Goal: Task Accomplishment & Management: Manage account settings

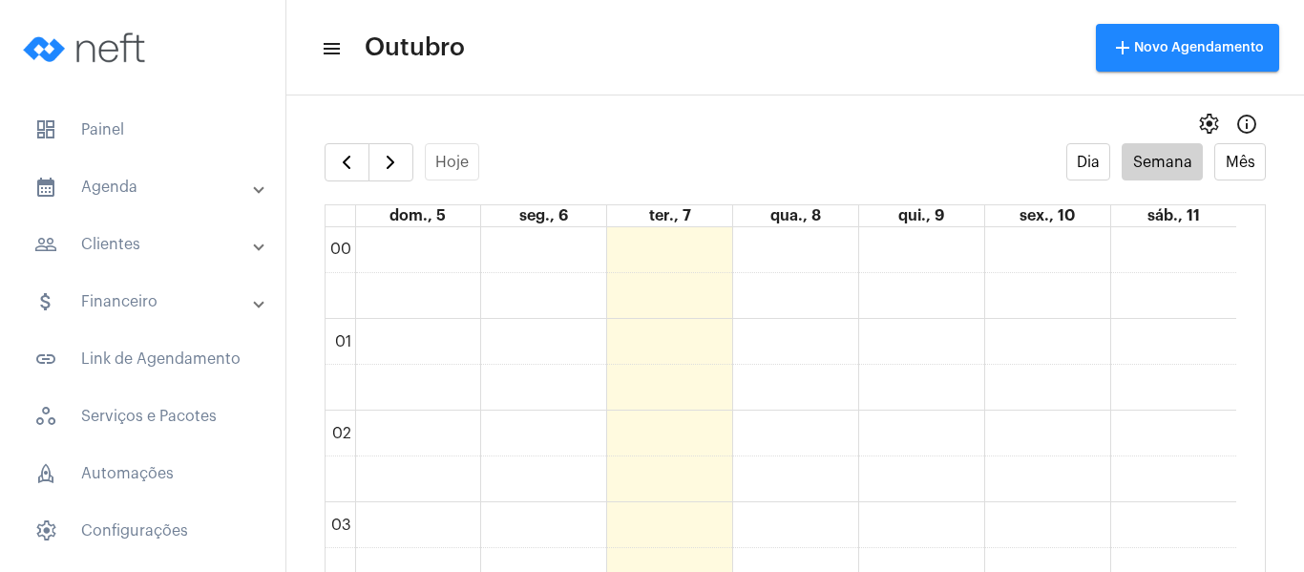
scroll to position [1219, 0]
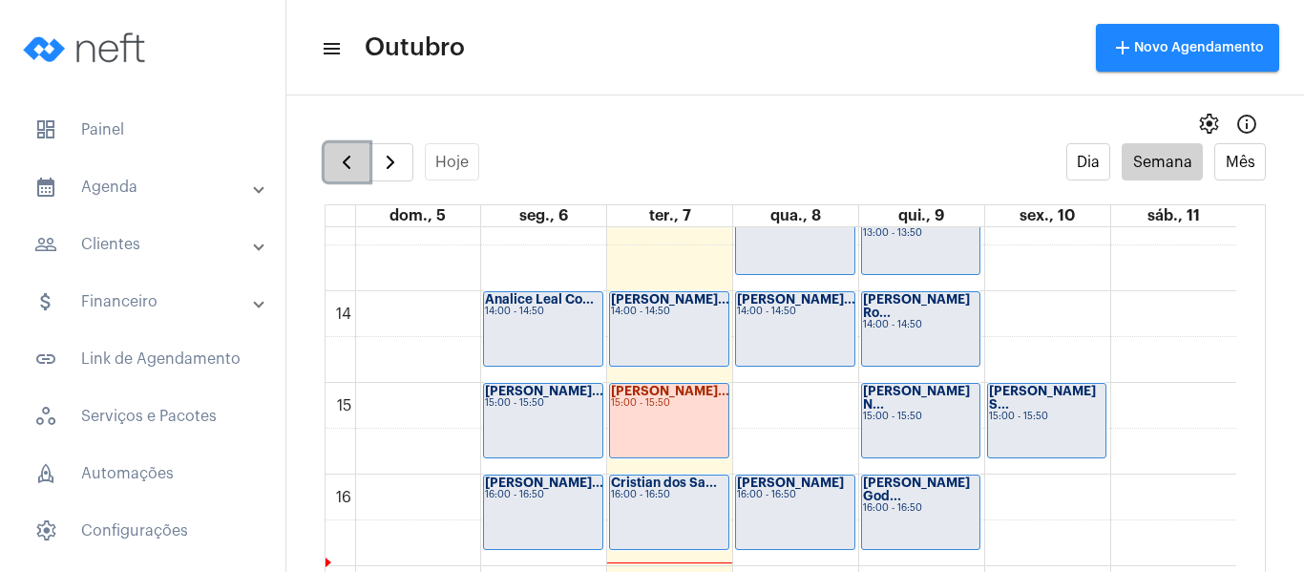
click at [357, 152] on span "button" at bounding box center [346, 162] width 23 height 23
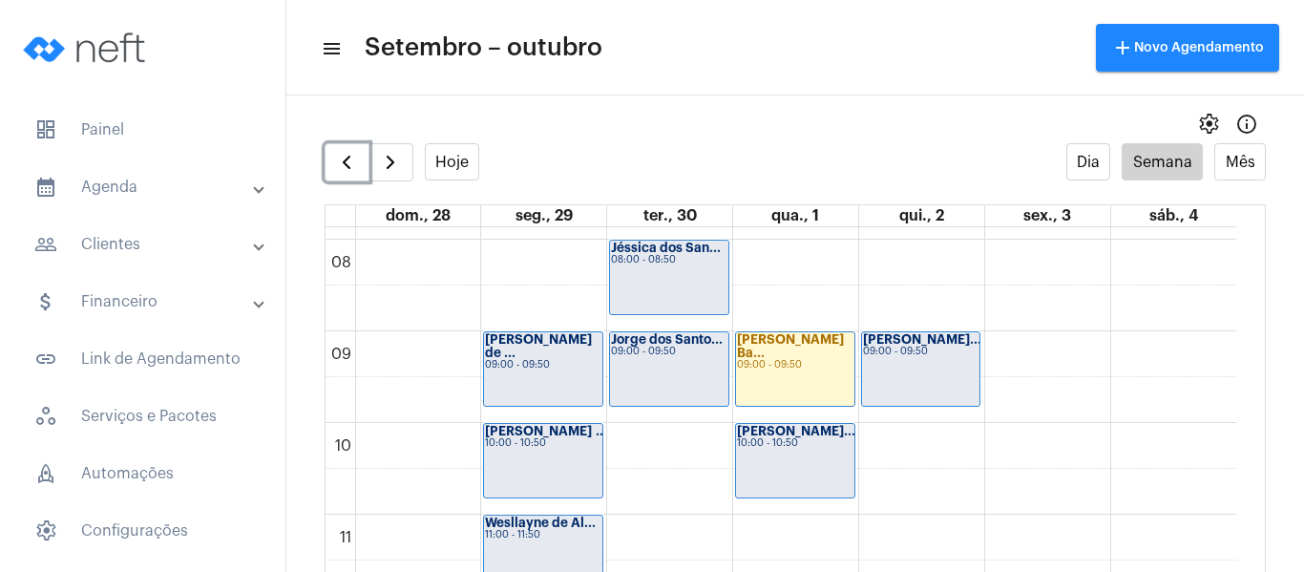
scroll to position [742, 0]
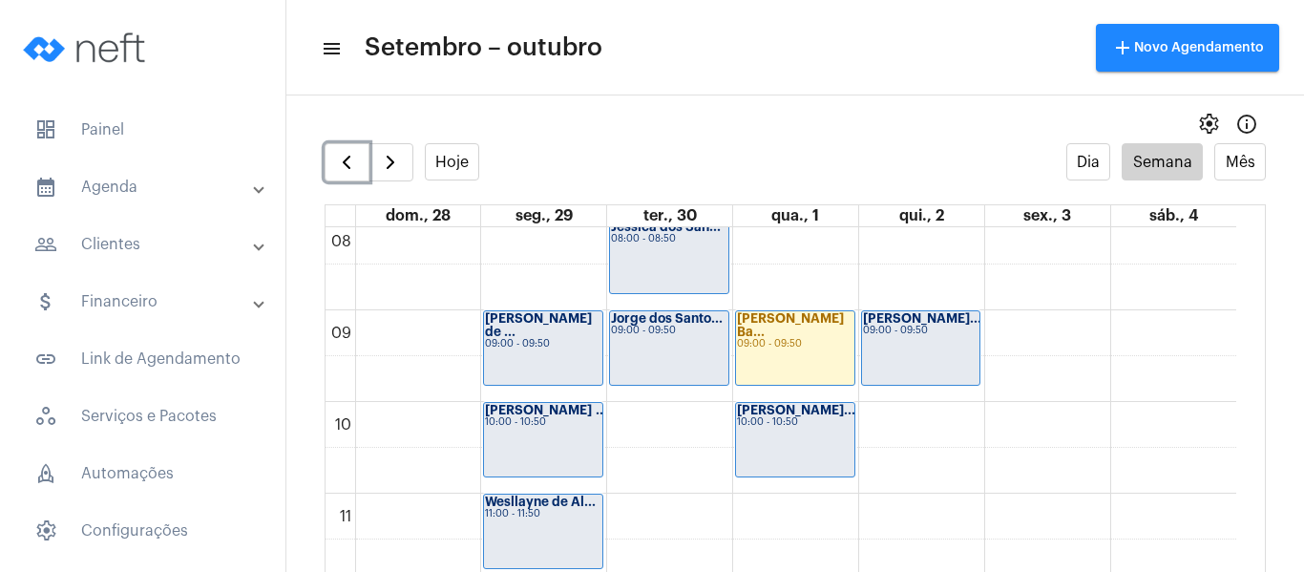
click at [530, 361] on div "Thaís Viana de ... 09:00 - 09:50" at bounding box center [543, 348] width 118 height 74
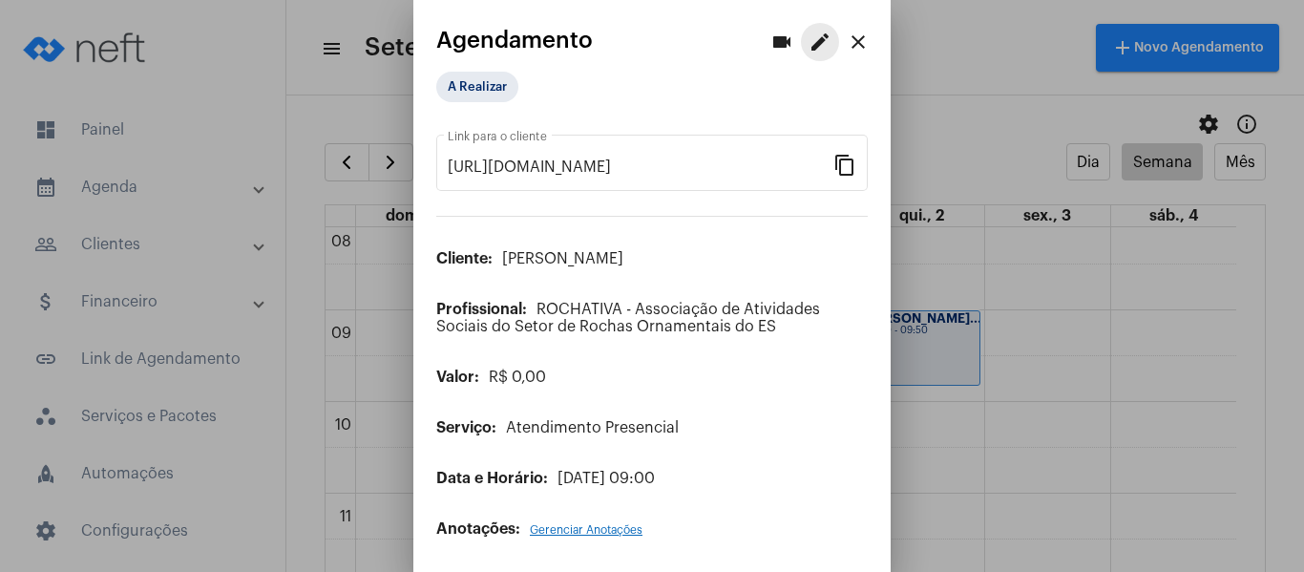
click at [801, 49] on button "edit" at bounding box center [820, 42] width 38 height 38
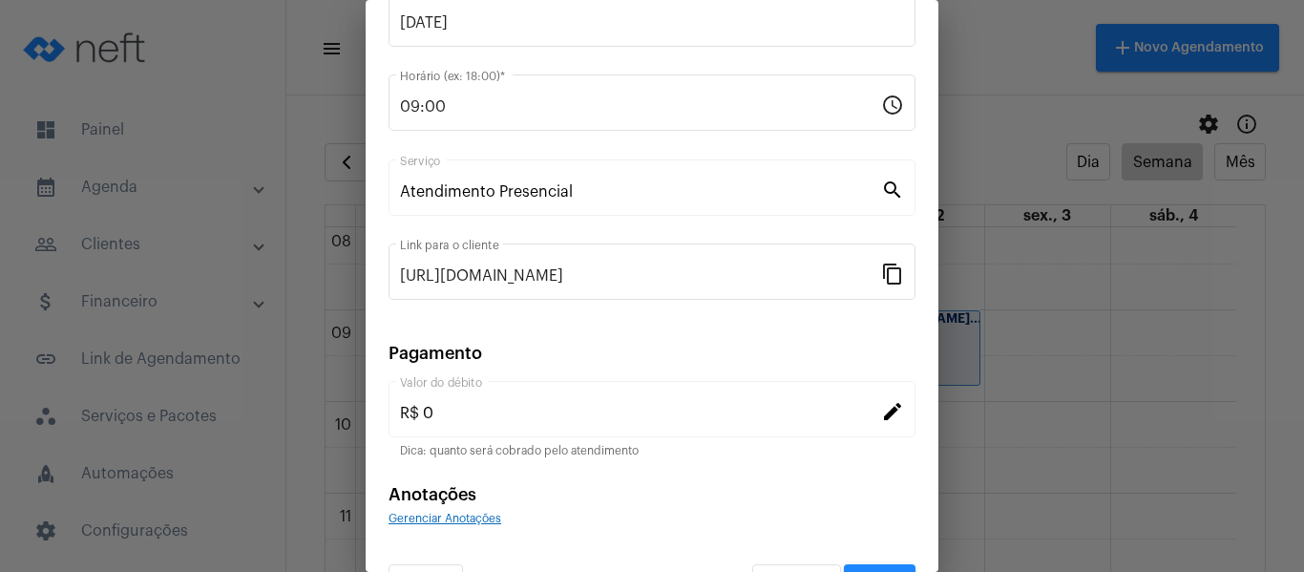
scroll to position [250, 0]
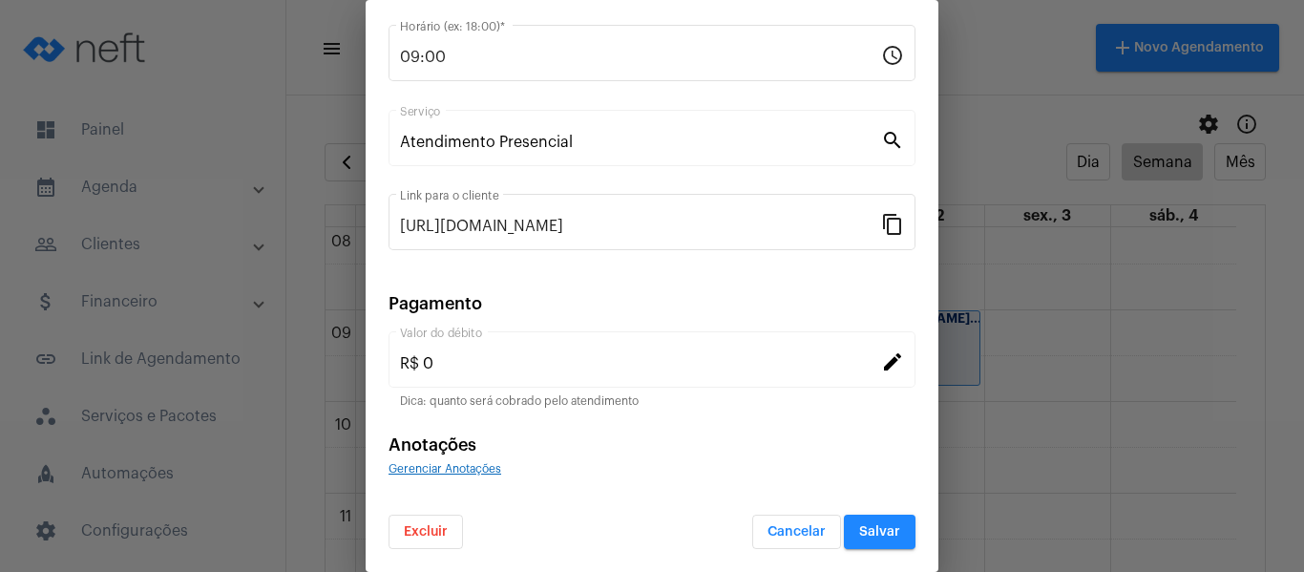
click at [463, 470] on span "Gerenciar Anotações" at bounding box center [445, 468] width 113 height 11
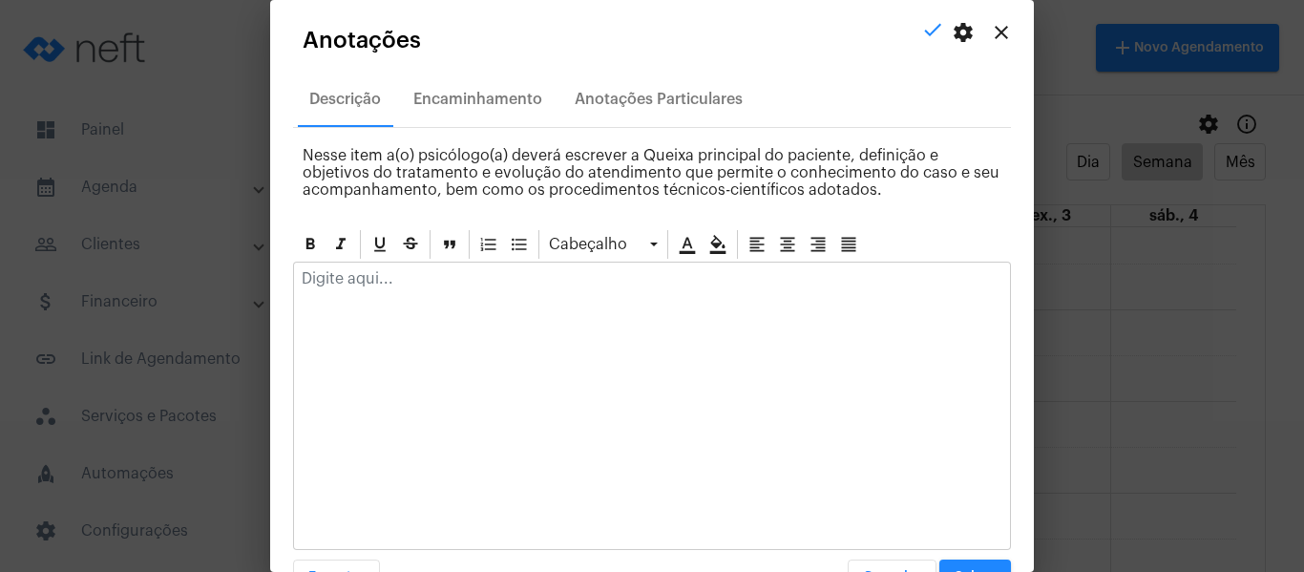
click at [462, 284] on p at bounding box center [652, 278] width 701 height 17
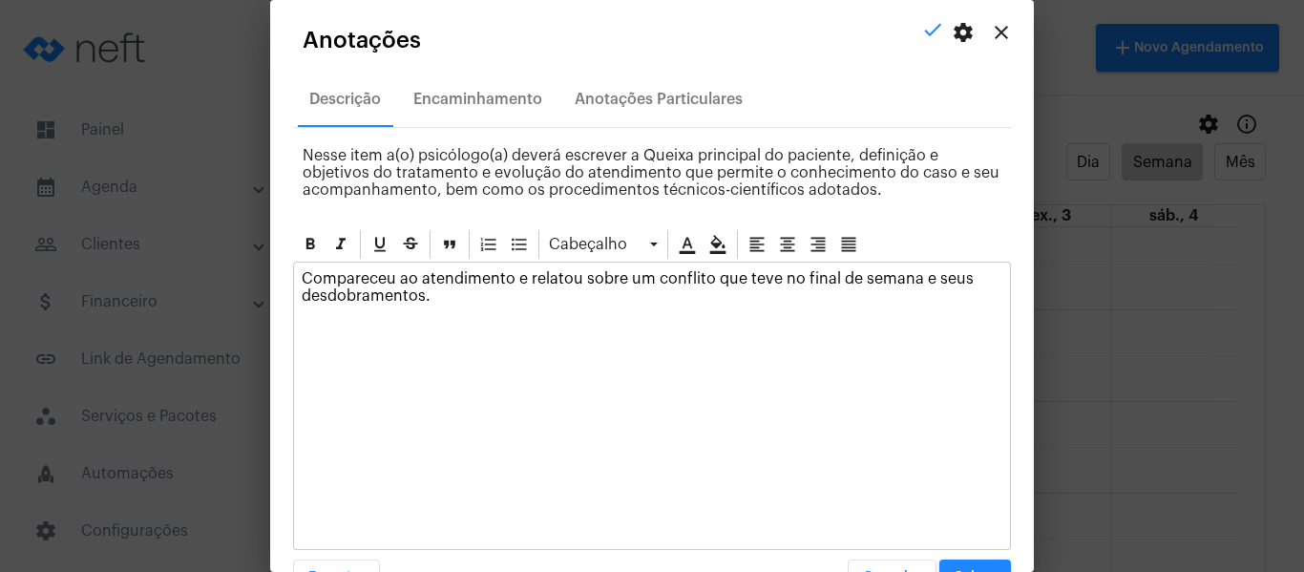
drag, startPoint x: 529, startPoint y: 283, endPoint x: 570, endPoint y: 285, distance: 41.1
click at [570, 285] on p "Compareceu ao atendimento e relatou sobre um conflito que teve no final de sema…" at bounding box center [652, 287] width 701 height 34
click at [553, 290] on p "Compareceu ao atendimento e relatou sobre um conflito que teve no final de sema…" at bounding box center [652, 287] width 701 height 34
drag, startPoint x: 529, startPoint y: 279, endPoint x: 649, endPoint y: 280, distance: 120.3
click at [649, 280] on p "Compareceu ao atendimento e relatou sobre um conflito que teve no final de sema…" at bounding box center [652, 287] width 701 height 34
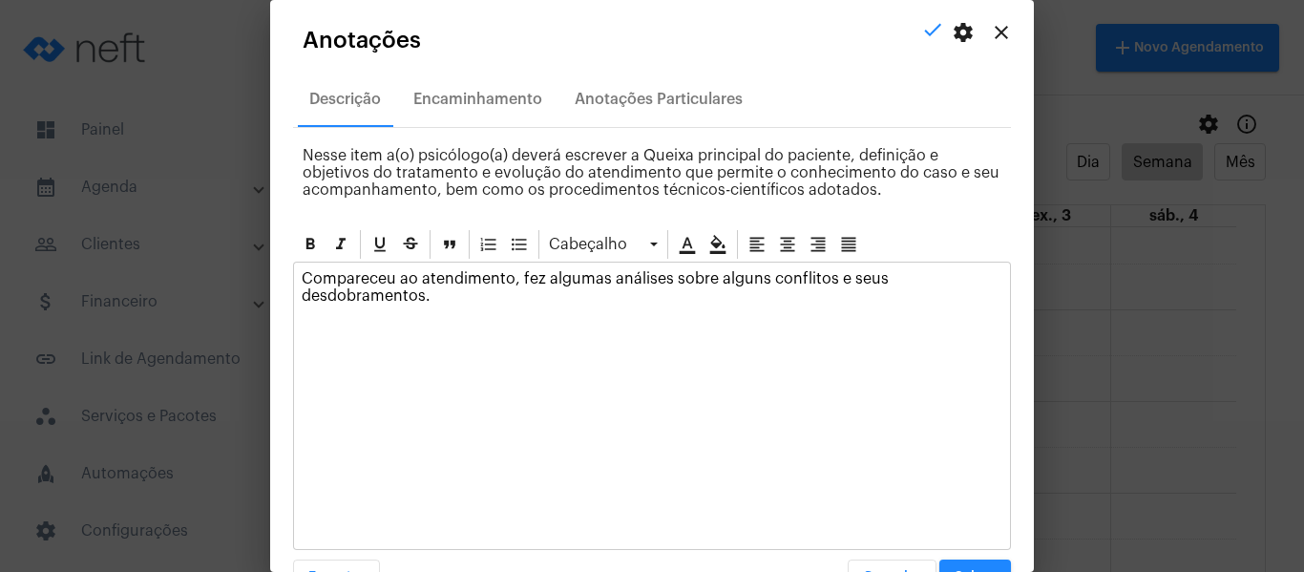
scroll to position [54, 0]
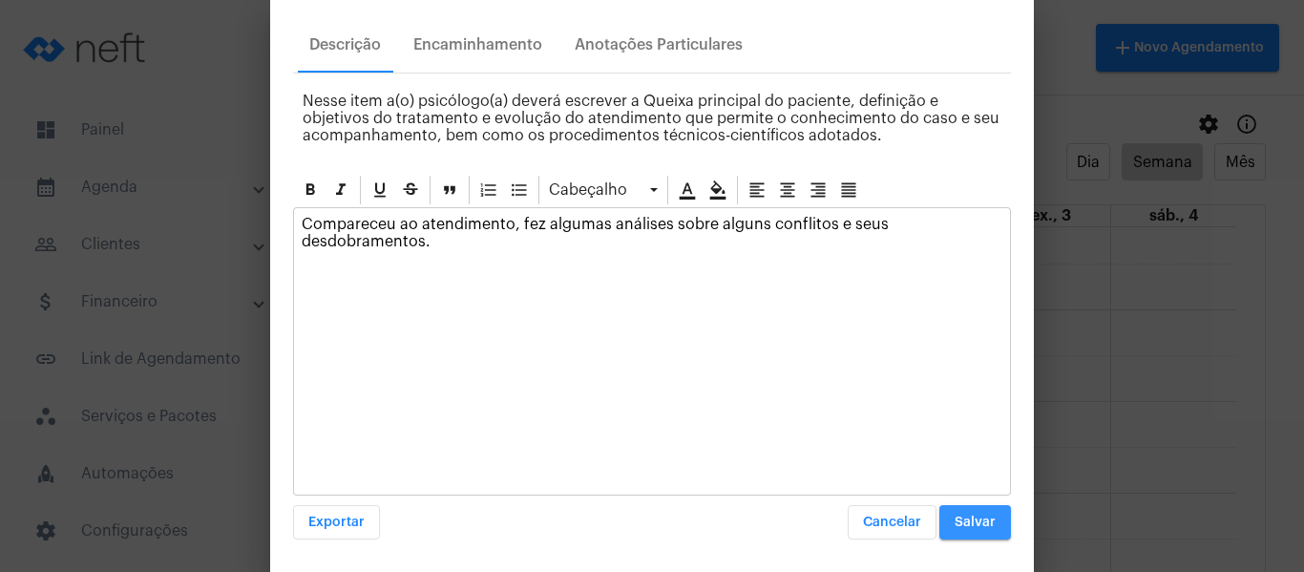
click at [961, 531] on button "Salvar" at bounding box center [976, 522] width 72 height 34
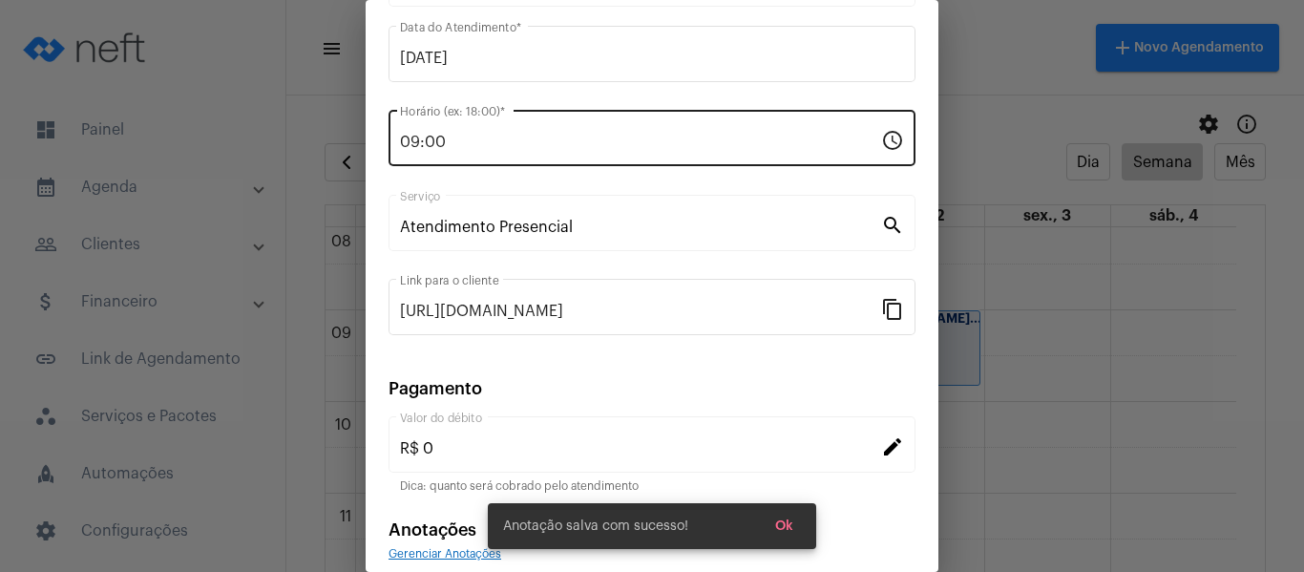
scroll to position [59, 0]
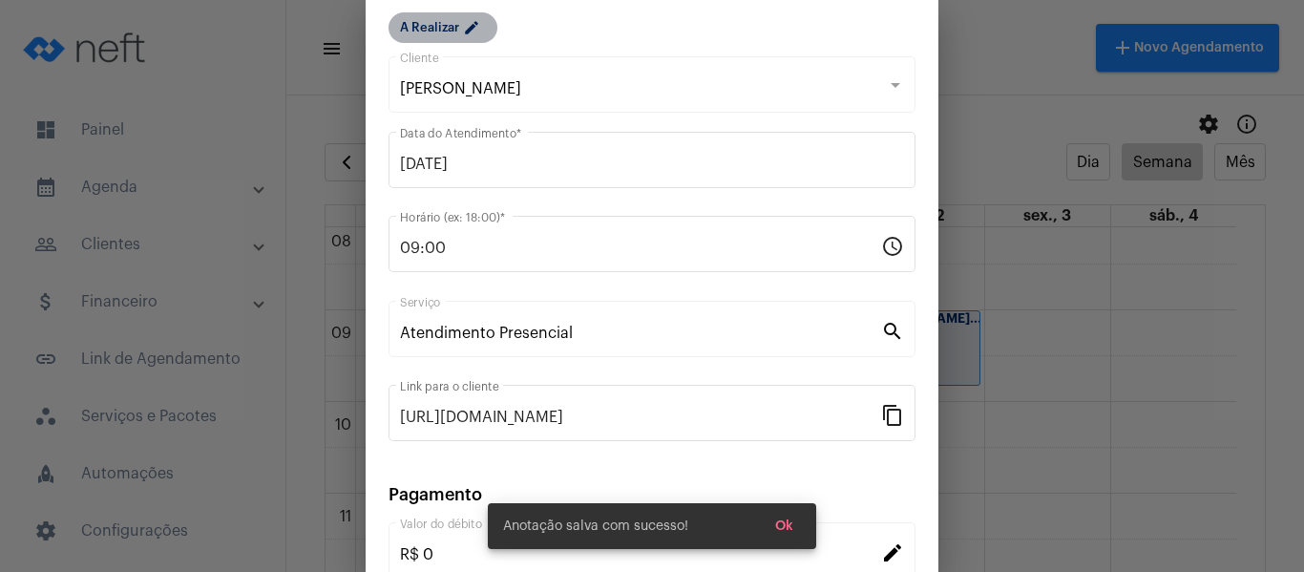
click at [425, 20] on mat-chip "A Realizar edit" at bounding box center [443, 27] width 109 height 31
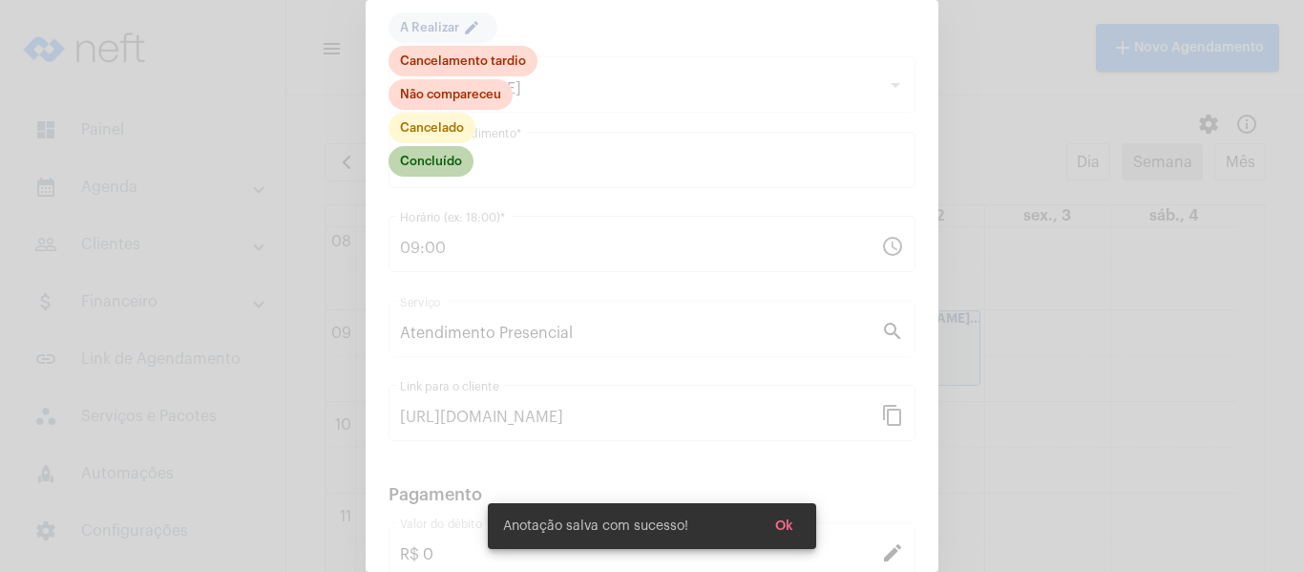
click at [433, 166] on mat-chip "Concluído" at bounding box center [431, 161] width 85 height 31
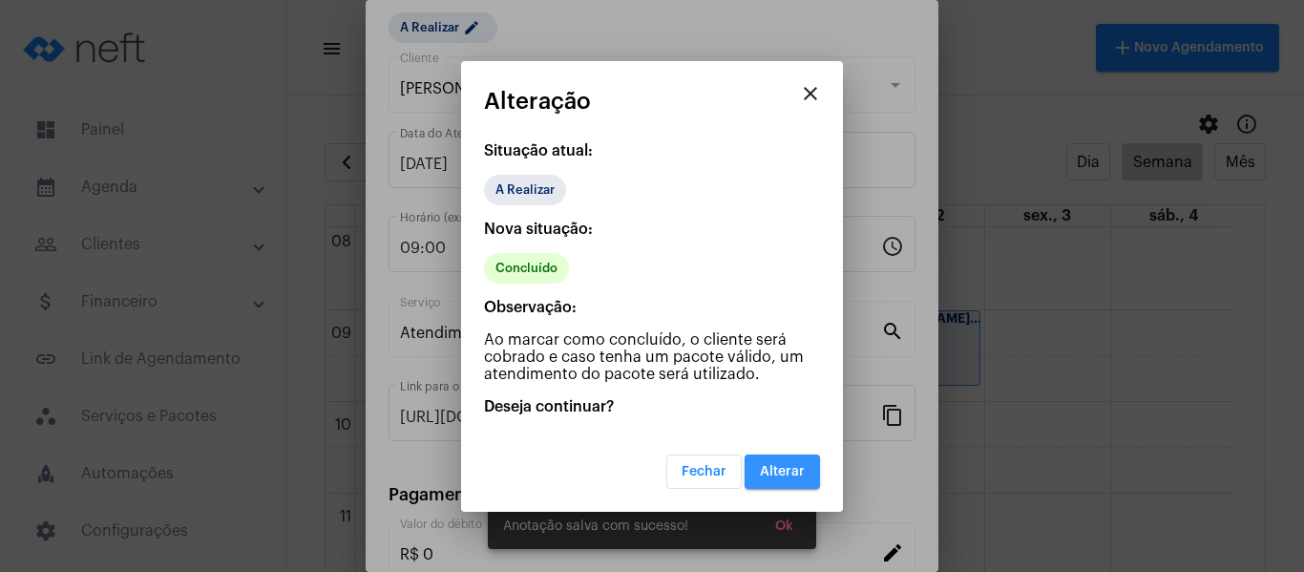
click at [783, 483] on button "Alterar" at bounding box center [782, 472] width 75 height 34
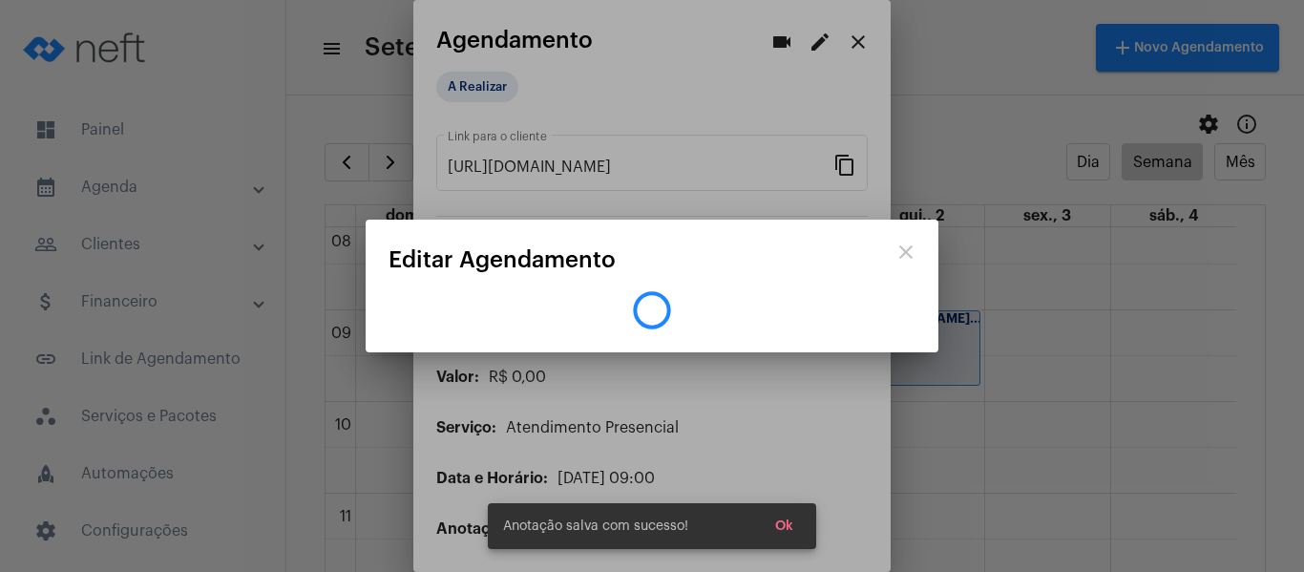
scroll to position [0, 0]
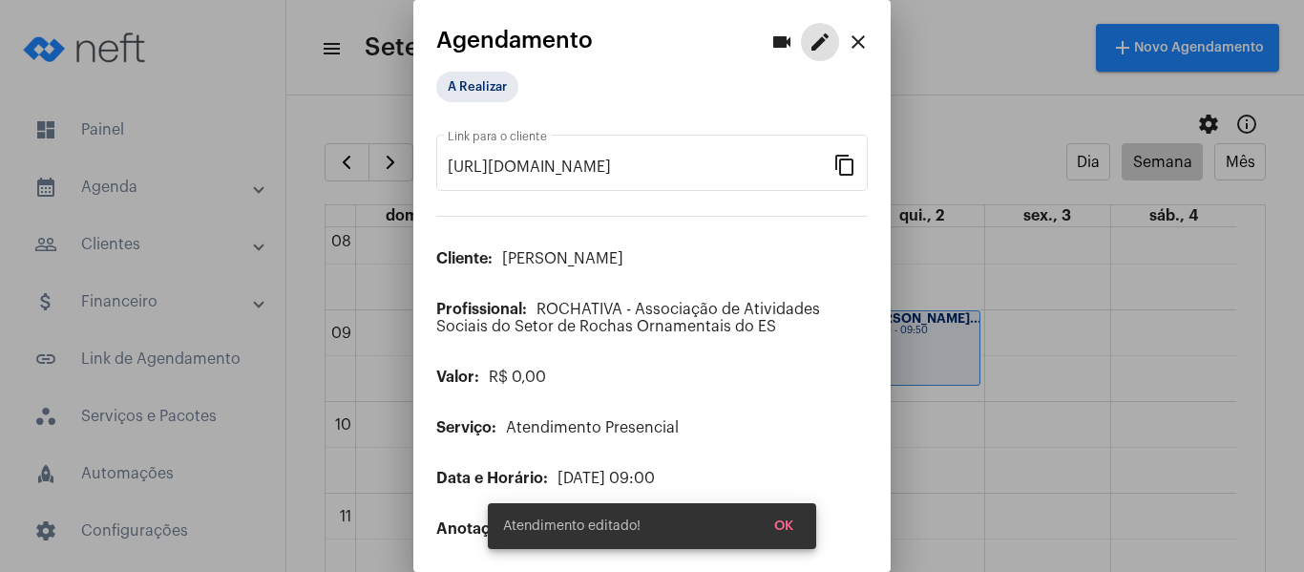
click at [847, 43] on mat-icon "close" at bounding box center [858, 42] width 23 height 23
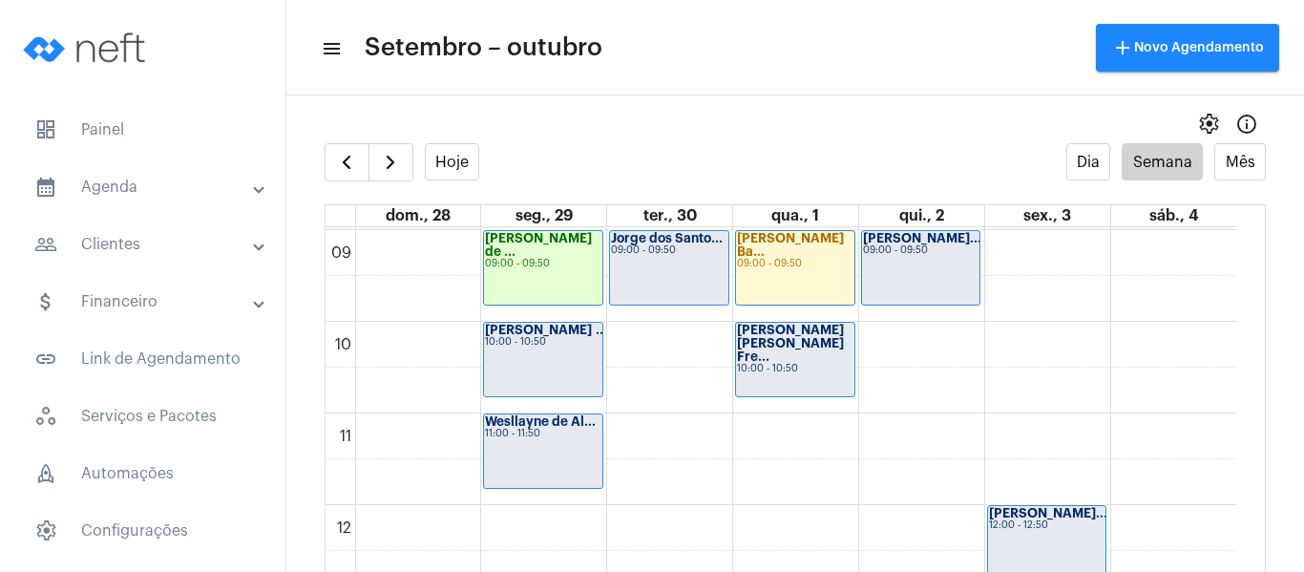
scroll to position [837, 0]
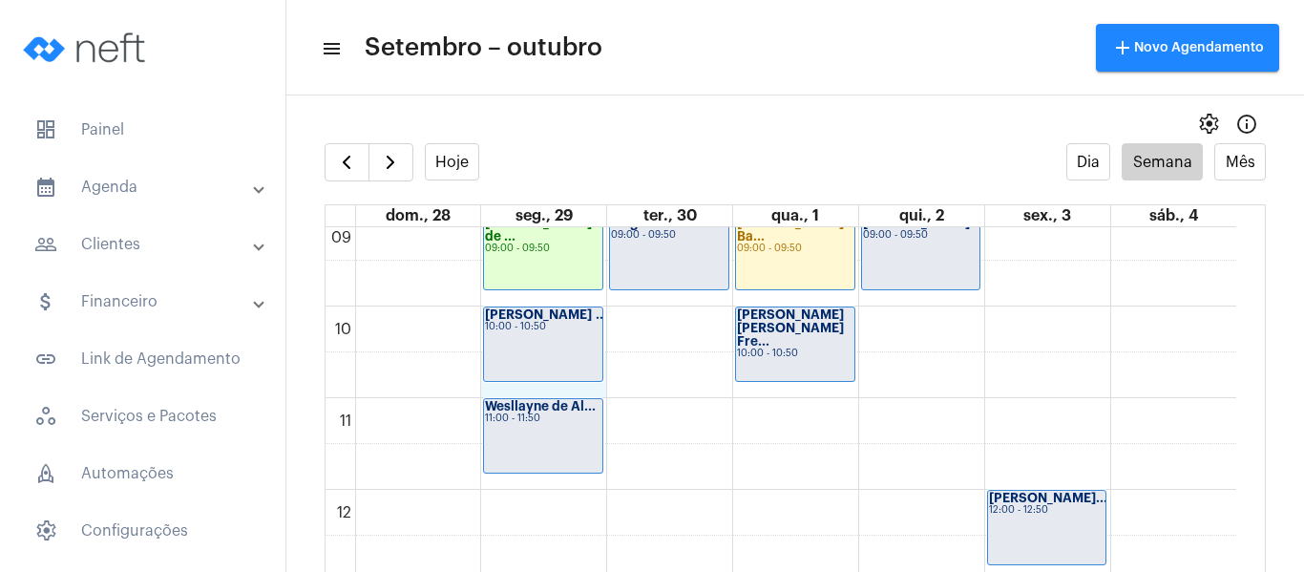
click at [527, 383] on div "00 01 02 03 04 05 06 07 08 09 10 11 12 13 14 15 16 17 18 19 20 21 22 23 Thaís V…" at bounding box center [781, 490] width 911 height 2200
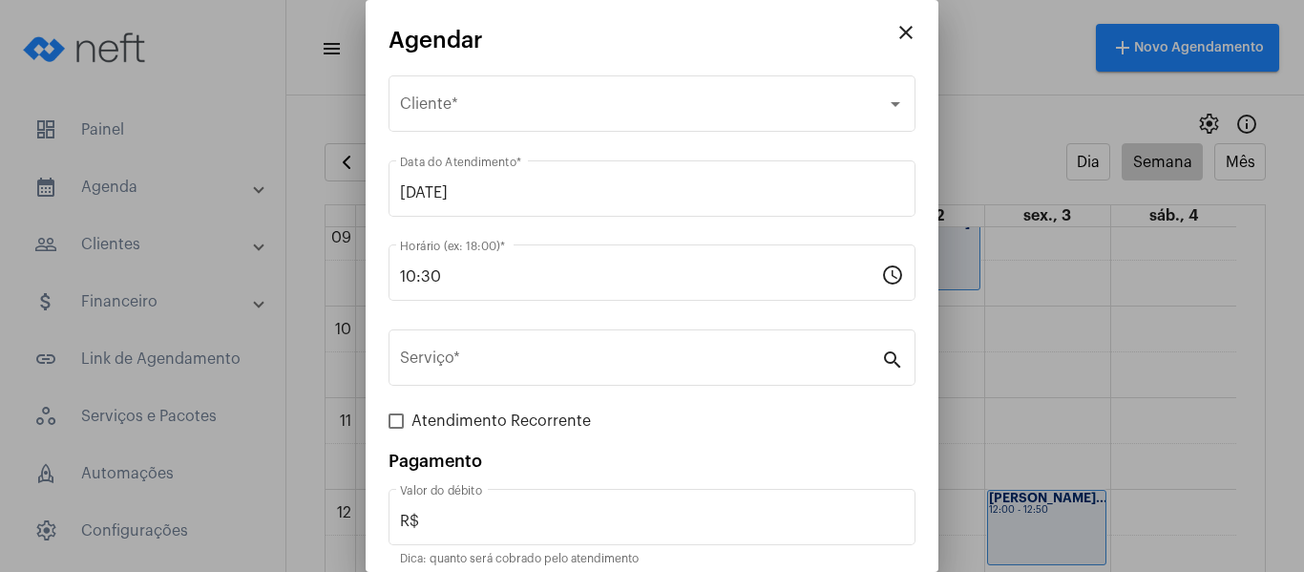
click at [895, 26] on mat-icon "close" at bounding box center [906, 32] width 23 height 23
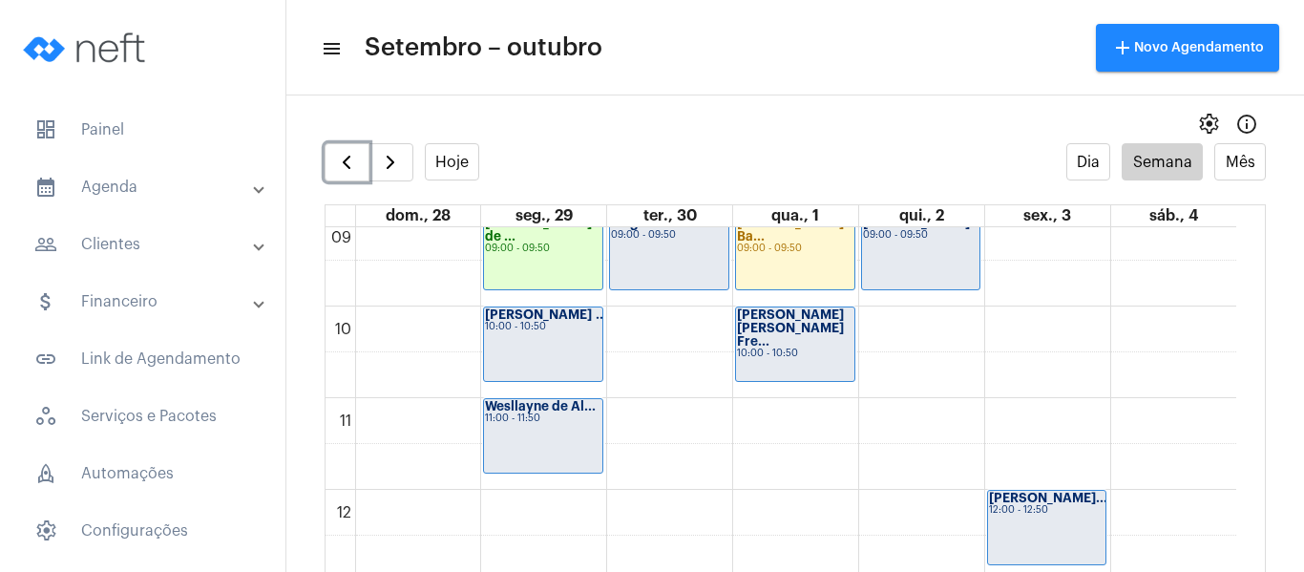
click at [577, 332] on div "Ana Julia Dias ... 10:00 - 10:50" at bounding box center [543, 344] width 118 height 74
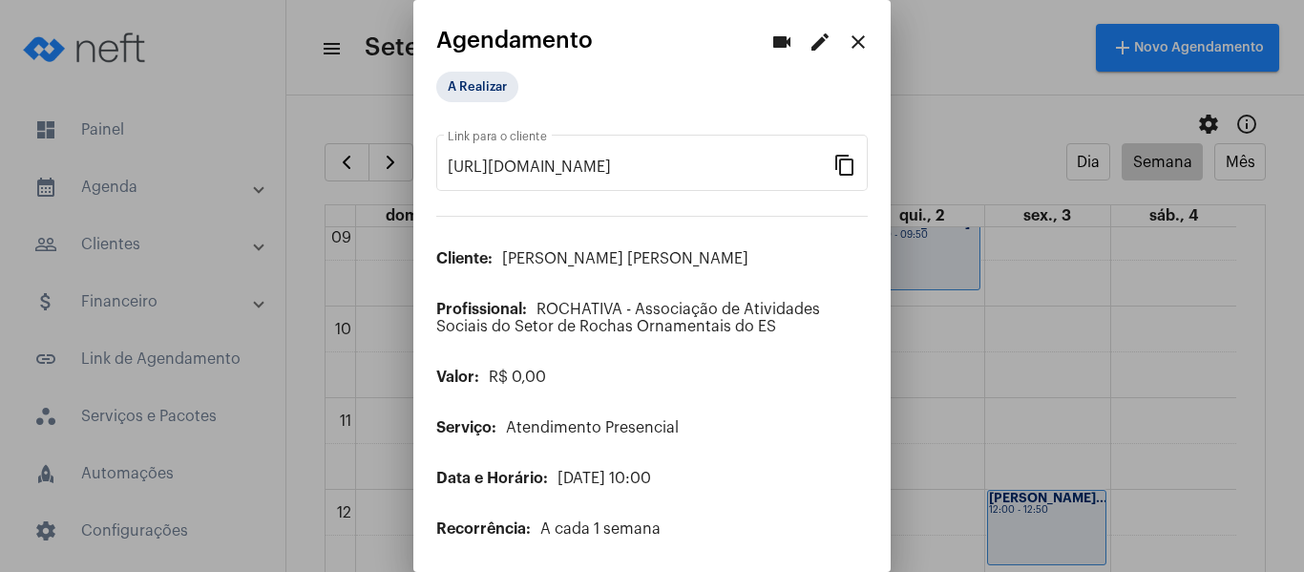
click at [809, 38] on mat-icon "edit" at bounding box center [820, 42] width 23 height 23
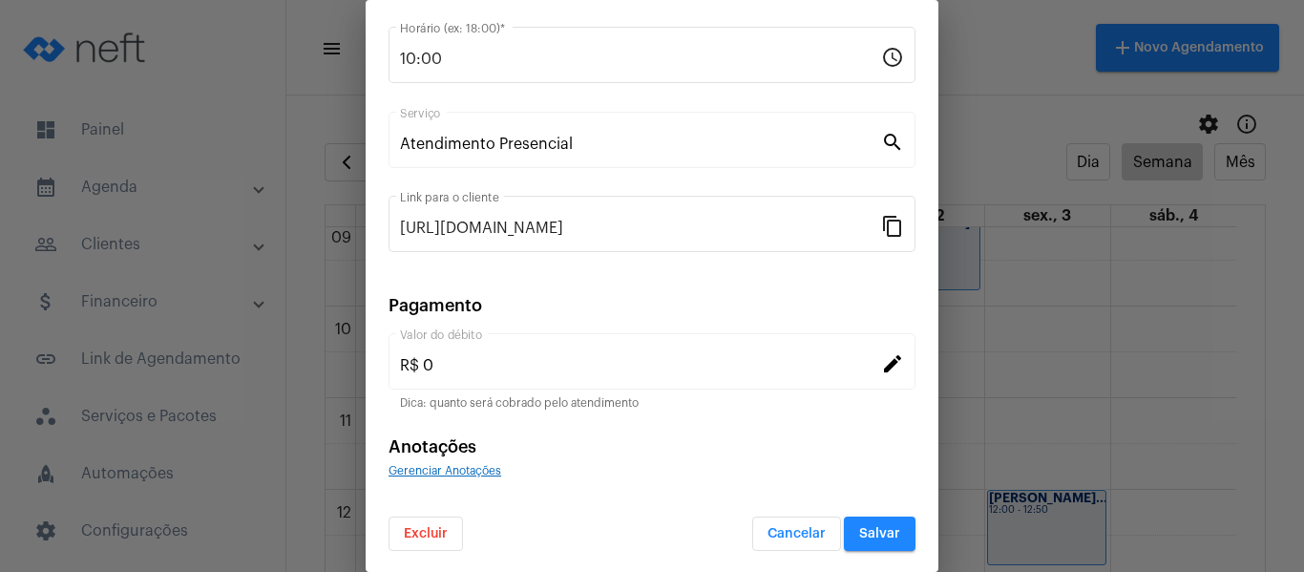
scroll to position [250, 0]
click at [431, 463] on span "Gerenciar Anotações" at bounding box center [445, 468] width 113 height 11
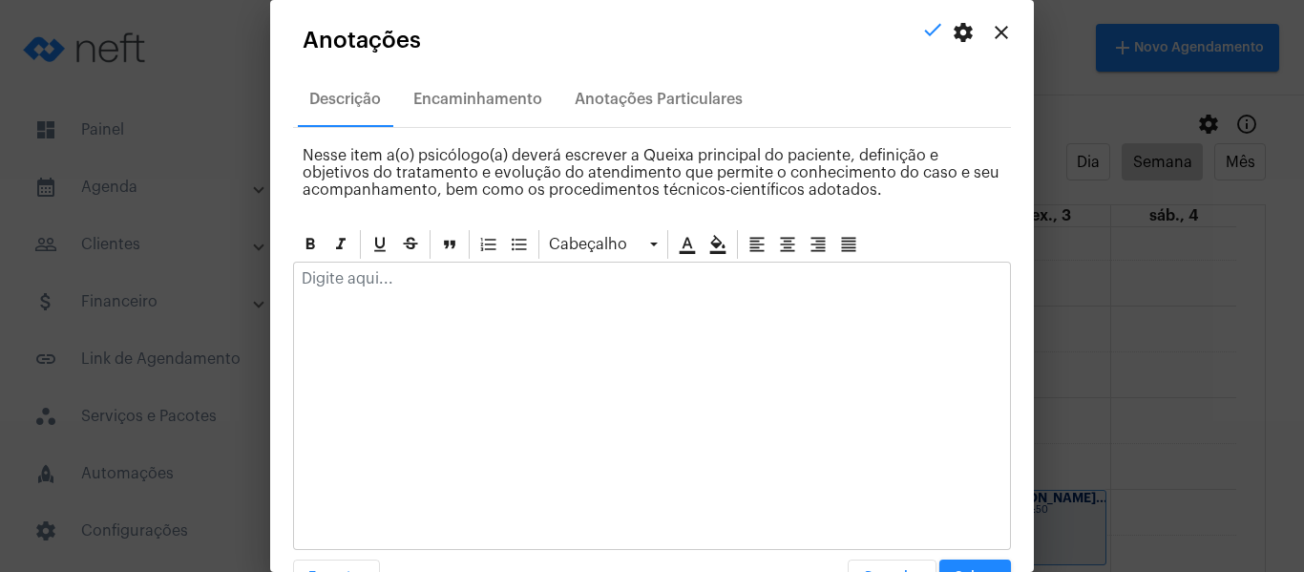
click at [456, 289] on div at bounding box center [652, 284] width 716 height 42
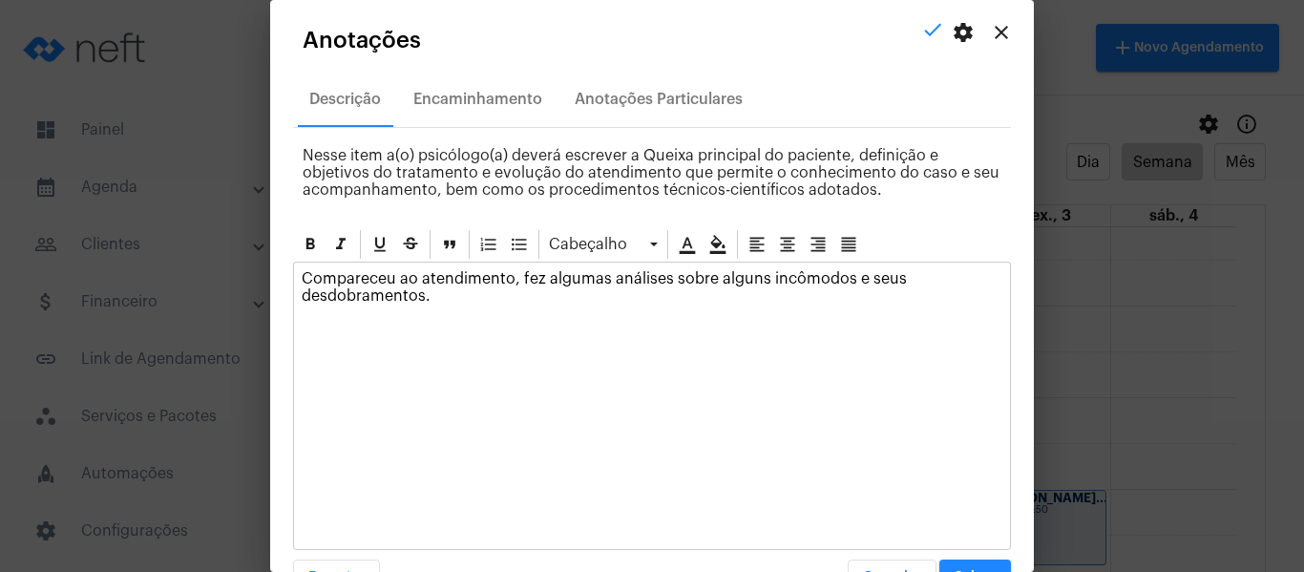
scroll to position [54, 0]
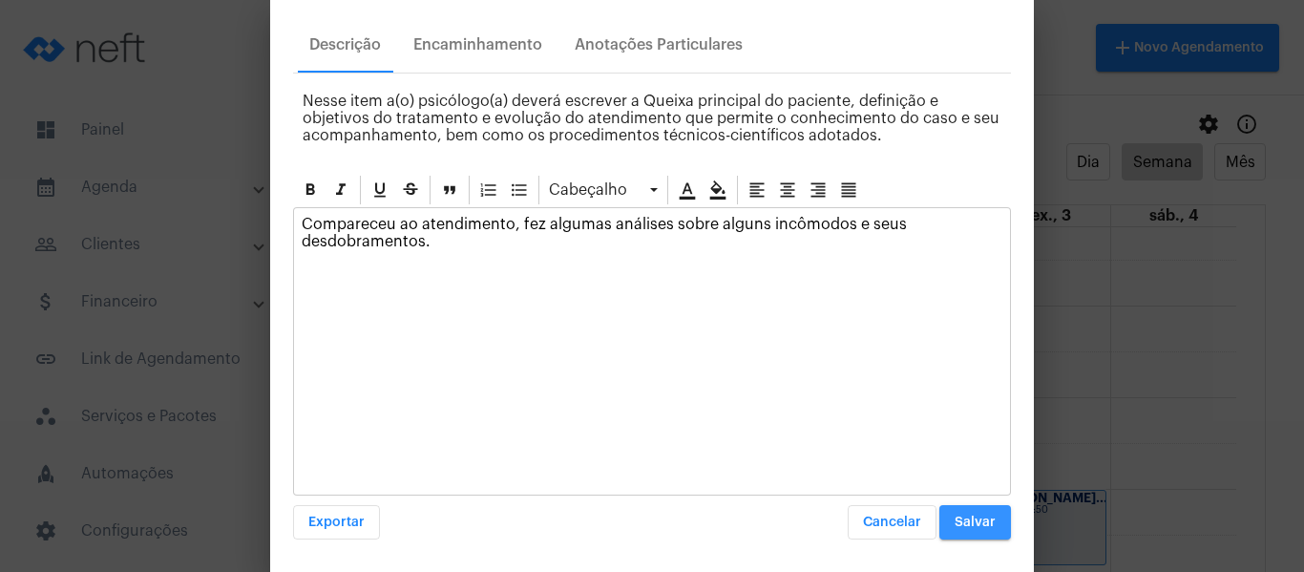
click at [964, 515] on button "Salvar" at bounding box center [976, 522] width 72 height 34
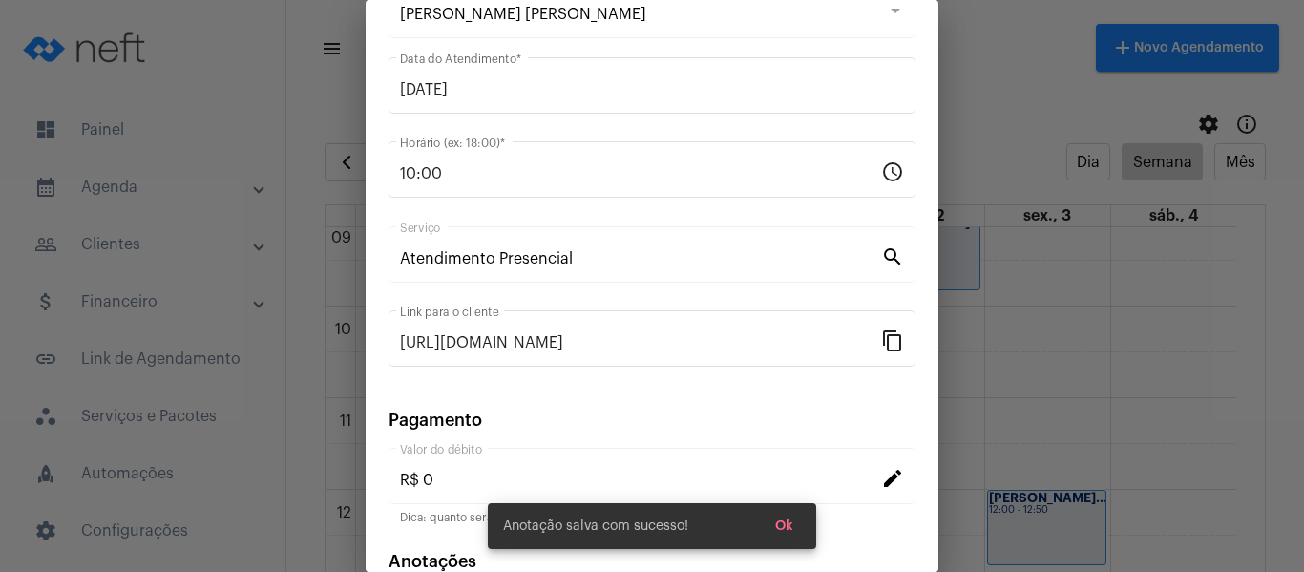
scroll to position [0, 0]
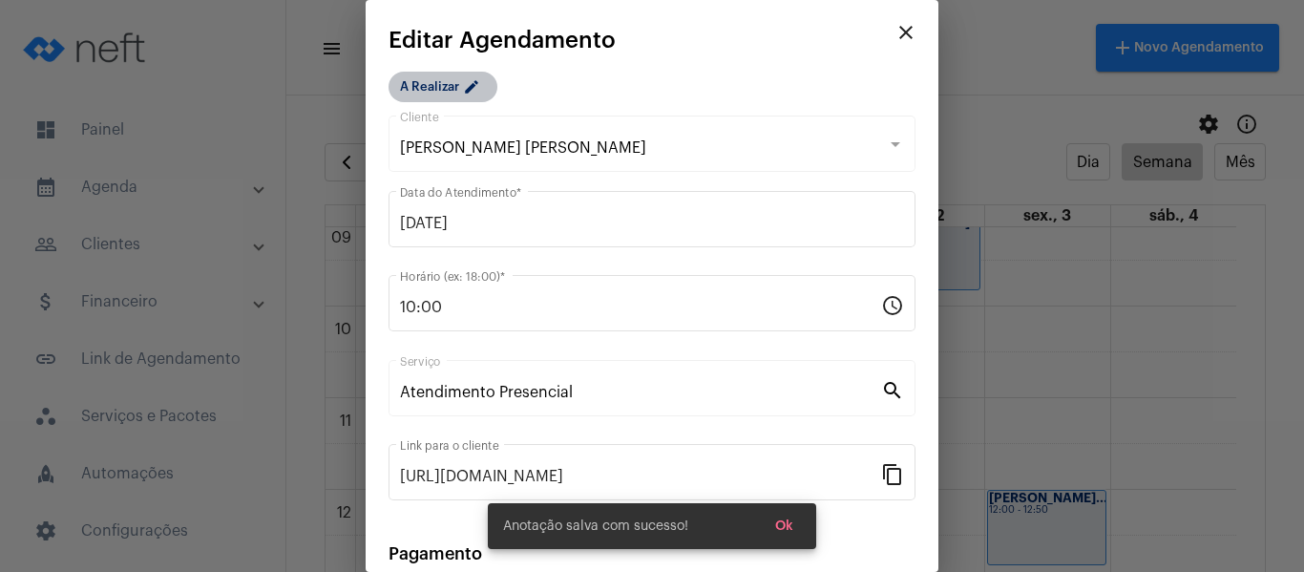
click at [433, 81] on mat-chip "A Realizar edit" at bounding box center [443, 87] width 109 height 31
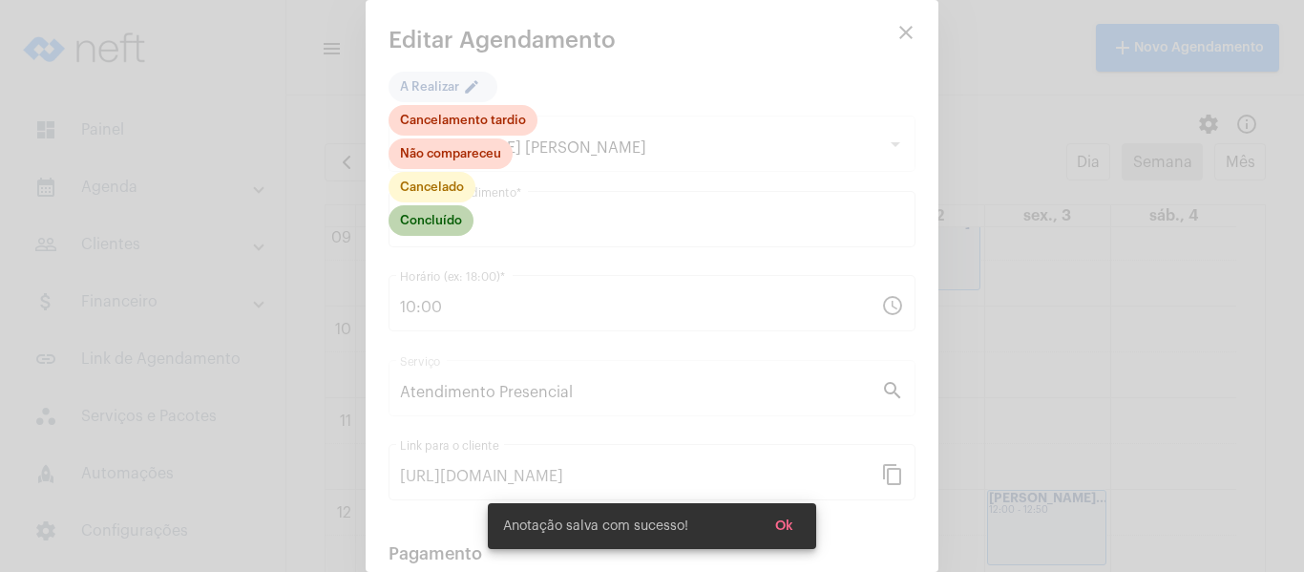
click at [439, 221] on mat-chip "Concluído" at bounding box center [431, 220] width 85 height 31
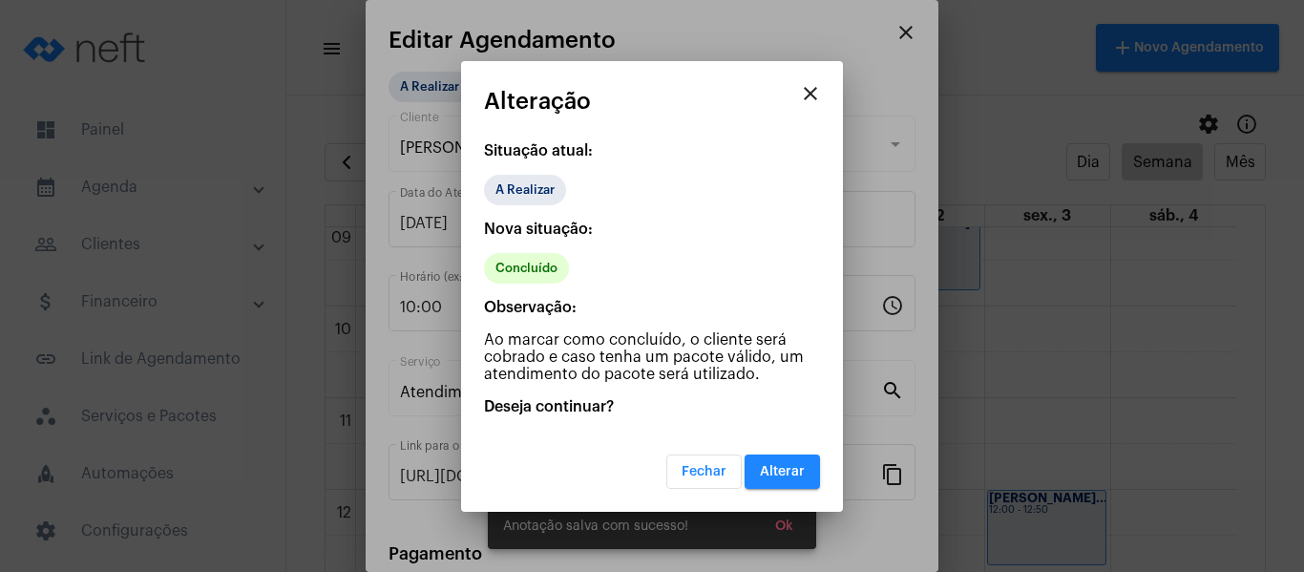
click at [799, 452] on div "Fechar Alterar" at bounding box center [652, 460] width 336 height 58
click at [799, 474] on span "Alterar" at bounding box center [782, 471] width 45 height 13
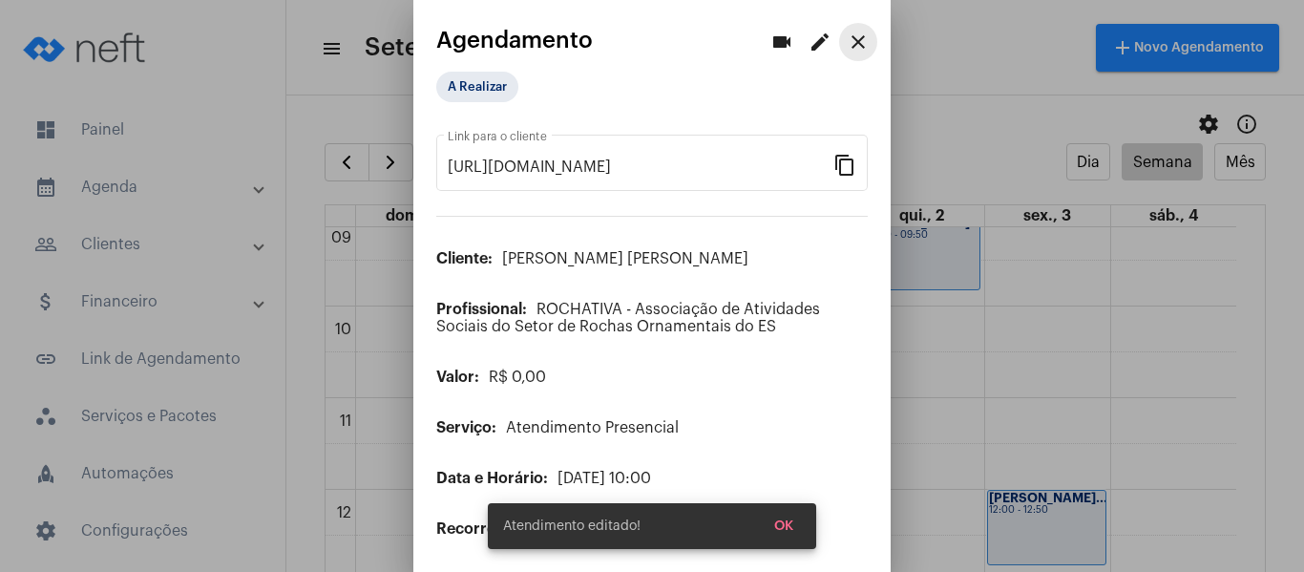
click at [847, 34] on mat-icon "close" at bounding box center [858, 42] width 23 height 23
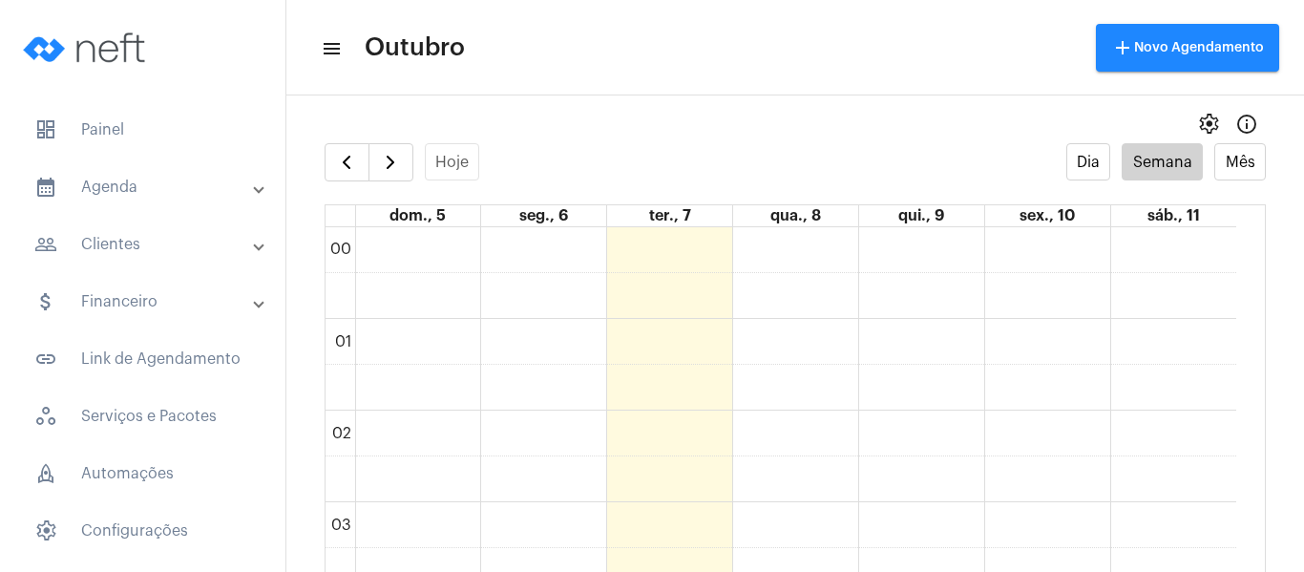
scroll to position [551, 0]
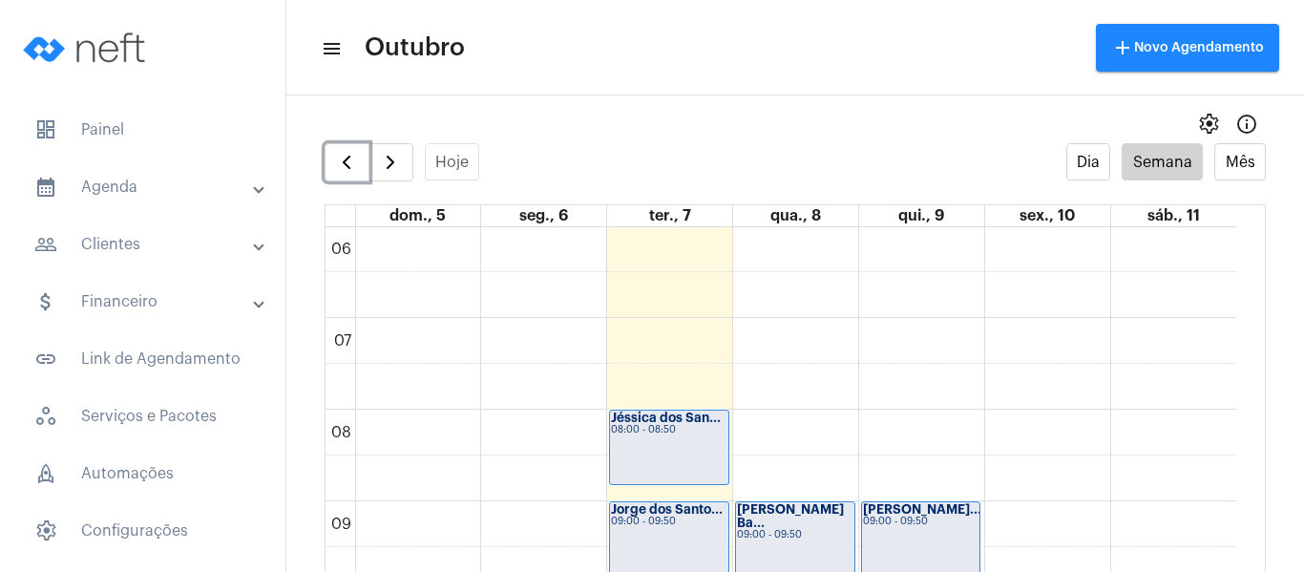
click at [355, 175] on button "button" at bounding box center [347, 162] width 45 height 38
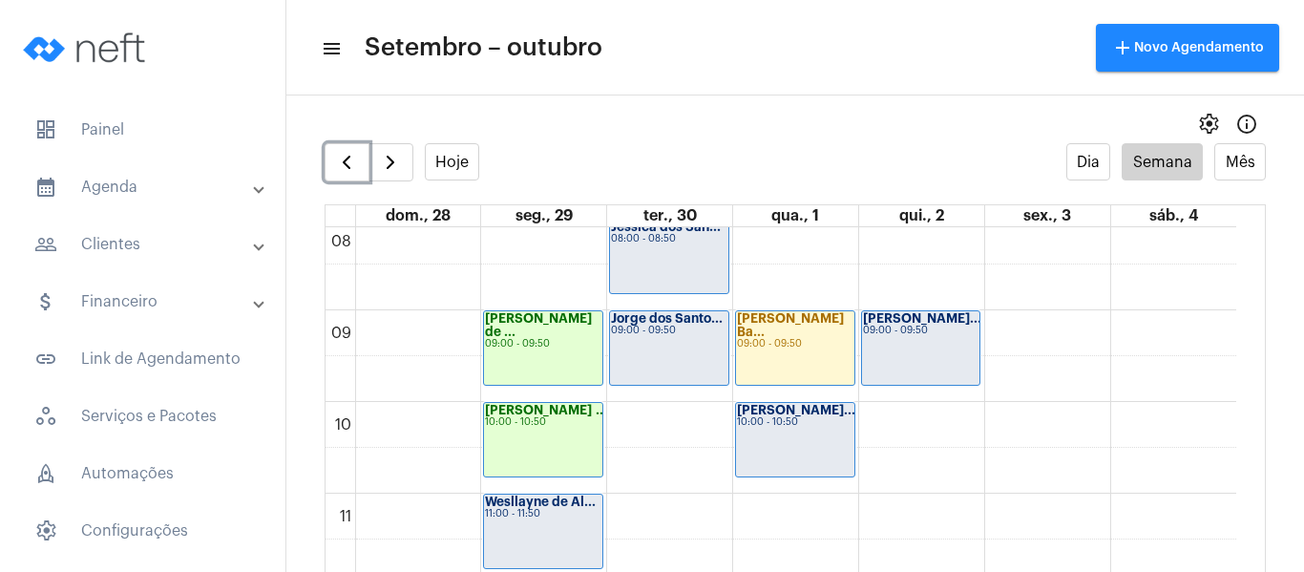
scroll to position [837, 0]
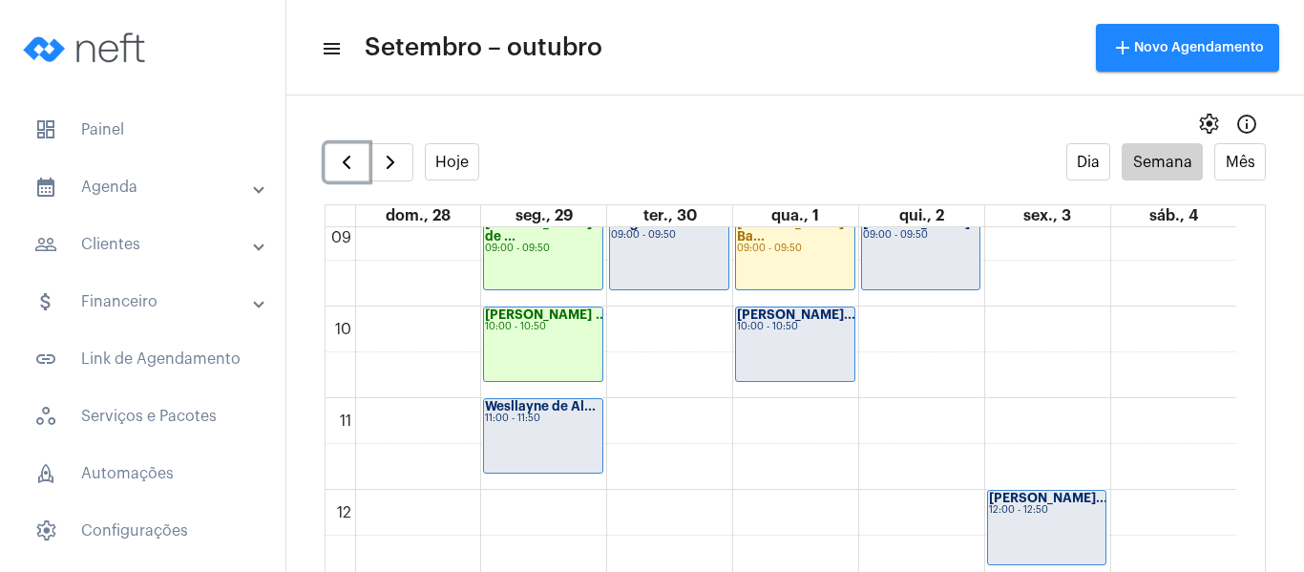
click at [516, 417] on div "11:00 - 11:50" at bounding box center [543, 418] width 116 height 11
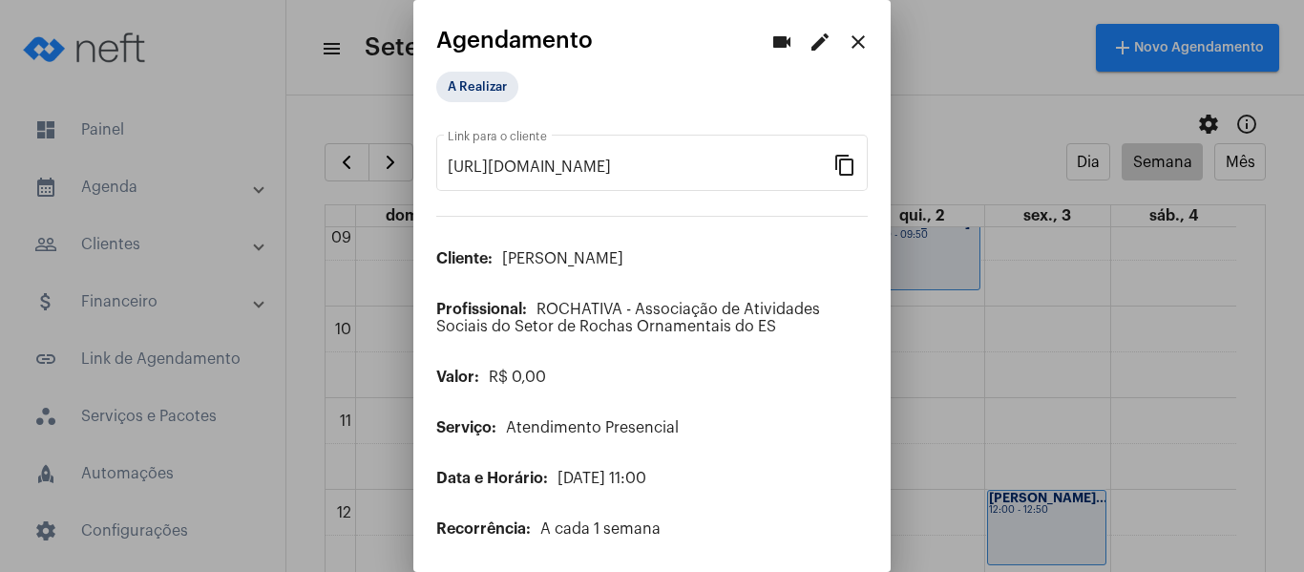
click at [809, 45] on mat-icon "edit" at bounding box center [820, 42] width 23 height 23
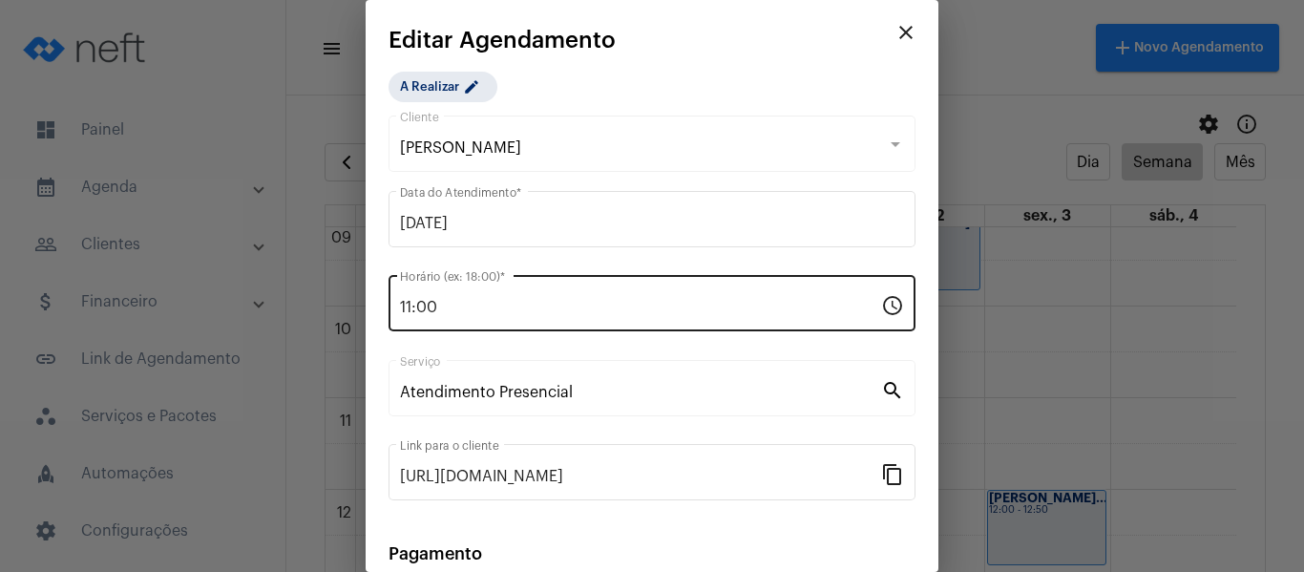
scroll to position [250, 0]
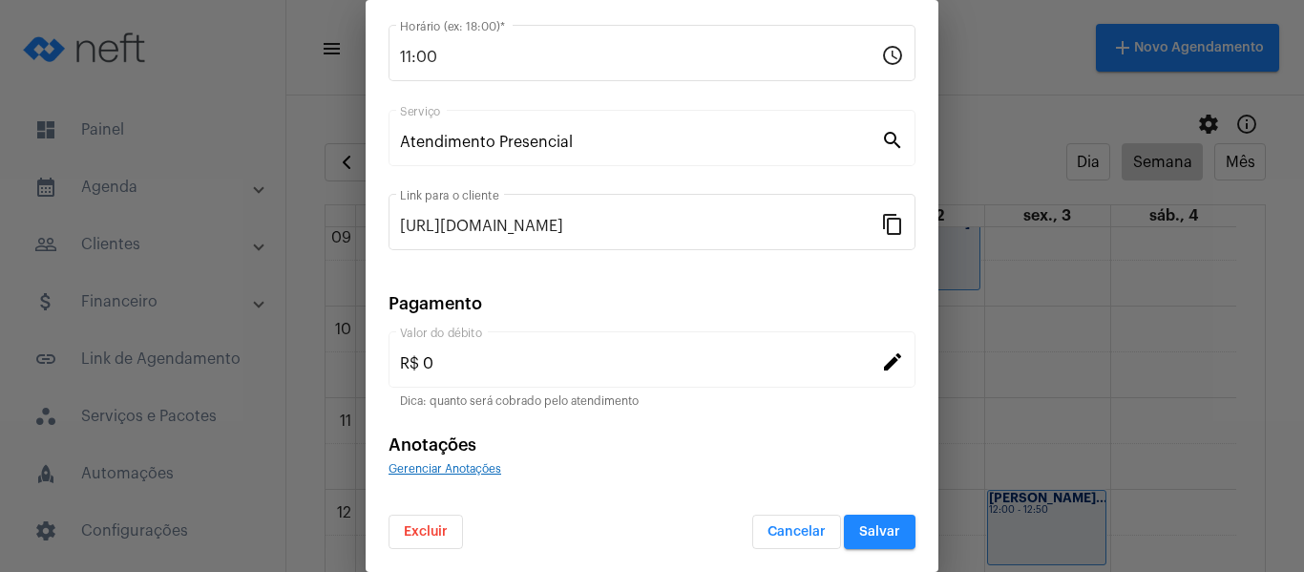
click at [458, 459] on div "Gerenciar Anotações" at bounding box center [652, 467] width 527 height 17
click at [458, 468] on span "Gerenciar Anotações" at bounding box center [445, 468] width 113 height 11
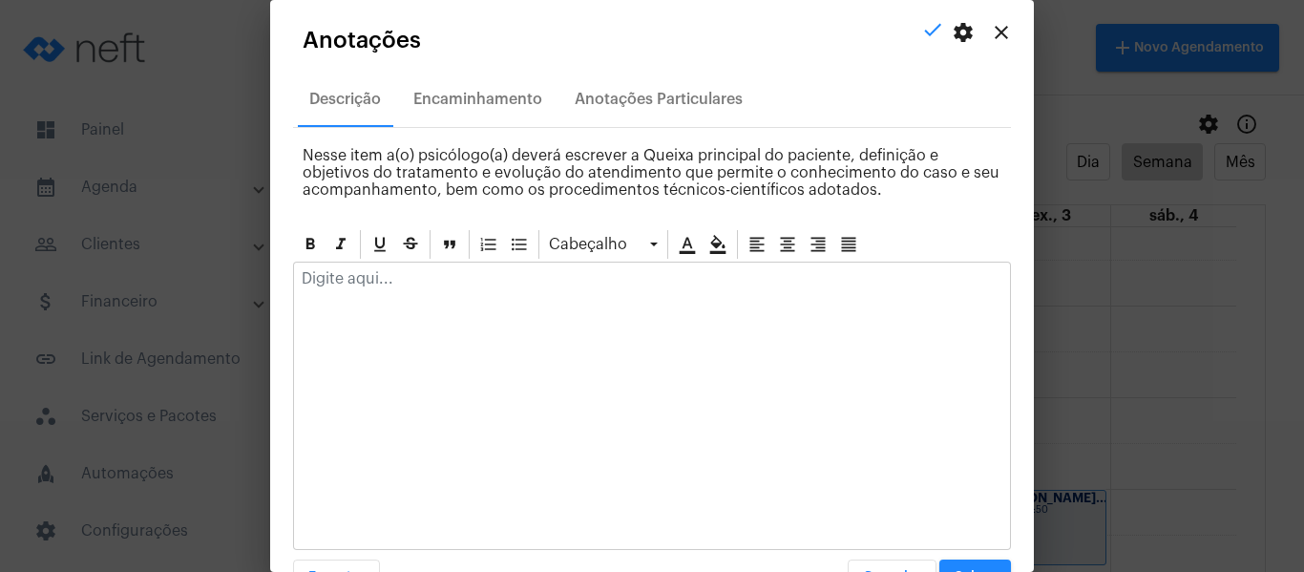
click at [463, 292] on div at bounding box center [652, 284] width 716 height 42
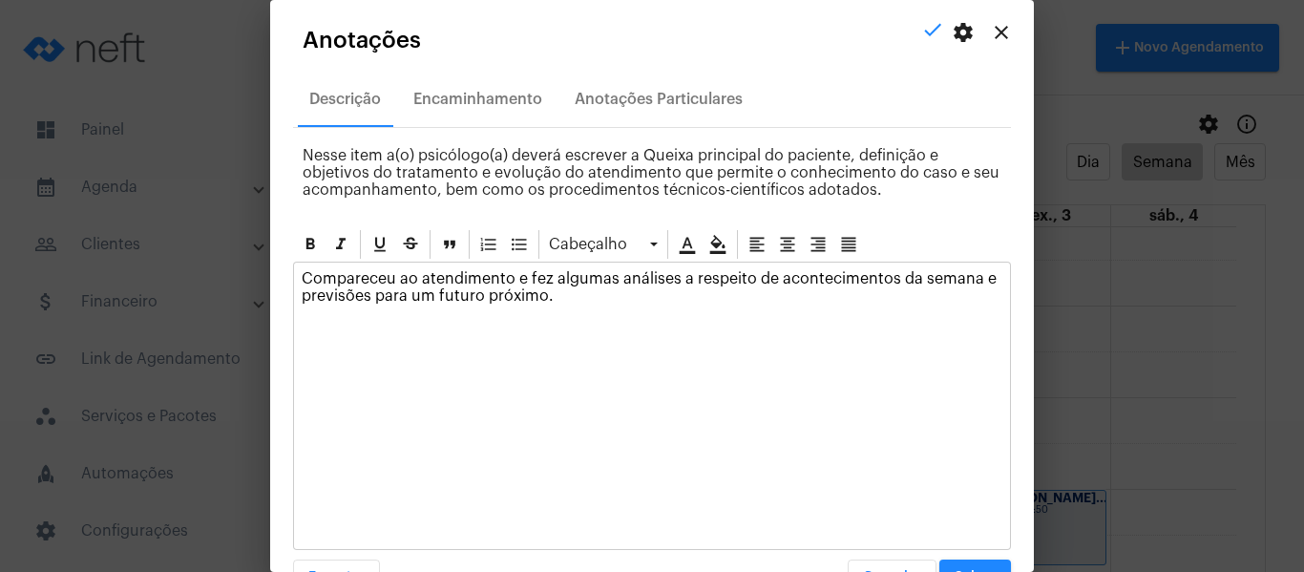
scroll to position [54, 0]
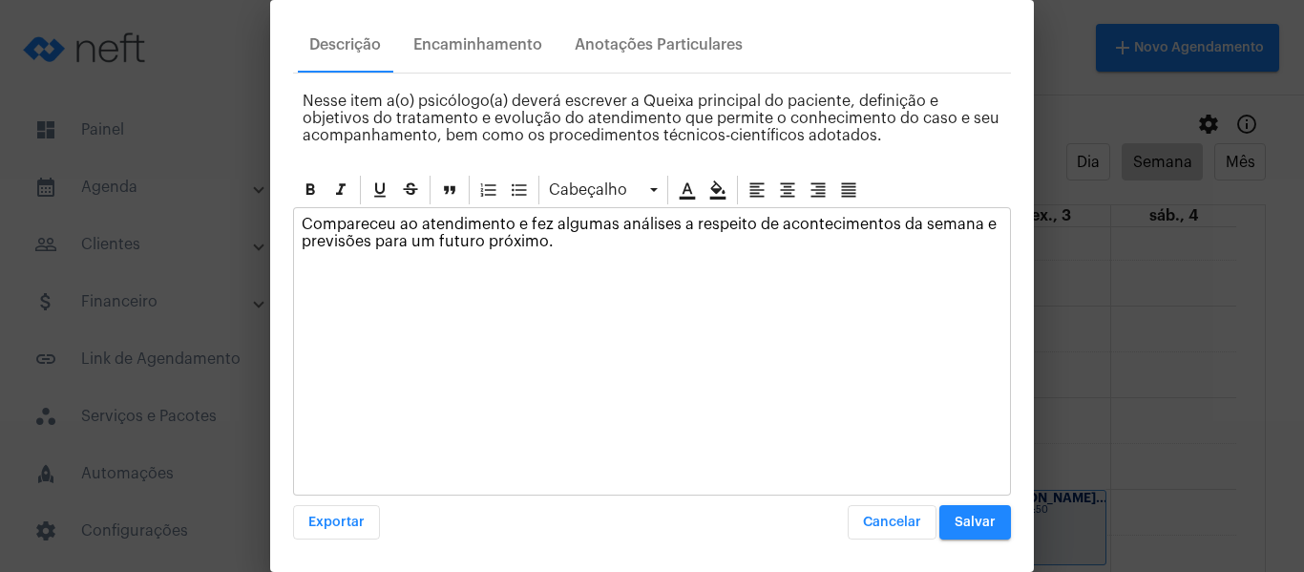
drag, startPoint x: 369, startPoint y: 243, endPoint x: 300, endPoint y: 250, distance: 69.2
click at [300, 250] on div "Compareceu ao atendimento e fez algumas análises a respeito de acontecimentos d…" at bounding box center [652, 237] width 716 height 59
click at [964, 521] on span "Salvar" at bounding box center [975, 522] width 41 height 13
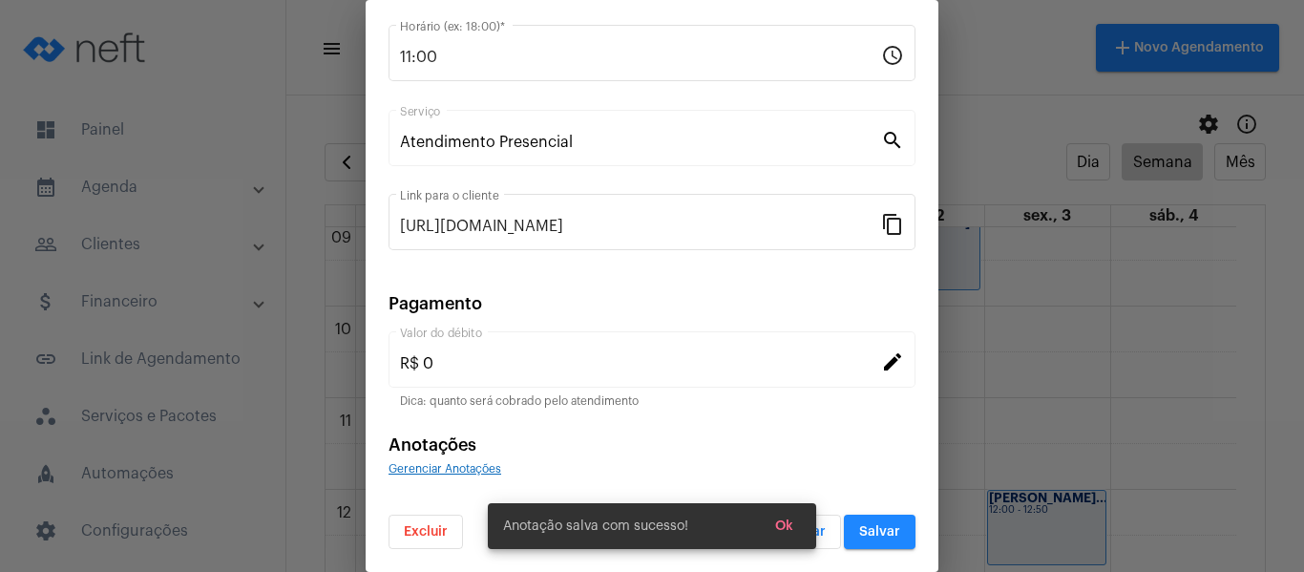
scroll to position [0, 0]
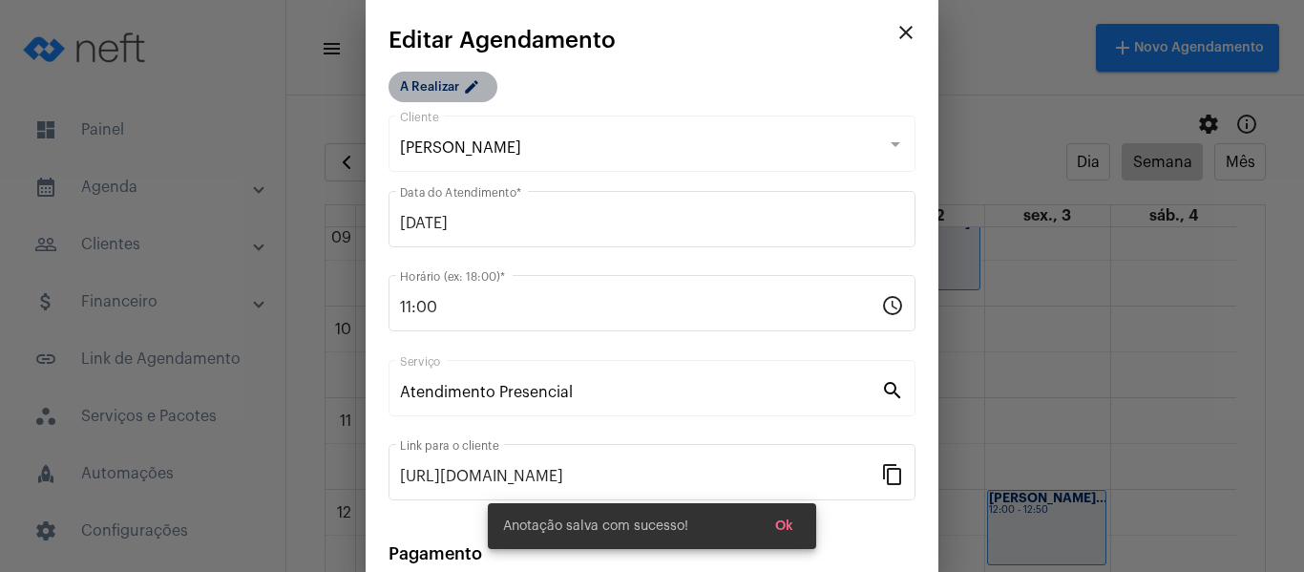
click at [457, 74] on mat-chip "A Realizar edit" at bounding box center [443, 87] width 109 height 31
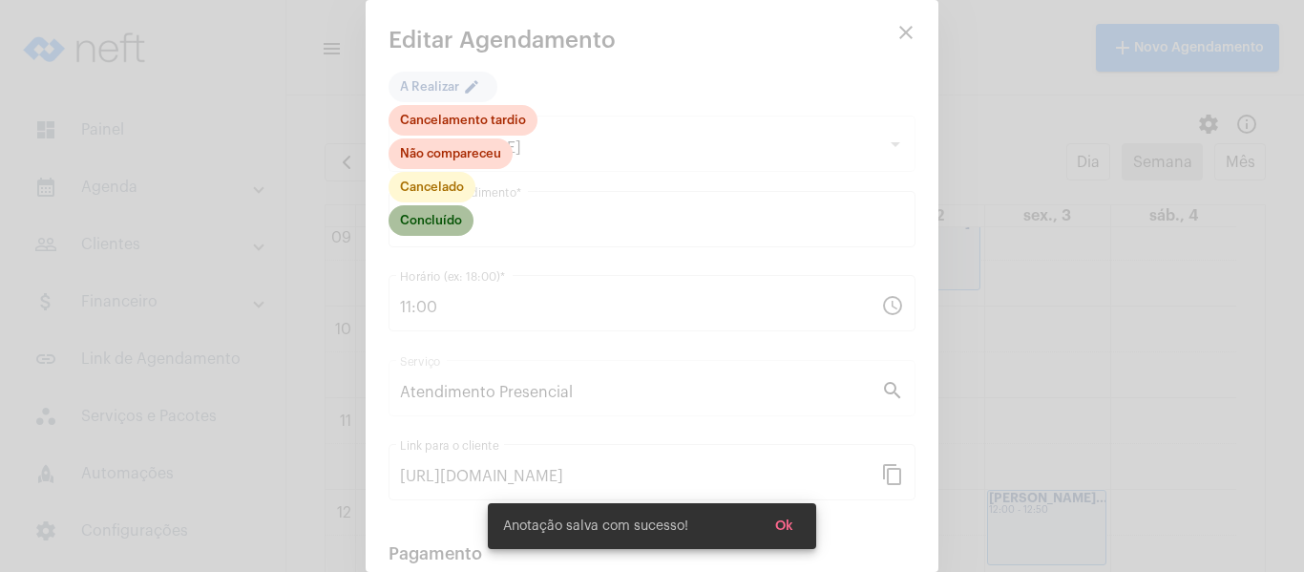
click at [441, 219] on mat-chip "Concluído" at bounding box center [431, 220] width 85 height 31
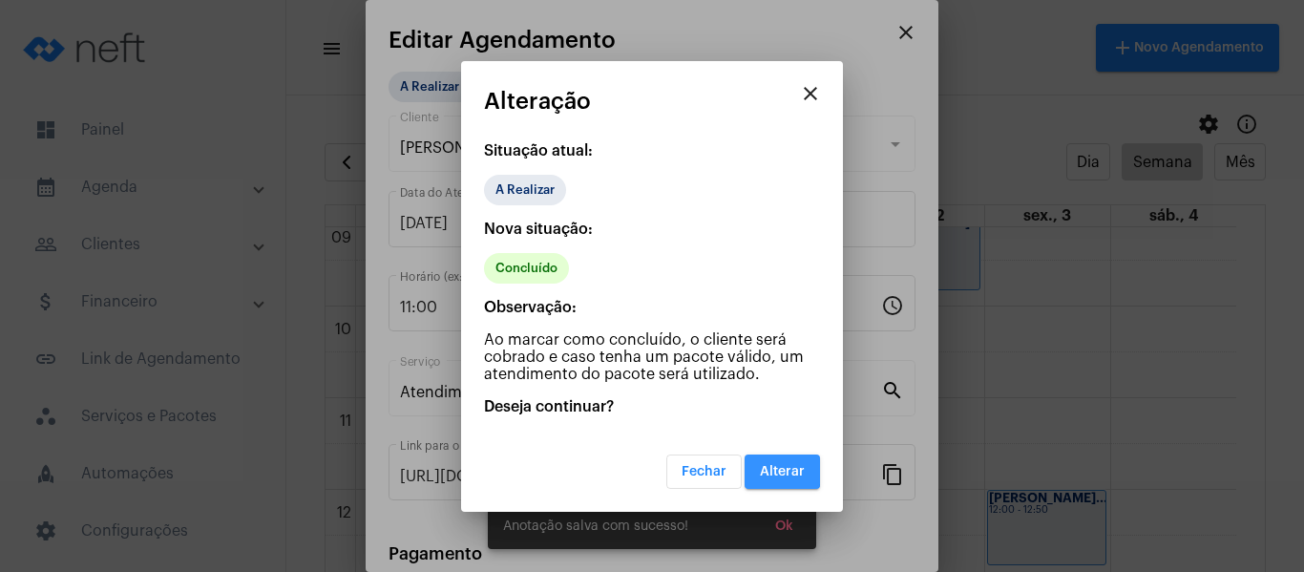
click at [769, 469] on span "Alterar" at bounding box center [782, 471] width 45 height 13
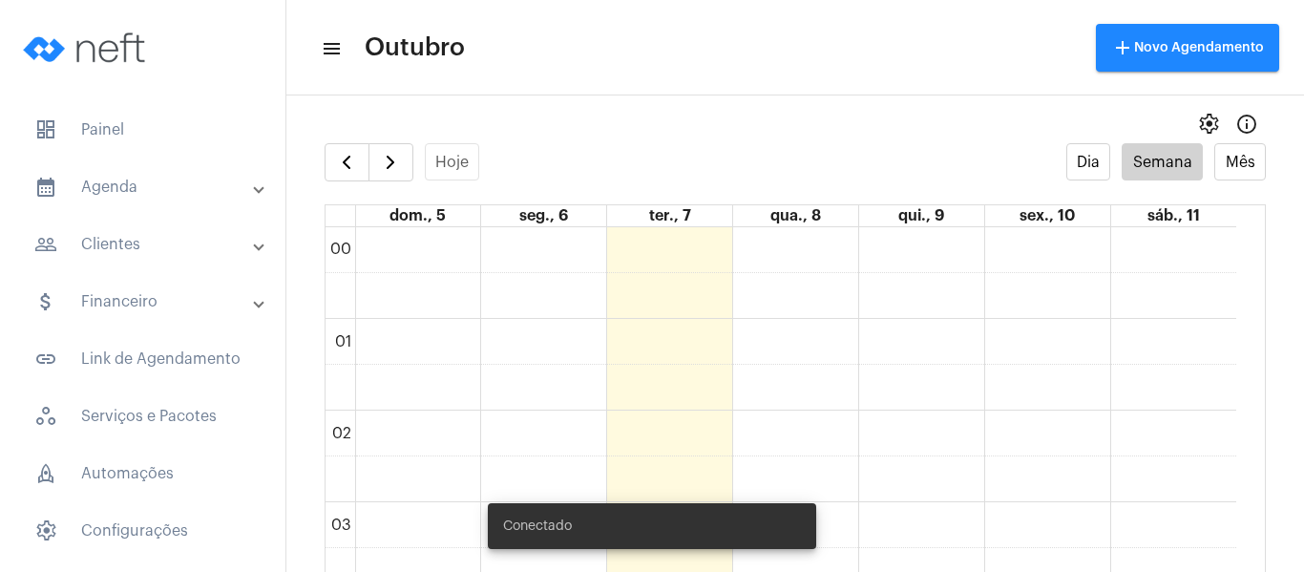
click at [343, 162] on span "button" at bounding box center [346, 162] width 23 height 23
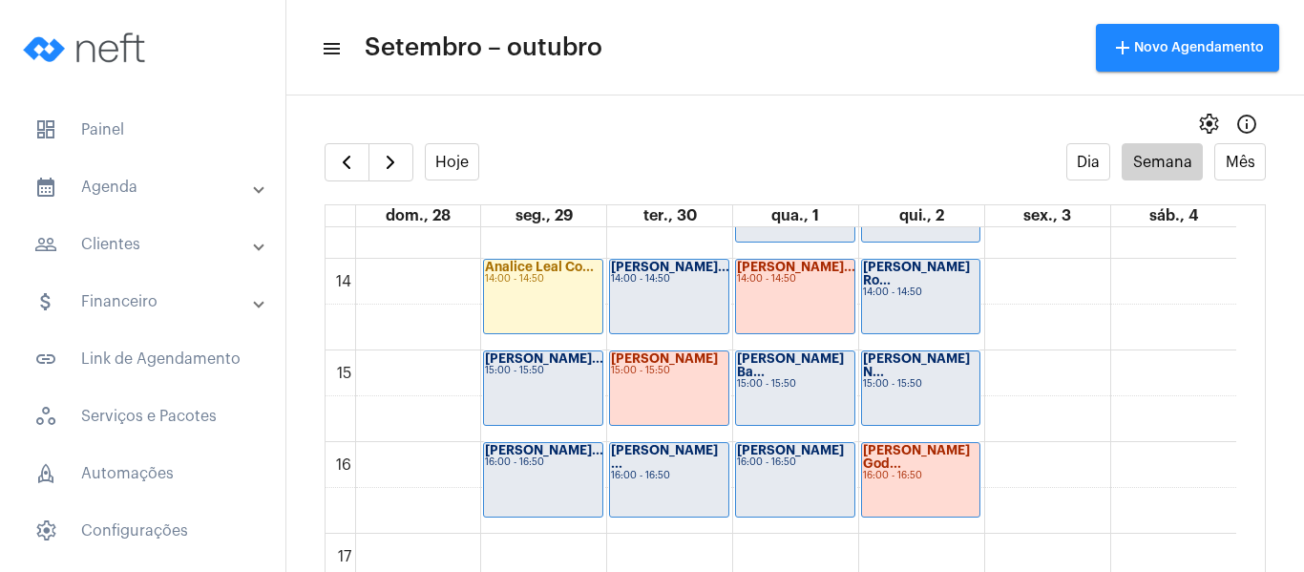
scroll to position [1315, 0]
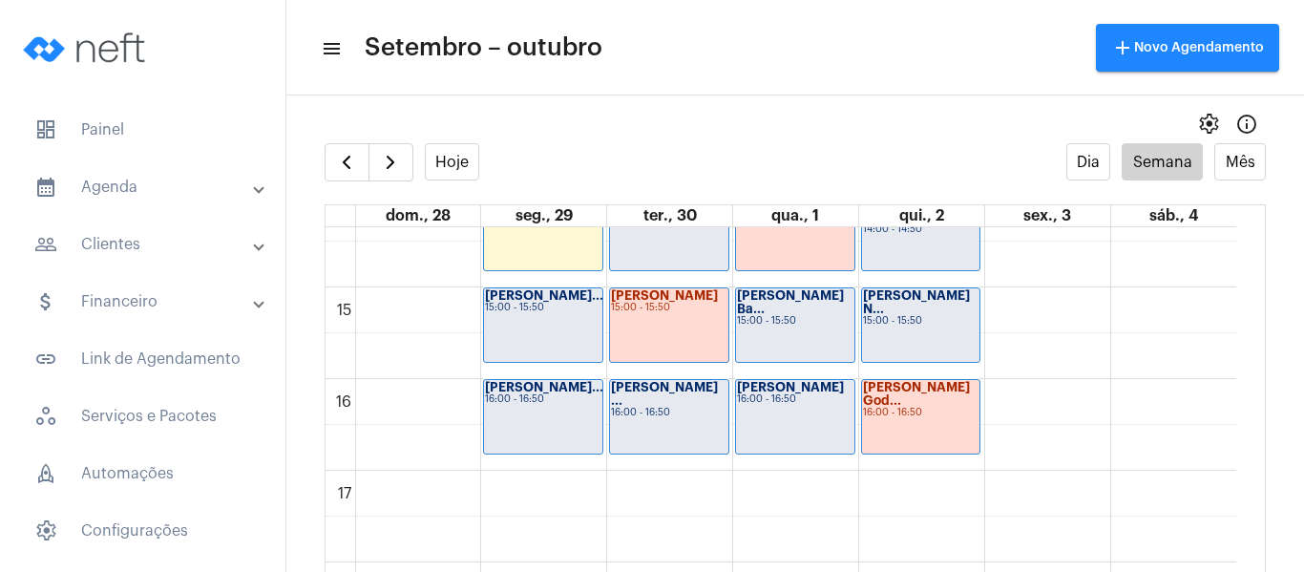
click at [539, 321] on div "Giovanna Dalfio... 15:00 - 15:50" at bounding box center [543, 325] width 118 height 74
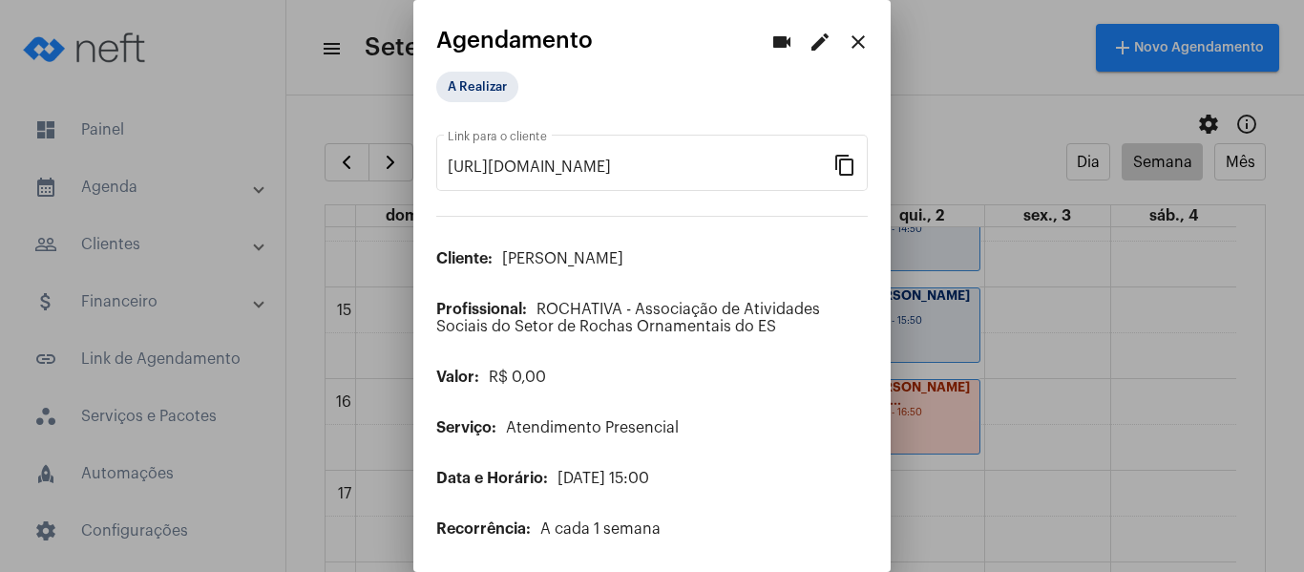
click at [813, 35] on mat-icon "edit" at bounding box center [820, 42] width 23 height 23
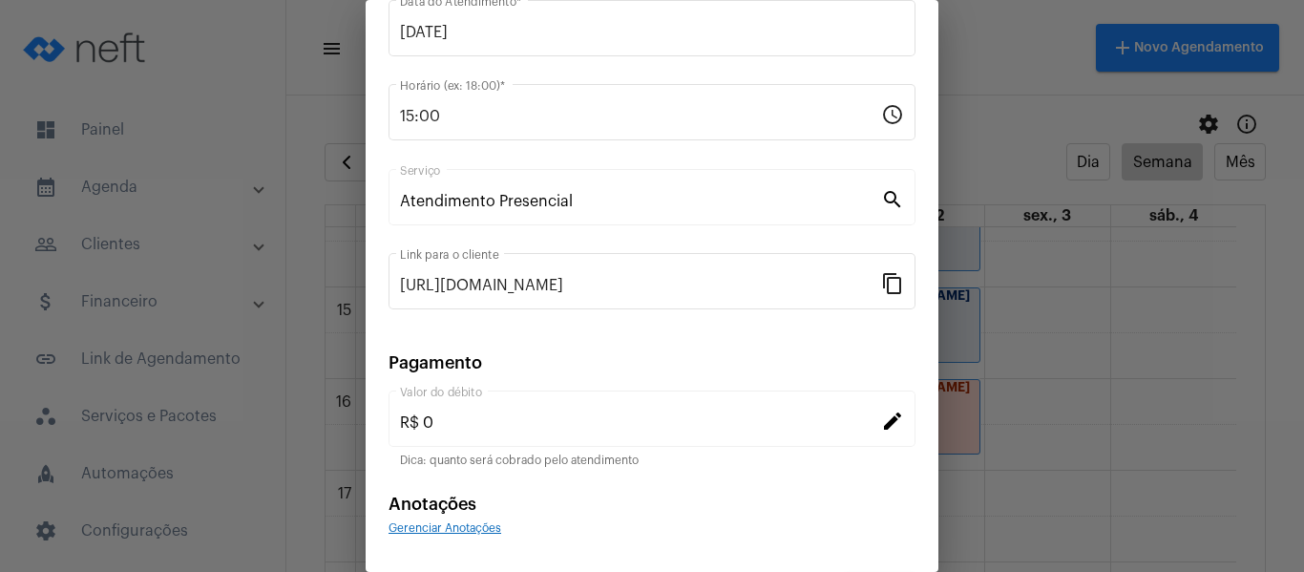
scroll to position [250, 0]
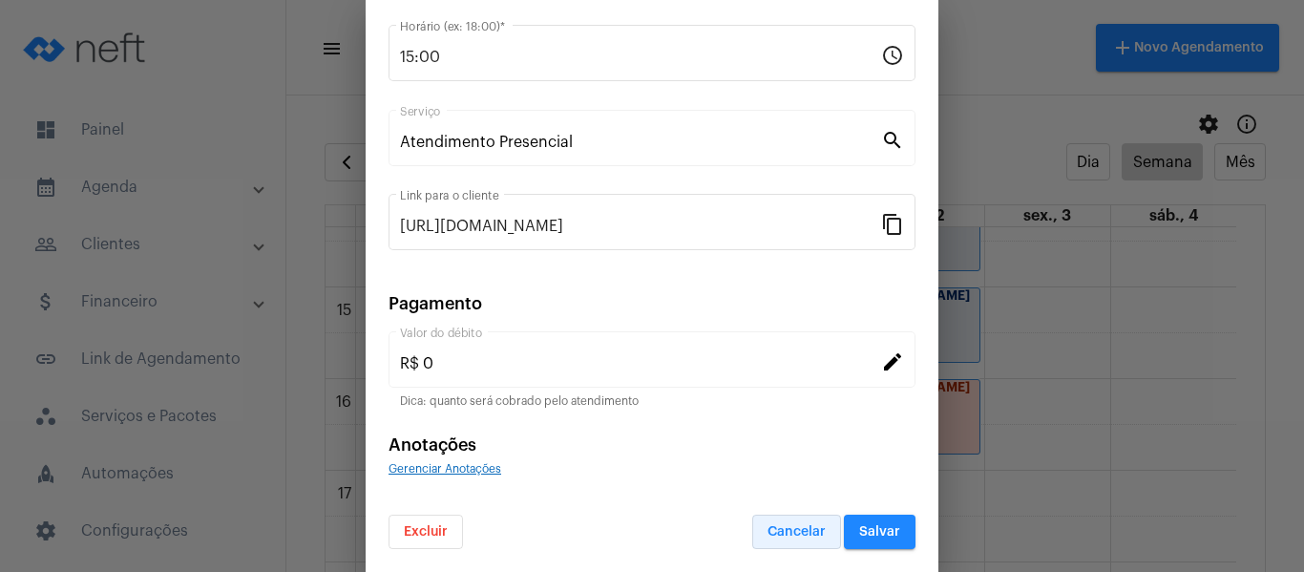
click at [784, 518] on button "Cancelar" at bounding box center [796, 532] width 89 height 34
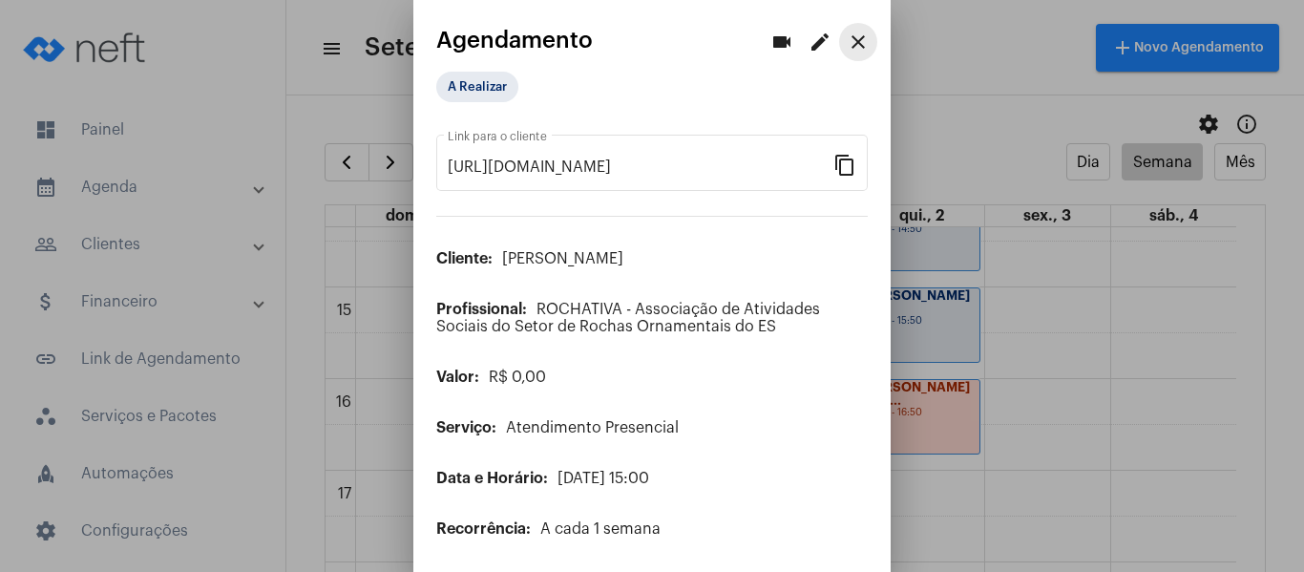
click at [847, 50] on mat-icon "close" at bounding box center [858, 42] width 23 height 23
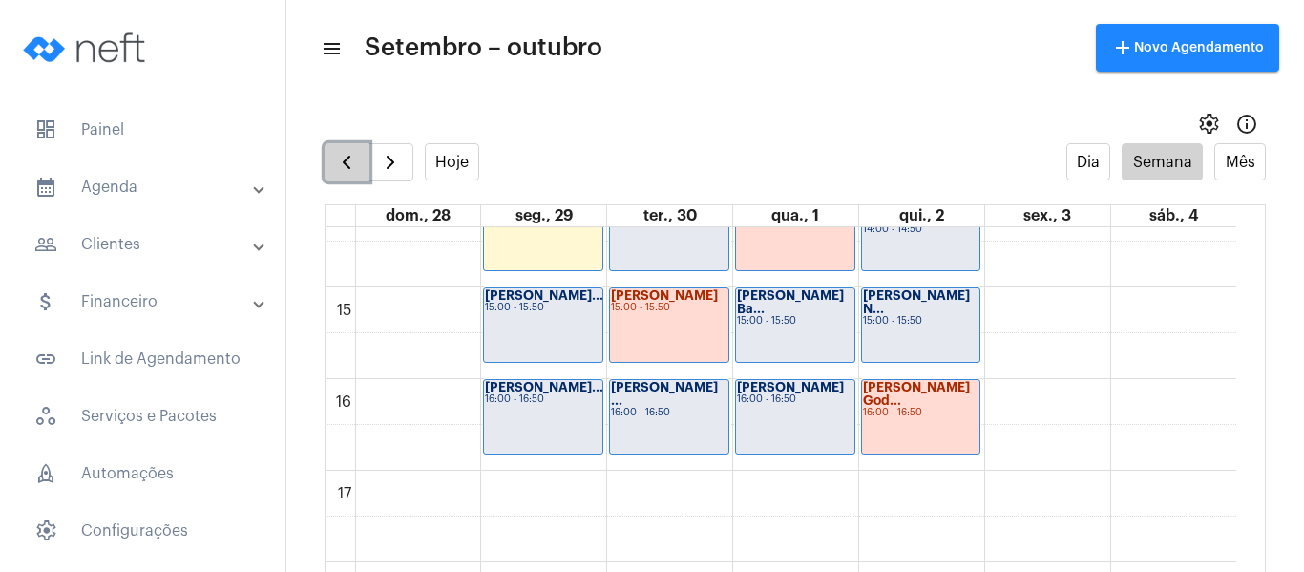
click at [341, 154] on span "button" at bounding box center [346, 162] width 23 height 23
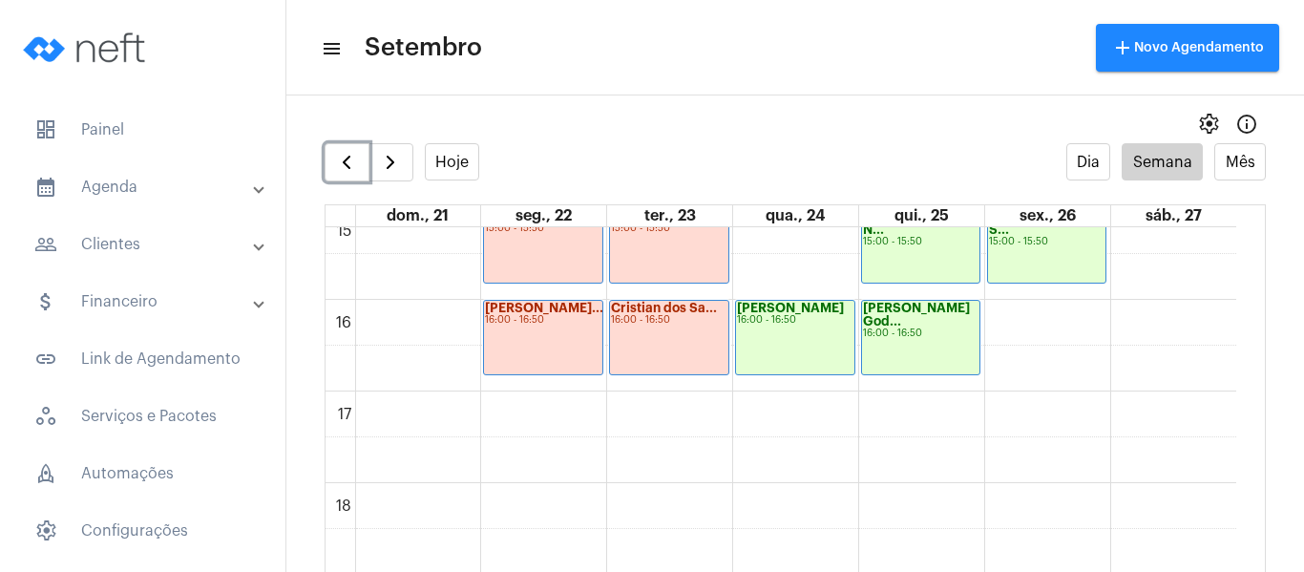
scroll to position [1410, 0]
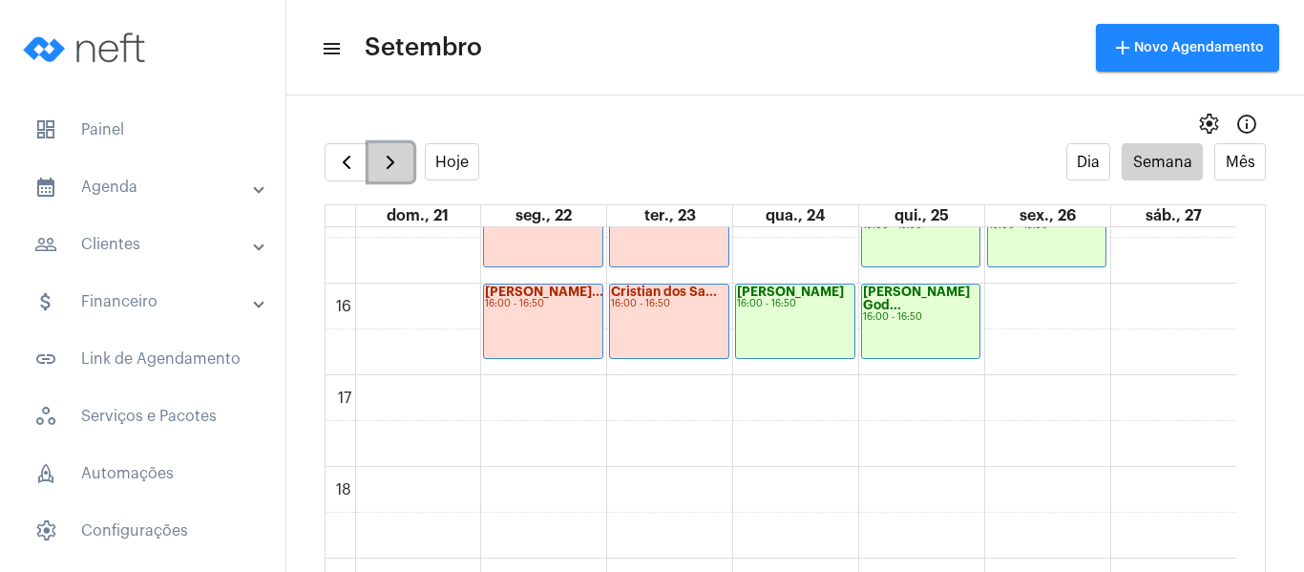
click at [391, 167] on span "button" at bounding box center [390, 162] width 23 height 23
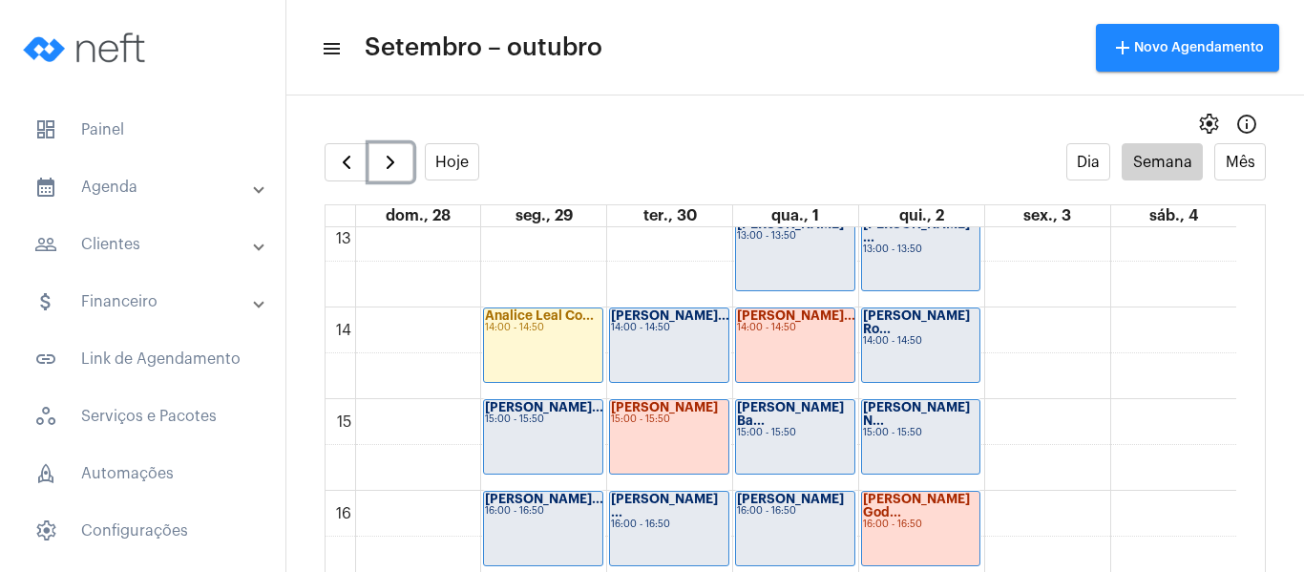
scroll to position [1219, 0]
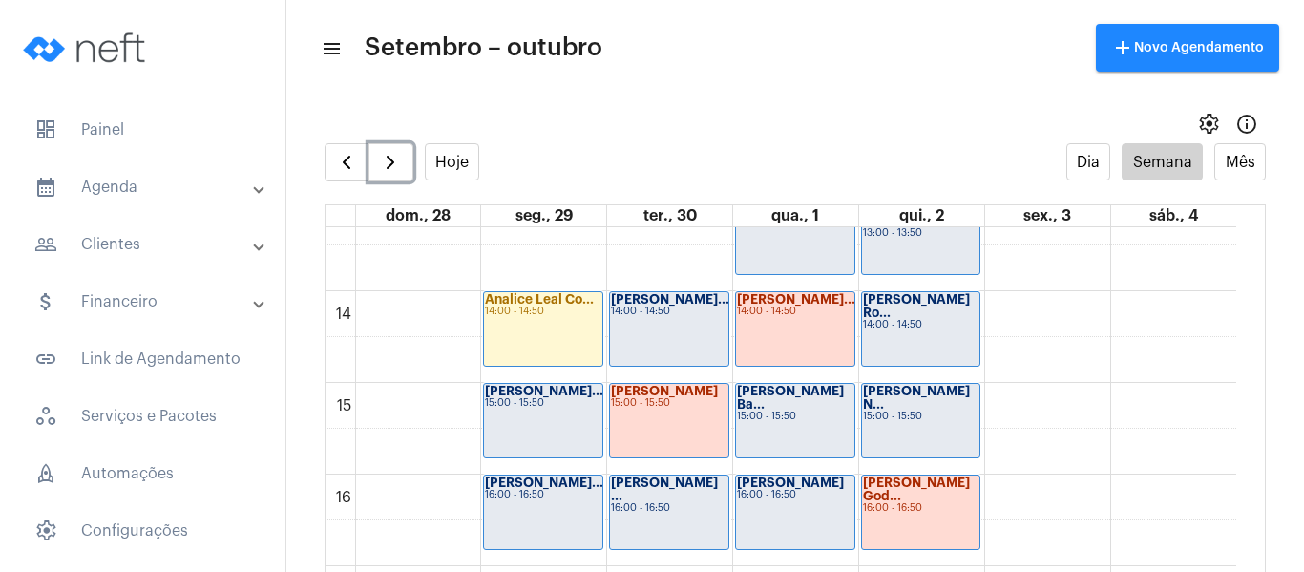
click at [541, 424] on div "Giovanna Dalfio... 15:00 - 15:50" at bounding box center [543, 421] width 118 height 74
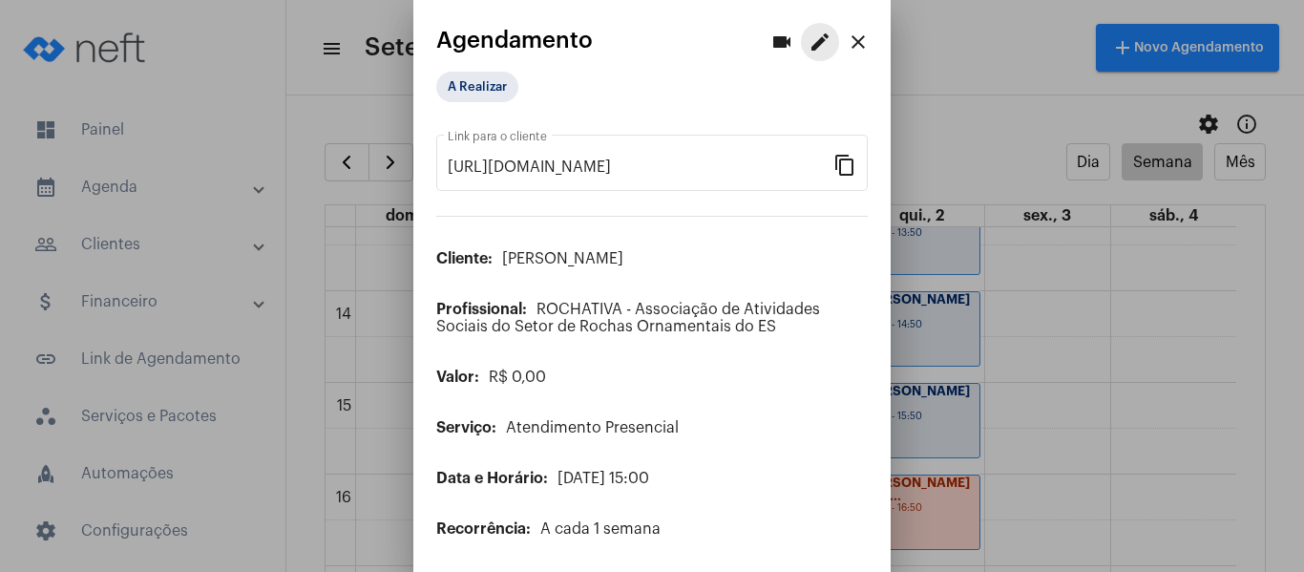
click at [812, 38] on mat-icon "edit" at bounding box center [820, 42] width 23 height 23
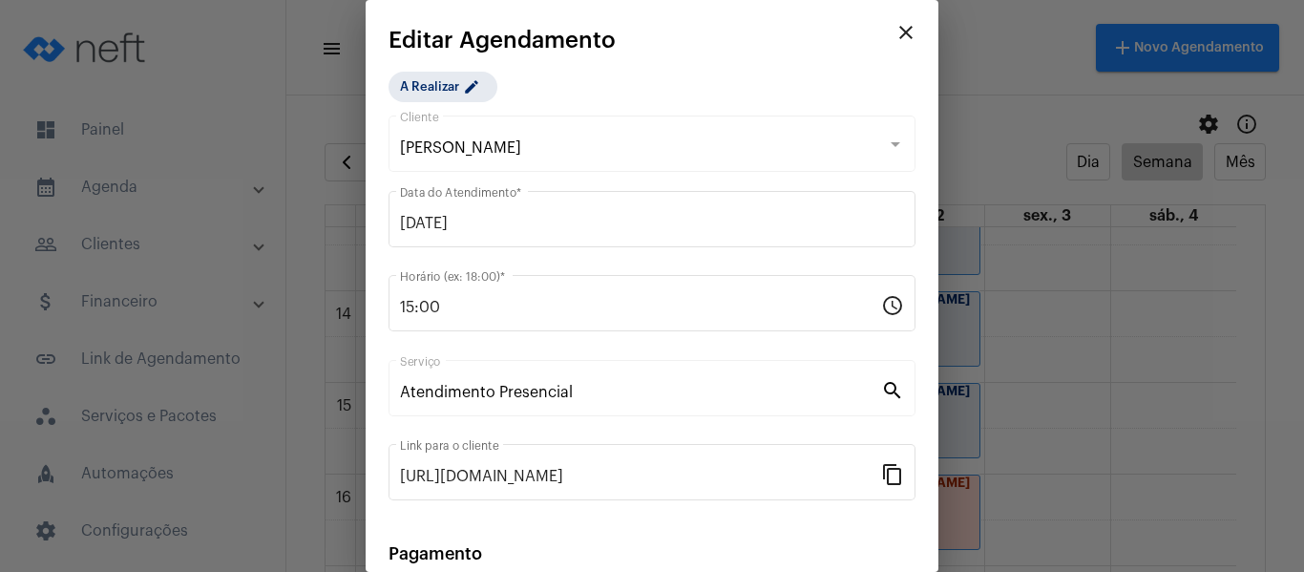
scroll to position [250, 0]
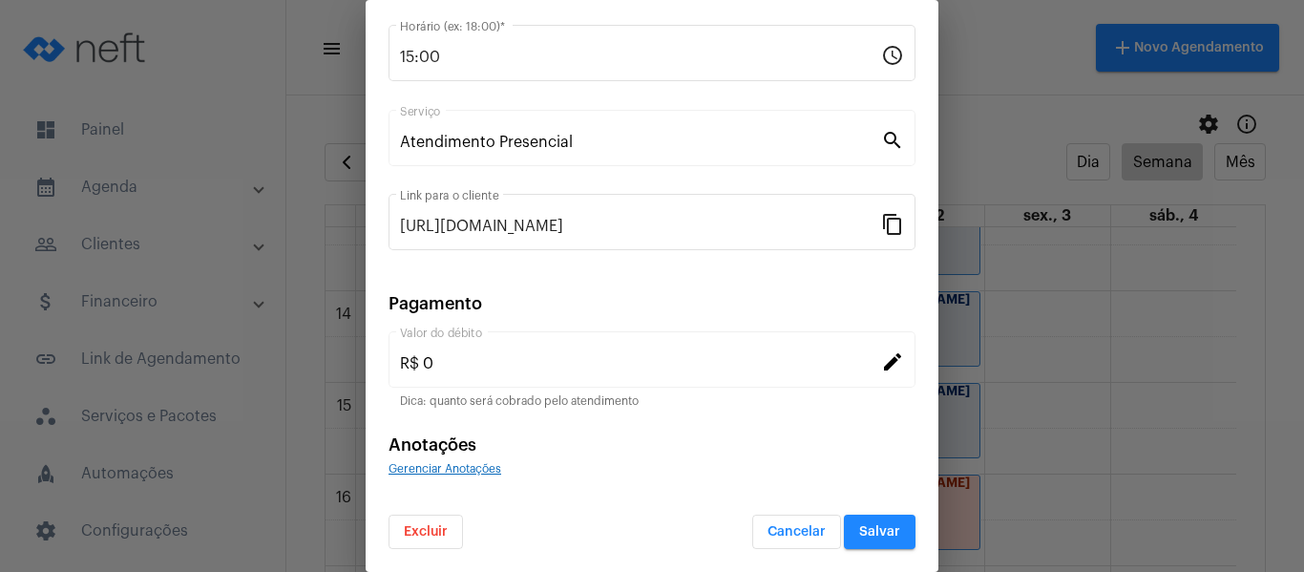
click at [444, 473] on span "Gerenciar Anotações" at bounding box center [445, 468] width 113 height 11
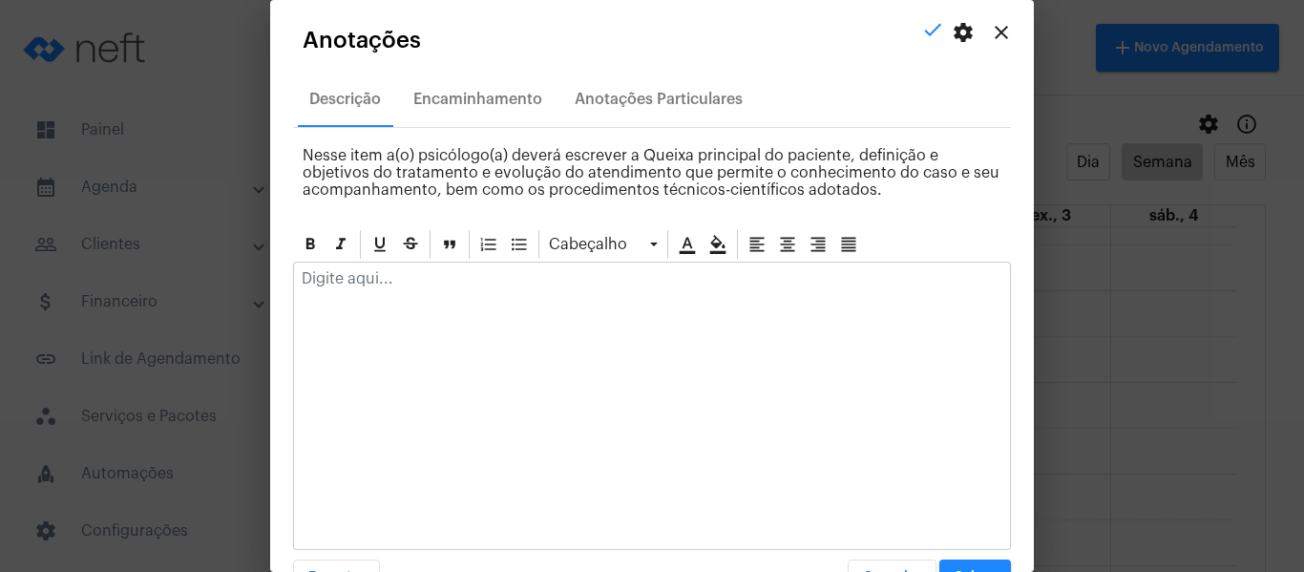
click at [514, 270] on p at bounding box center [652, 278] width 701 height 17
click at [781, 285] on p "Compareceu ao atendimento, refletiu a respeito de sua semana" at bounding box center [652, 278] width 701 height 17
drag, startPoint x: 988, startPoint y: 285, endPoint x: 243, endPoint y: 237, distance: 746.4
click at [243, 237] on div "videocam edit close Agendamento A Realizar https://neft.com.br/agendamento/866e…" at bounding box center [652, 286] width 1304 height 572
copy p "Compareceu ao atendimento, refletiu a respeito de sua semana e os acontecimento…"
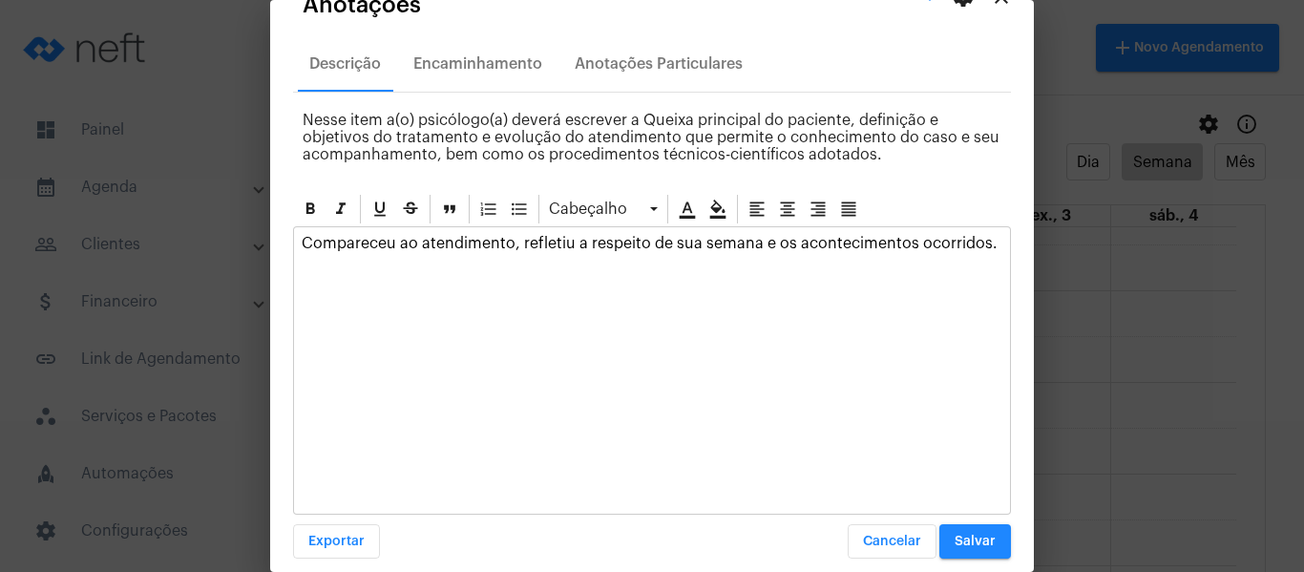
scroll to position [54, 0]
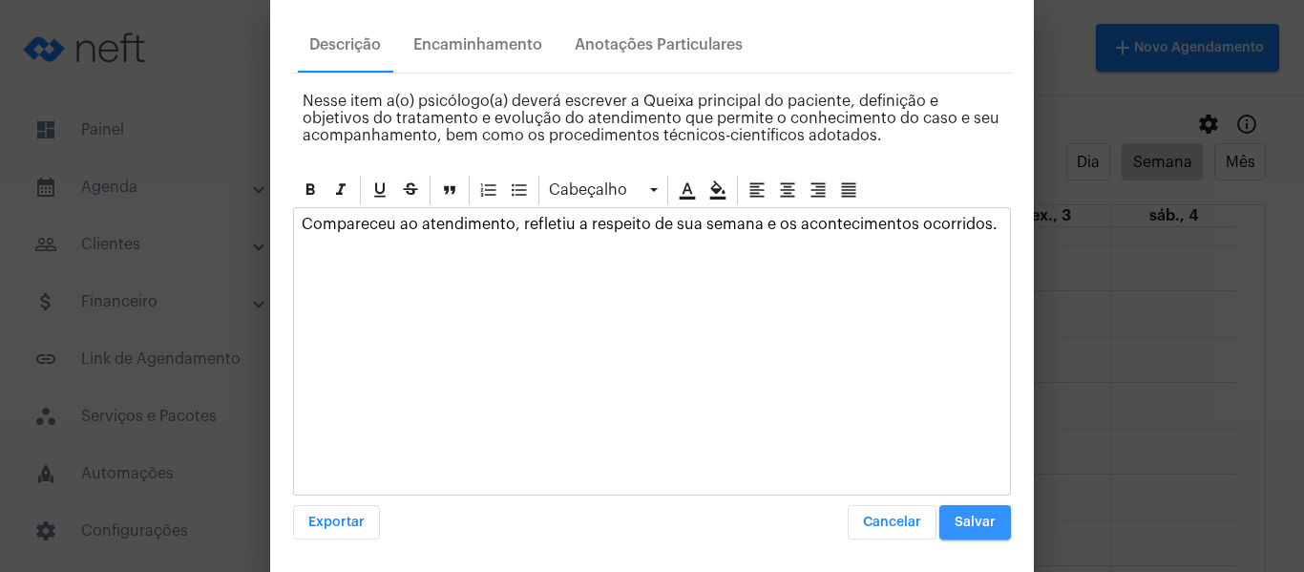
click at [949, 507] on button "Salvar" at bounding box center [976, 522] width 72 height 34
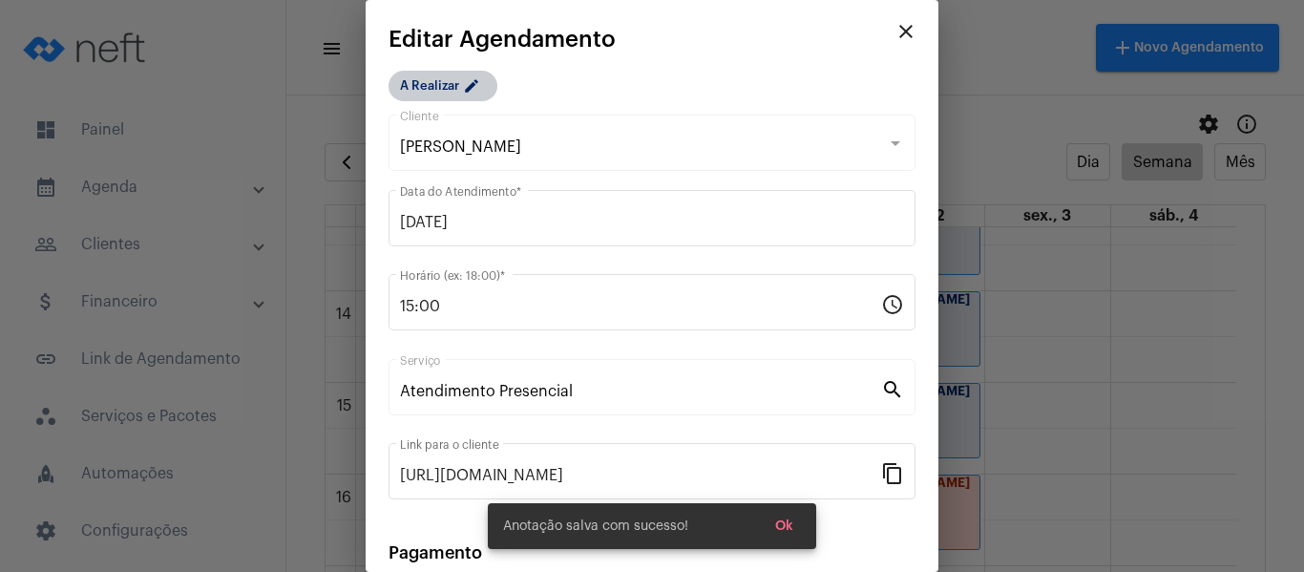
scroll to position [0, 0]
click at [437, 89] on mat-chip "A Realizar edit" at bounding box center [443, 87] width 109 height 31
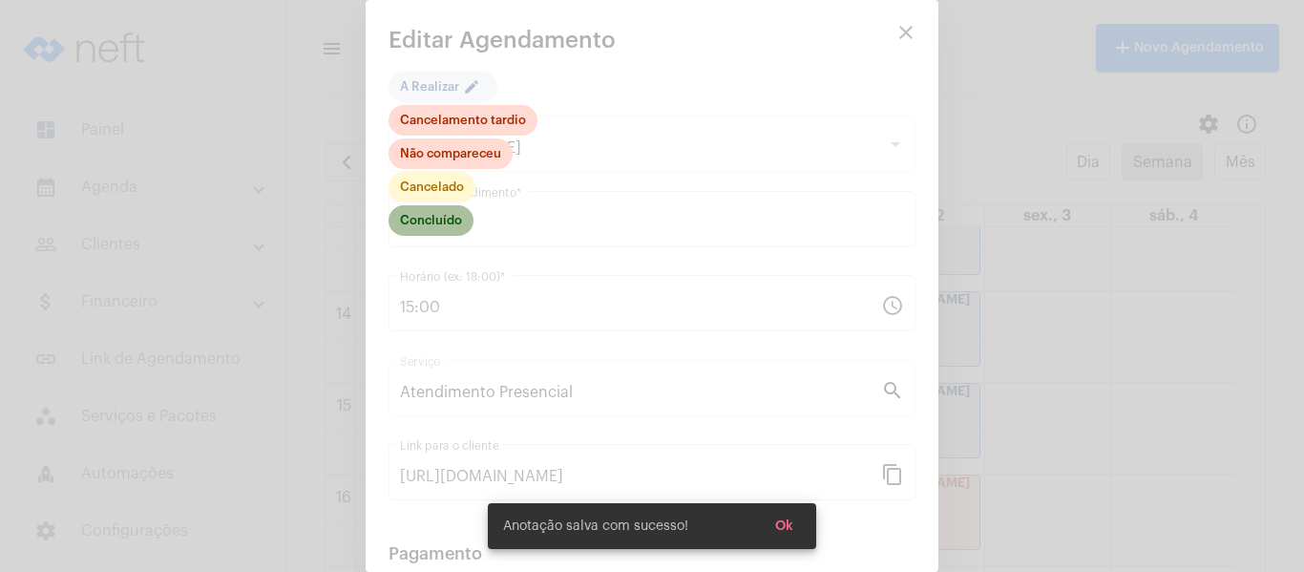
click at [433, 233] on mat-chip "Concluído" at bounding box center [431, 220] width 85 height 31
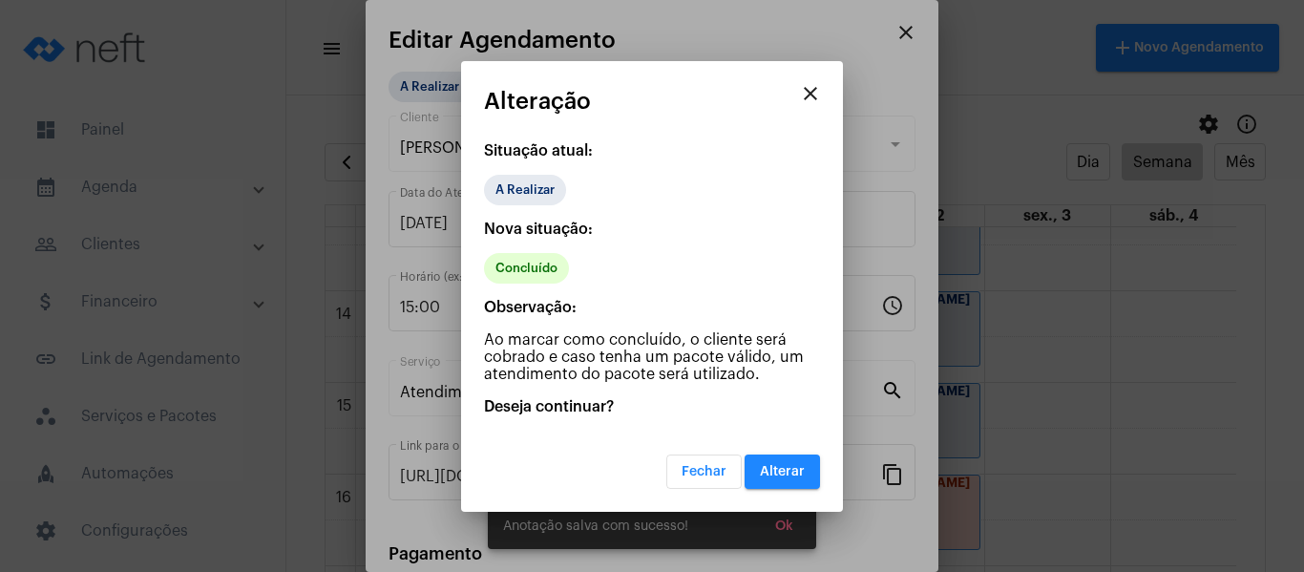
click at [782, 476] on span "Alterar" at bounding box center [782, 471] width 45 height 13
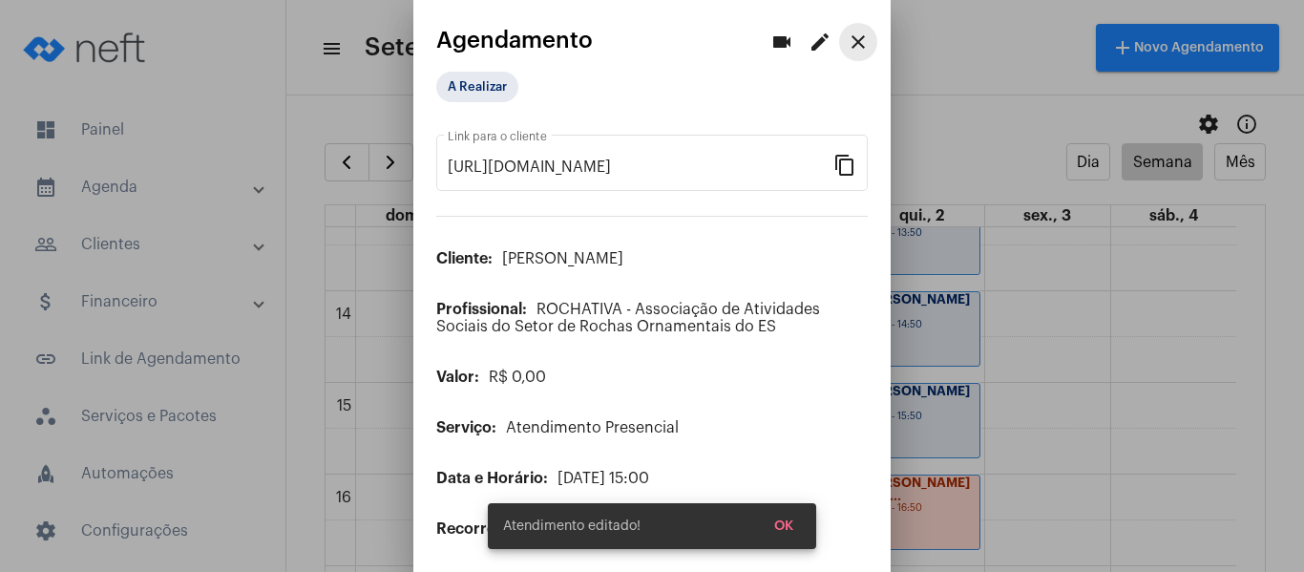
click at [856, 44] on button "close" at bounding box center [858, 42] width 38 height 38
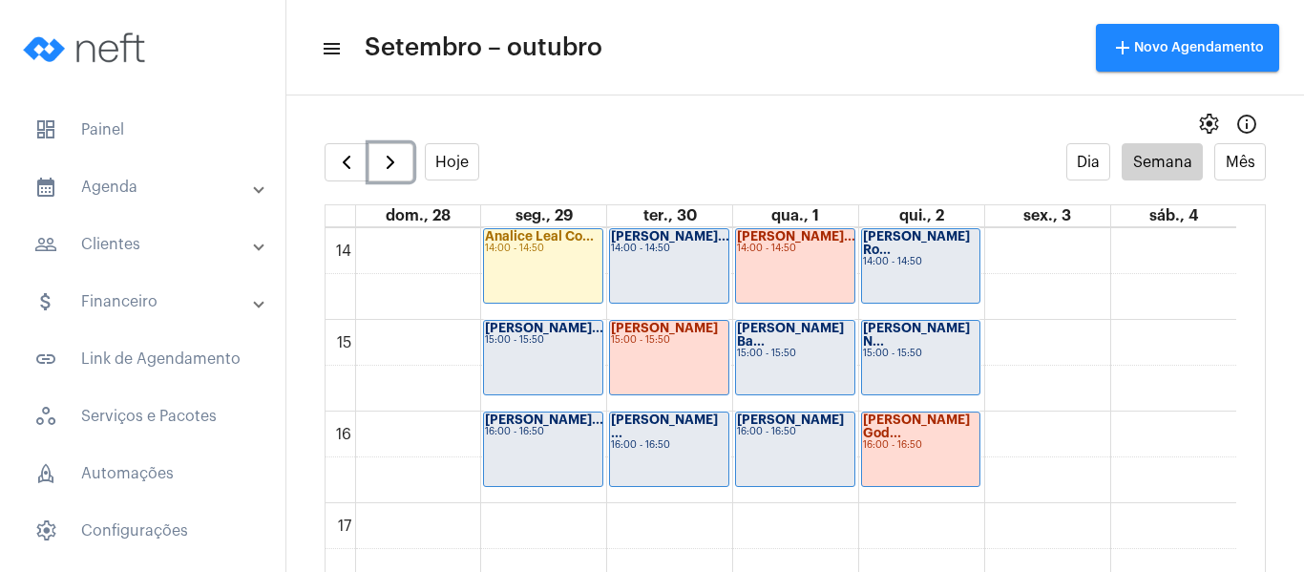
scroll to position [1315, 0]
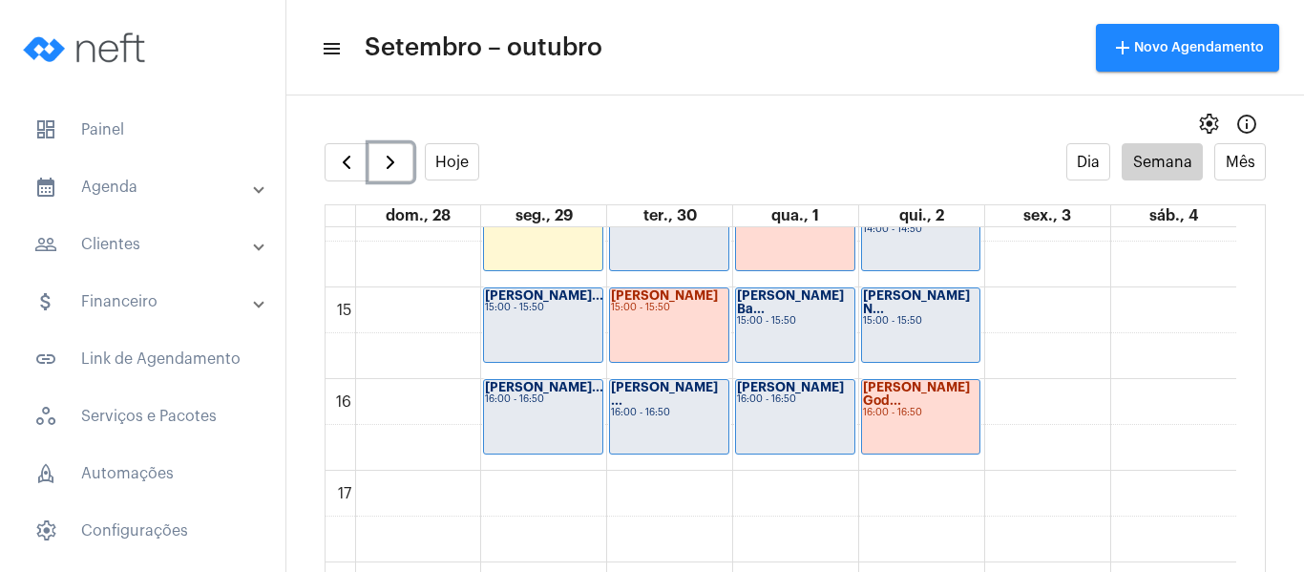
click at [568, 395] on div "16:00 - 16:50" at bounding box center [543, 399] width 116 height 11
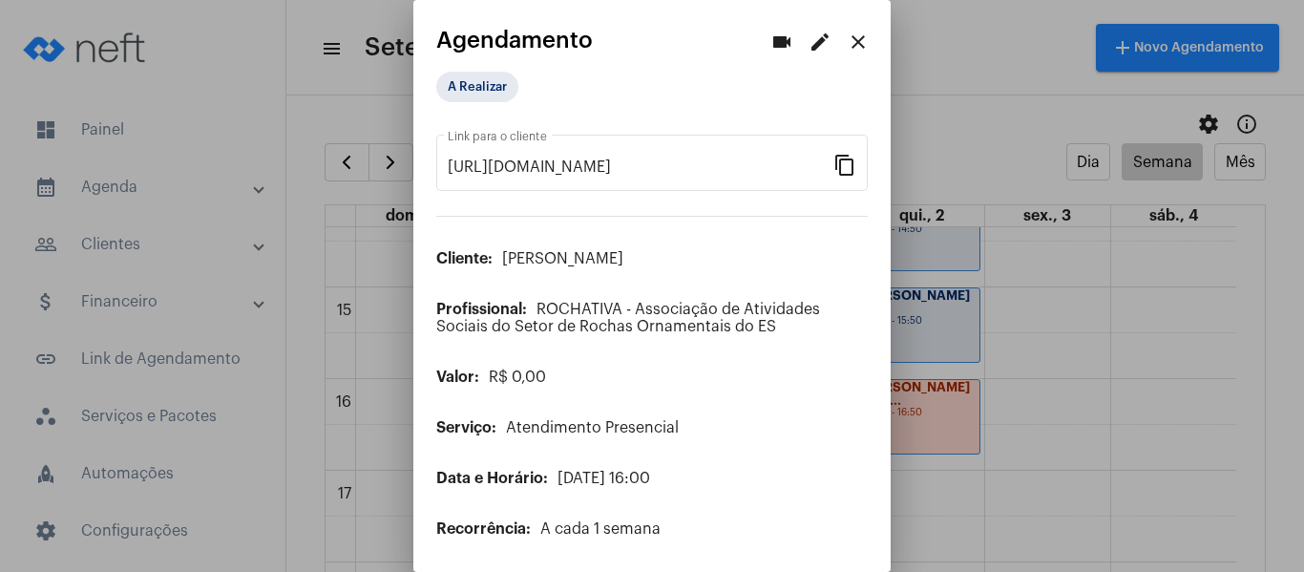
click at [809, 46] on mat-icon "edit" at bounding box center [820, 42] width 23 height 23
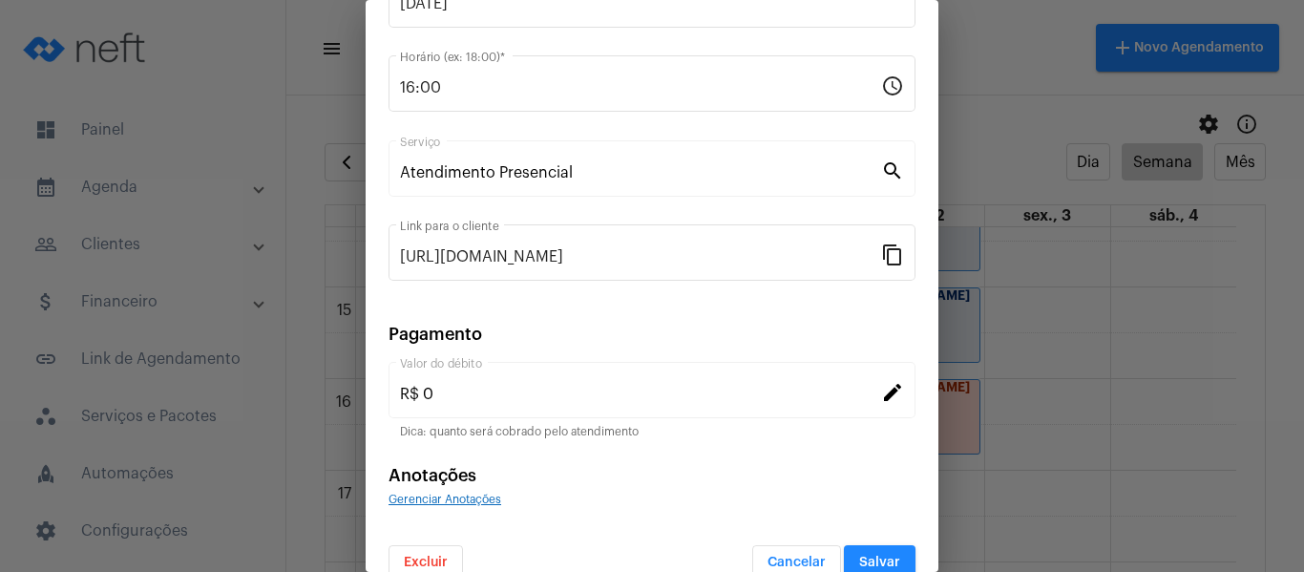
scroll to position [250, 0]
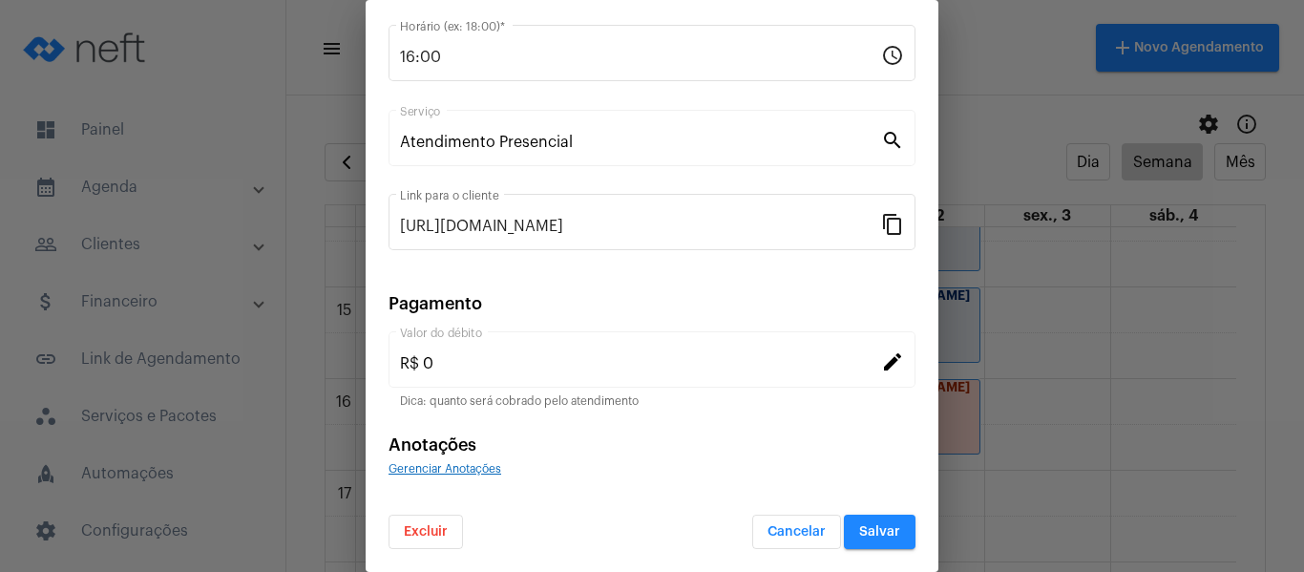
click at [474, 467] on span "Gerenciar Anotações" at bounding box center [445, 468] width 113 height 11
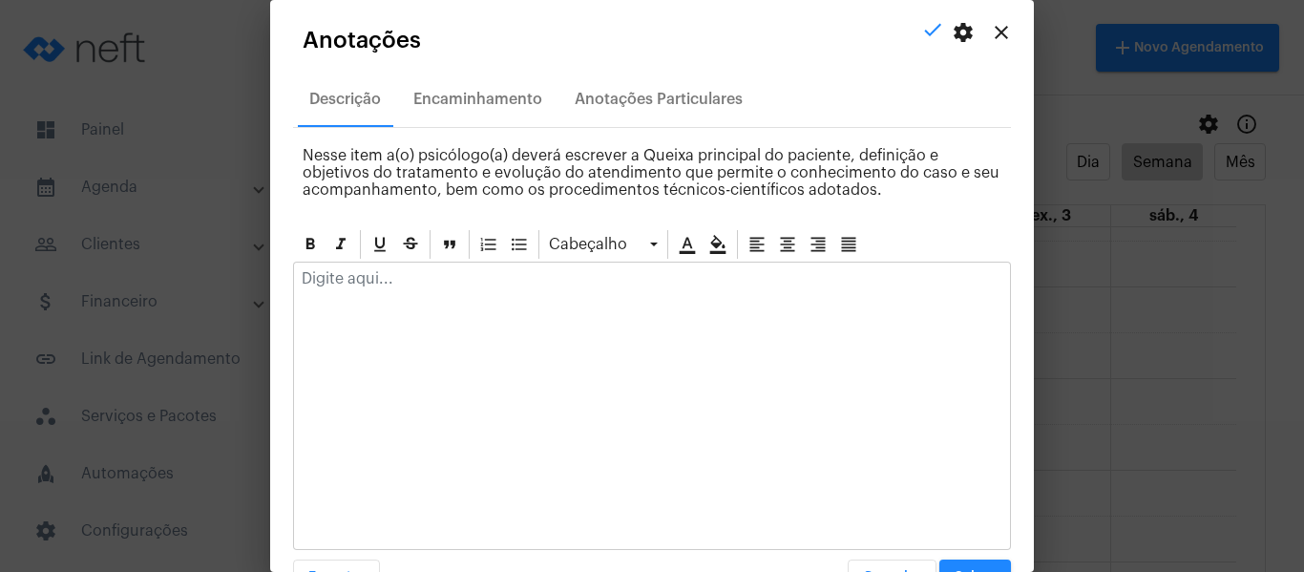
click at [469, 294] on div at bounding box center [652, 284] width 716 height 42
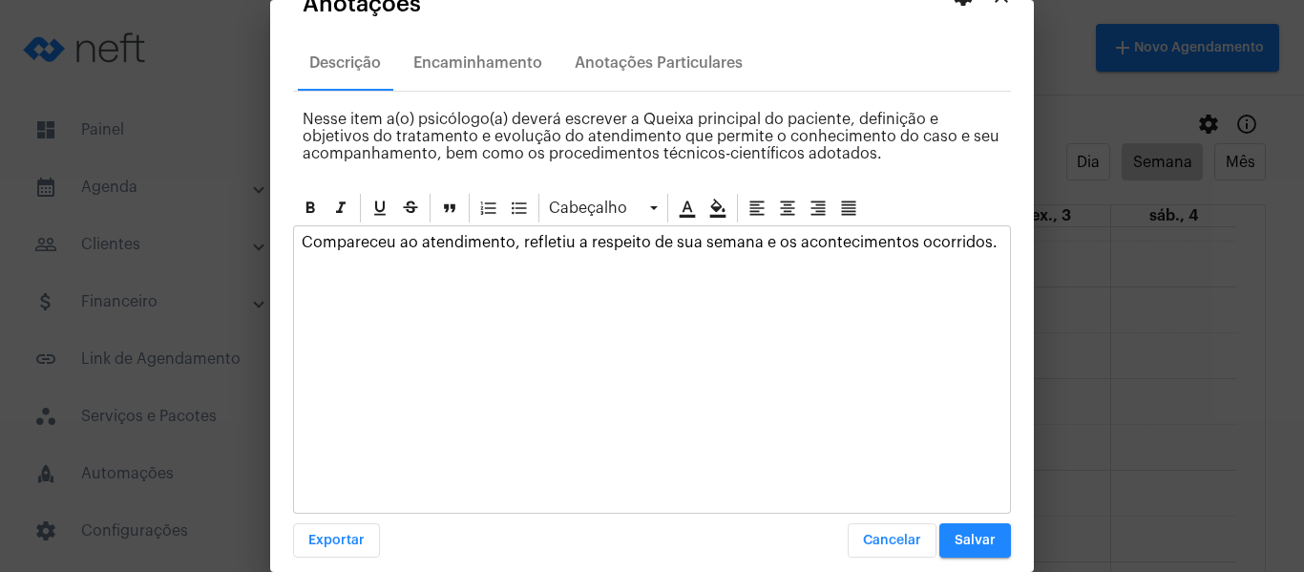
scroll to position [54, 0]
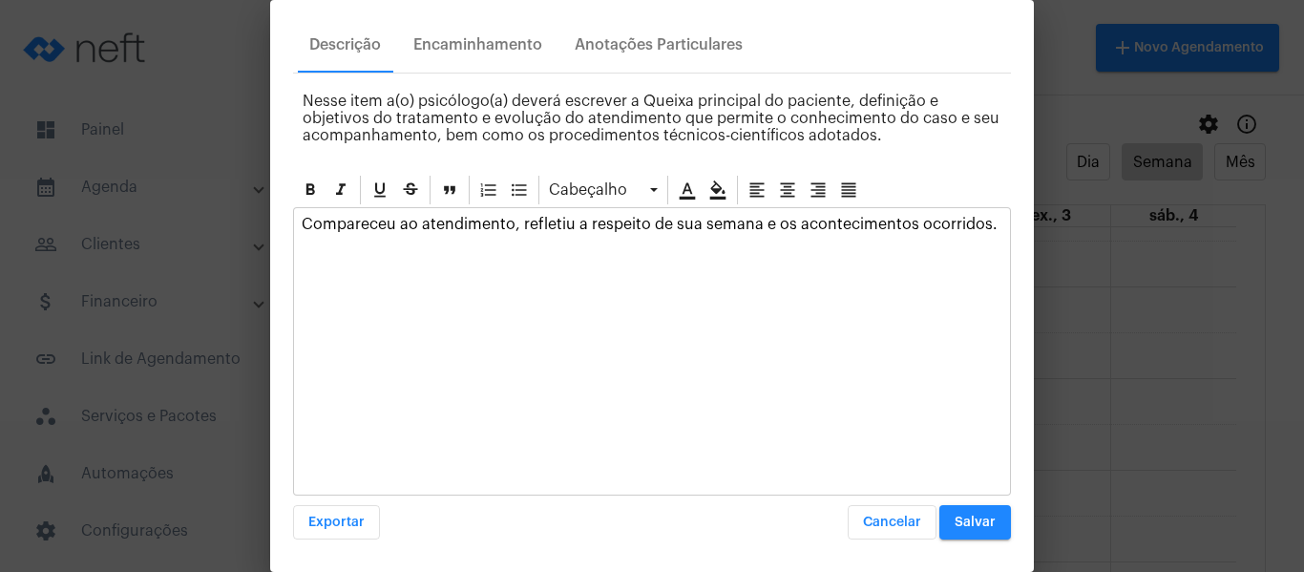
click at [984, 519] on button "Salvar" at bounding box center [976, 522] width 72 height 34
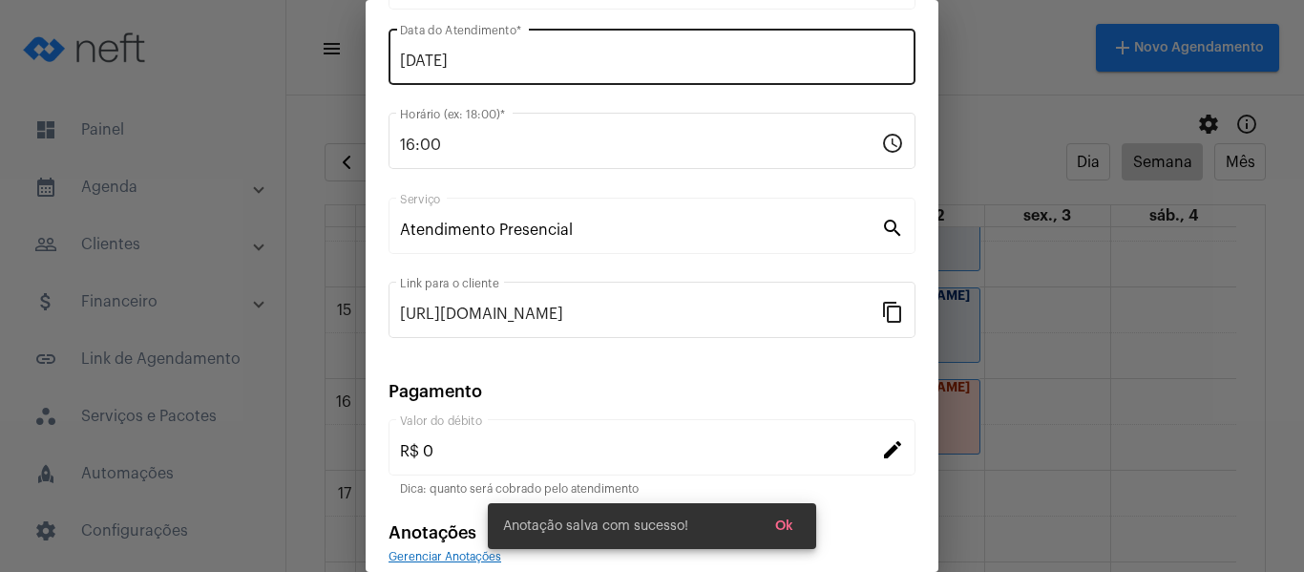
scroll to position [59, 0]
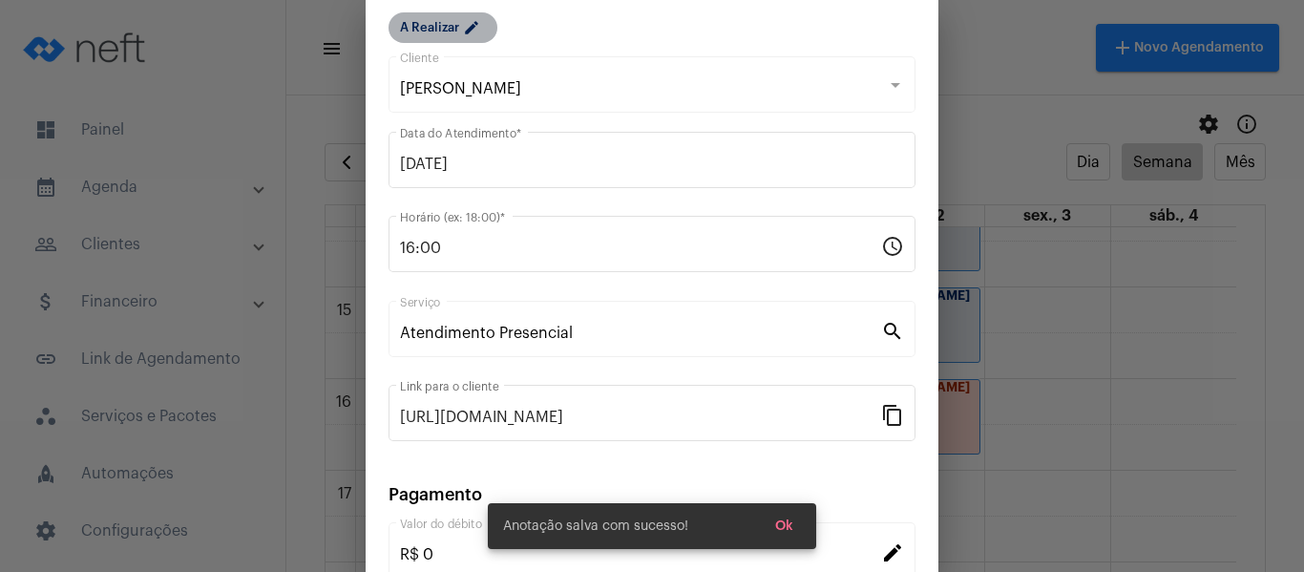
click at [453, 28] on mat-chip "A Realizar edit" at bounding box center [443, 27] width 109 height 31
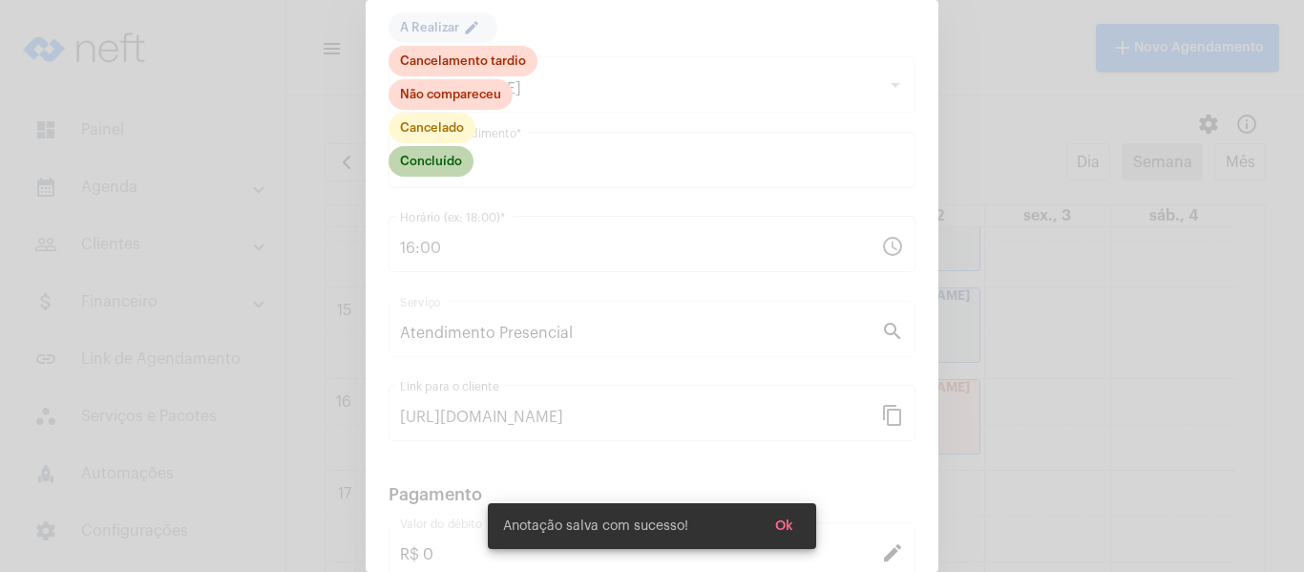
click at [448, 159] on mat-chip "Concluído" at bounding box center [431, 161] width 85 height 31
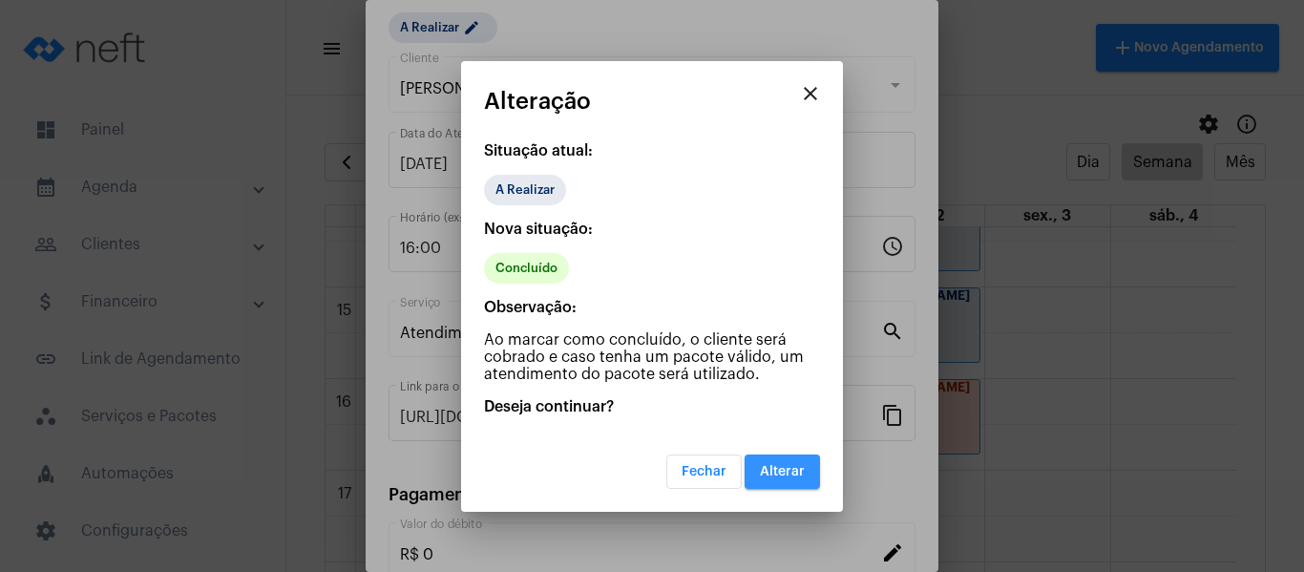
click at [776, 479] on button "Alterar" at bounding box center [782, 472] width 75 height 34
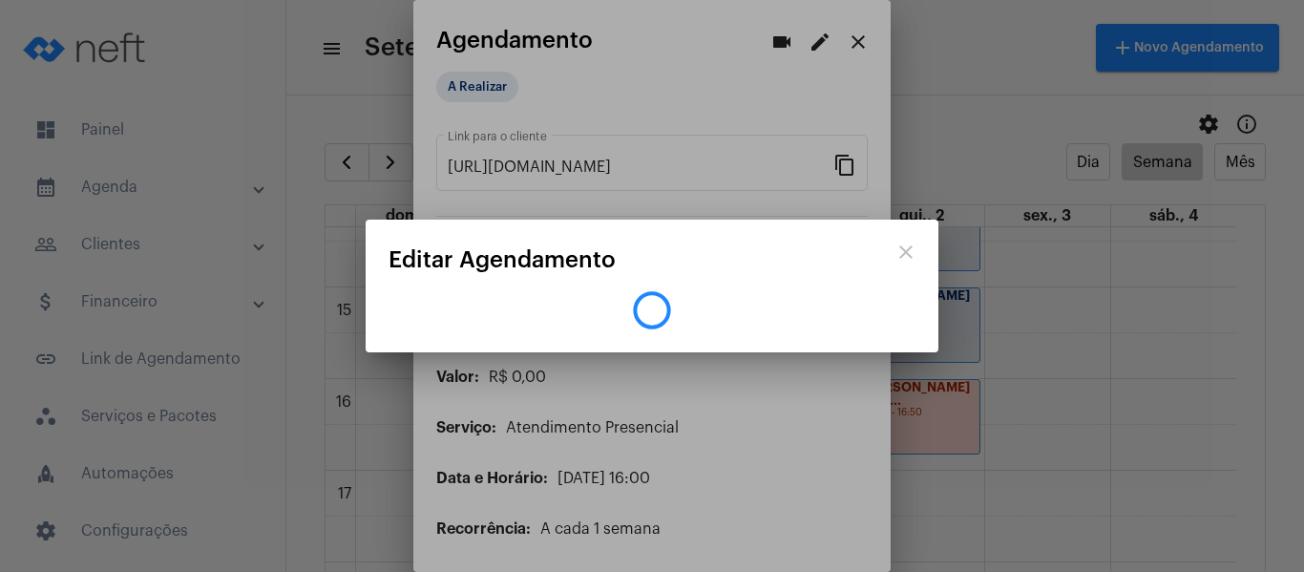
scroll to position [0, 0]
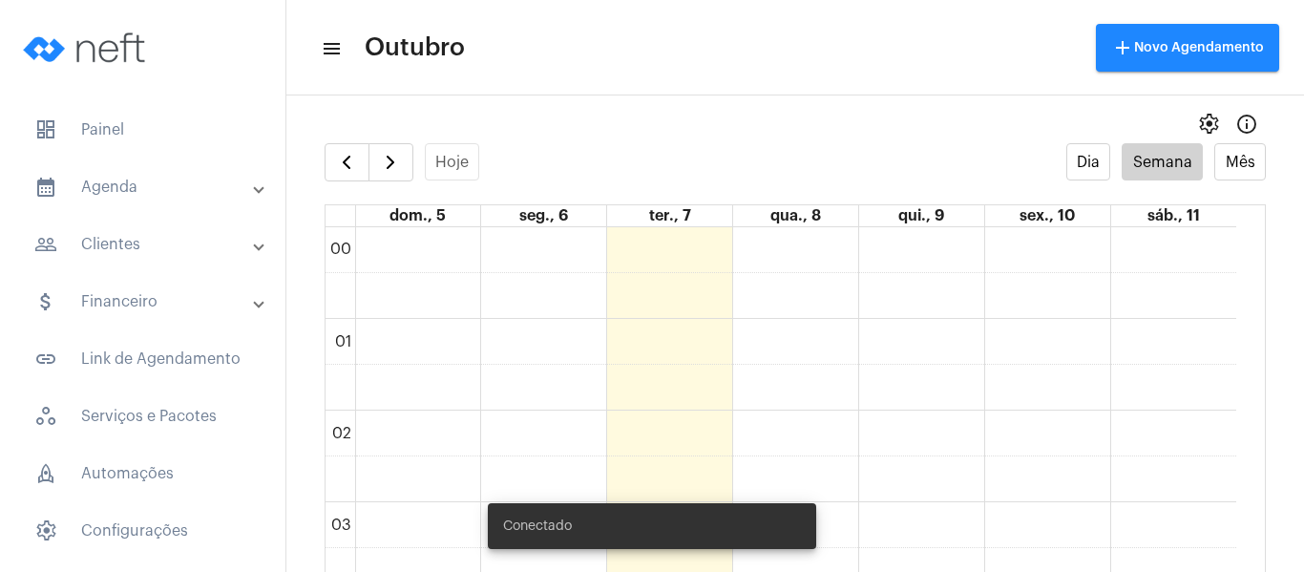
scroll to position [551, 0]
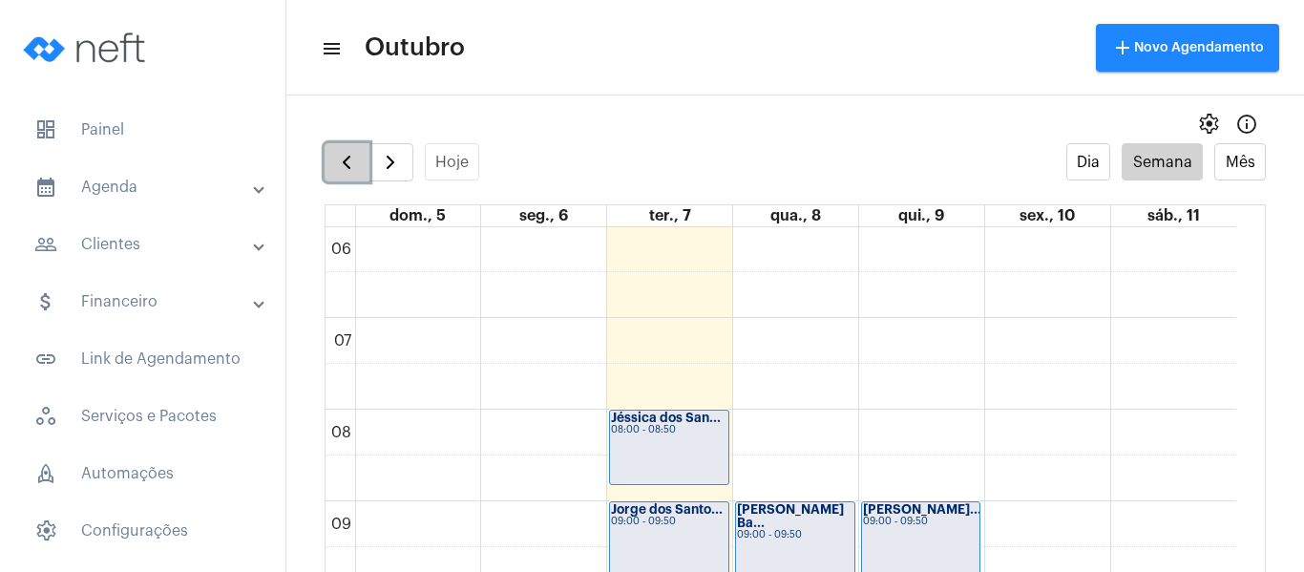
click at [349, 158] on span "button" at bounding box center [346, 162] width 23 height 23
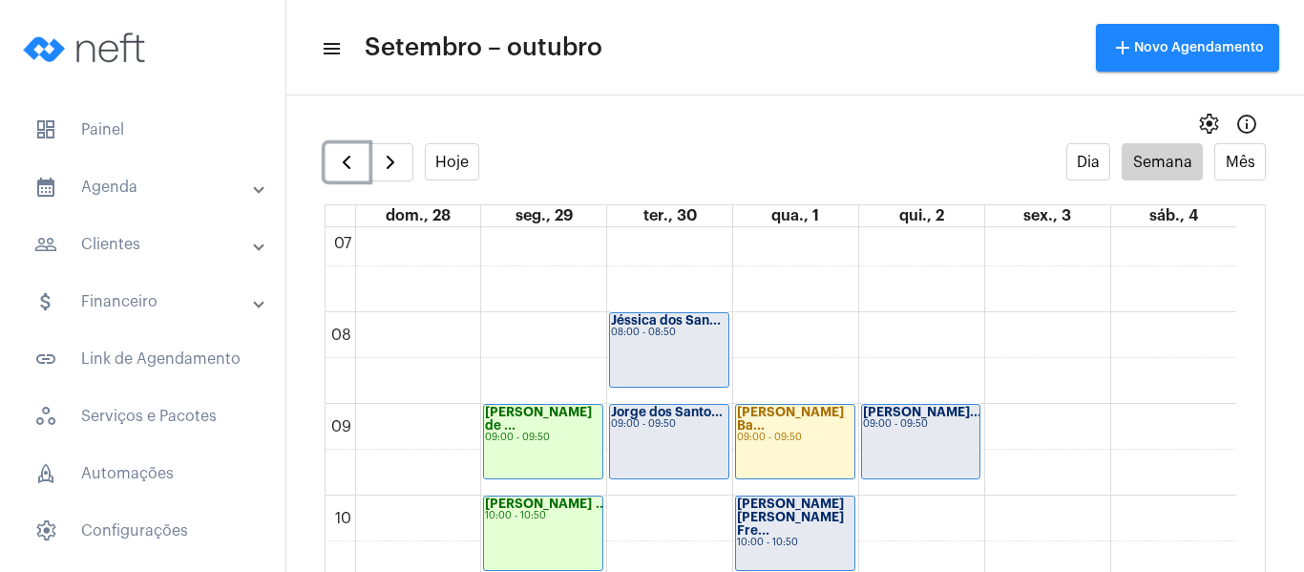
scroll to position [646, 0]
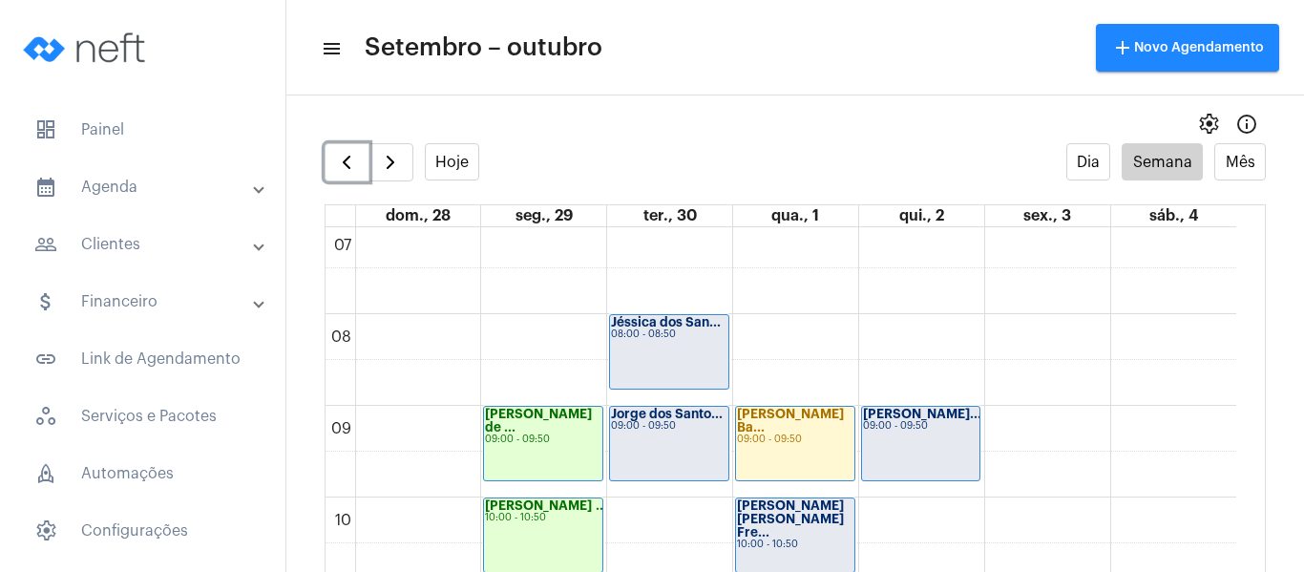
click at [665, 341] on div "Jéssica dos San... 08:00 - 08:50" at bounding box center [669, 352] width 118 height 74
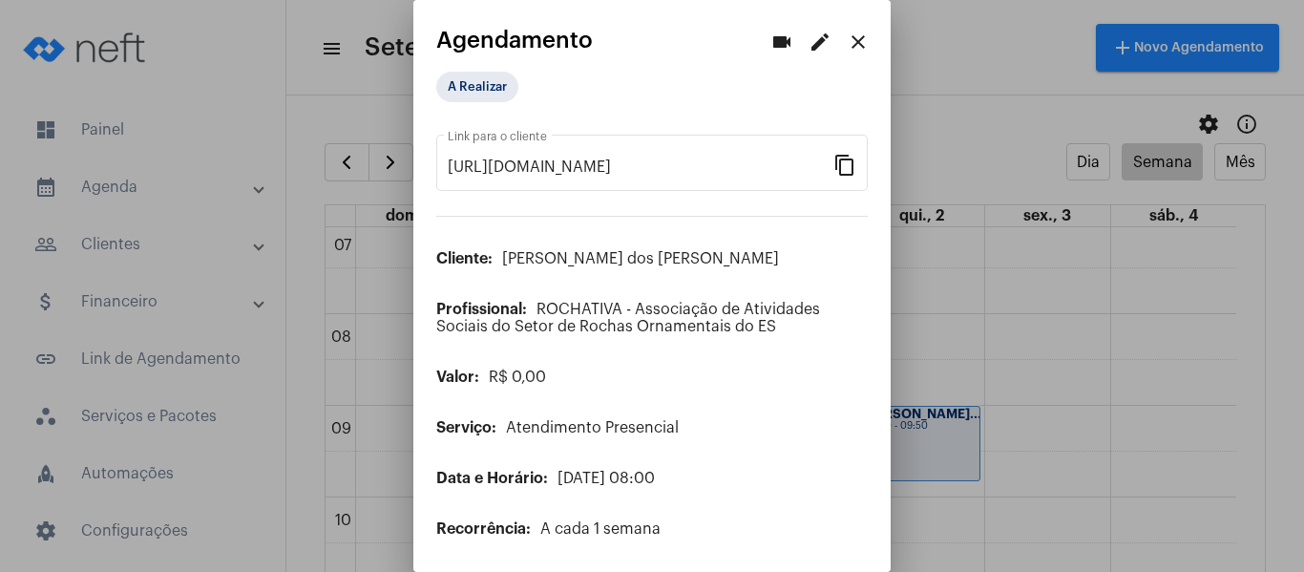
click at [809, 44] on mat-icon "edit" at bounding box center [820, 42] width 23 height 23
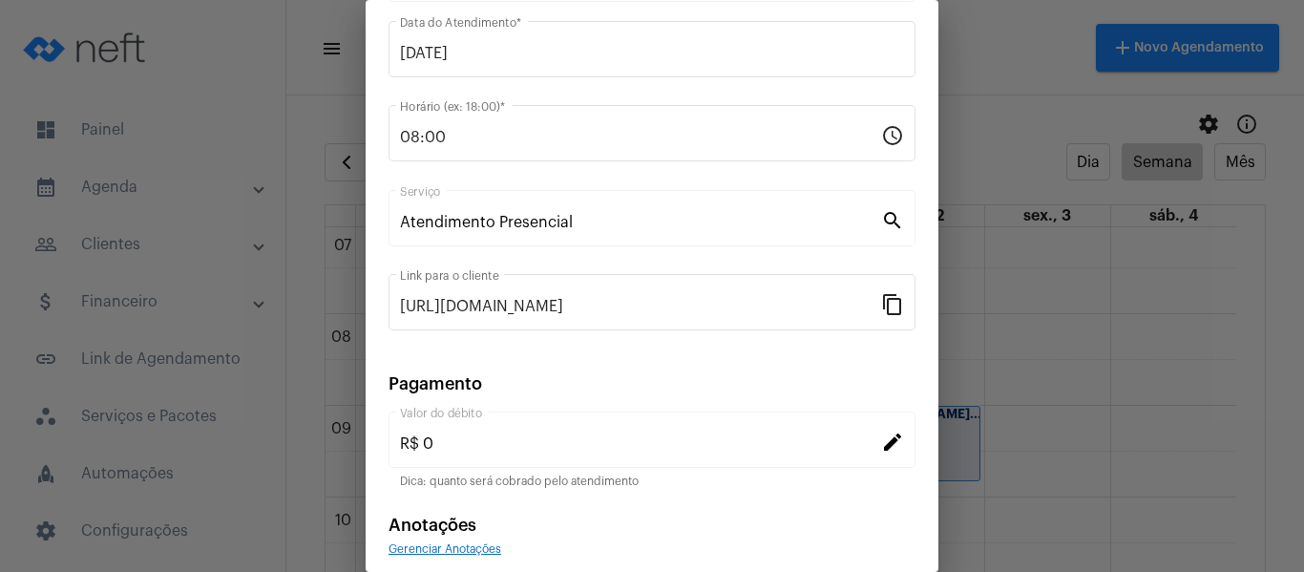
scroll to position [250, 0]
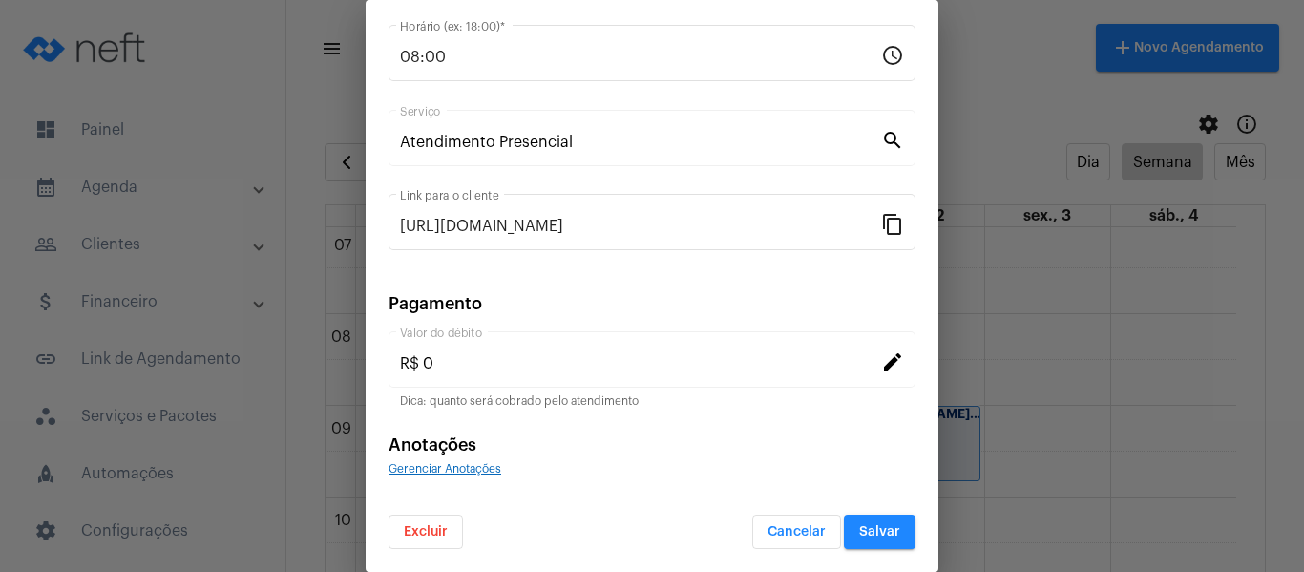
click at [474, 470] on span "Gerenciar Anotações" at bounding box center [445, 468] width 113 height 11
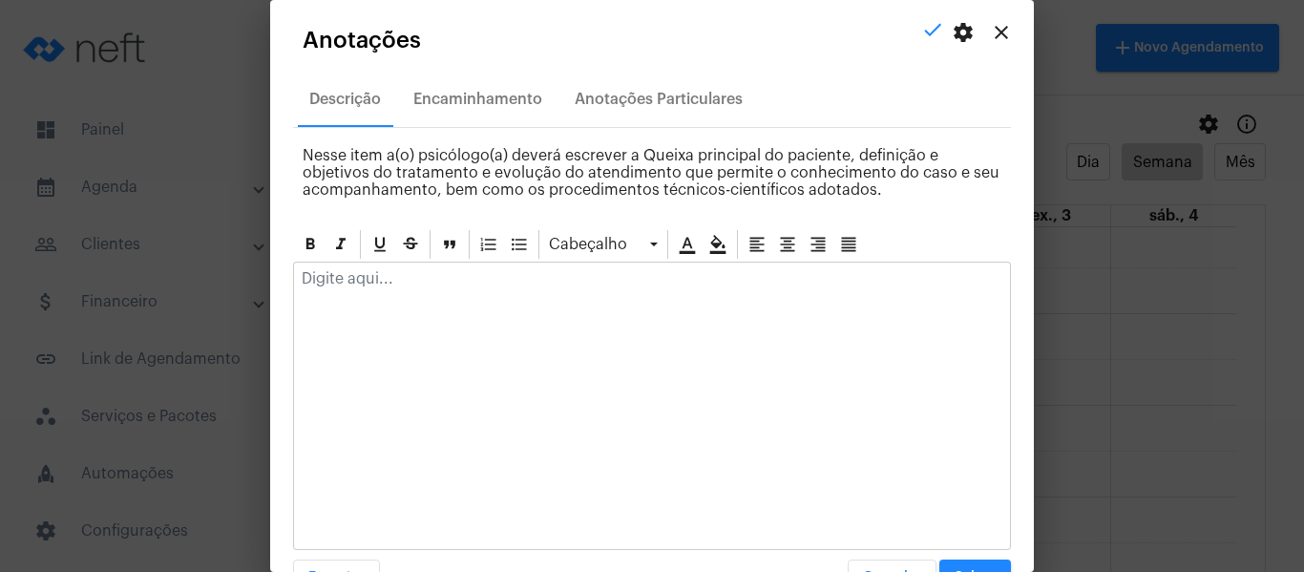
click at [453, 276] on p at bounding box center [652, 278] width 701 height 17
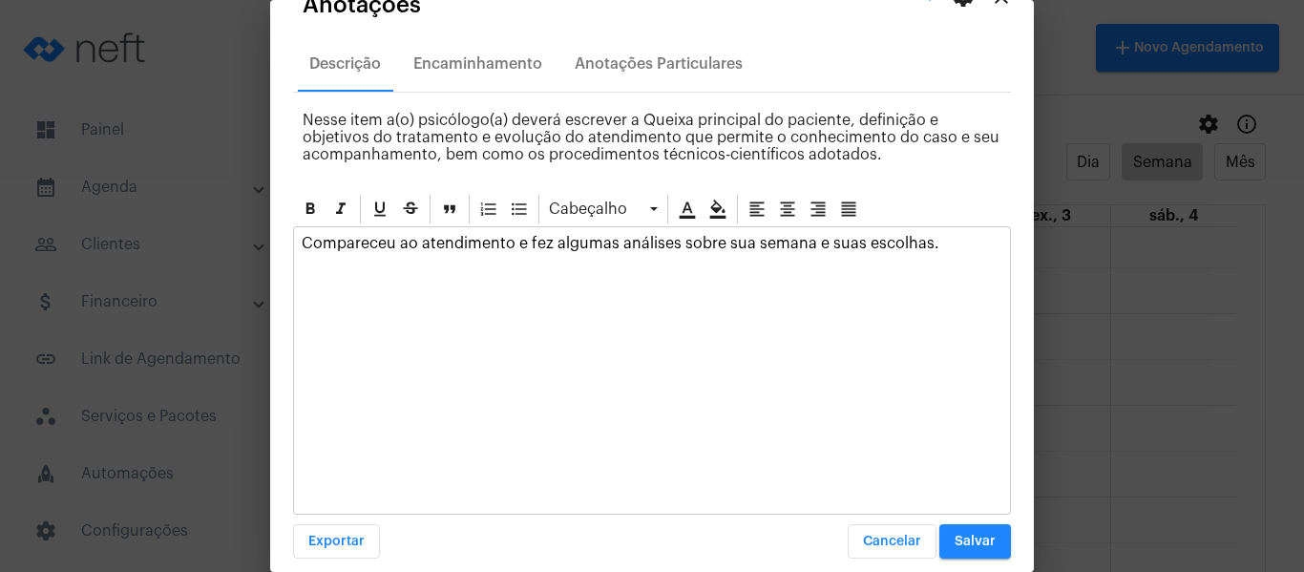
scroll to position [54, 0]
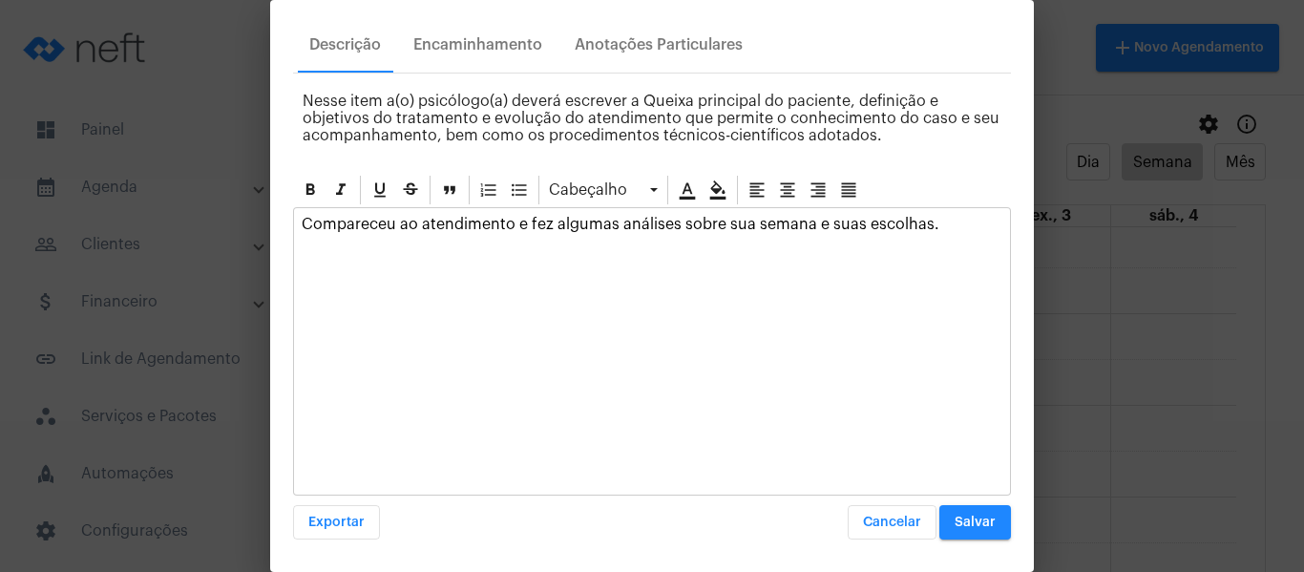
click at [961, 514] on button "Salvar" at bounding box center [976, 522] width 72 height 34
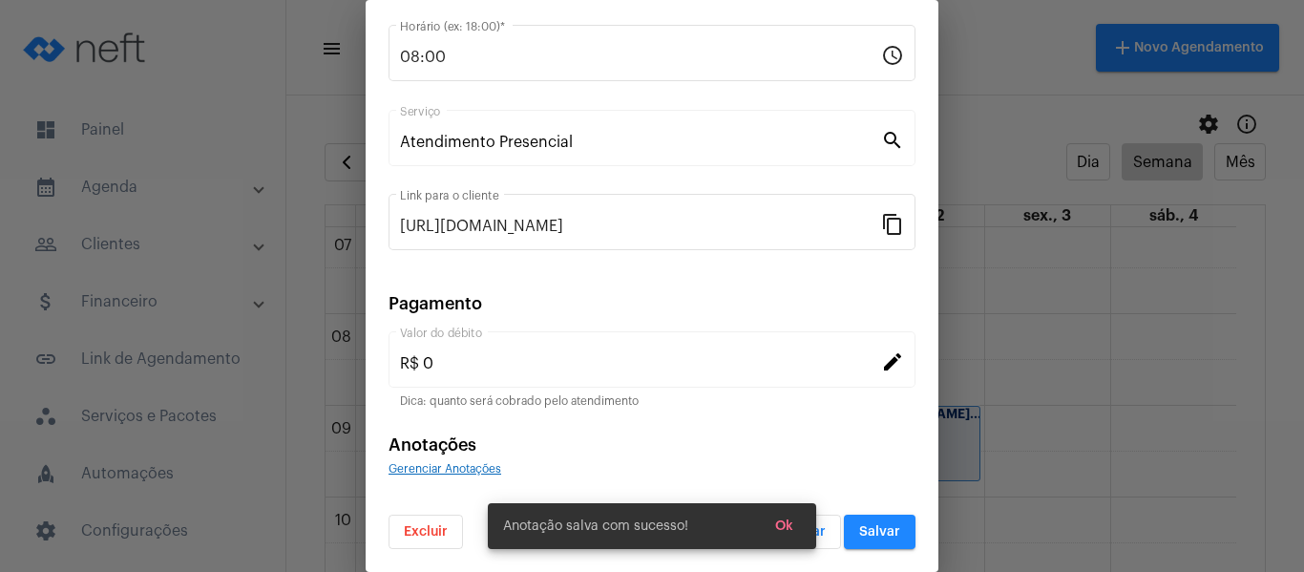
scroll to position [0, 0]
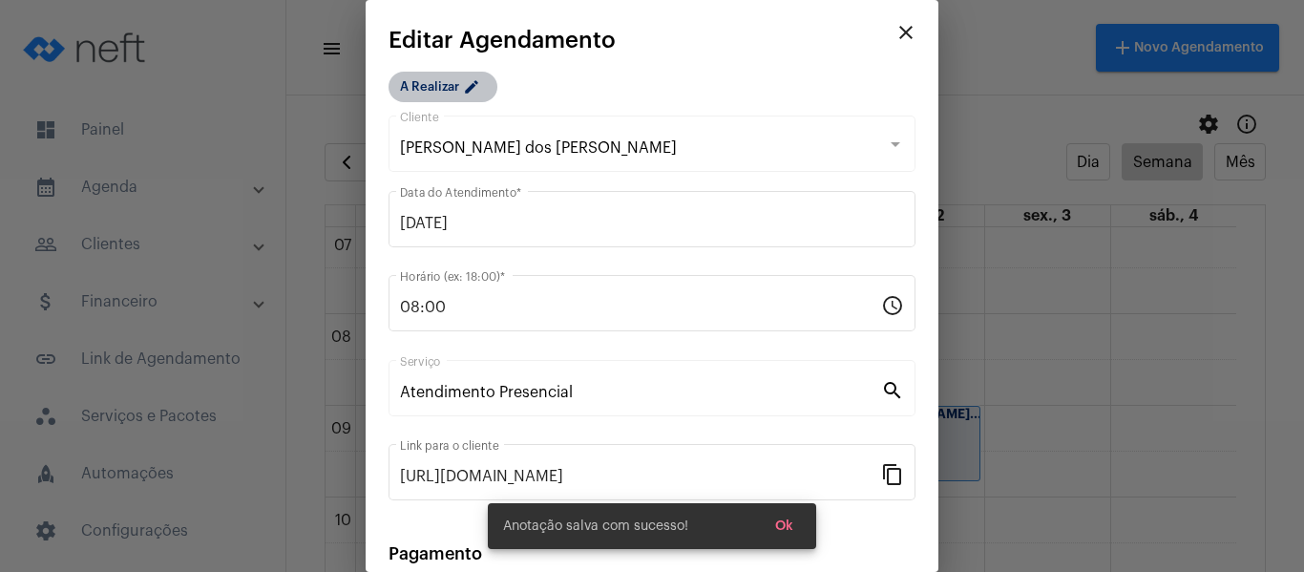
click at [470, 89] on mat-icon "edit" at bounding box center [474, 89] width 23 height 23
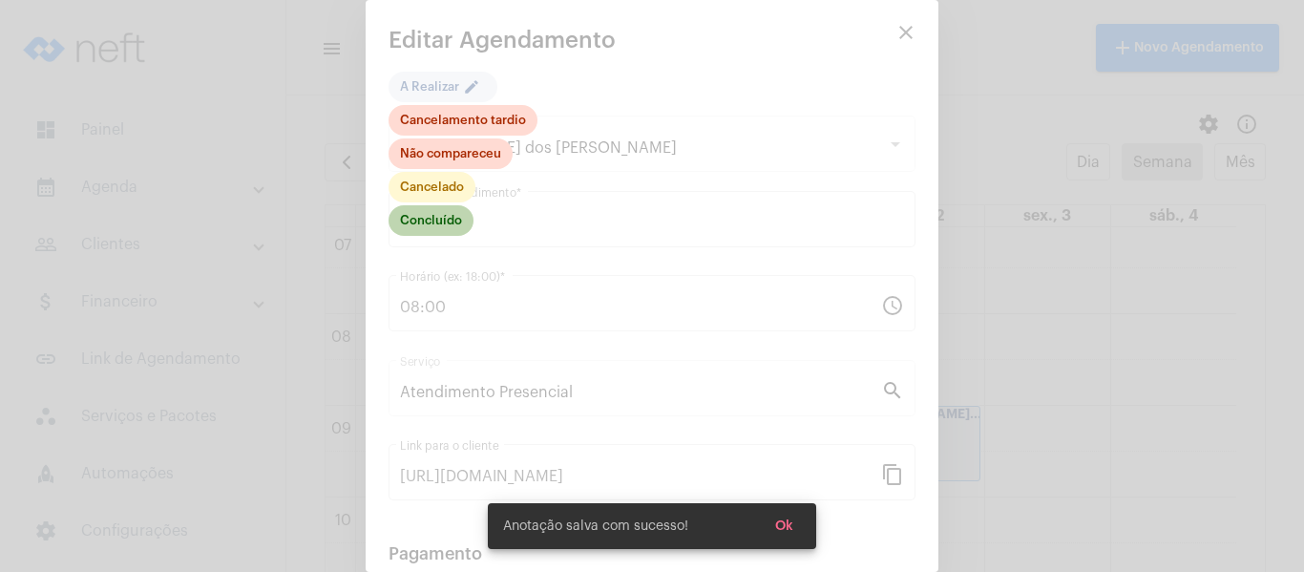
click at [429, 223] on mat-chip "Concluído" at bounding box center [431, 220] width 85 height 31
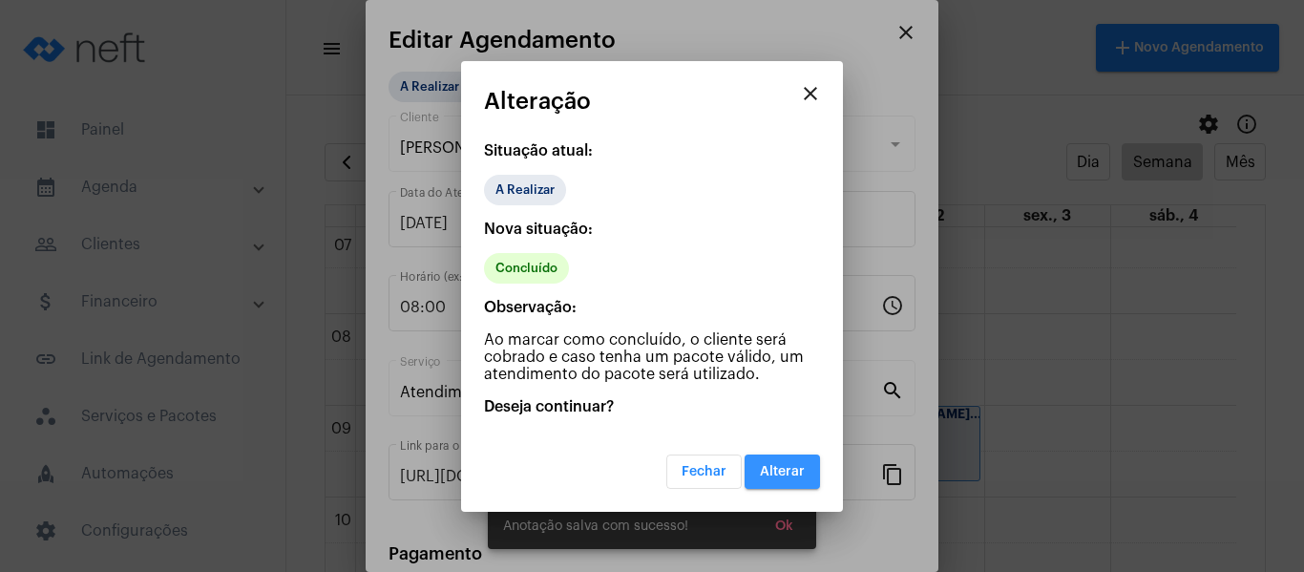
click at [781, 472] on span "Alterar" at bounding box center [782, 471] width 45 height 13
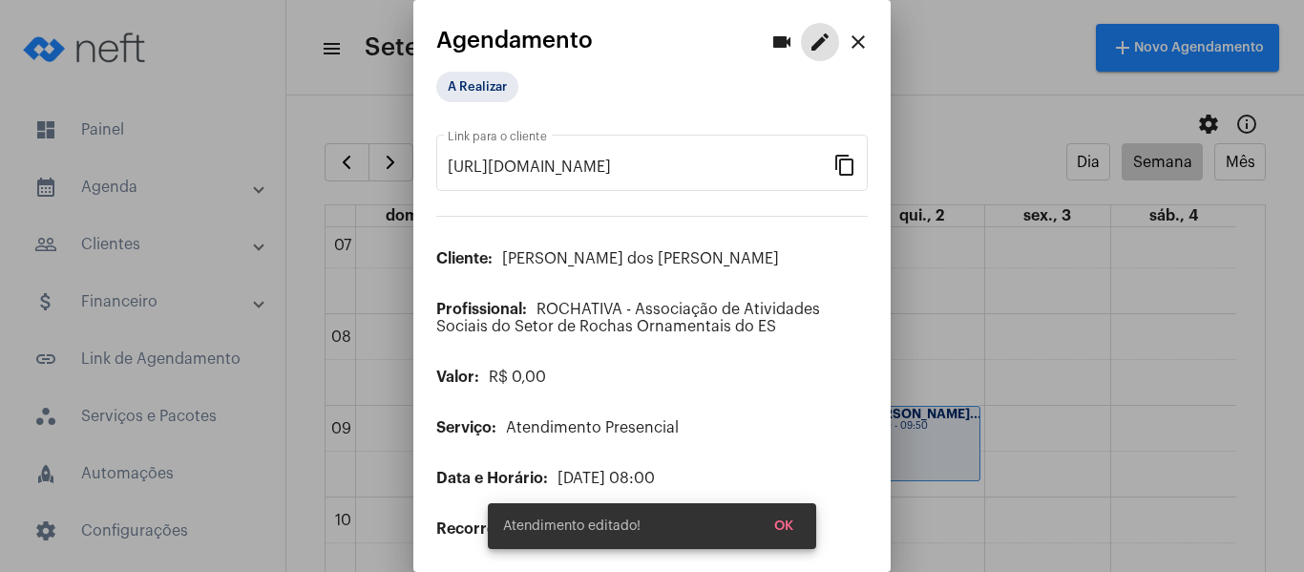
click at [847, 41] on mat-icon "close" at bounding box center [858, 42] width 23 height 23
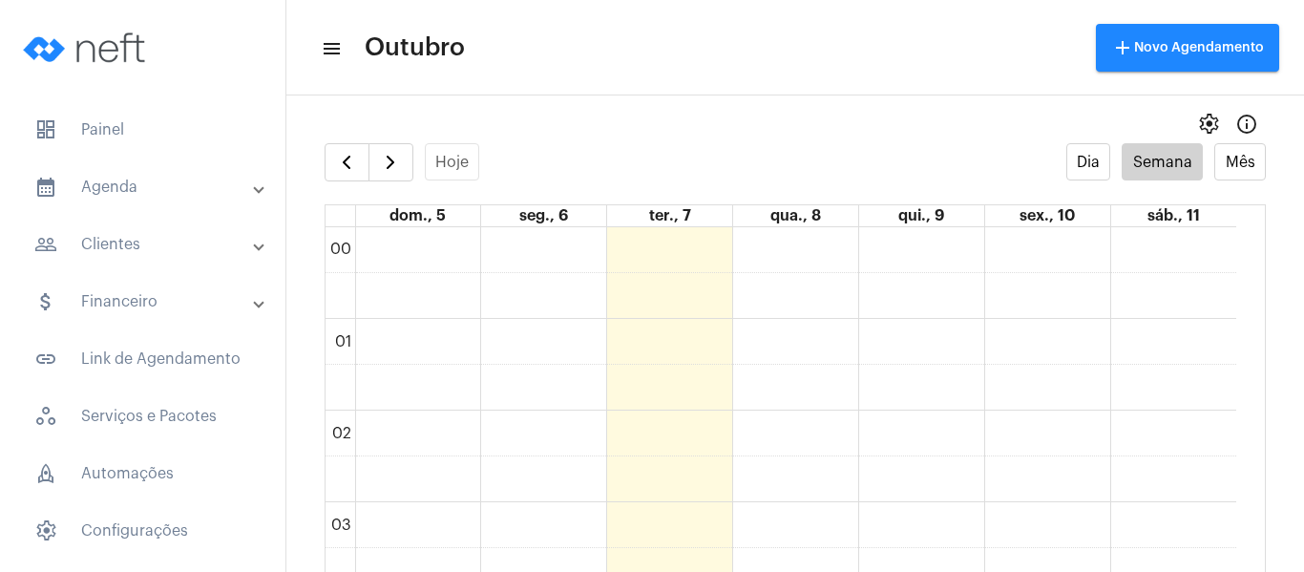
scroll to position [551, 0]
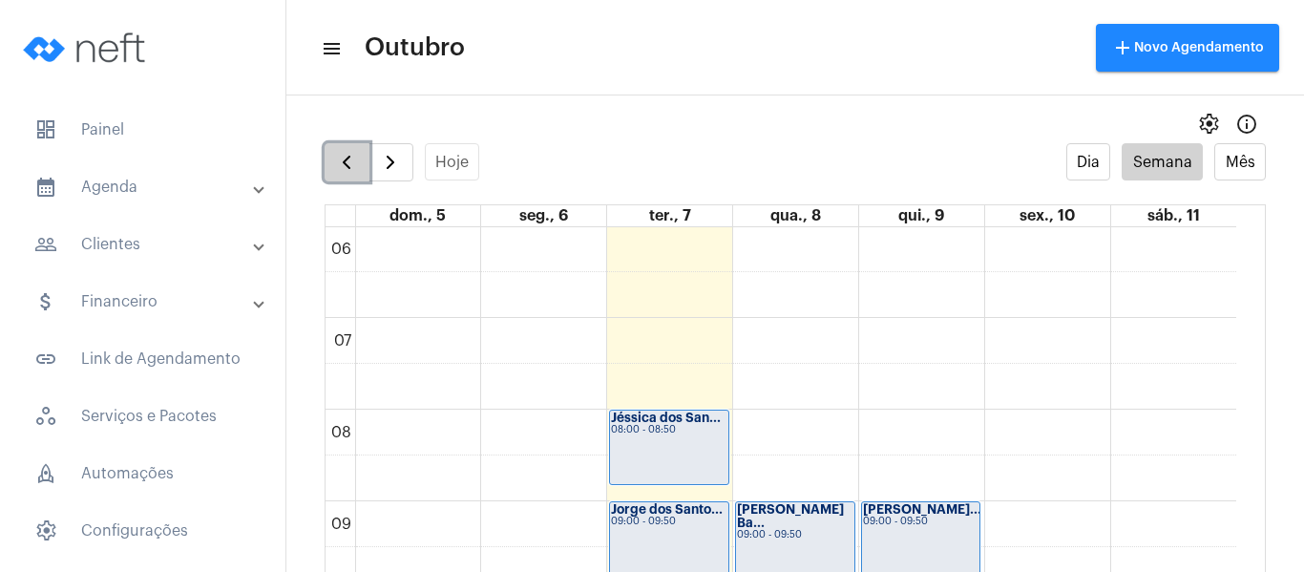
drag, startPoint x: 0, startPoint y: 0, endPoint x: 342, endPoint y: 159, distance: 377.2
click at [342, 159] on span "button" at bounding box center [346, 162] width 23 height 23
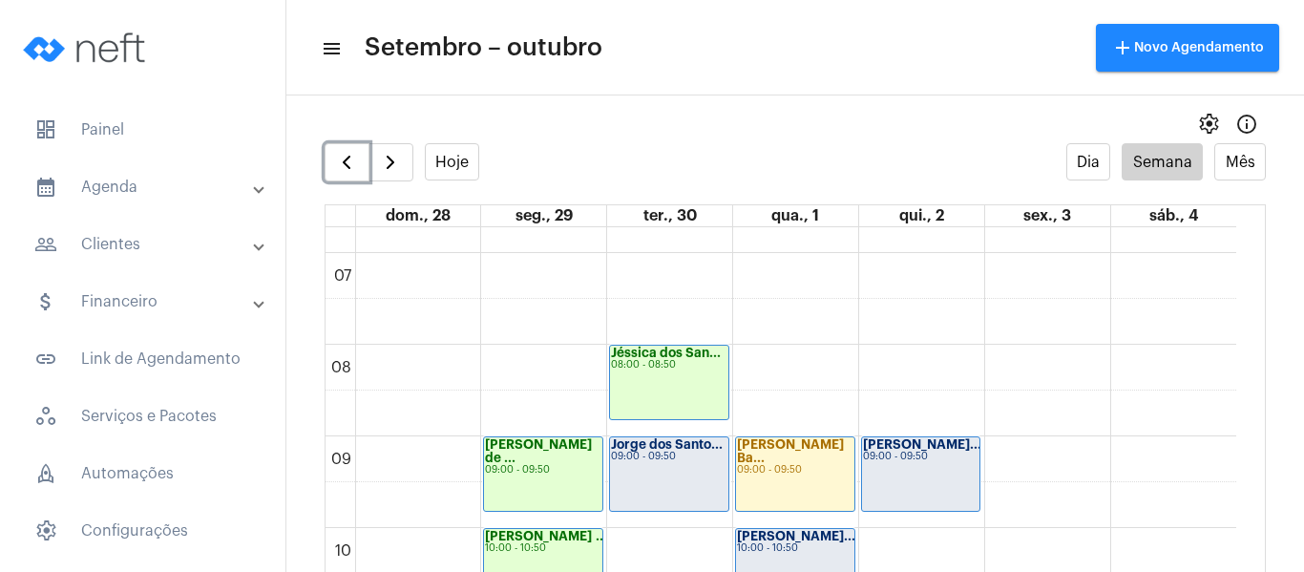
scroll to position [742, 0]
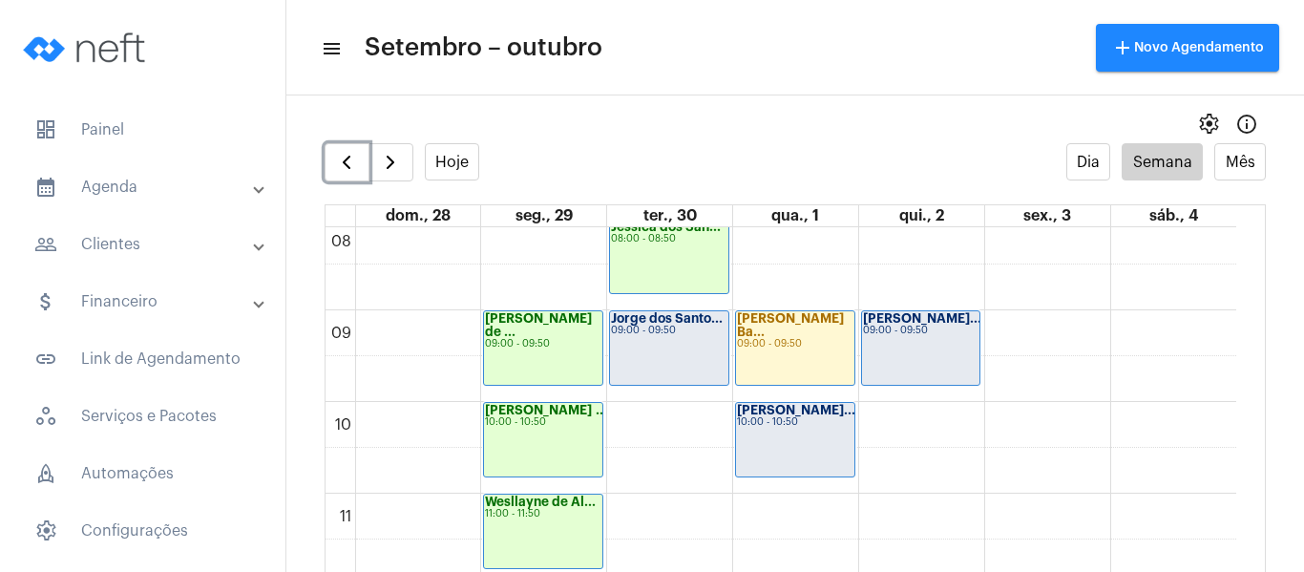
click at [674, 347] on div "Jorge dos Santo... 09:00 - 09:50" at bounding box center [669, 348] width 118 height 74
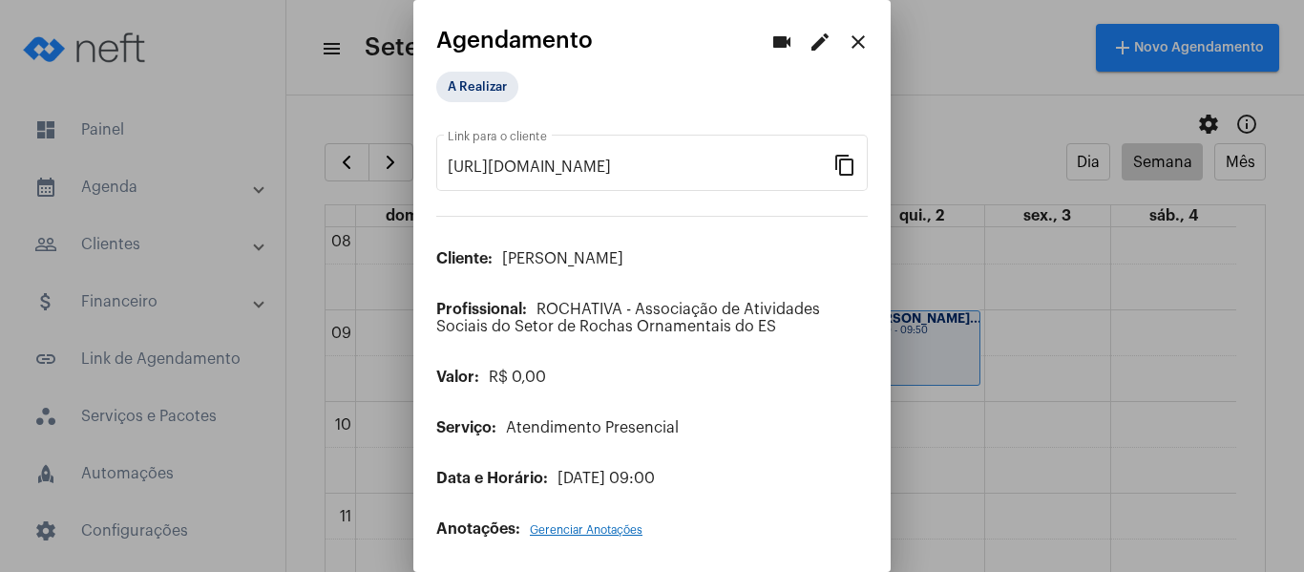
click at [554, 529] on span "Gerenciar Anotações" at bounding box center [586, 529] width 113 height 11
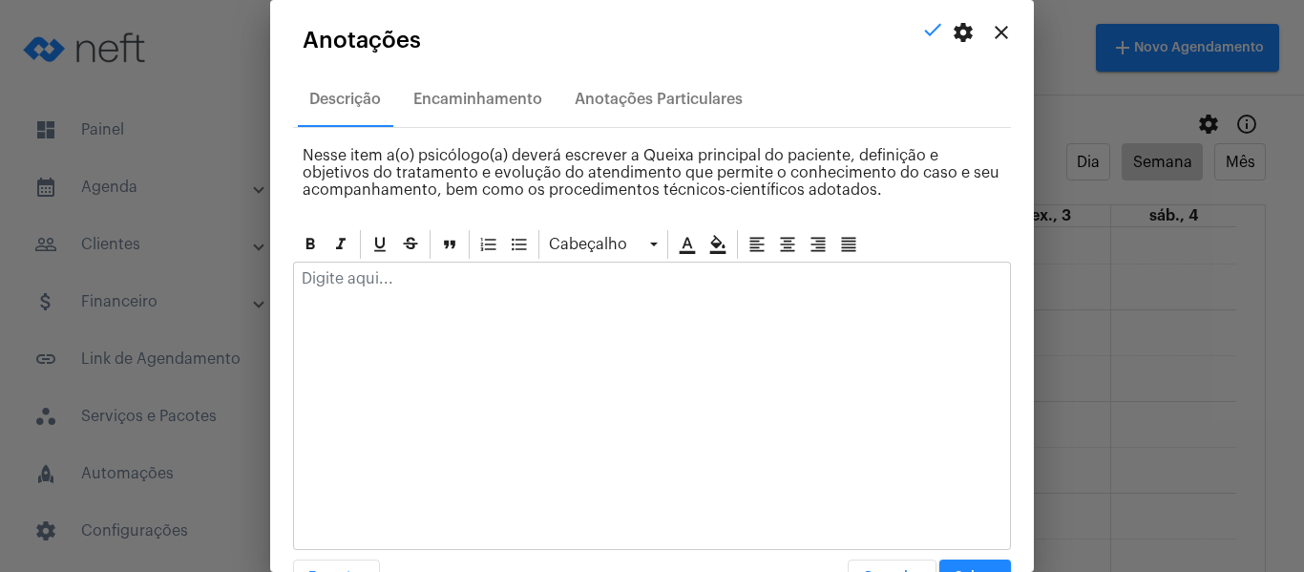
click at [450, 286] on p at bounding box center [652, 278] width 701 height 17
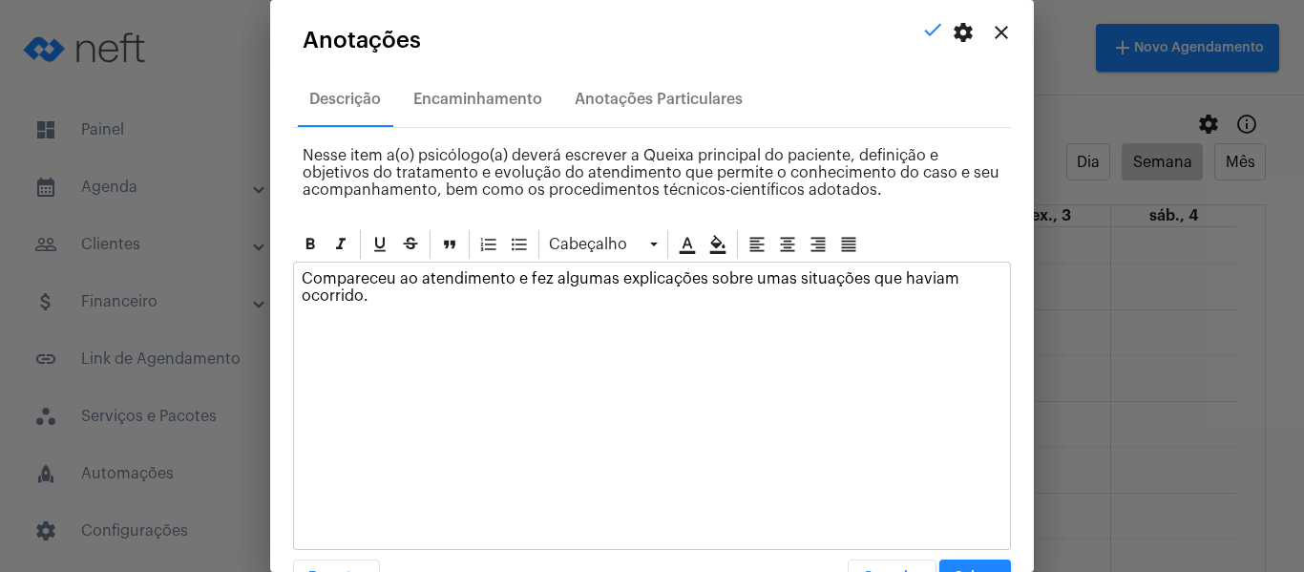
scroll to position [54, 0]
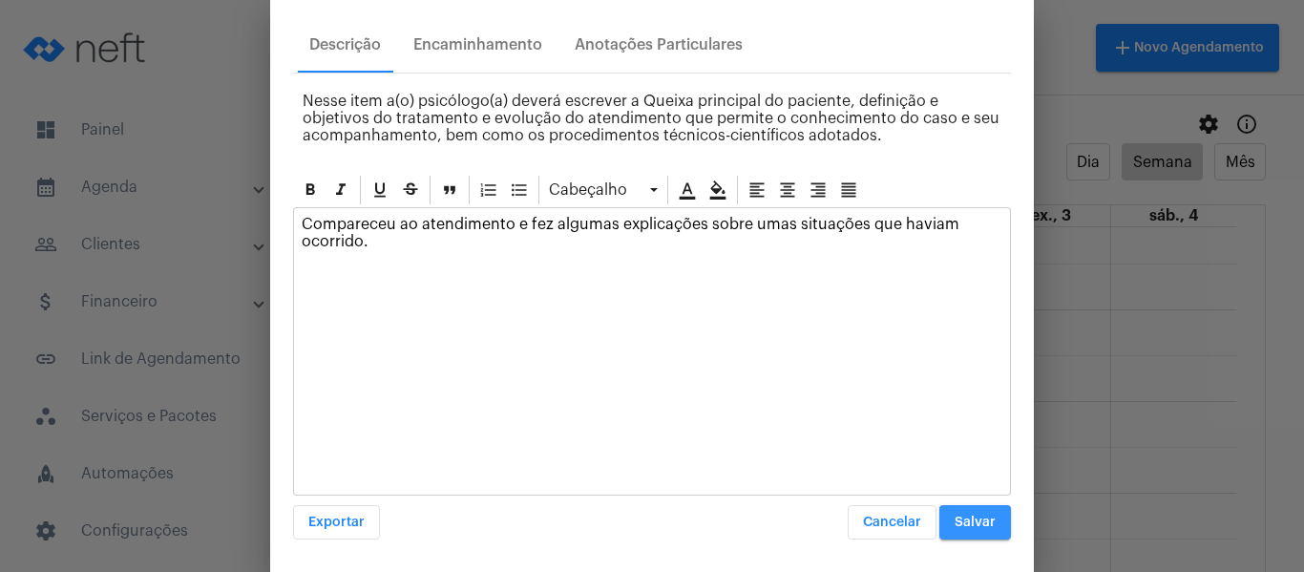
click at [968, 520] on span "Salvar" at bounding box center [975, 522] width 41 height 13
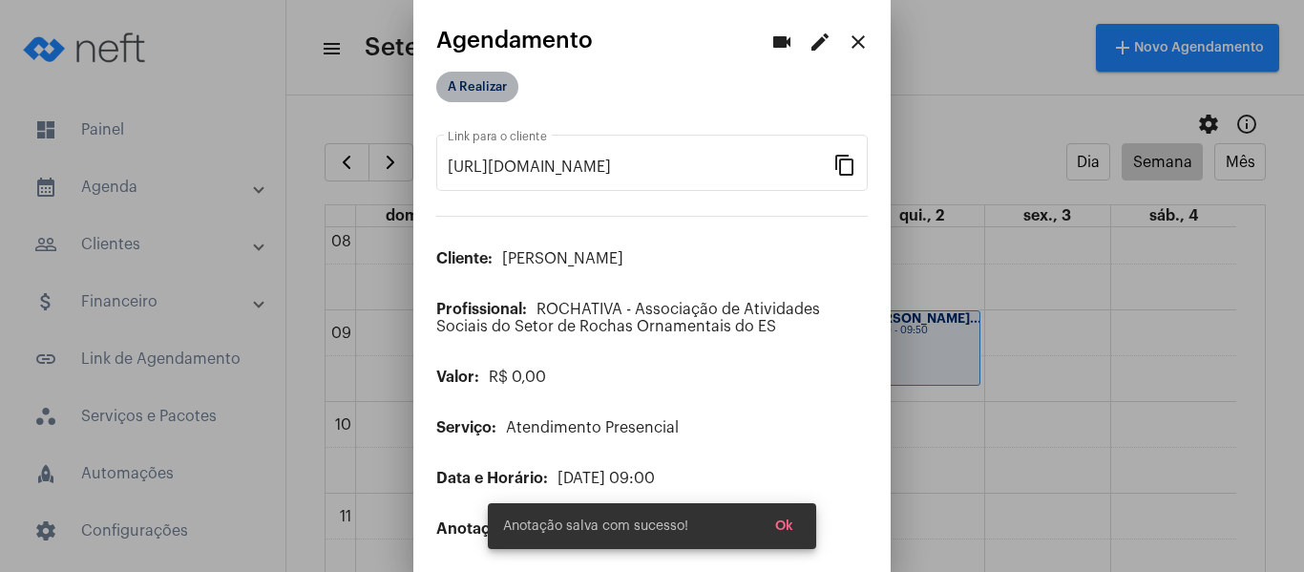
click at [503, 93] on mat-chip "A Realizar" at bounding box center [477, 87] width 82 height 31
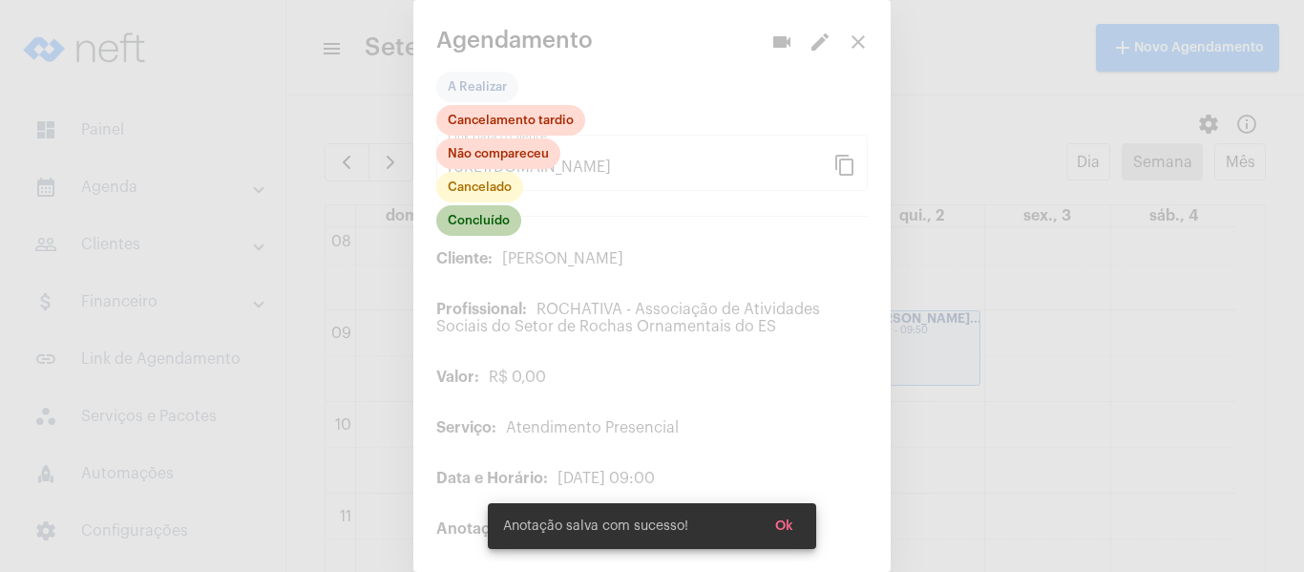
click at [490, 234] on mat-chip "Concluído" at bounding box center [478, 220] width 85 height 31
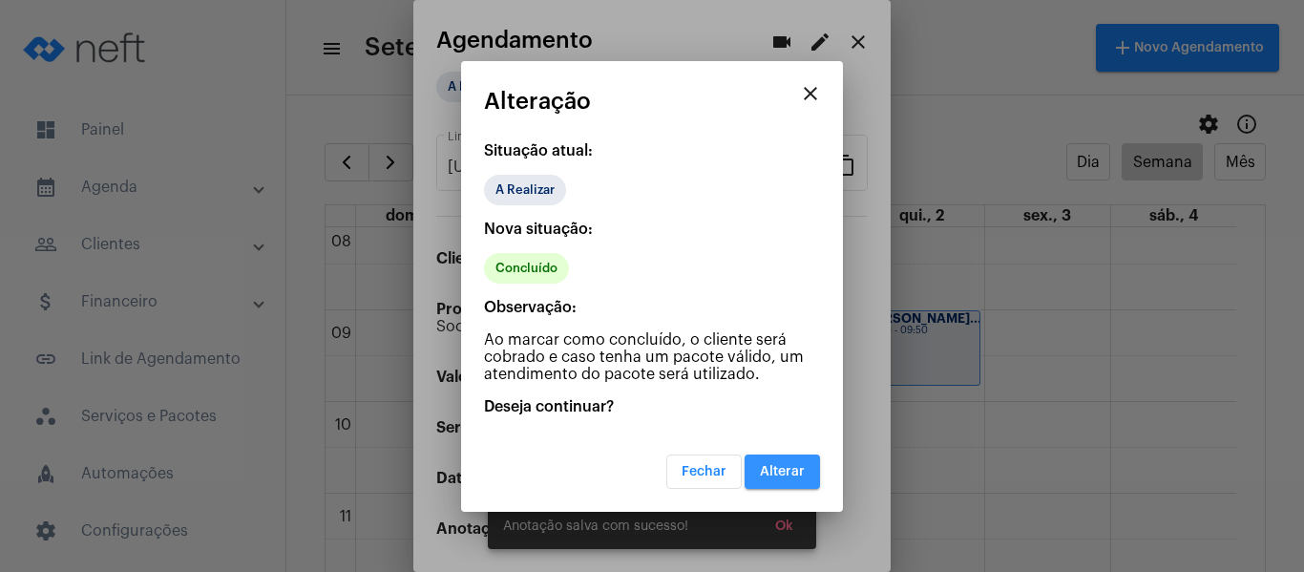
click at [810, 462] on button "Alterar" at bounding box center [782, 472] width 75 height 34
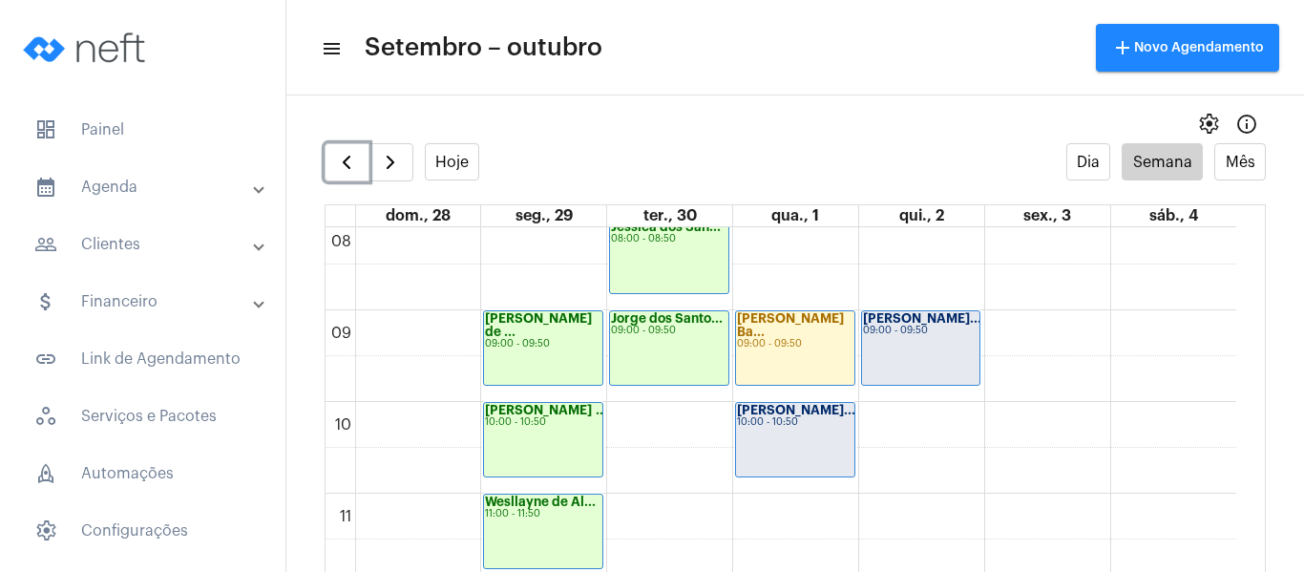
click at [757, 448] on div "Ana Beatriz Fre... 10:00 - 10:50" at bounding box center [795, 440] width 118 height 74
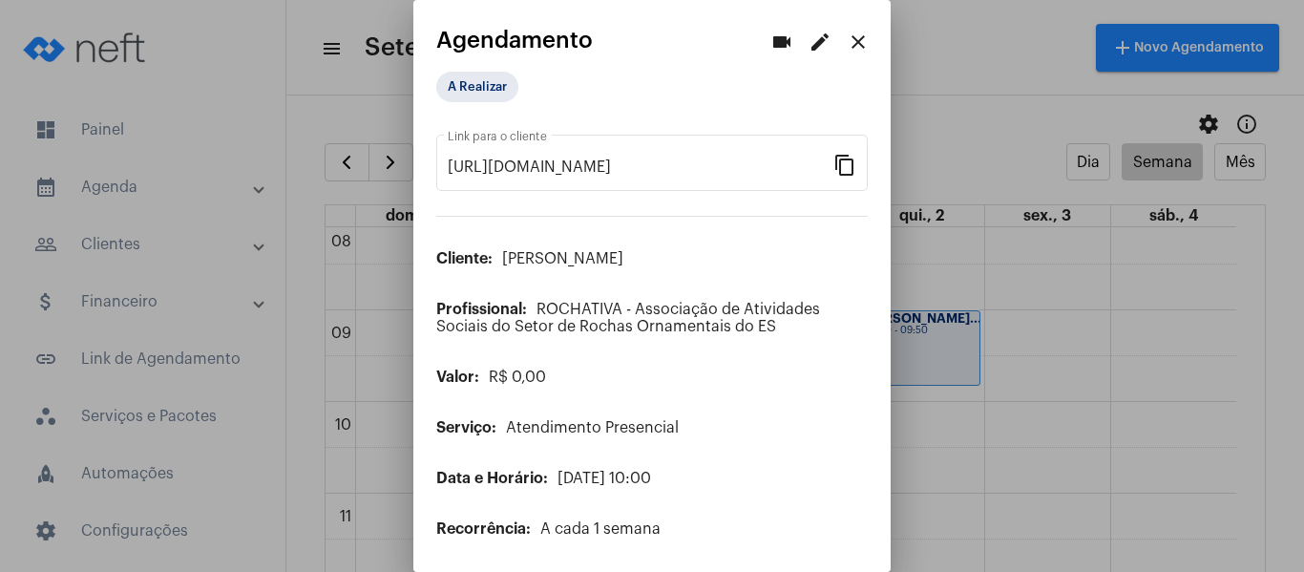
click at [809, 38] on mat-icon "edit" at bounding box center [820, 42] width 23 height 23
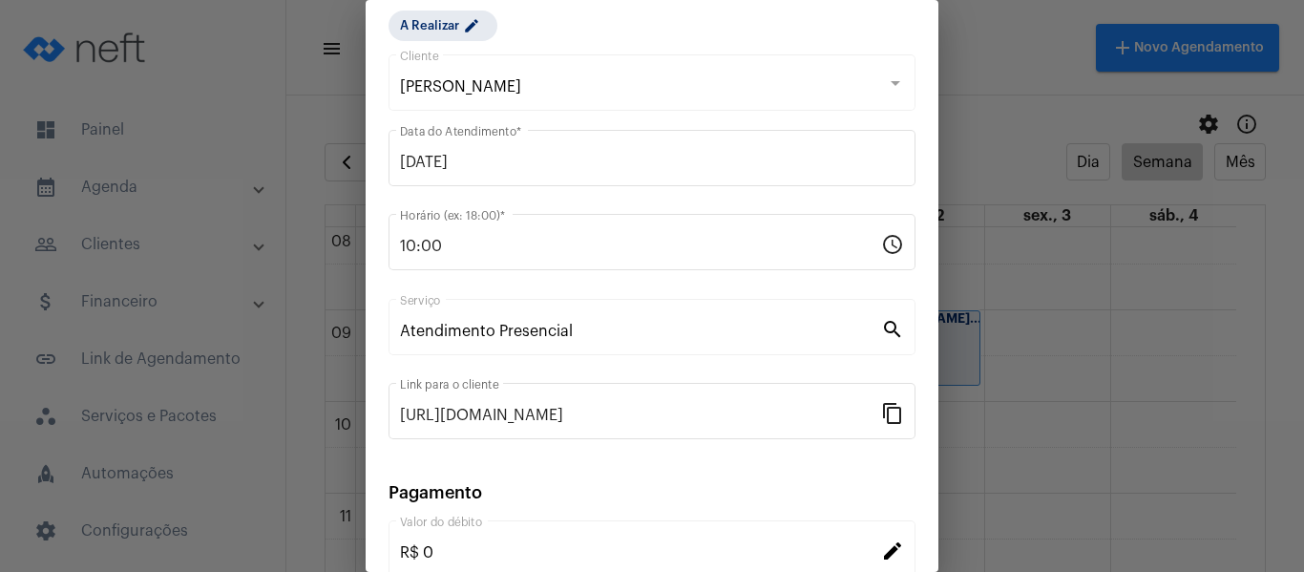
scroll to position [250, 0]
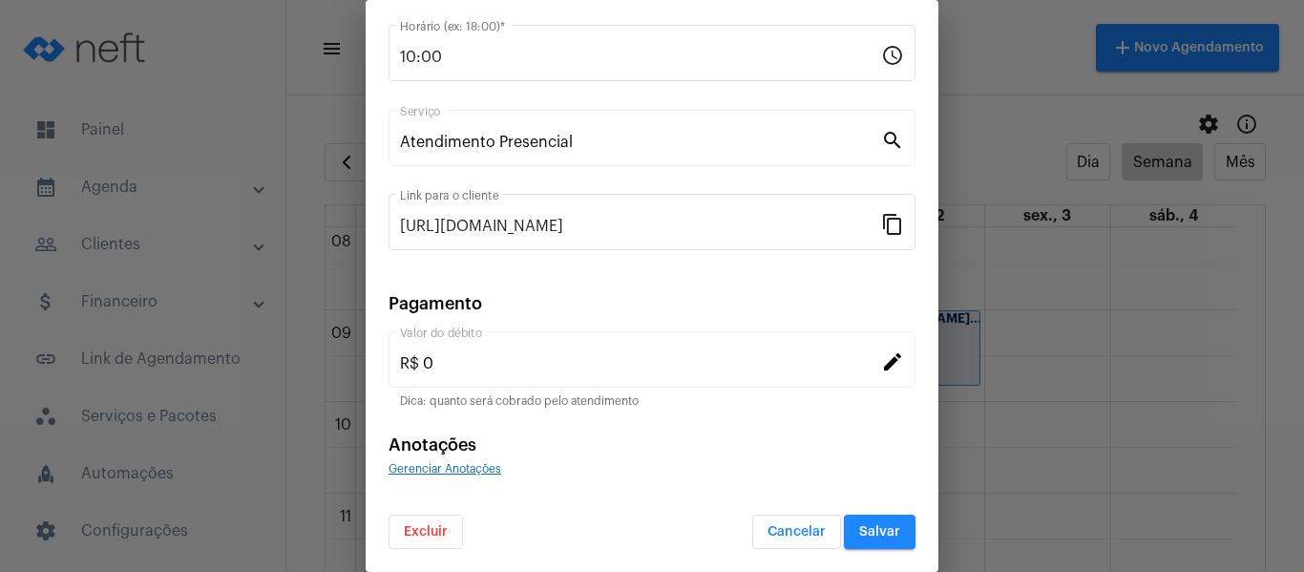
click at [489, 470] on span "Gerenciar Anotações" at bounding box center [445, 468] width 113 height 11
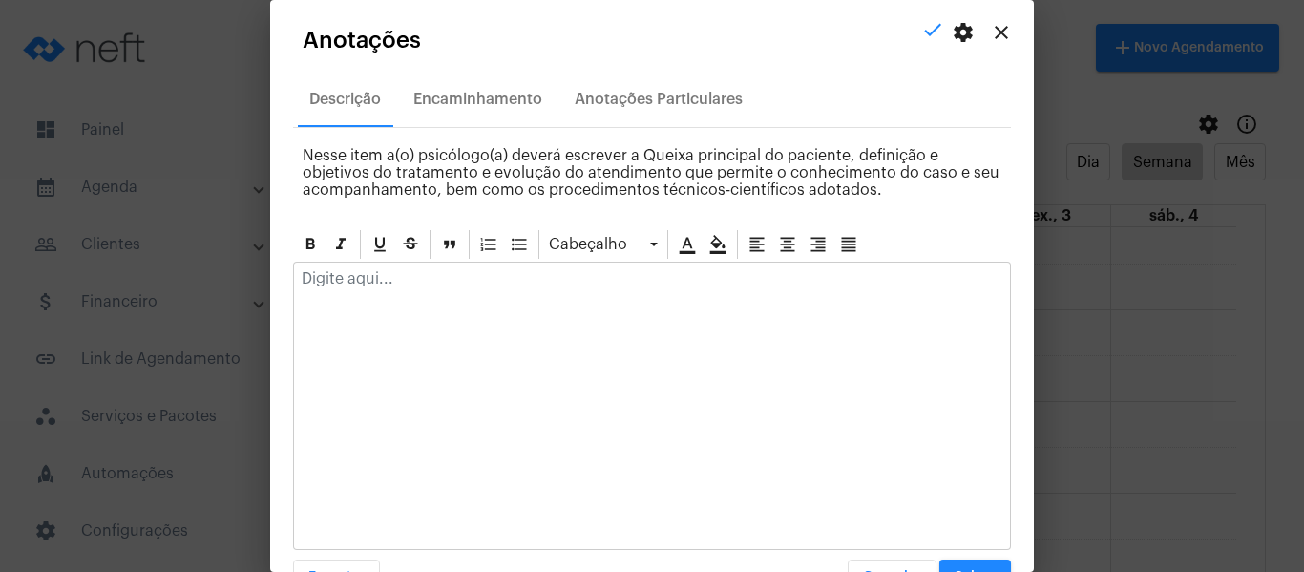
click at [492, 276] on p at bounding box center [652, 278] width 701 height 17
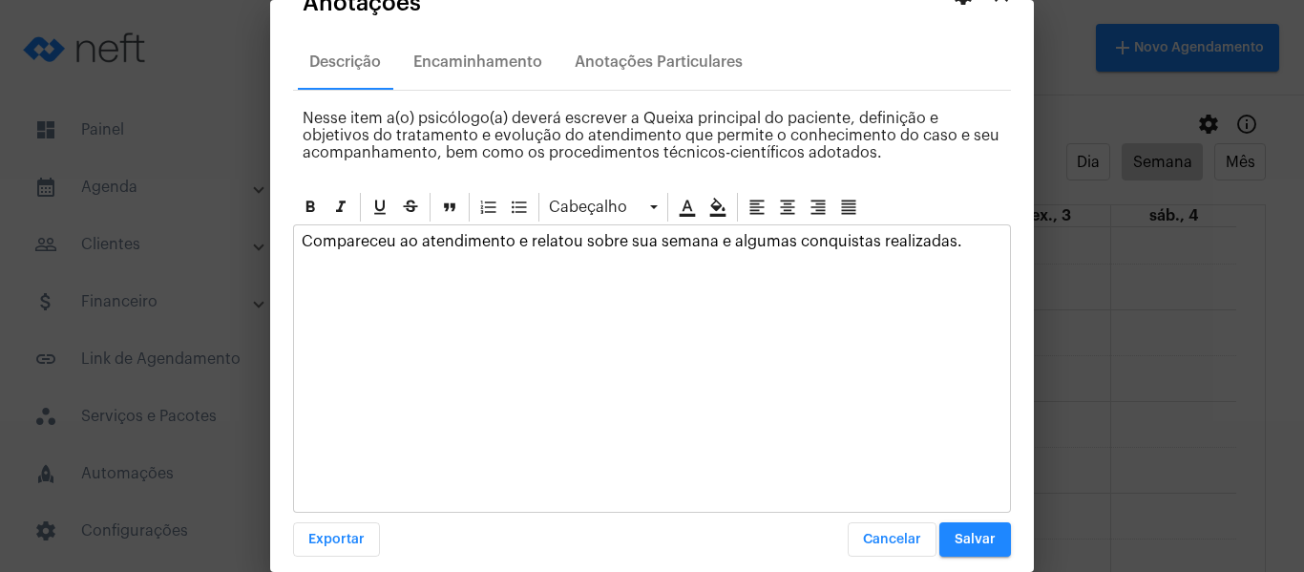
scroll to position [54, 0]
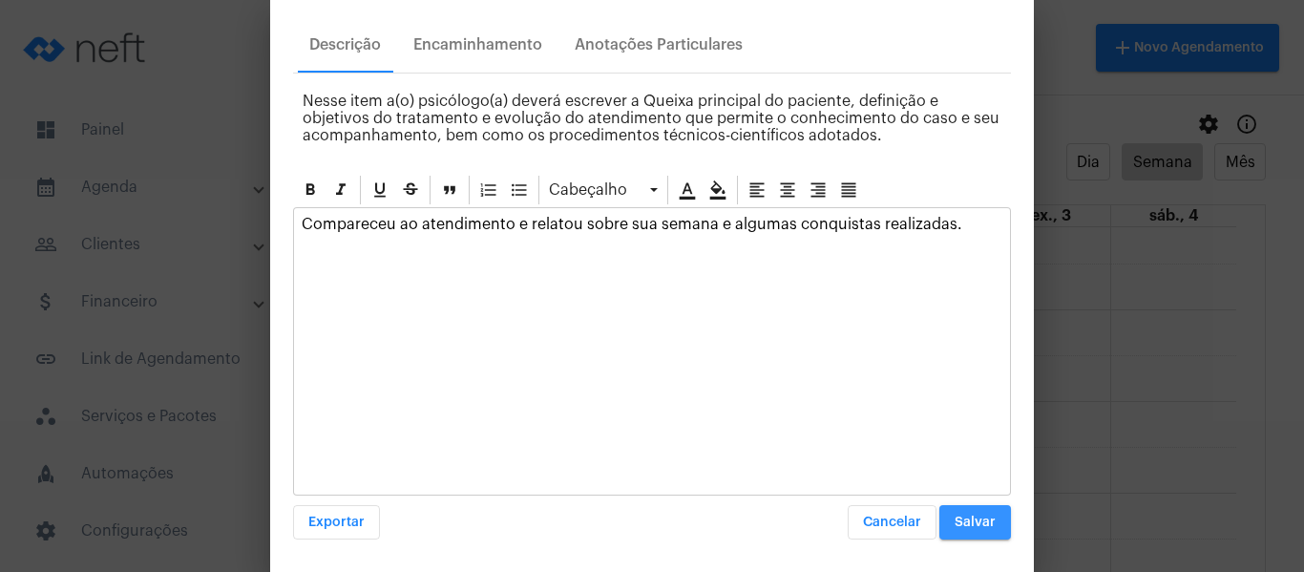
click at [965, 535] on button "Salvar" at bounding box center [976, 522] width 72 height 34
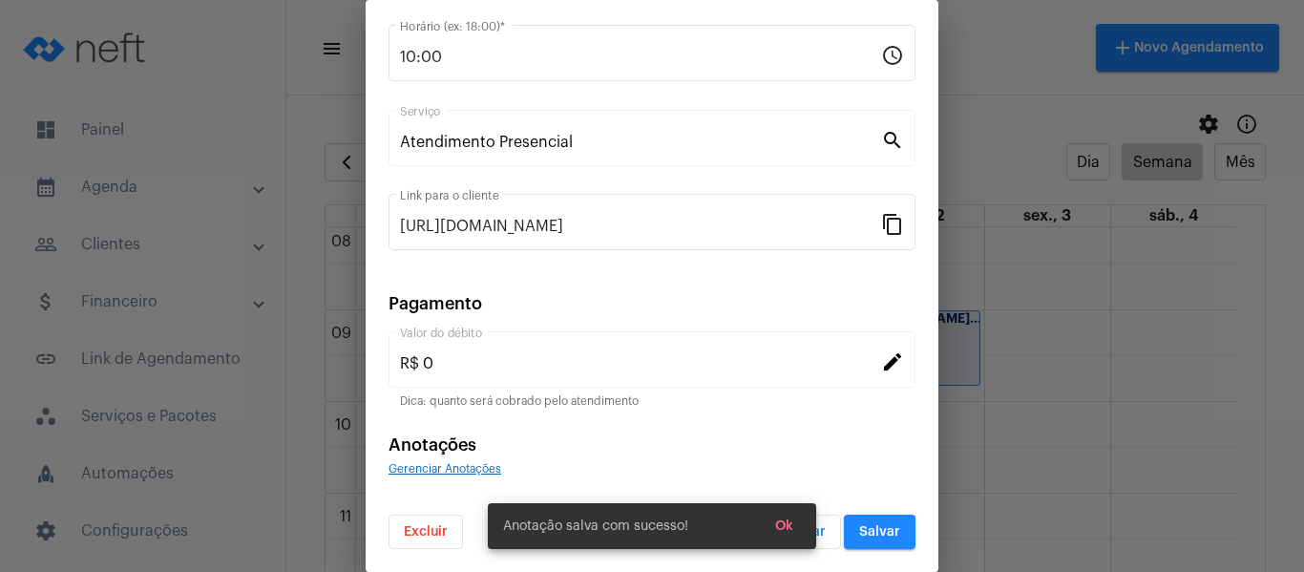
scroll to position [0, 0]
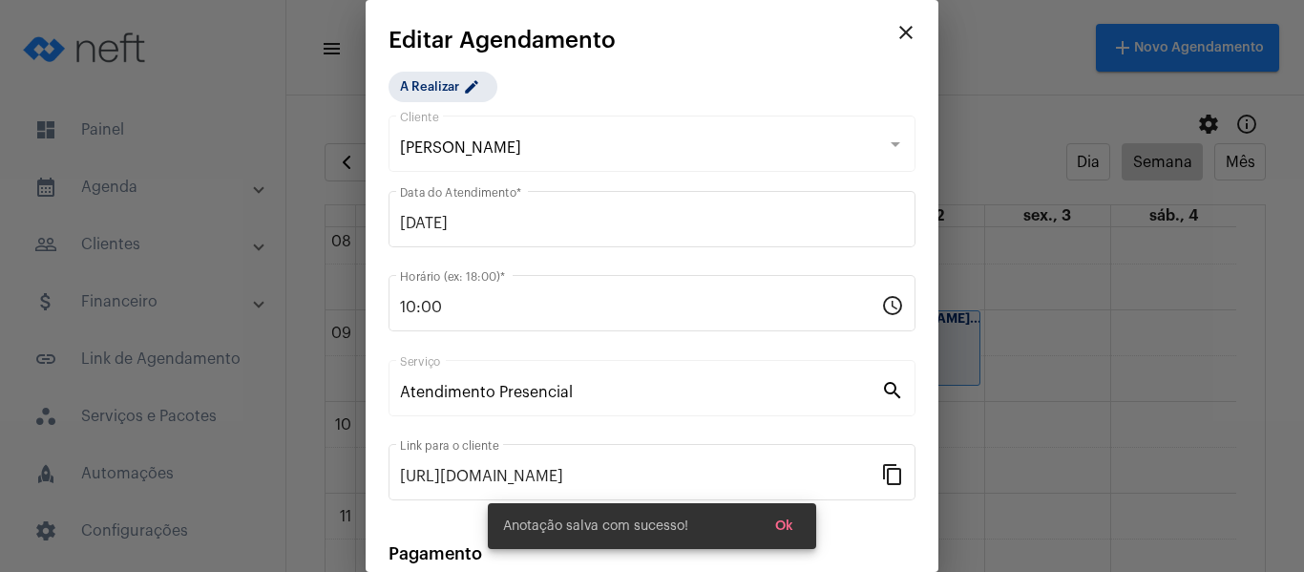
click at [439, 102] on div "A Realizar edit" at bounding box center [484, 87] width 199 height 38
click at [441, 87] on mat-chip "A Realizar edit" at bounding box center [443, 87] width 109 height 31
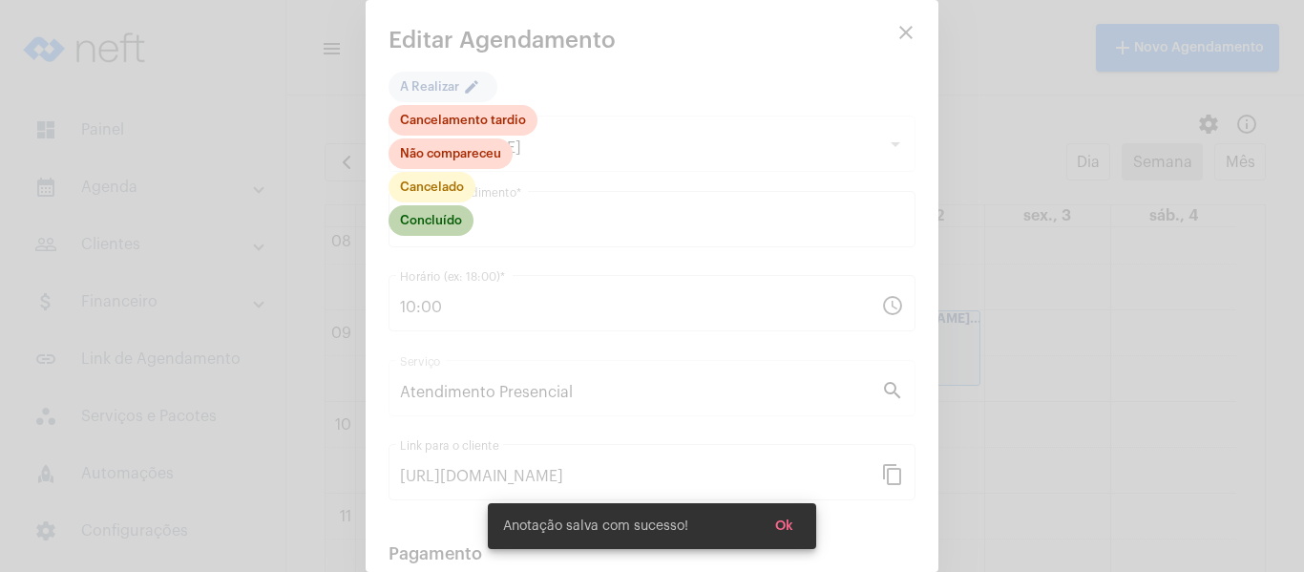
click at [437, 227] on mat-chip "Concluído" at bounding box center [431, 220] width 85 height 31
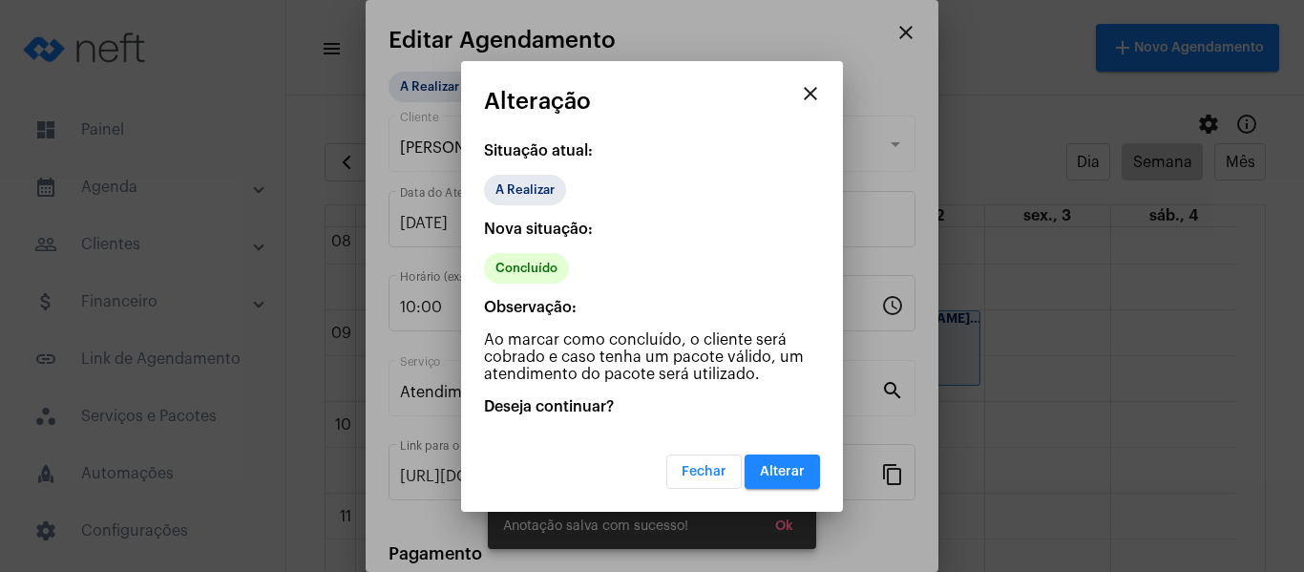
click at [810, 481] on button "Alterar" at bounding box center [782, 472] width 75 height 34
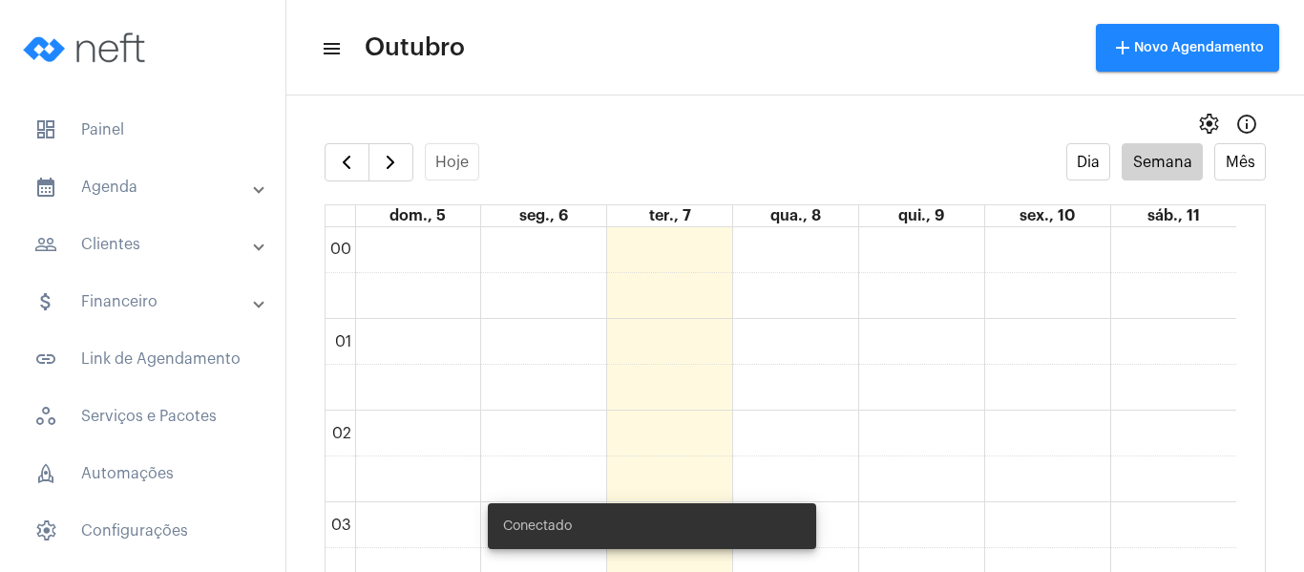
scroll to position [551, 0]
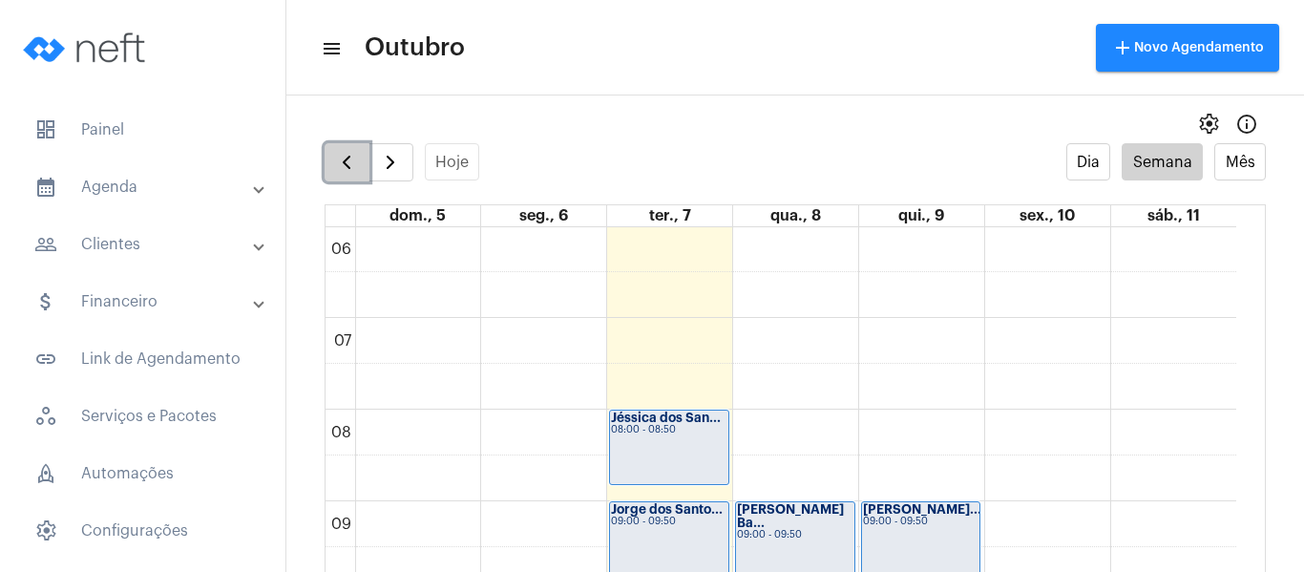
click at [341, 156] on span "button" at bounding box center [346, 162] width 23 height 23
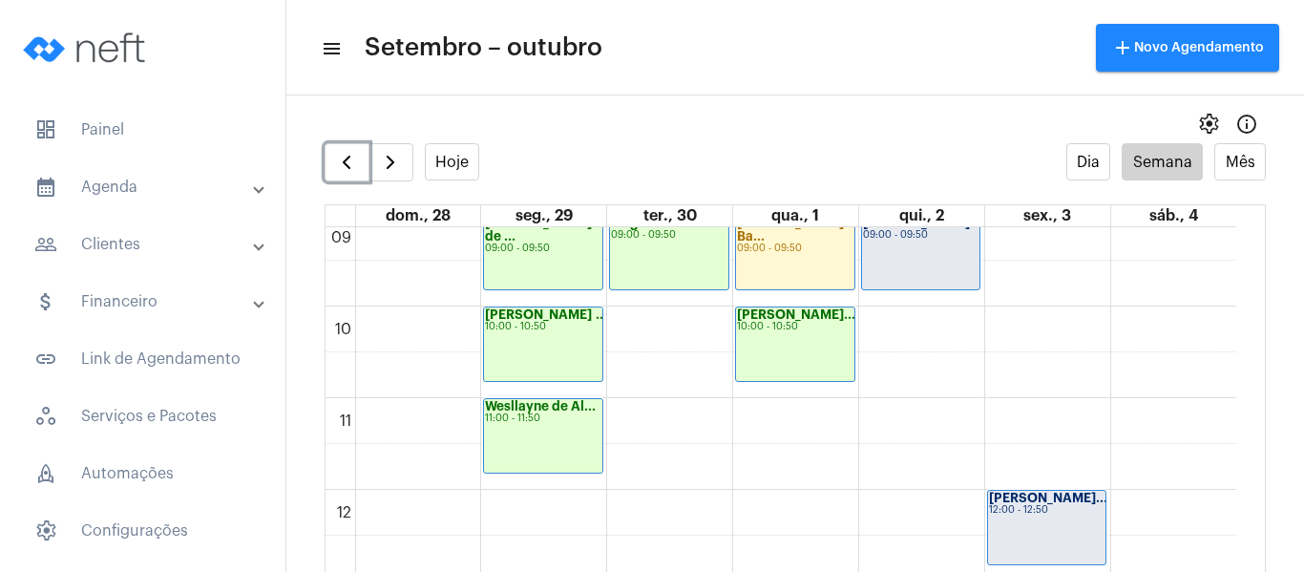
scroll to position [742, 0]
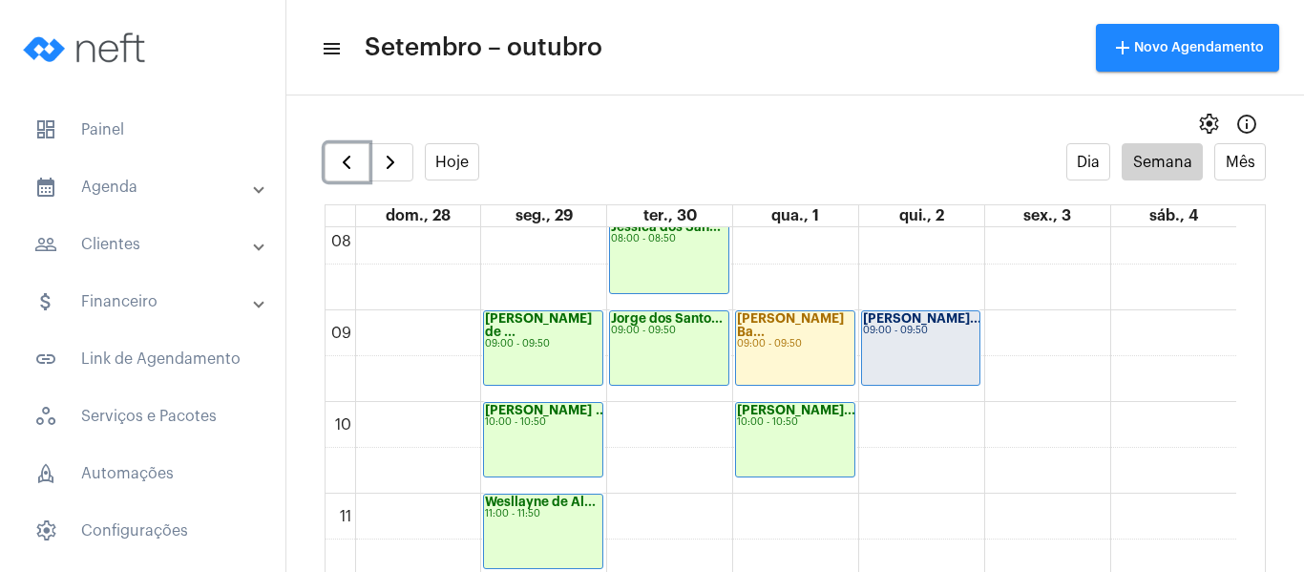
click at [931, 370] on div "[PERSON_NAME]... 09:00 - 09:50" at bounding box center [921, 348] width 118 height 74
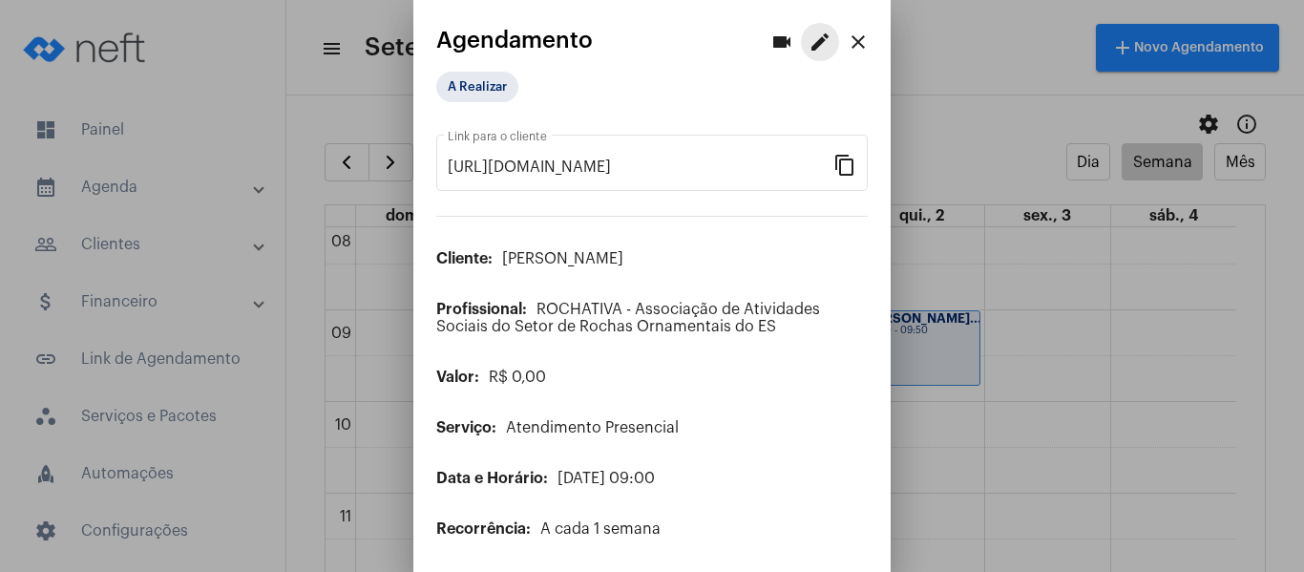
click at [812, 44] on mat-icon "edit" at bounding box center [820, 42] width 23 height 23
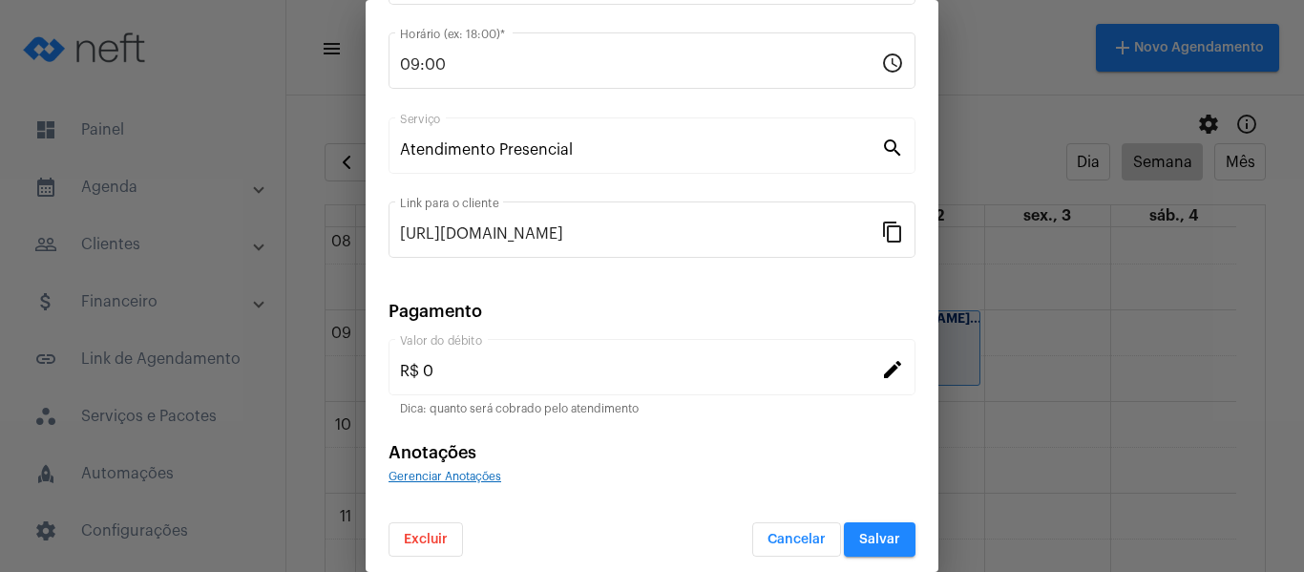
scroll to position [250, 0]
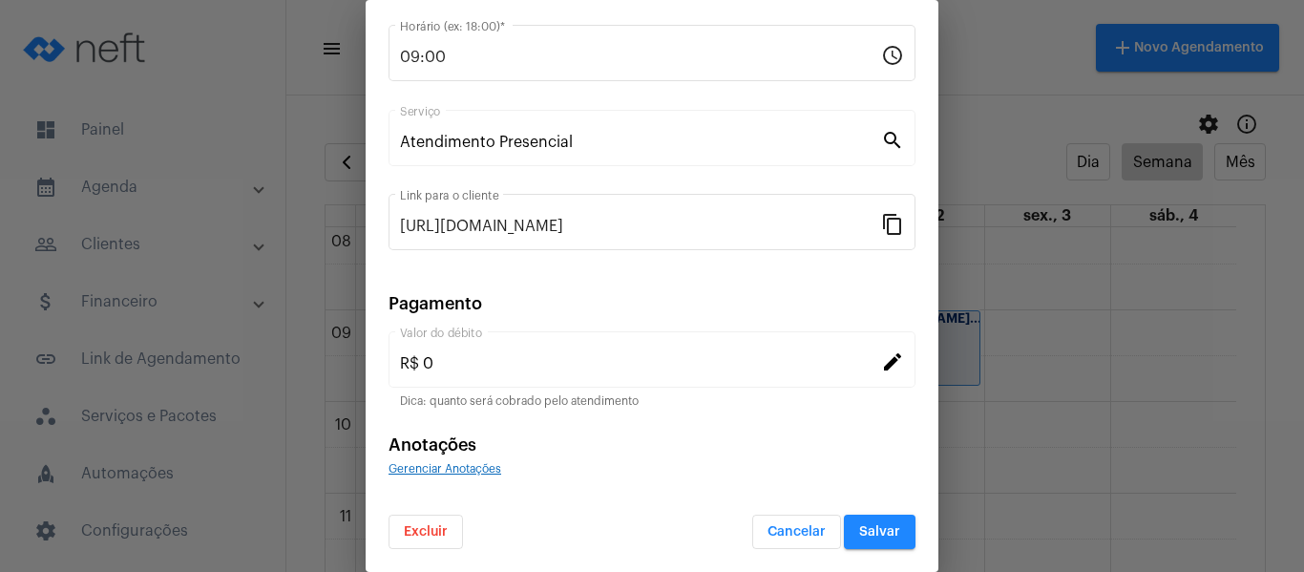
click at [475, 470] on span "Gerenciar Anotações" at bounding box center [445, 468] width 113 height 11
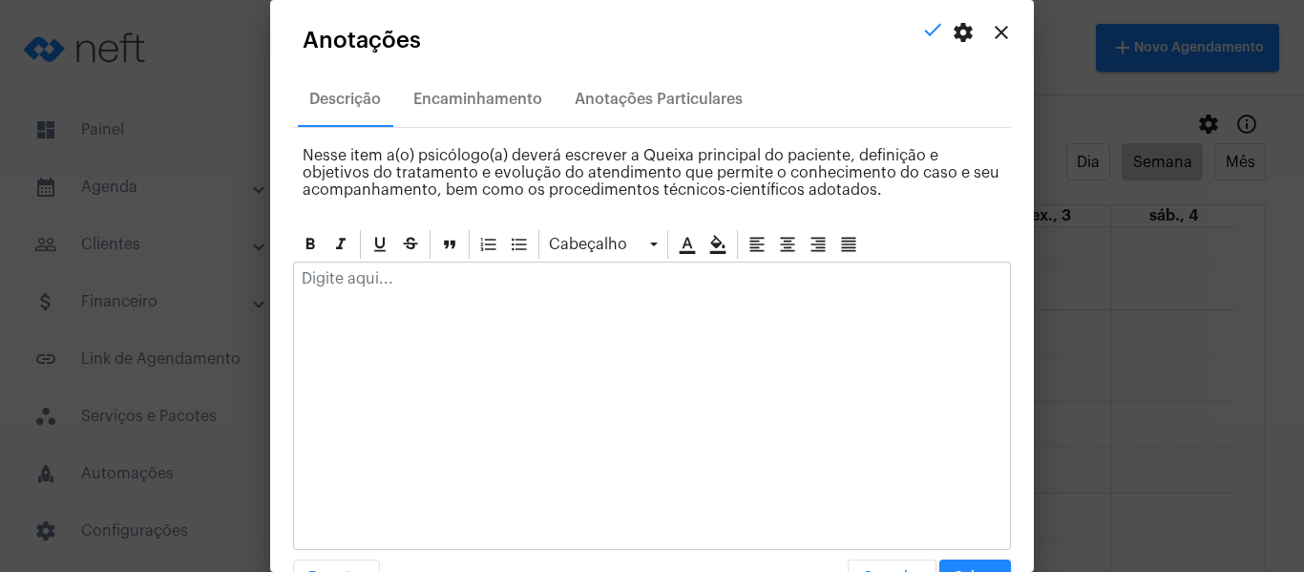
drag, startPoint x: 442, startPoint y: 263, endPoint x: 446, endPoint y: 282, distance: 19.5
click at [446, 278] on div at bounding box center [652, 284] width 716 height 42
drag, startPoint x: 611, startPoint y: 71, endPoint x: 609, endPoint y: 94, distance: 23.0
click at [611, 74] on app-schedule-annotation "close settings check Anotações Descrição Encaminhamento Anotações Particulares …" at bounding box center [652, 311] width 718 height 566
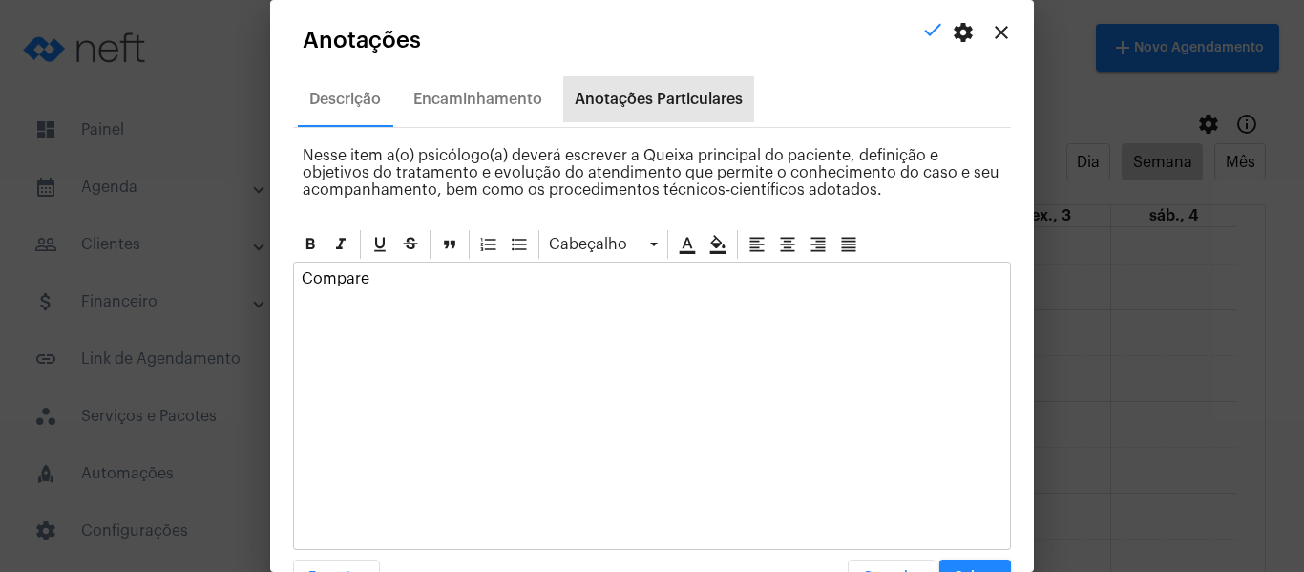
click at [609, 94] on div "Anotações Particulares" at bounding box center [659, 99] width 168 height 17
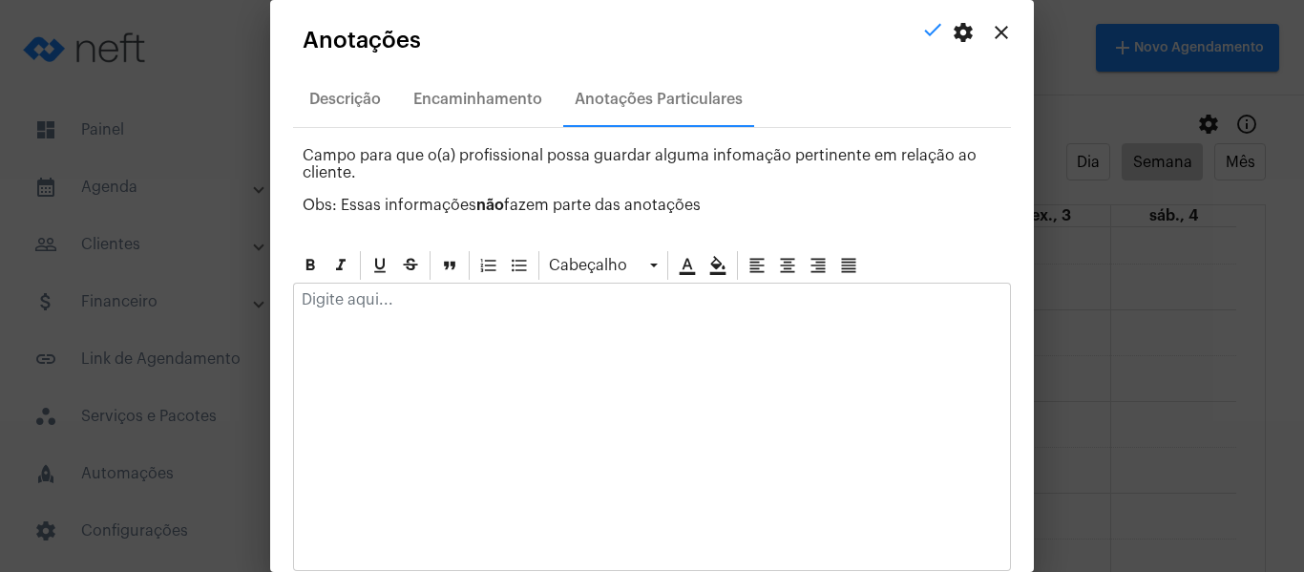
click at [438, 300] on p at bounding box center [652, 299] width 701 height 17
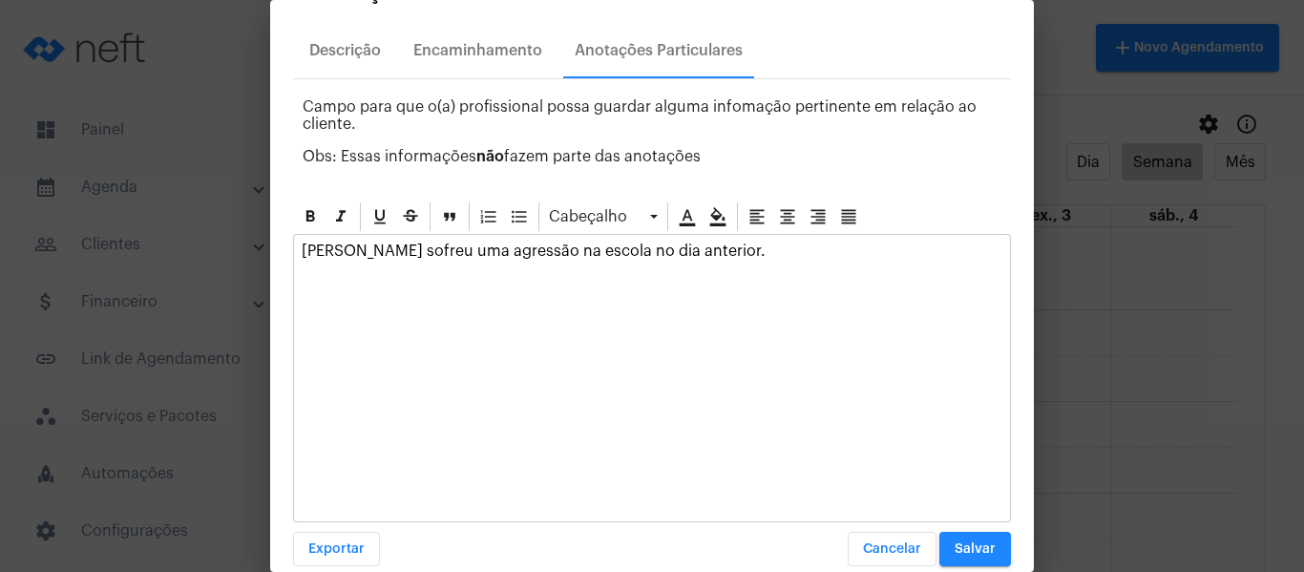
scroll to position [75, 0]
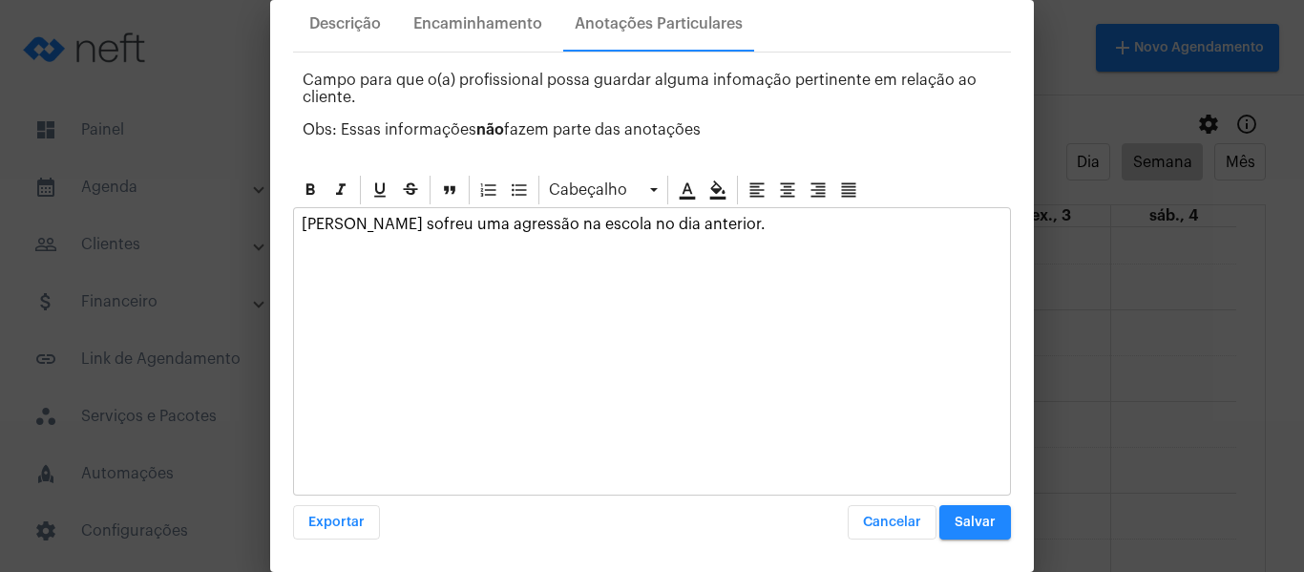
click at [957, 522] on span "Salvar" at bounding box center [975, 522] width 41 height 13
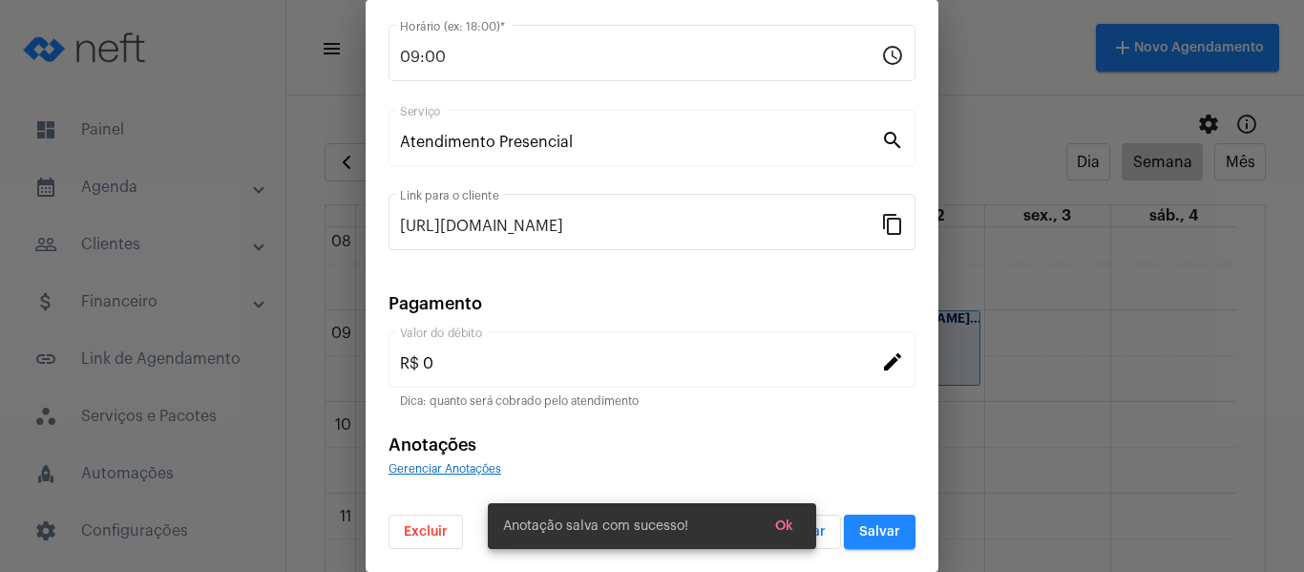
click at [481, 471] on span "Gerenciar Anotações" at bounding box center [445, 468] width 113 height 11
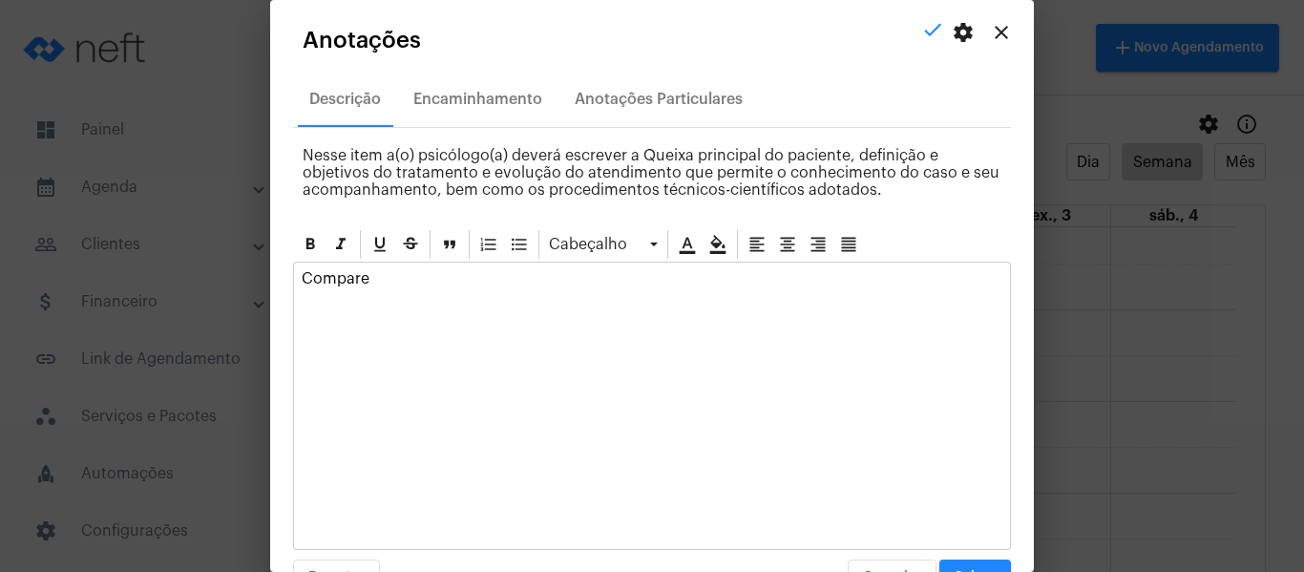
click at [432, 306] on div "Compare" at bounding box center [652, 406] width 718 height 288
click at [433, 267] on div "Compare" at bounding box center [652, 284] width 716 height 42
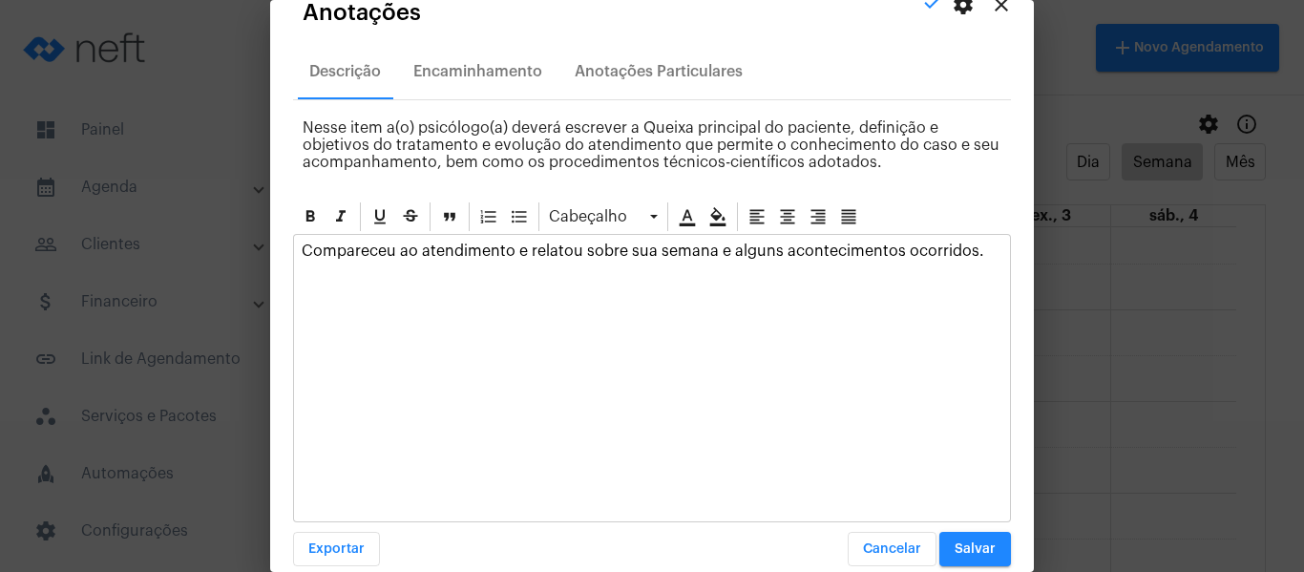
scroll to position [54, 0]
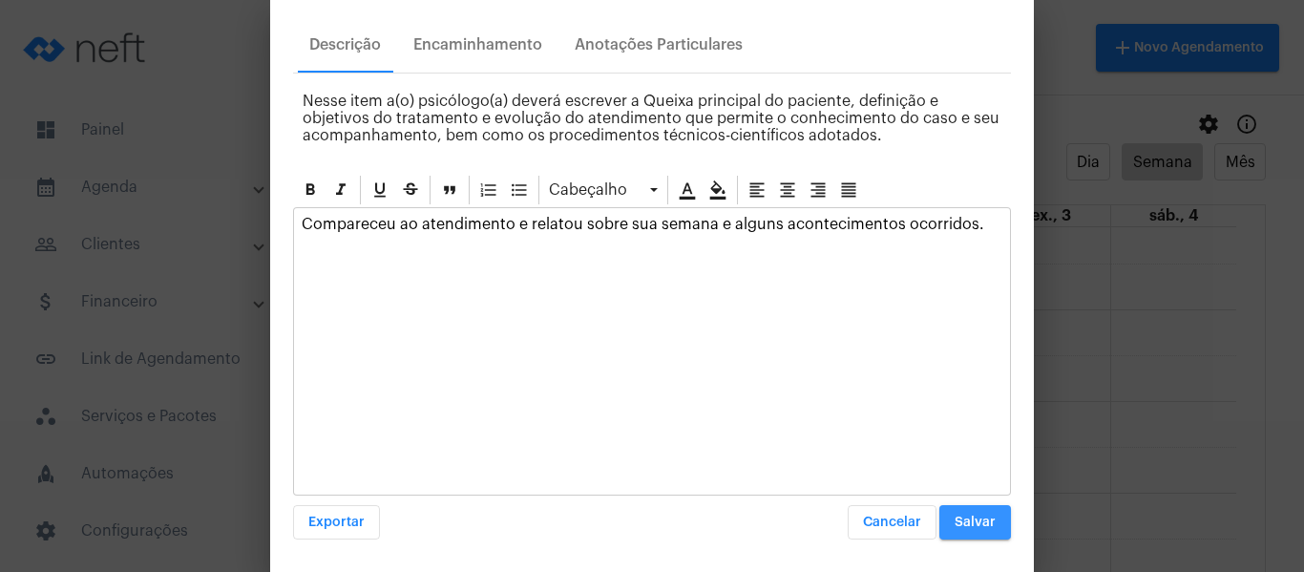
click at [940, 514] on button "Salvar" at bounding box center [976, 522] width 72 height 34
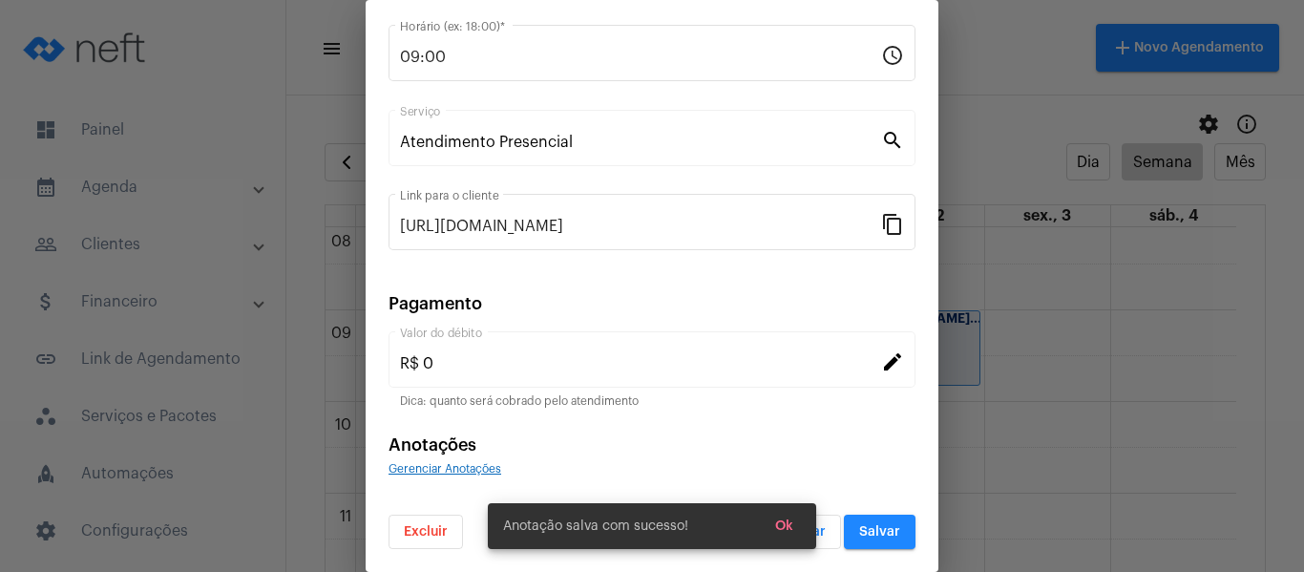
click at [456, 465] on span "Gerenciar Anotações" at bounding box center [445, 468] width 113 height 11
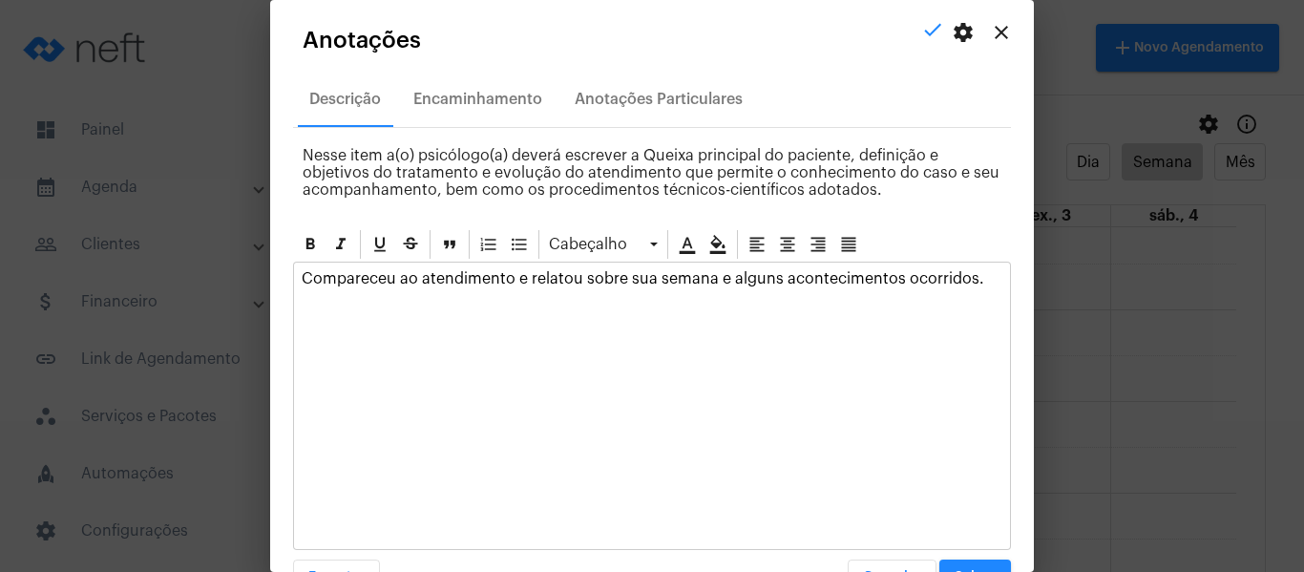
click at [966, 279] on p "Compareceu ao atendimento e relatou sobre sua semana e alguns acontecimentos oc…" at bounding box center [652, 278] width 701 height 17
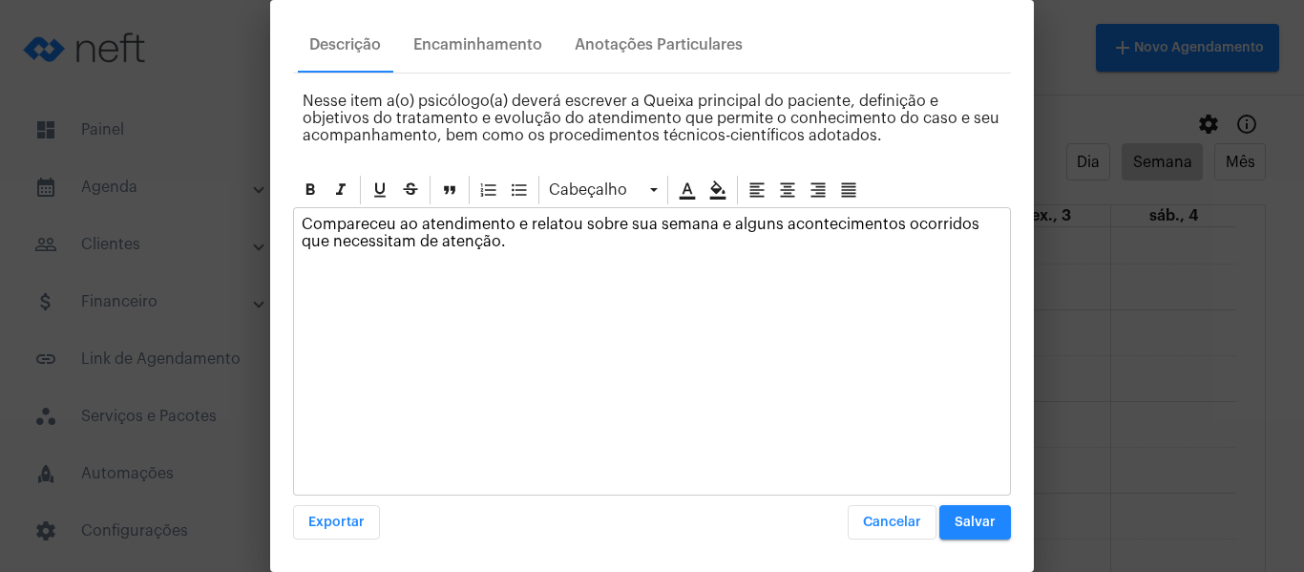
click at [955, 528] on span "Salvar" at bounding box center [975, 522] width 41 height 13
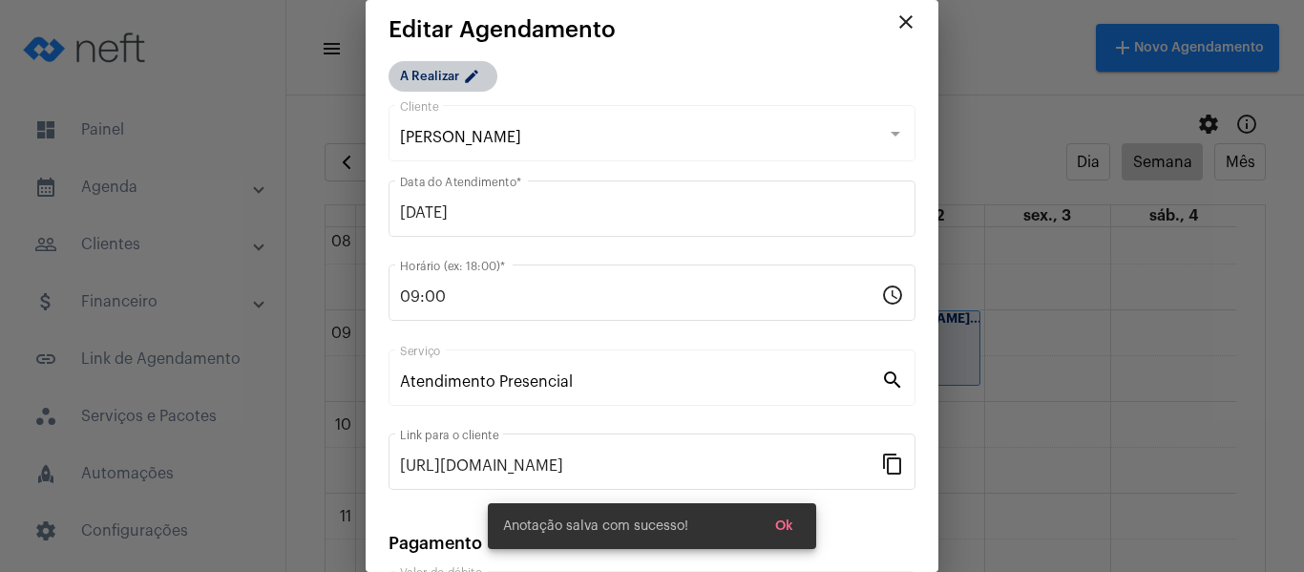
scroll to position [0, 0]
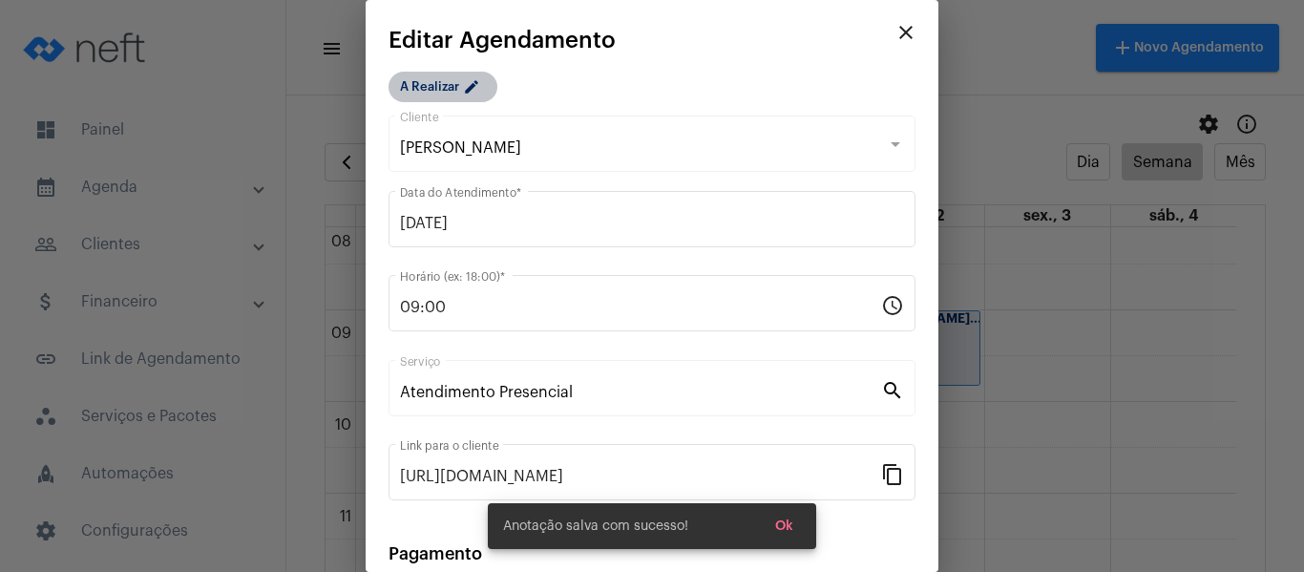
click at [436, 81] on mat-chip "A Realizar edit" at bounding box center [443, 87] width 109 height 31
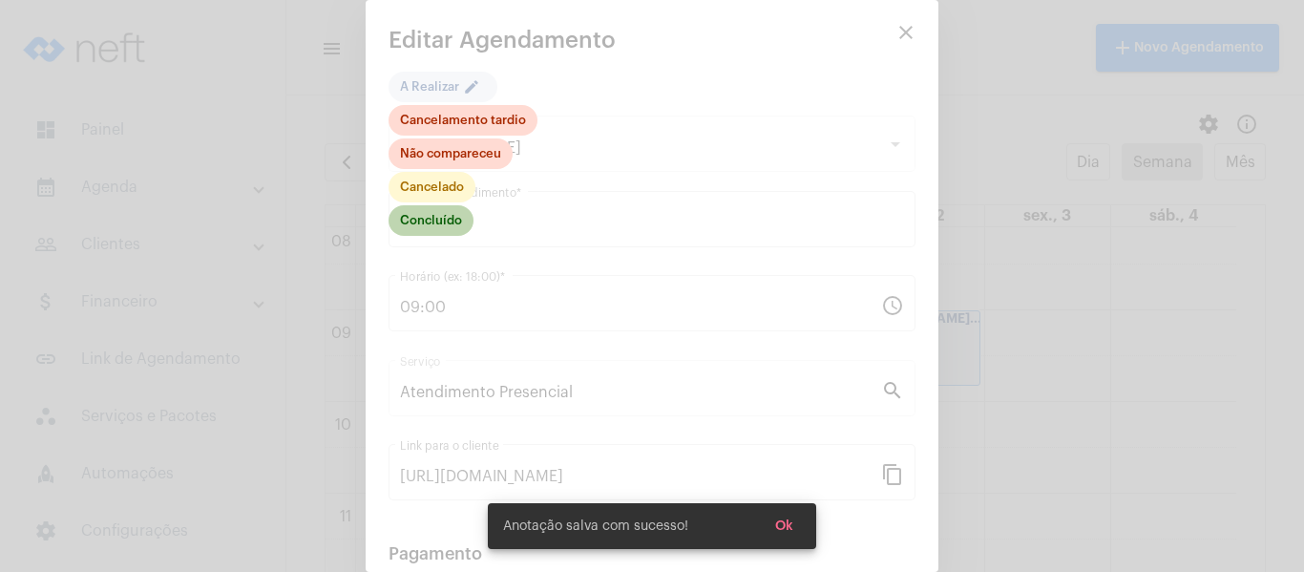
click at [442, 223] on mat-chip "Concluído" at bounding box center [431, 220] width 85 height 31
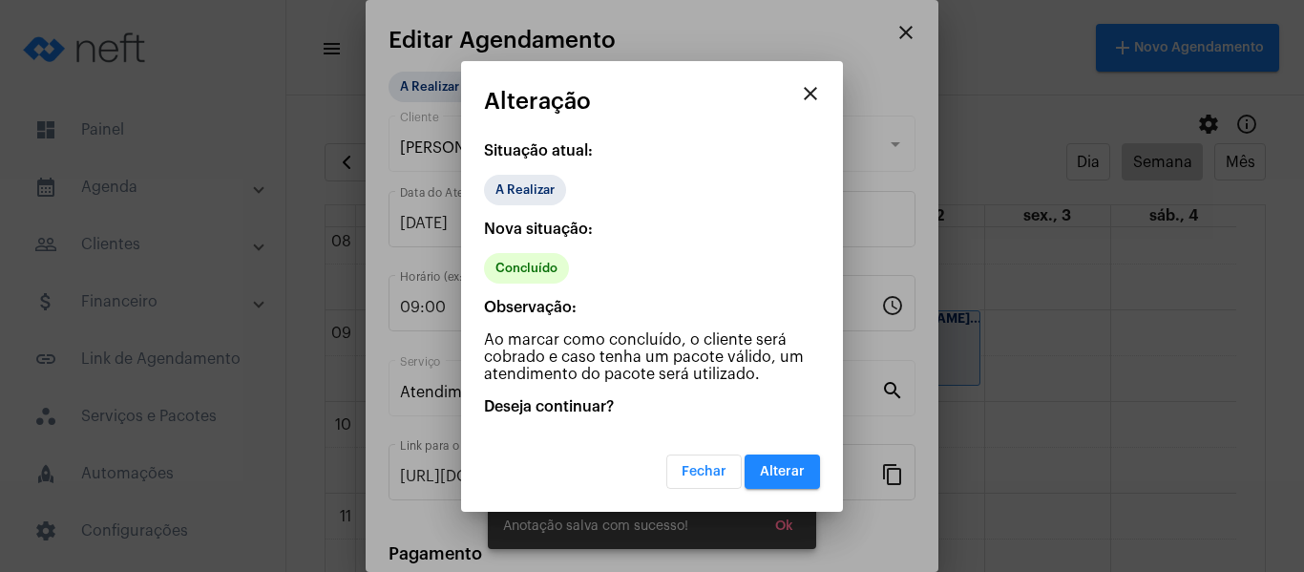
click at [770, 468] on span "Alterar" at bounding box center [782, 471] width 45 height 13
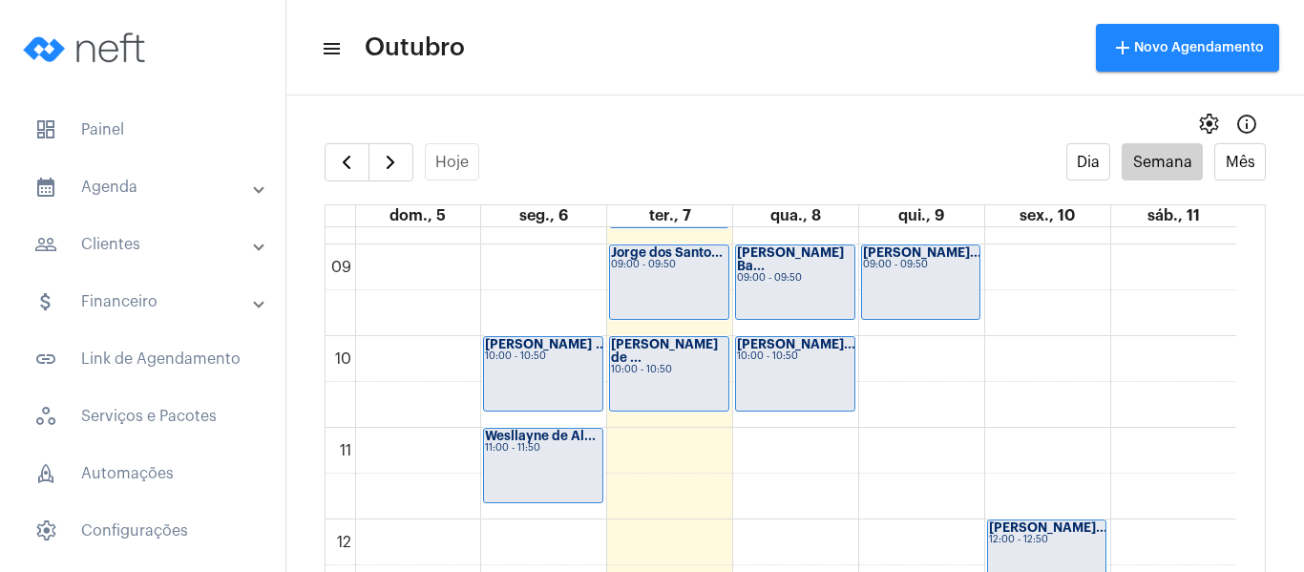
scroll to position [837, 0]
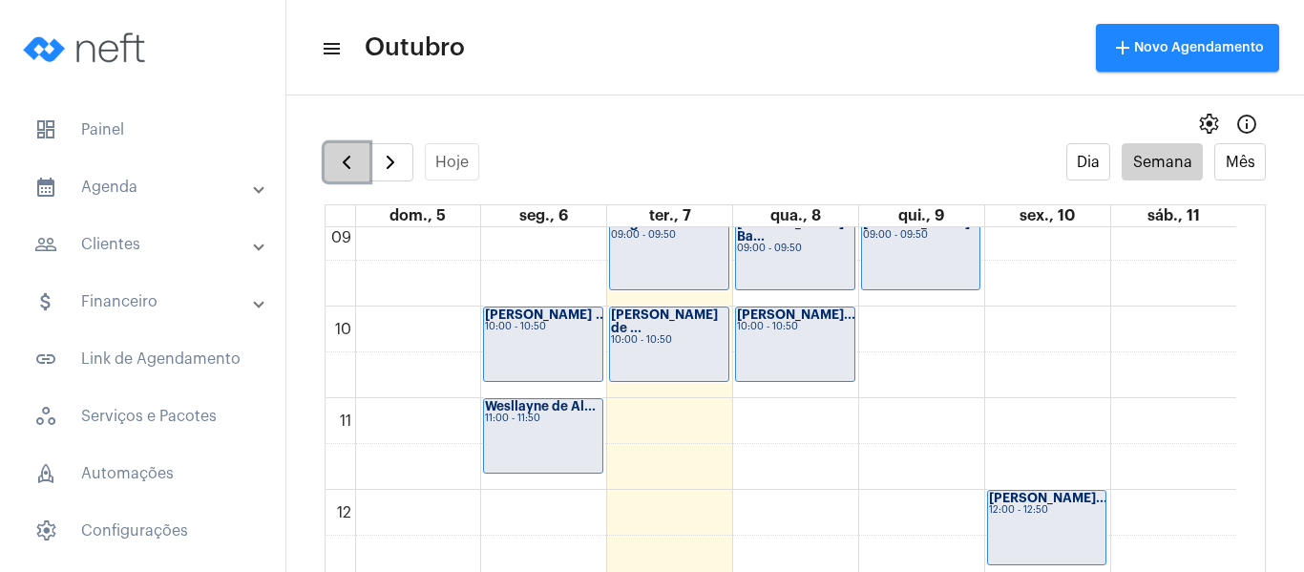
click at [333, 159] on button "button" at bounding box center [347, 162] width 45 height 38
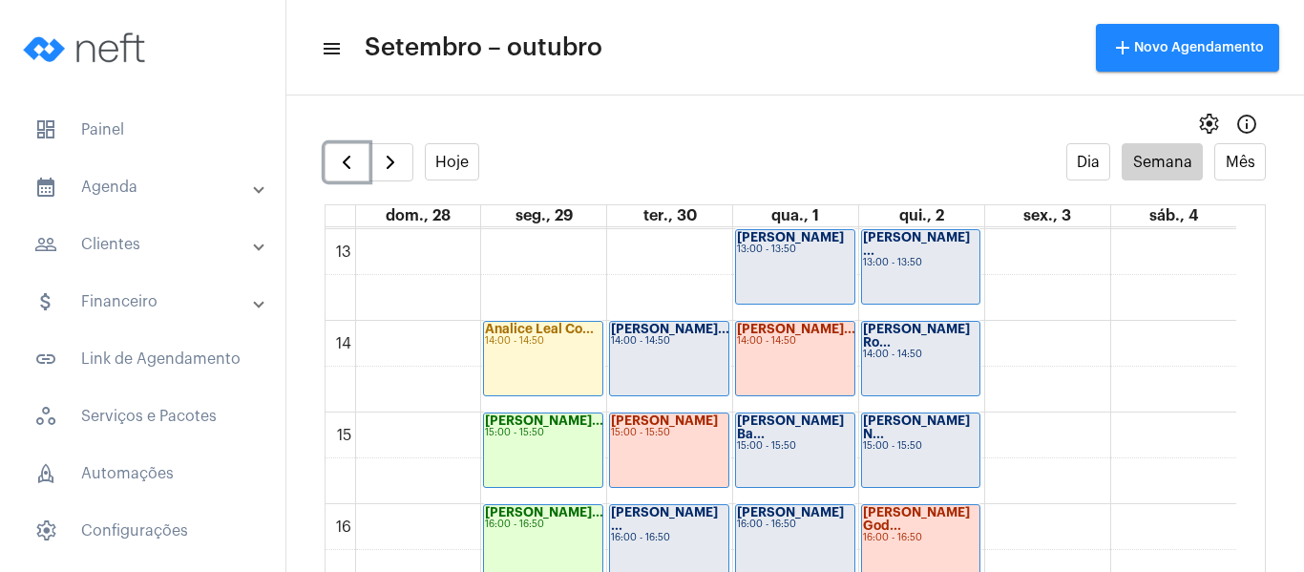
scroll to position [1219, 0]
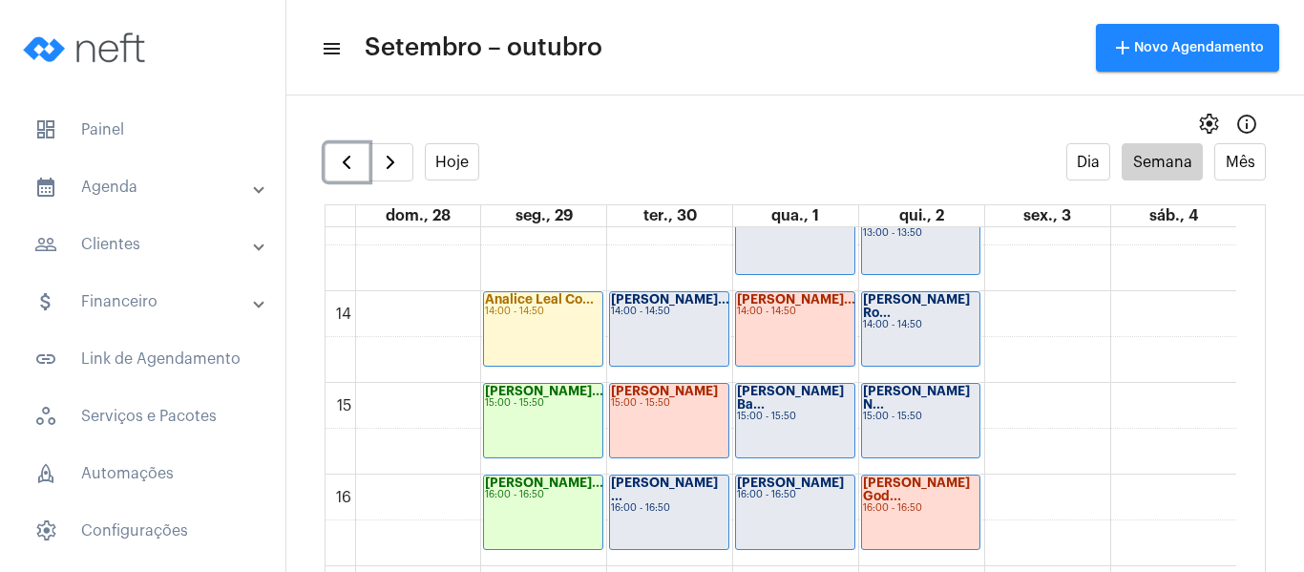
click at [676, 336] on div "[PERSON_NAME]... 14:00 - 14:50" at bounding box center [669, 329] width 118 height 74
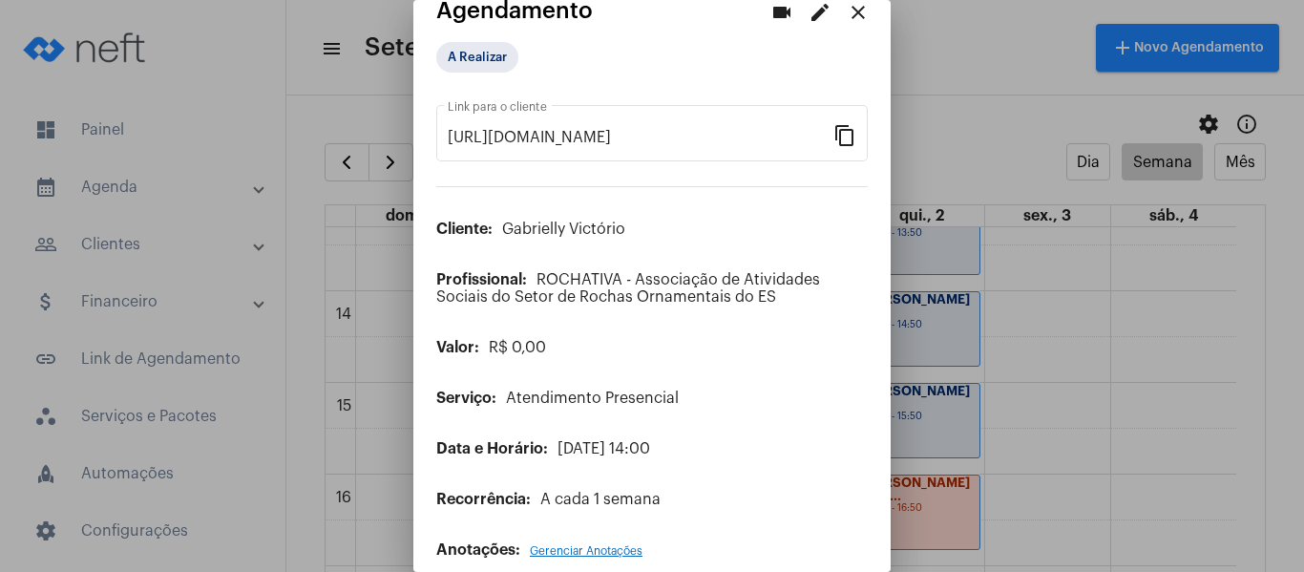
scroll to position [53, 0]
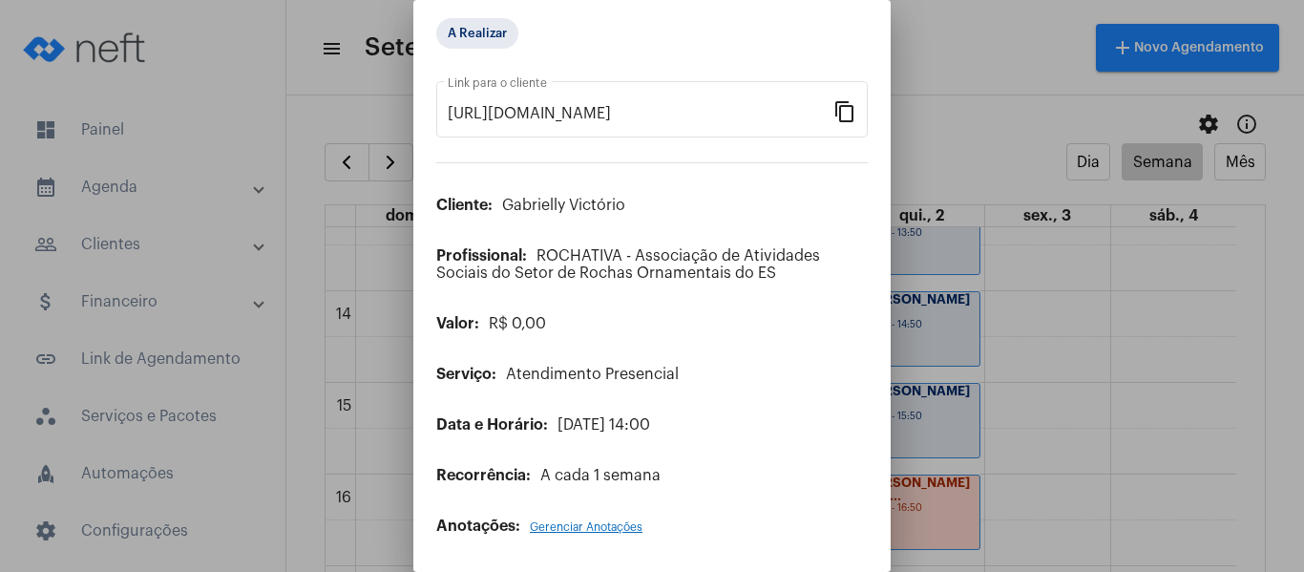
click at [626, 528] on span "Gerenciar Anotações" at bounding box center [586, 526] width 113 height 11
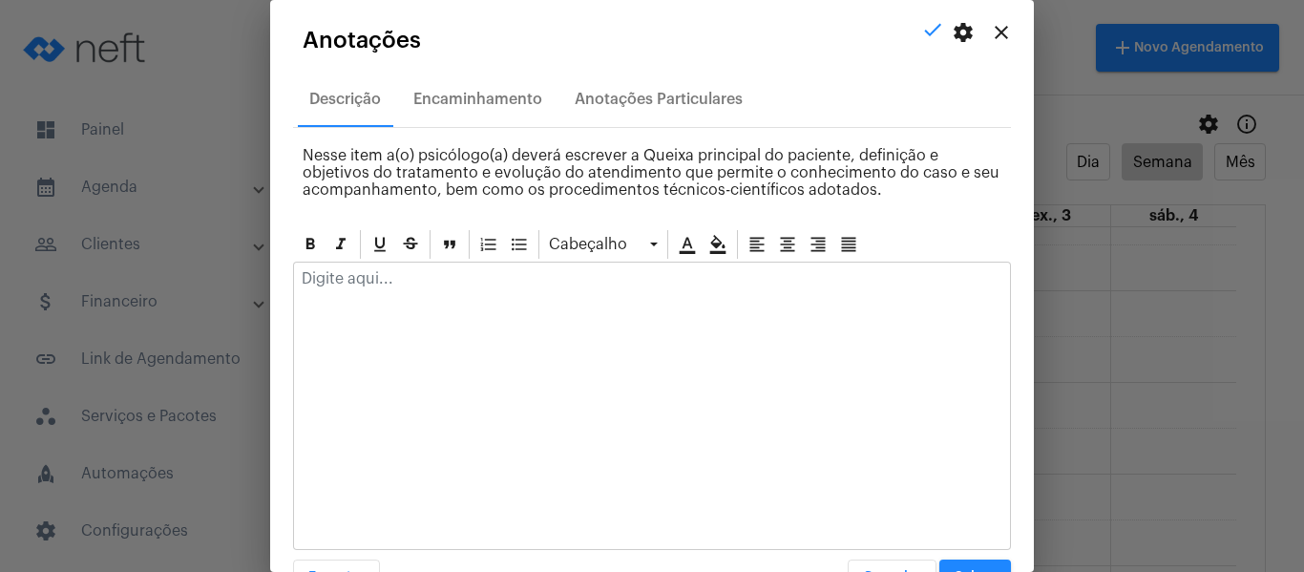
click at [513, 286] on p at bounding box center [652, 278] width 701 height 17
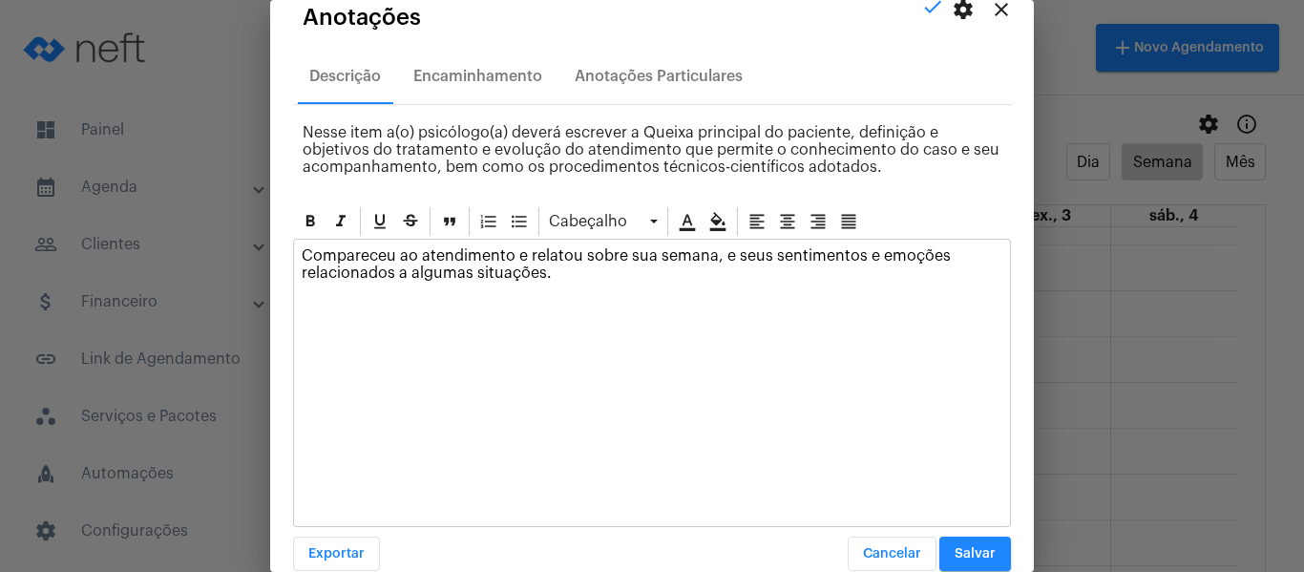
scroll to position [54, 0]
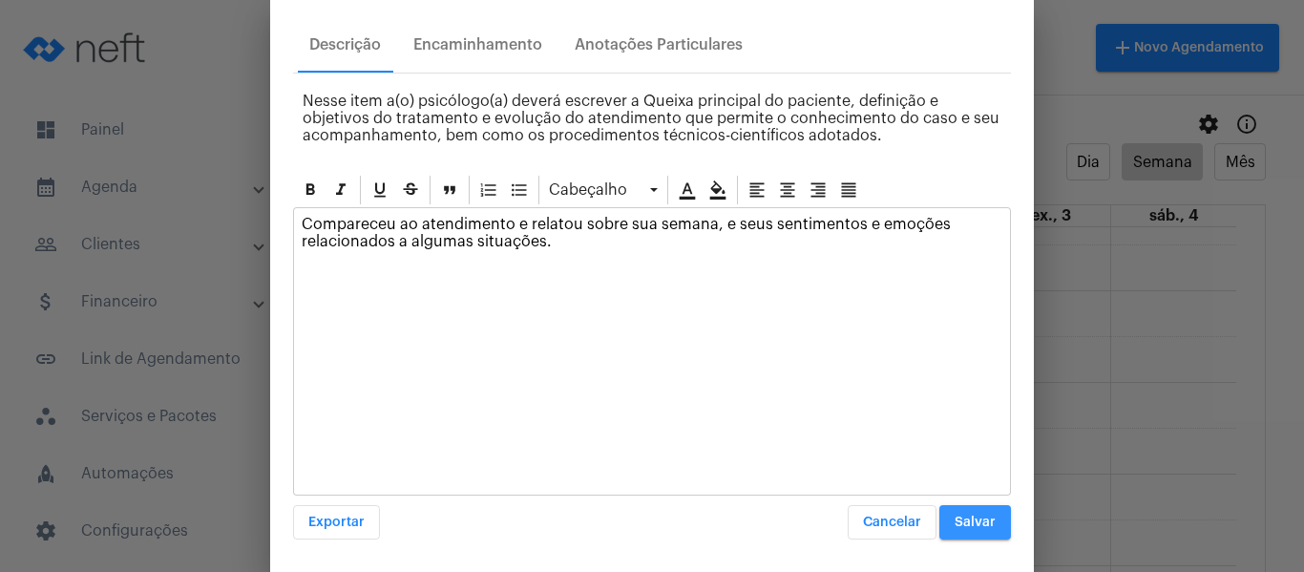
click at [980, 512] on button "Salvar" at bounding box center [976, 522] width 72 height 34
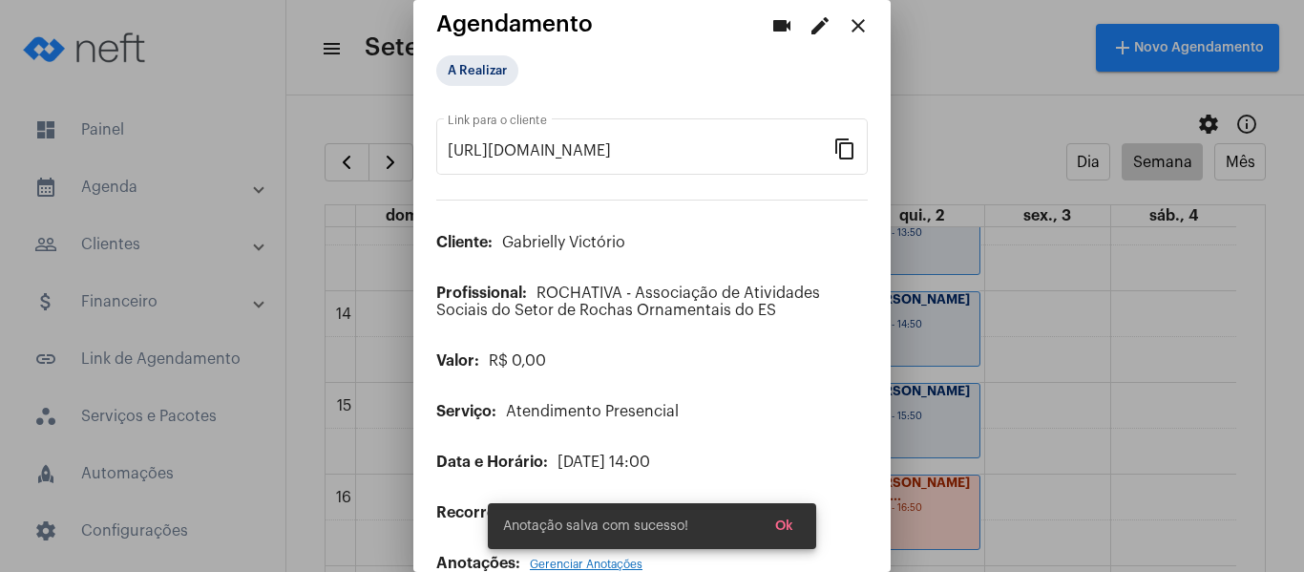
scroll to position [0, 0]
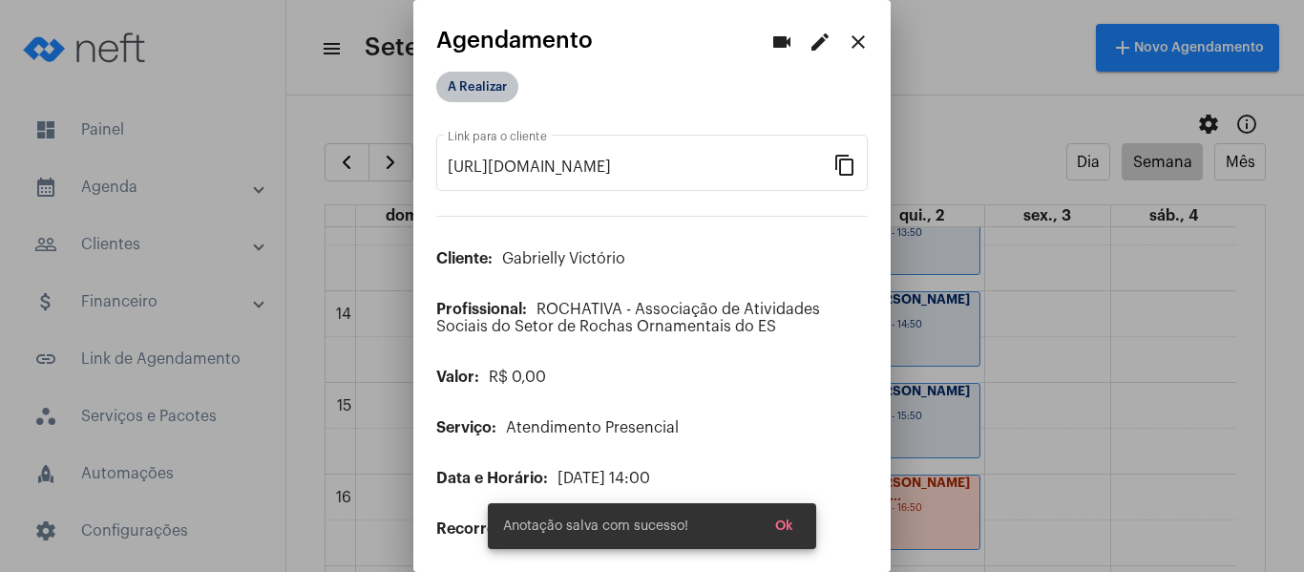
click at [504, 80] on mat-chip "A Realizar" at bounding box center [477, 87] width 82 height 31
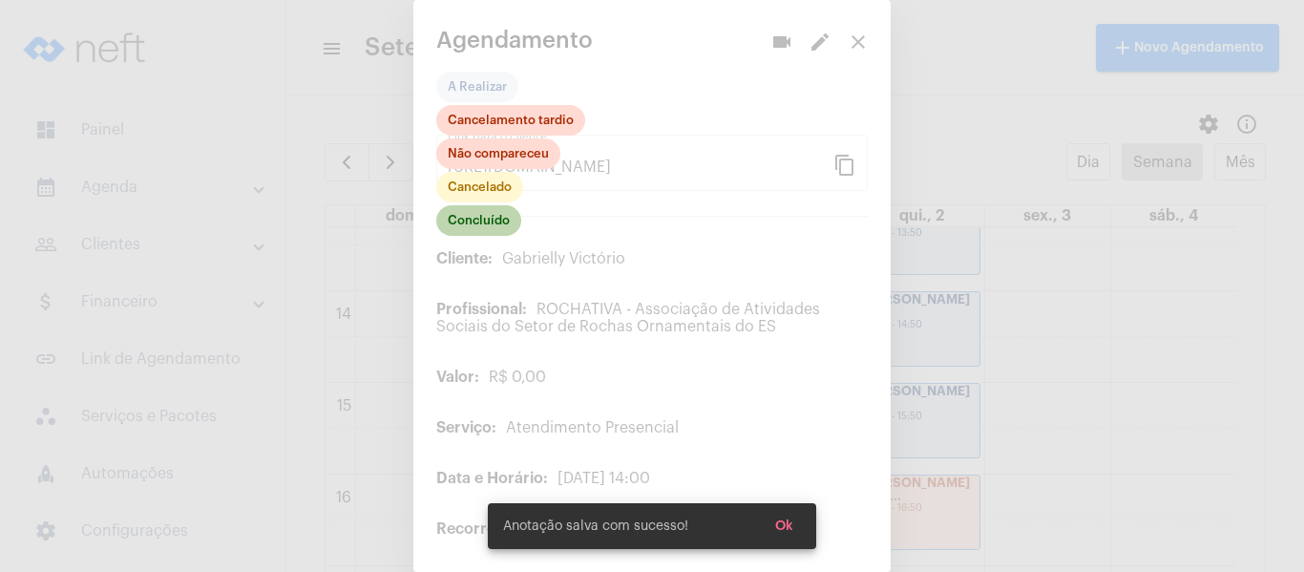
click at [497, 226] on mat-chip "Concluído" at bounding box center [478, 220] width 85 height 31
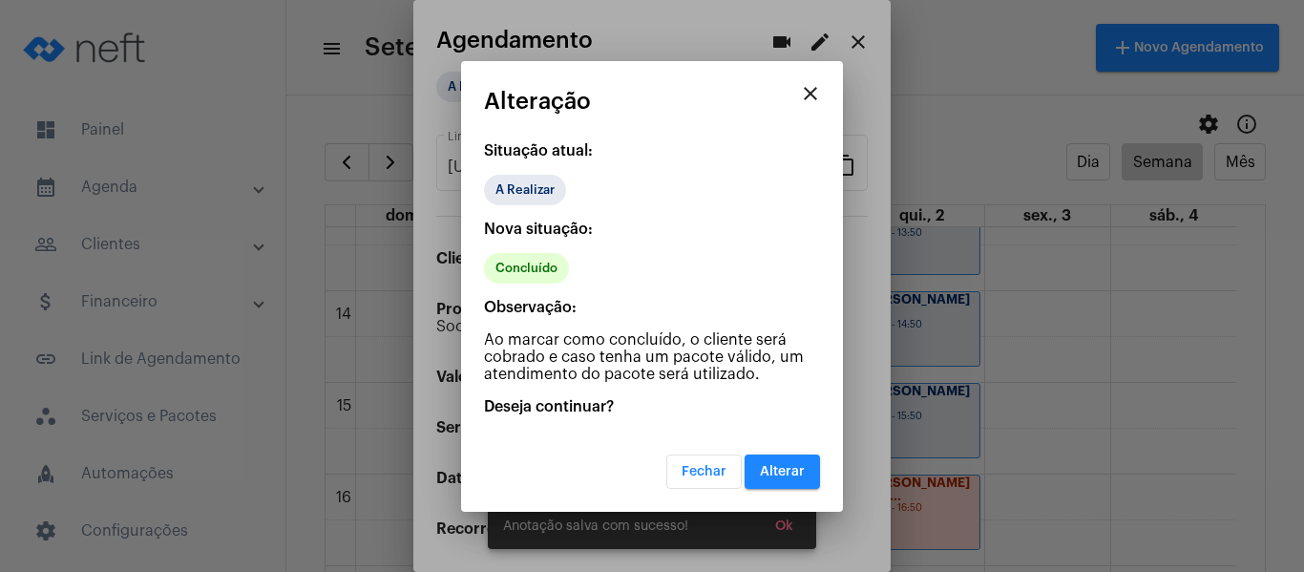
click at [774, 473] on span "Alterar" at bounding box center [782, 471] width 45 height 13
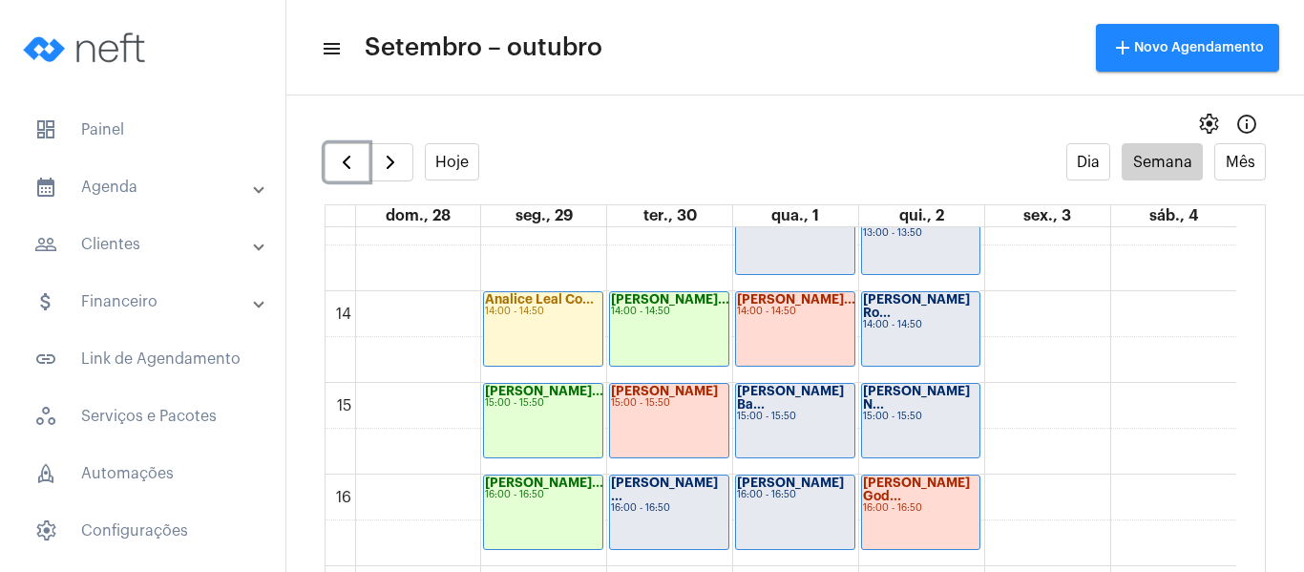
click at [676, 503] on div "16:00 - 16:50" at bounding box center [669, 508] width 116 height 11
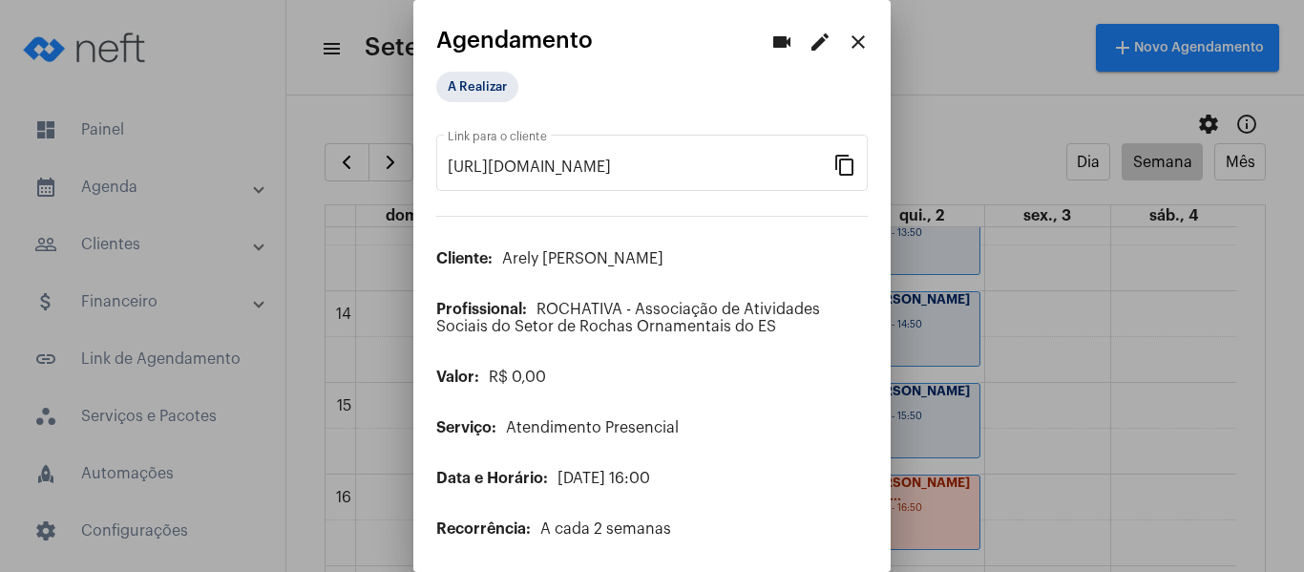
click at [809, 44] on mat-icon "edit" at bounding box center [820, 42] width 23 height 23
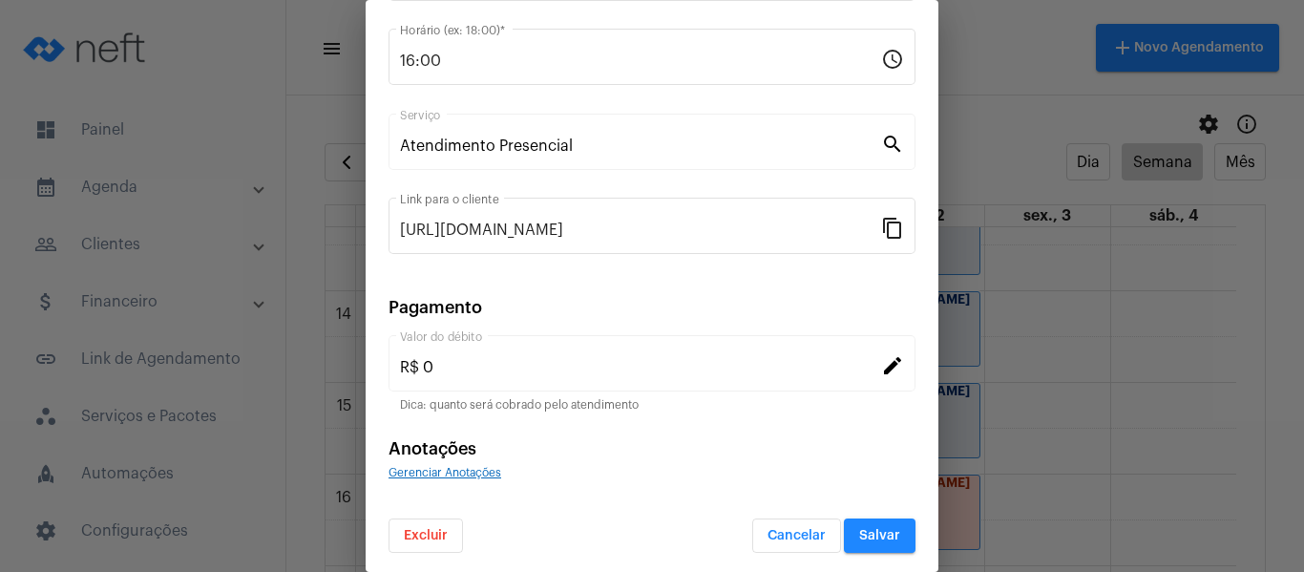
scroll to position [250, 0]
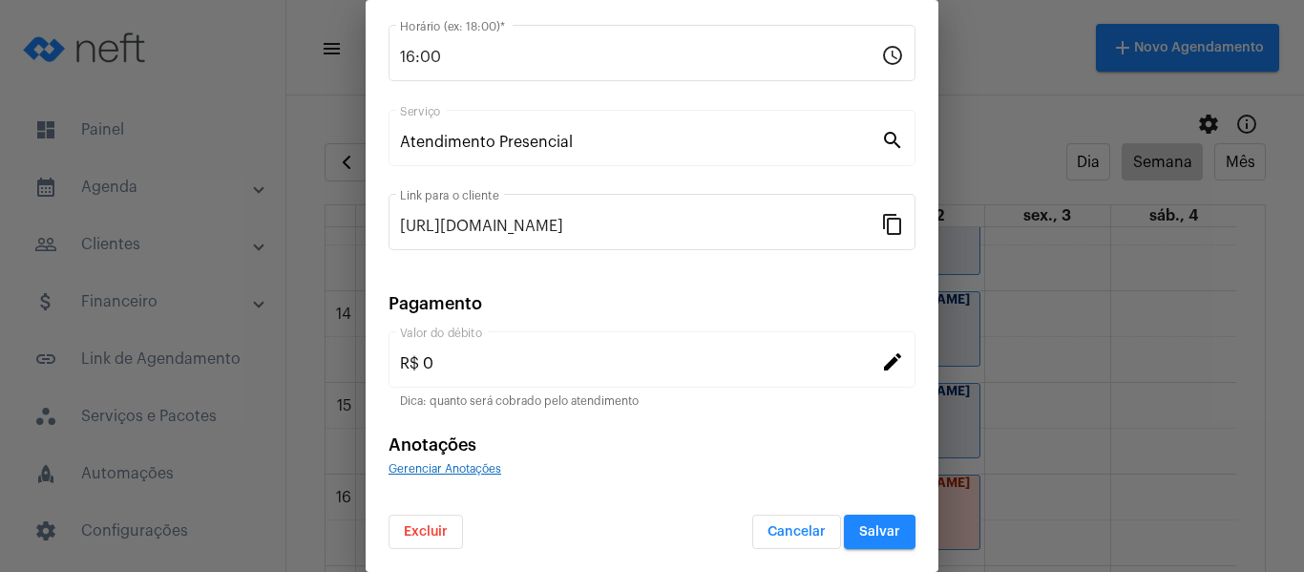
click at [490, 465] on span "Gerenciar Anotações" at bounding box center [445, 468] width 113 height 11
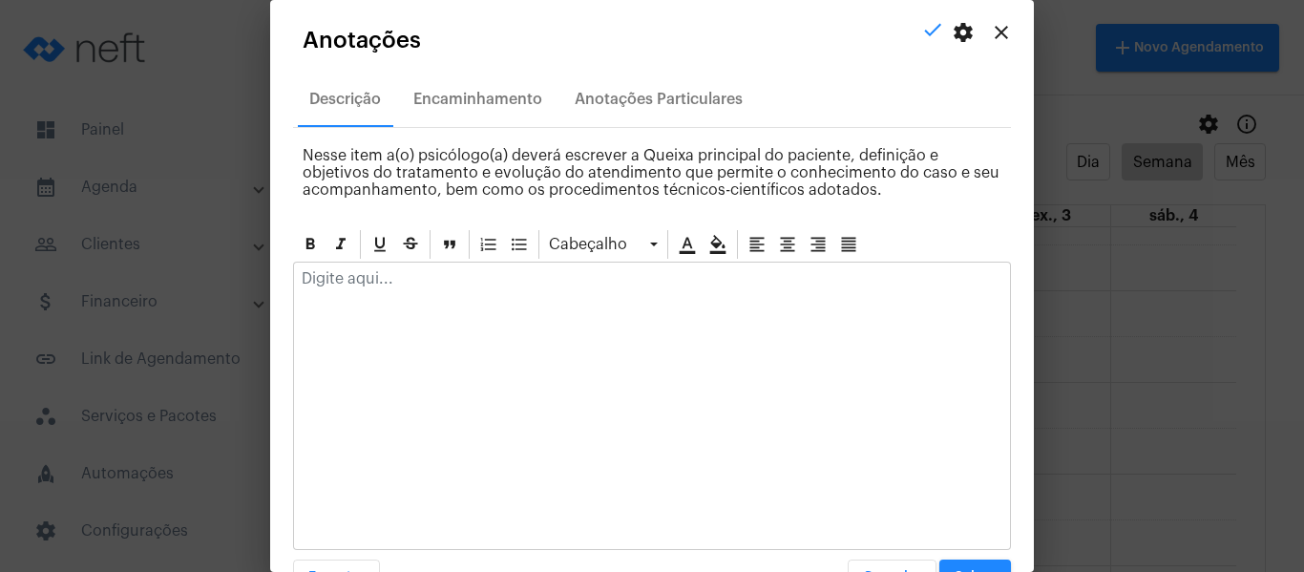
click at [482, 284] on p at bounding box center [652, 278] width 701 height 17
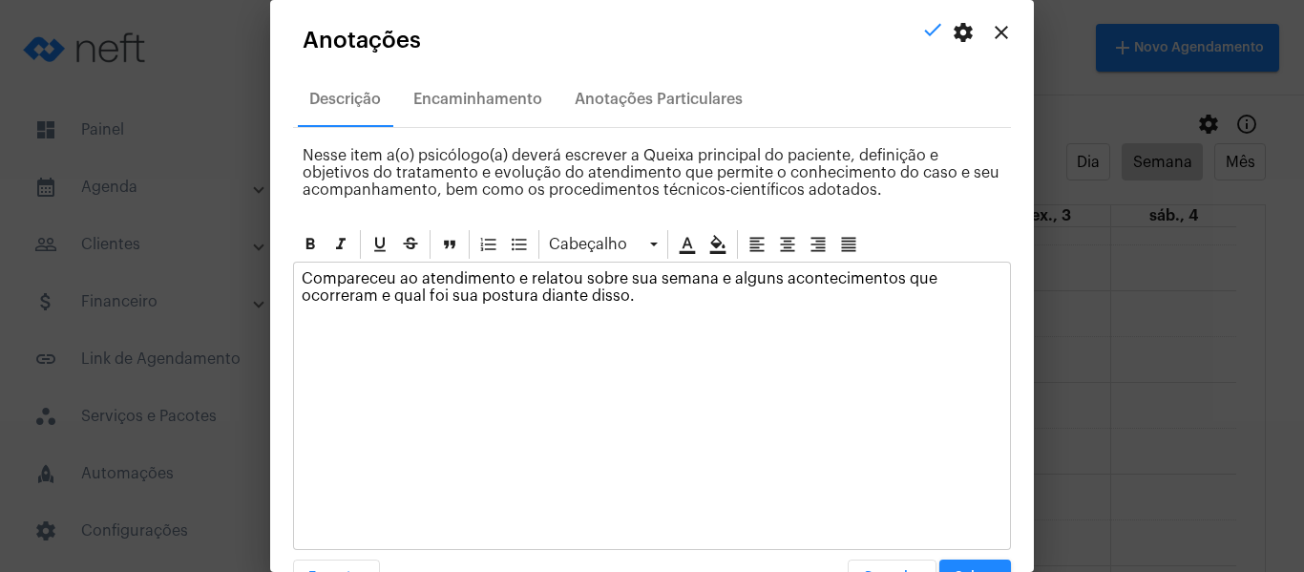
scroll to position [54, 0]
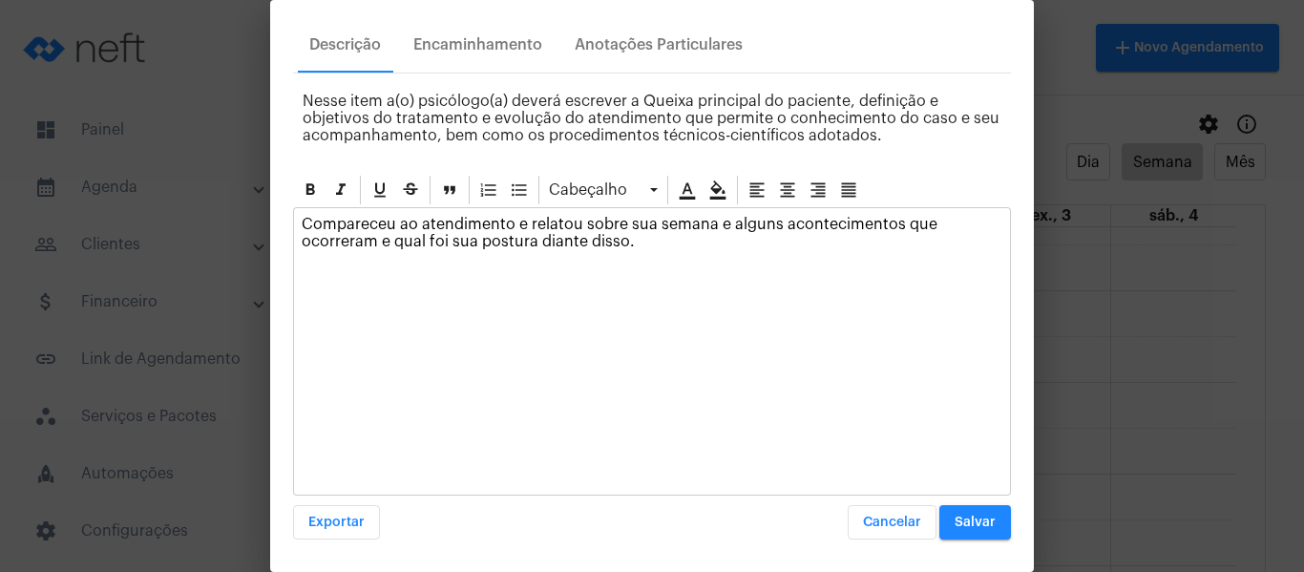
click at [992, 544] on mat-dialog-container "close settings check Anotações Descrição Encaminhamento Anotações Particulares …" at bounding box center [652, 286] width 764 height 572
click at [983, 533] on button "Salvar" at bounding box center [976, 522] width 72 height 34
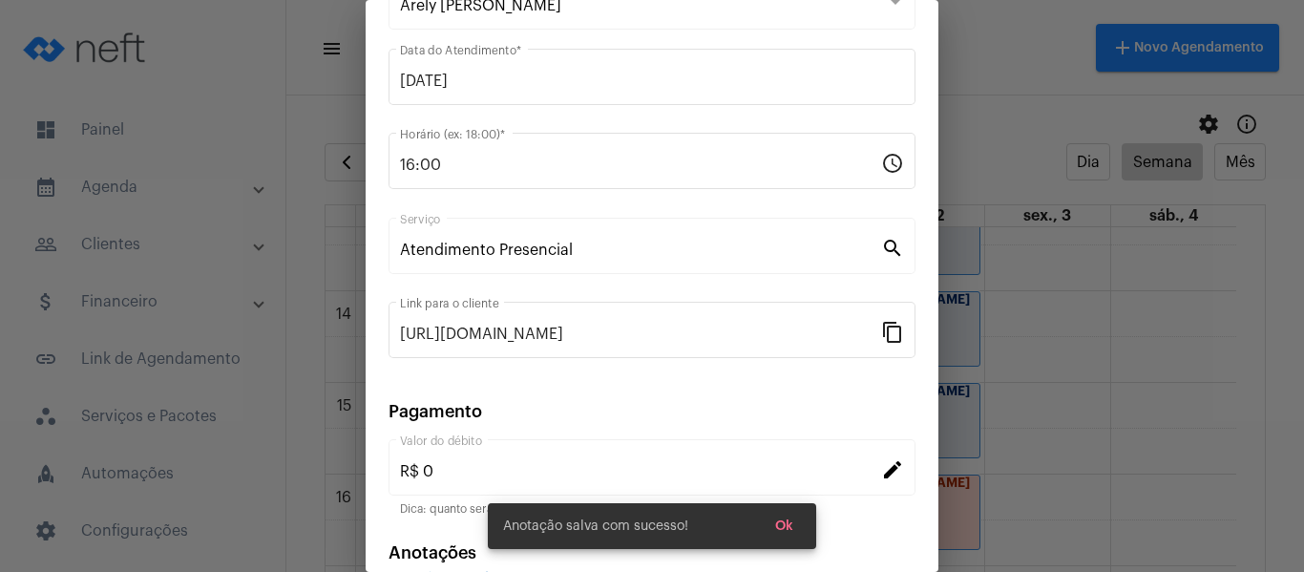
scroll to position [0, 0]
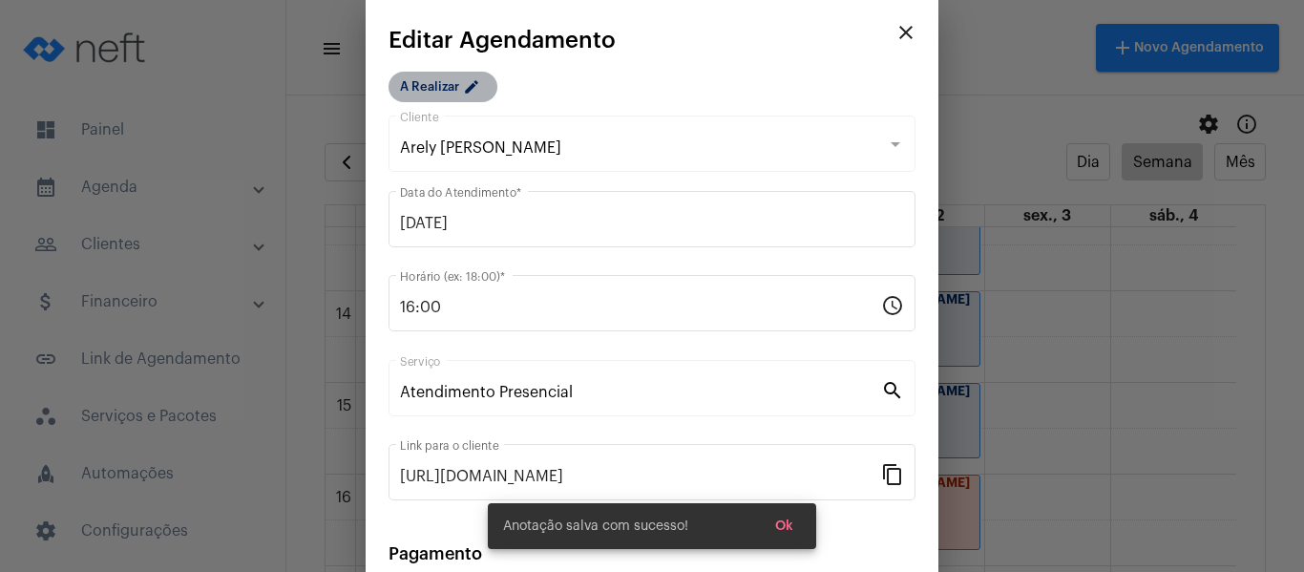
click at [485, 88] on mat-icon "edit" at bounding box center [474, 89] width 23 height 23
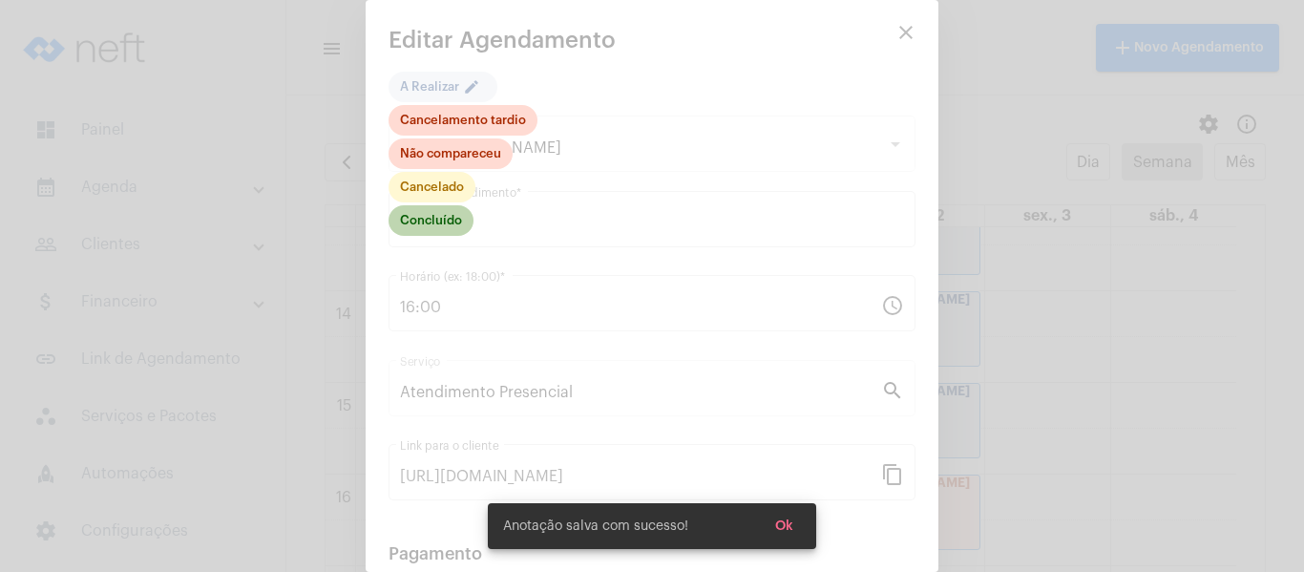
click at [454, 212] on mat-chip "Concluído" at bounding box center [431, 220] width 85 height 31
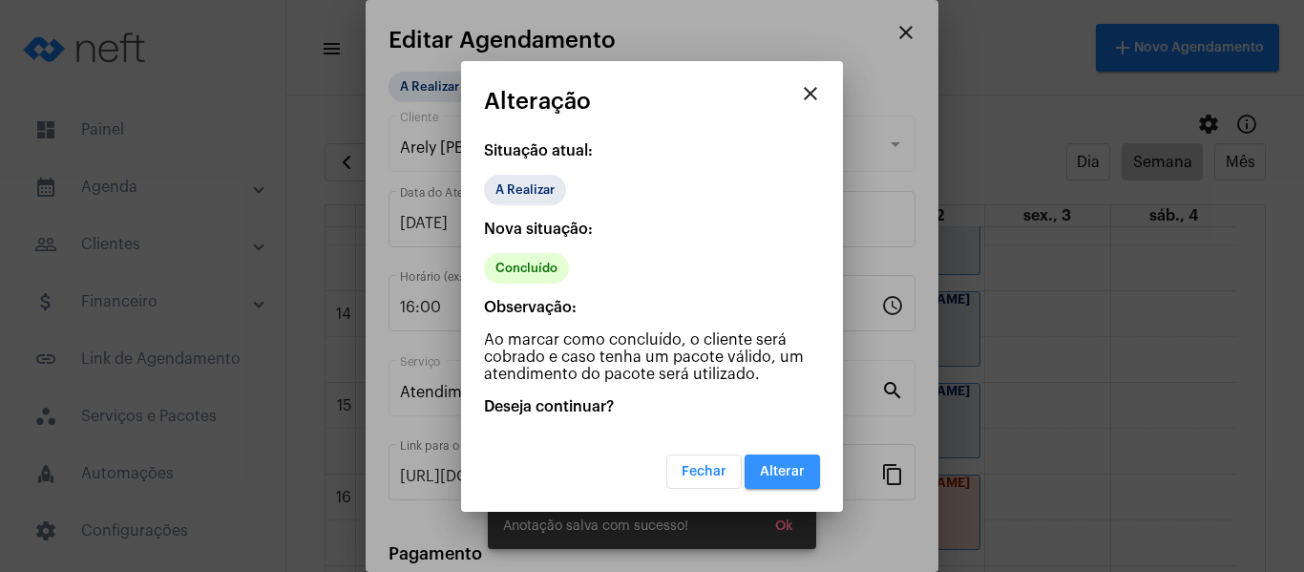
click at [792, 469] on span "Alterar" at bounding box center [782, 471] width 45 height 13
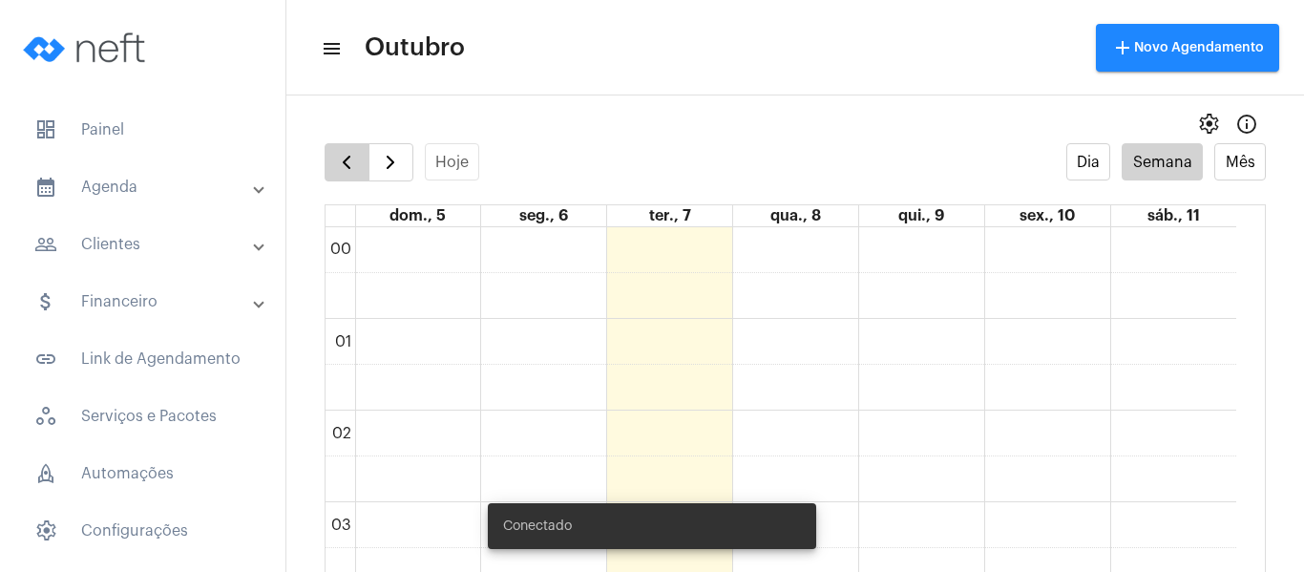
scroll to position [551, 0]
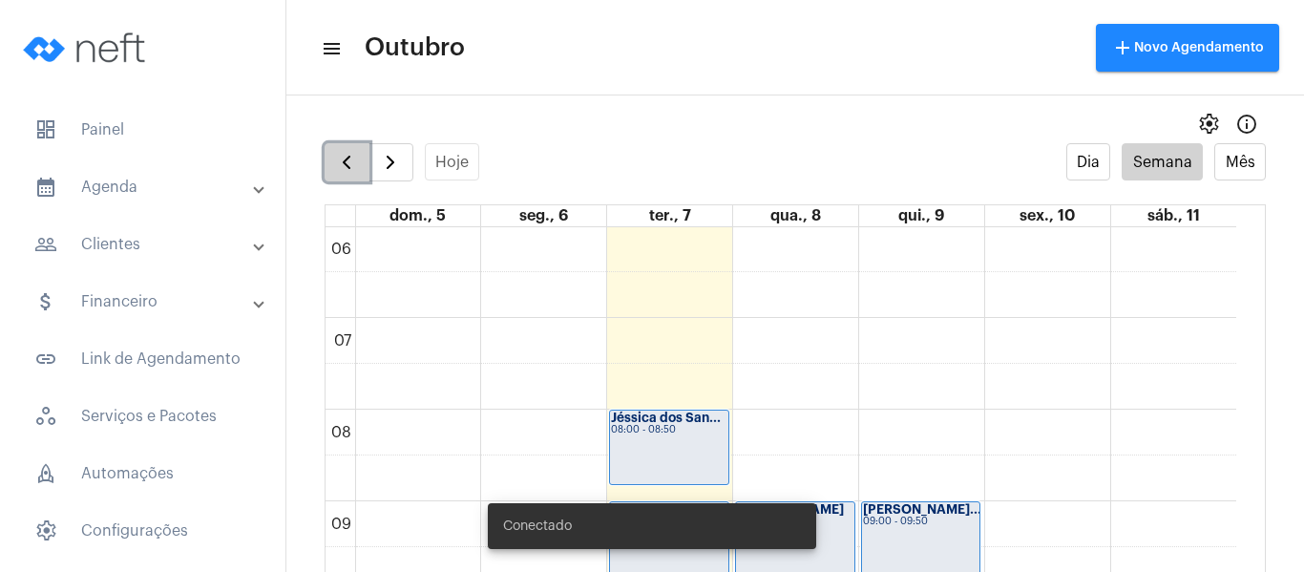
click at [339, 168] on span "button" at bounding box center [346, 162] width 23 height 23
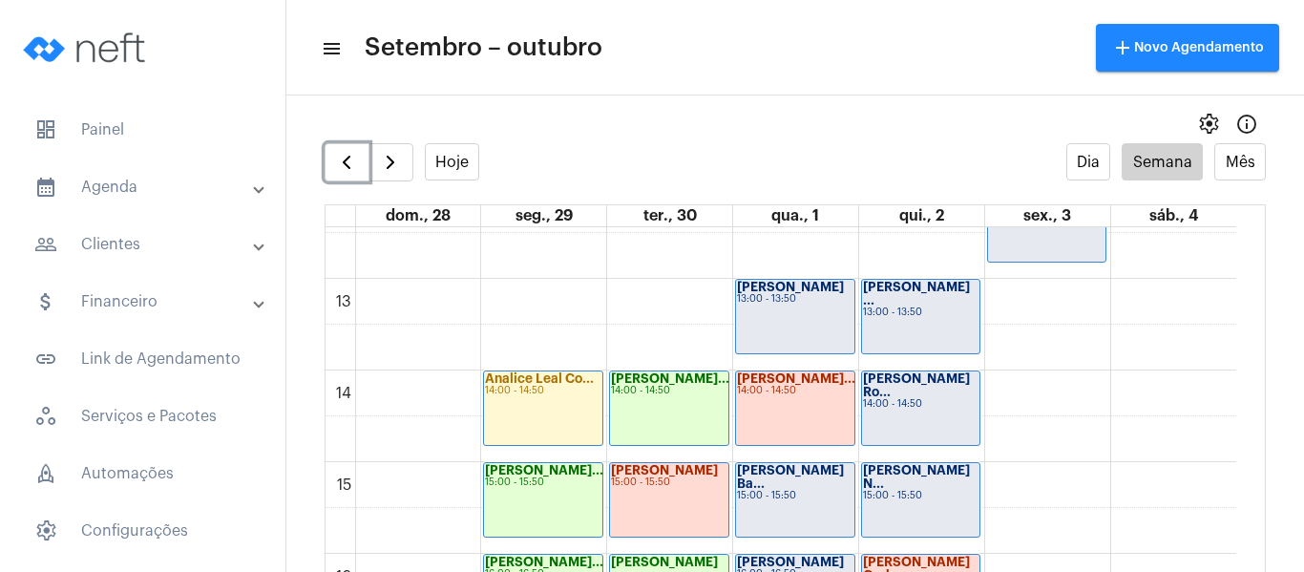
scroll to position [1124, 0]
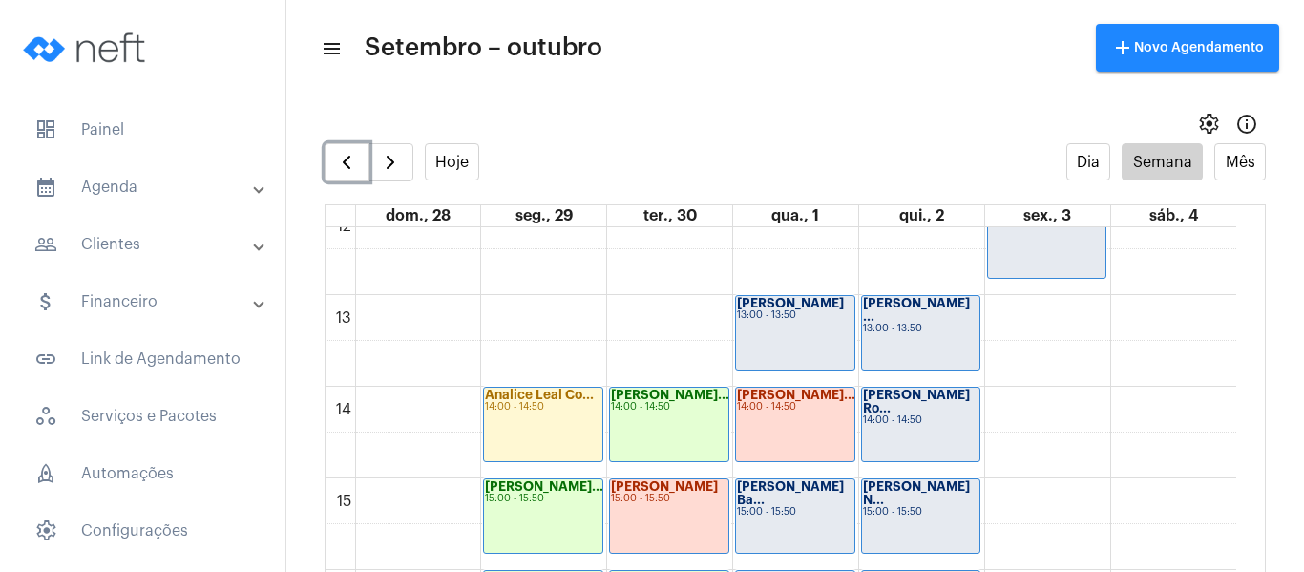
click at [816, 367] on div "[PERSON_NAME] 13:00 - 13:50" at bounding box center [795, 333] width 118 height 74
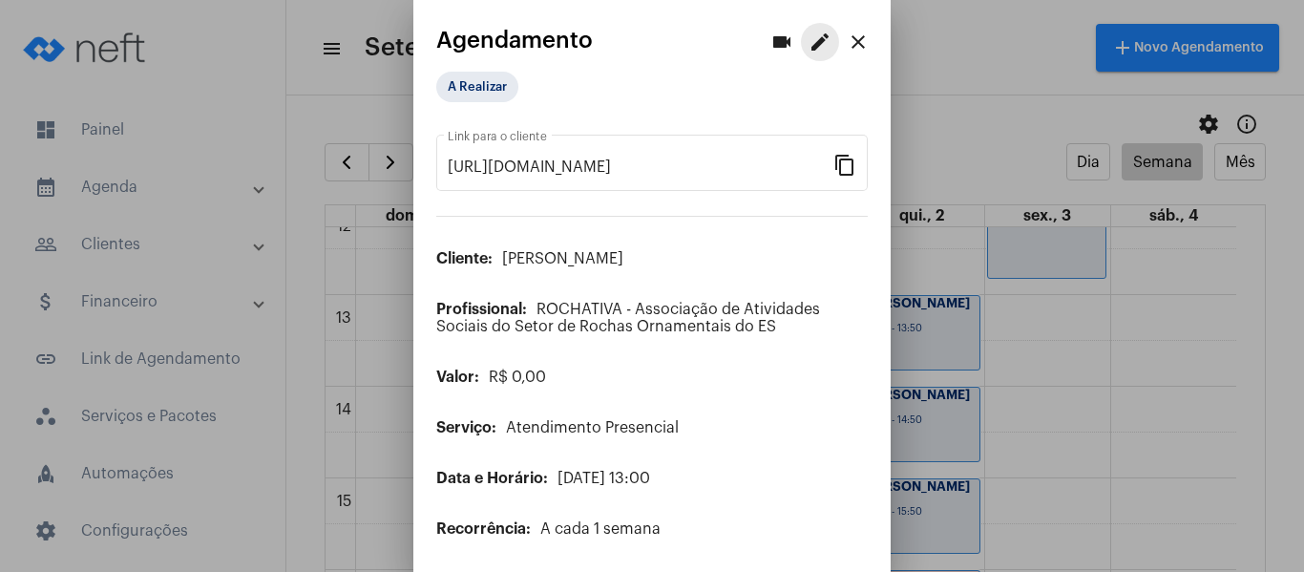
click at [809, 34] on mat-icon "edit" at bounding box center [820, 42] width 23 height 23
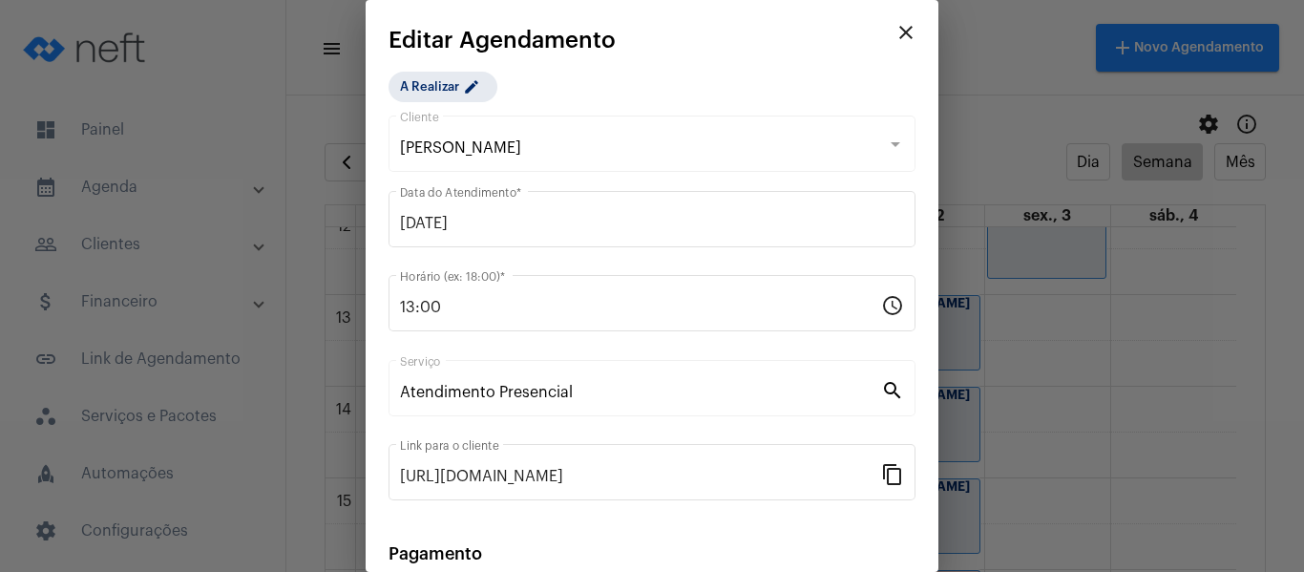
scroll to position [250, 0]
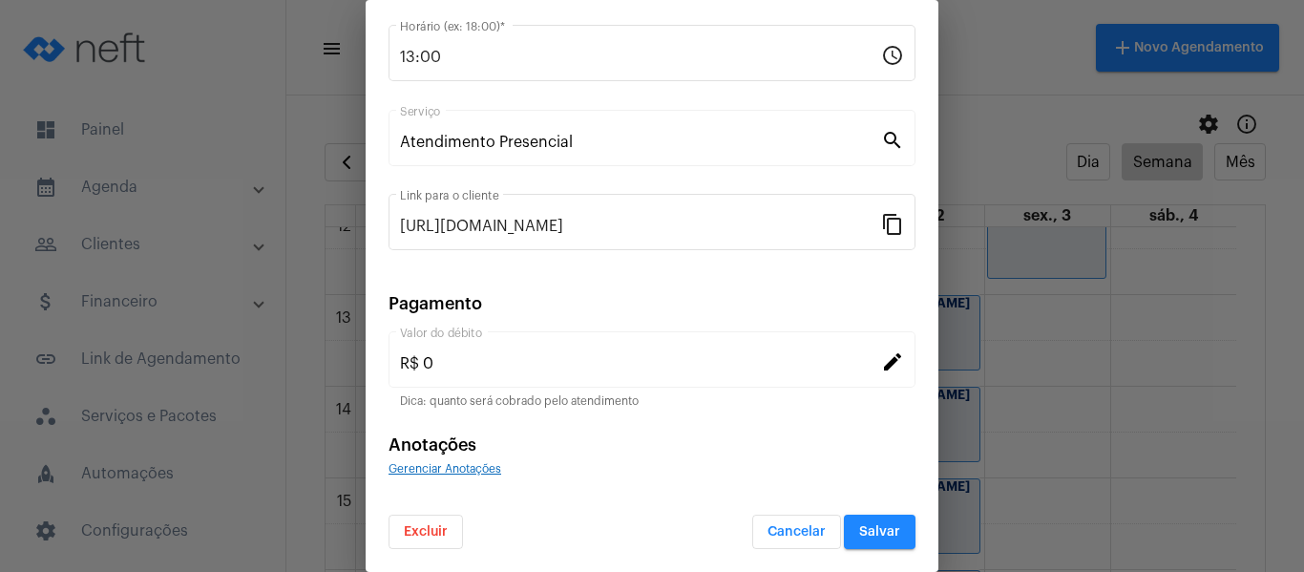
click at [471, 468] on span "Gerenciar Anotações" at bounding box center [445, 468] width 113 height 11
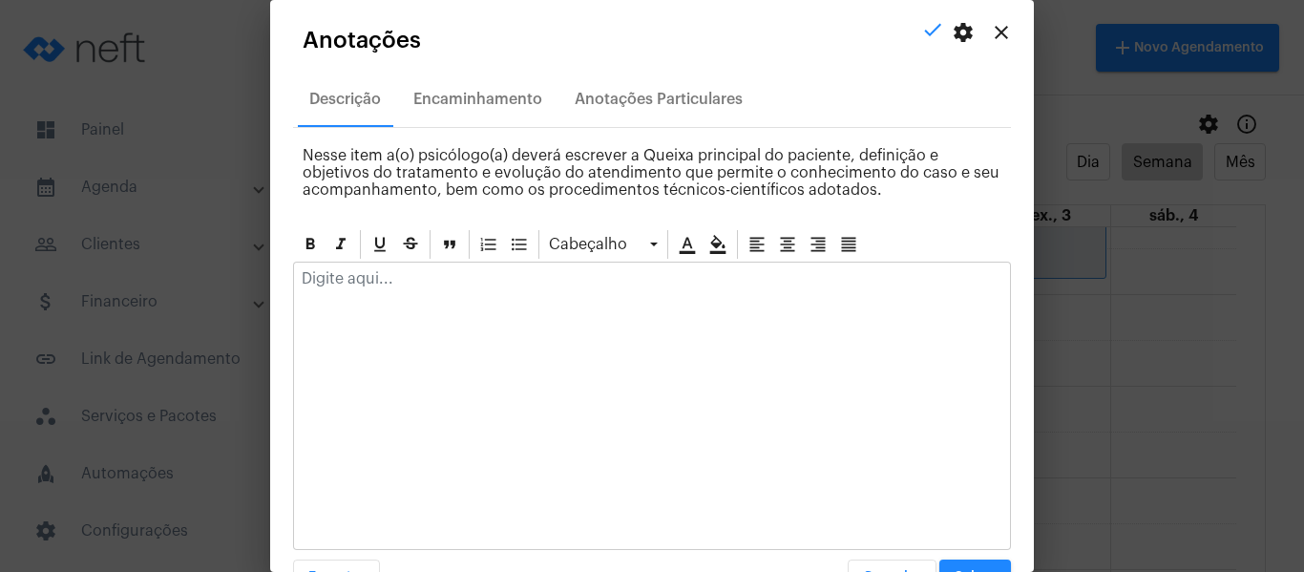
click at [471, 292] on div at bounding box center [652, 284] width 716 height 42
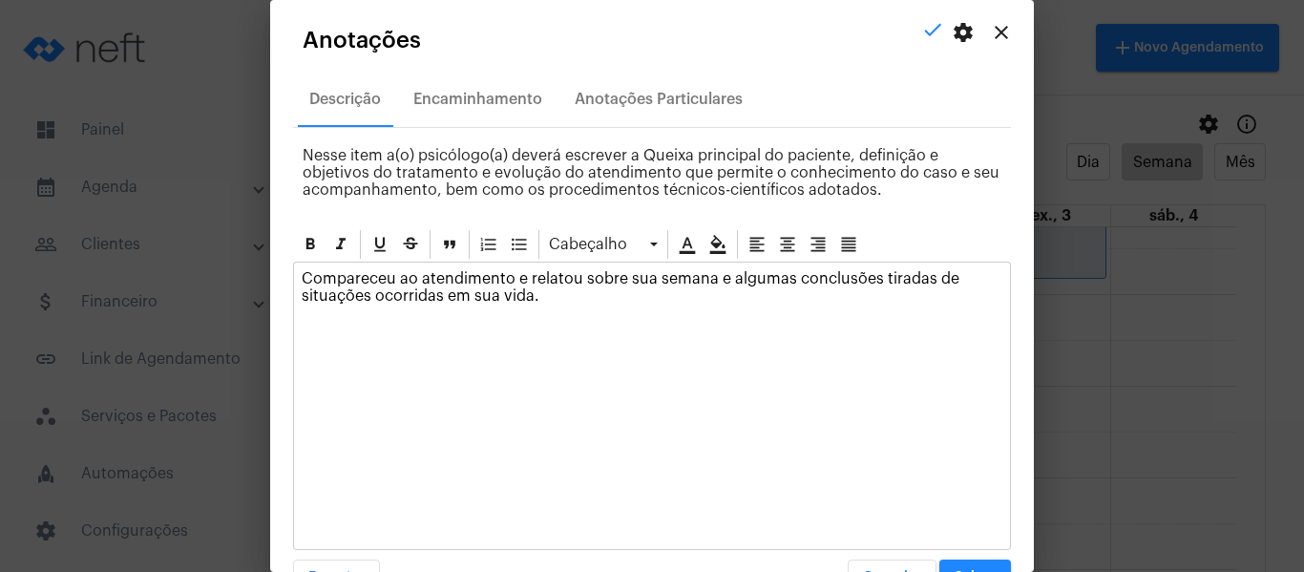
scroll to position [54, 0]
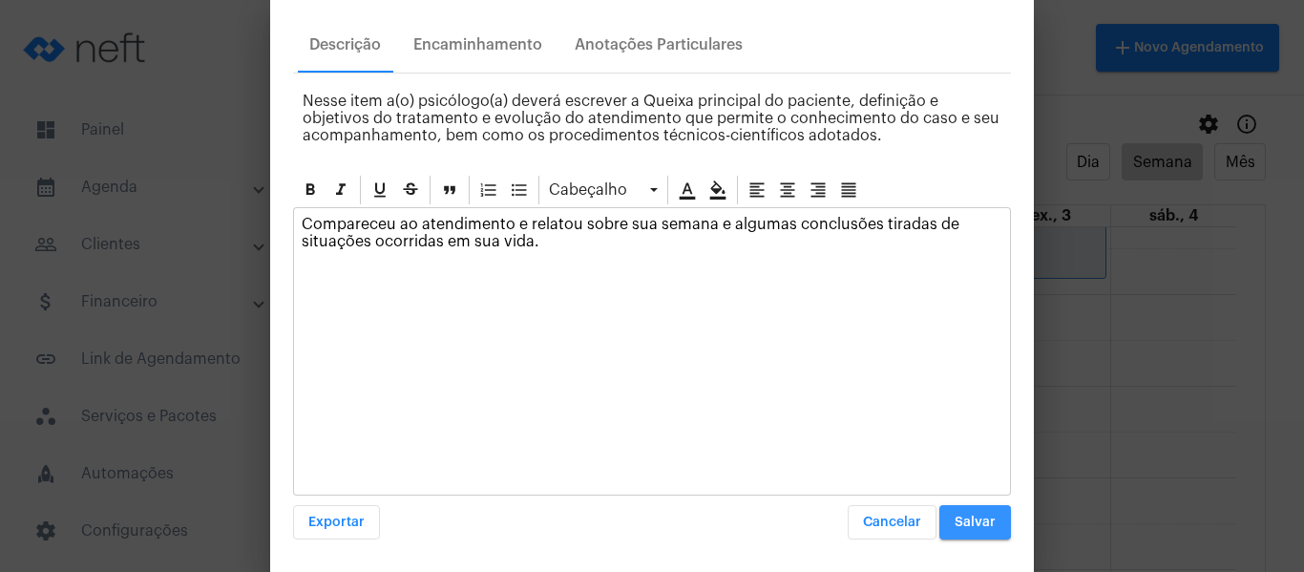
click at [955, 522] on span "Salvar" at bounding box center [975, 522] width 41 height 13
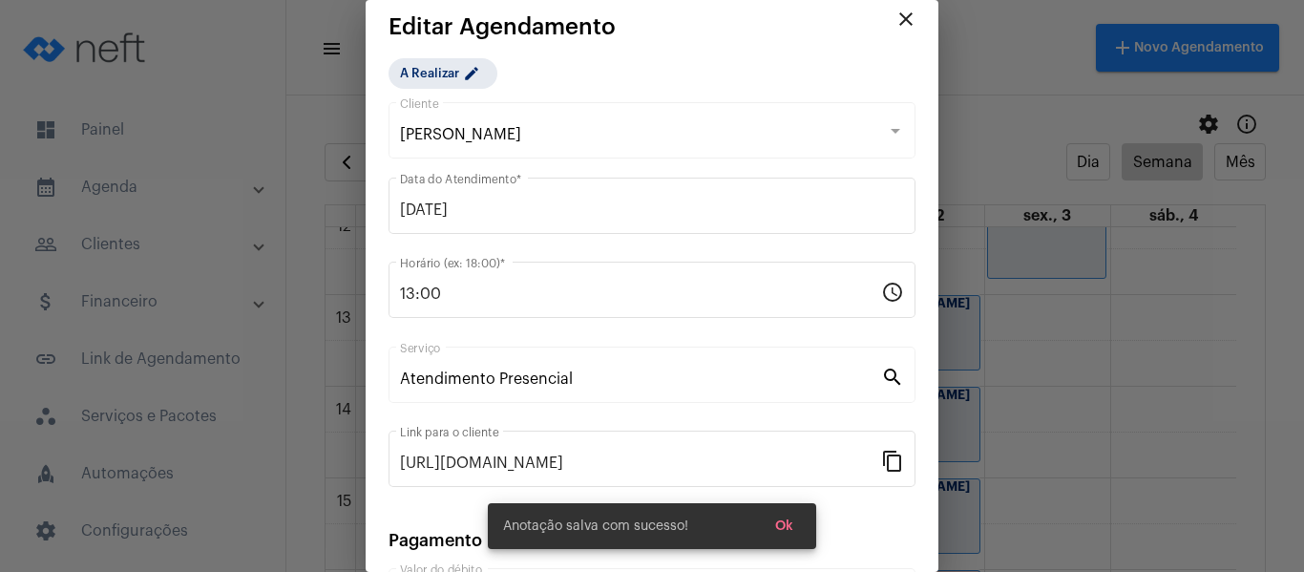
scroll to position [0, 0]
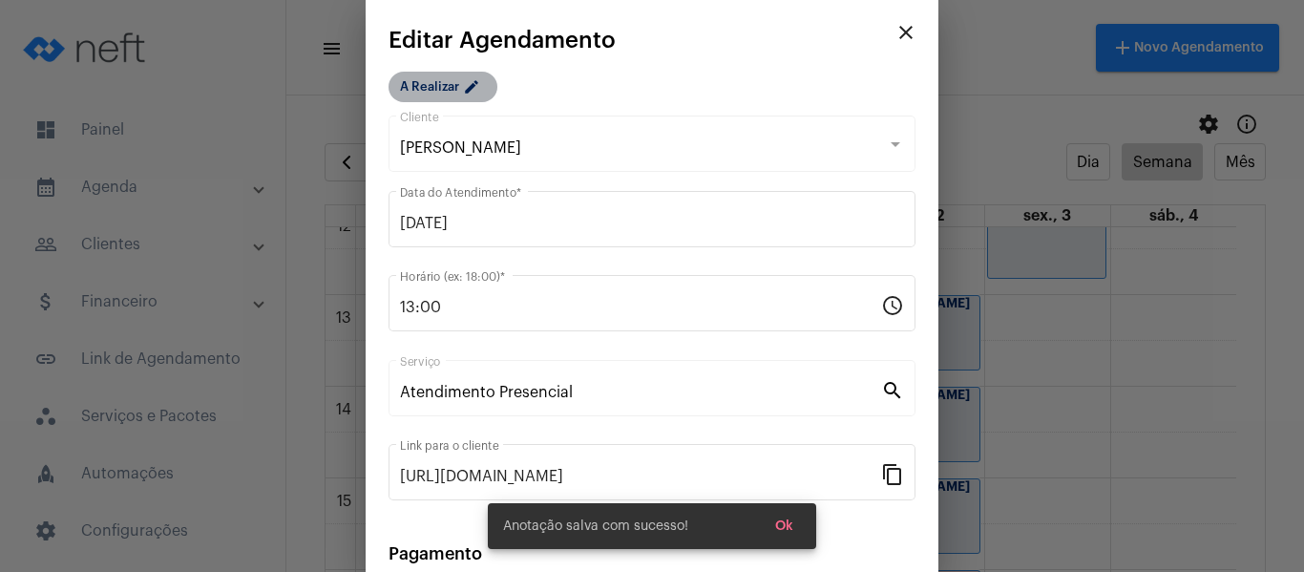
click at [454, 89] on mat-chip "A Realizar edit" at bounding box center [443, 87] width 109 height 31
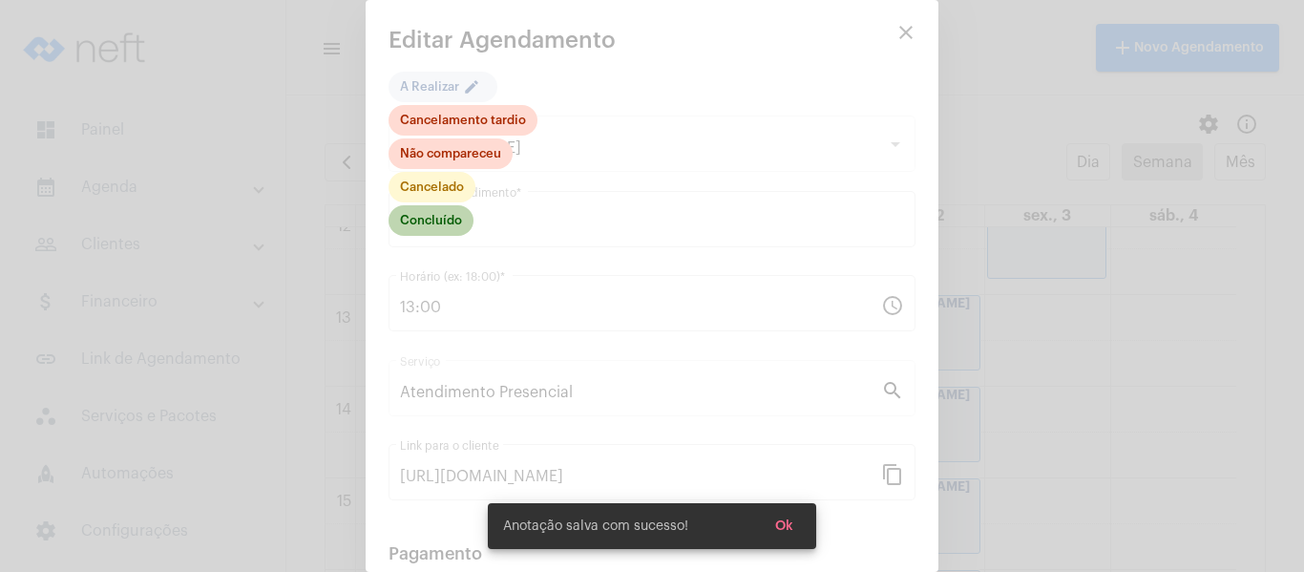
click at [454, 217] on mat-chip "Concluído" at bounding box center [431, 220] width 85 height 31
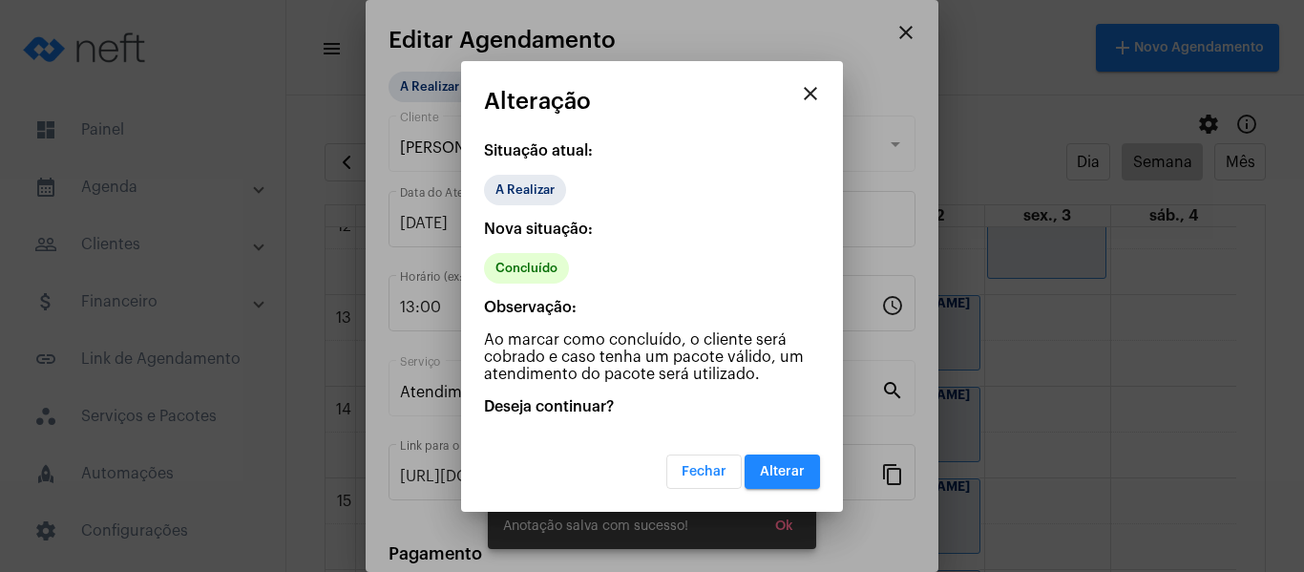
click at [772, 470] on span "Alterar" at bounding box center [782, 471] width 45 height 13
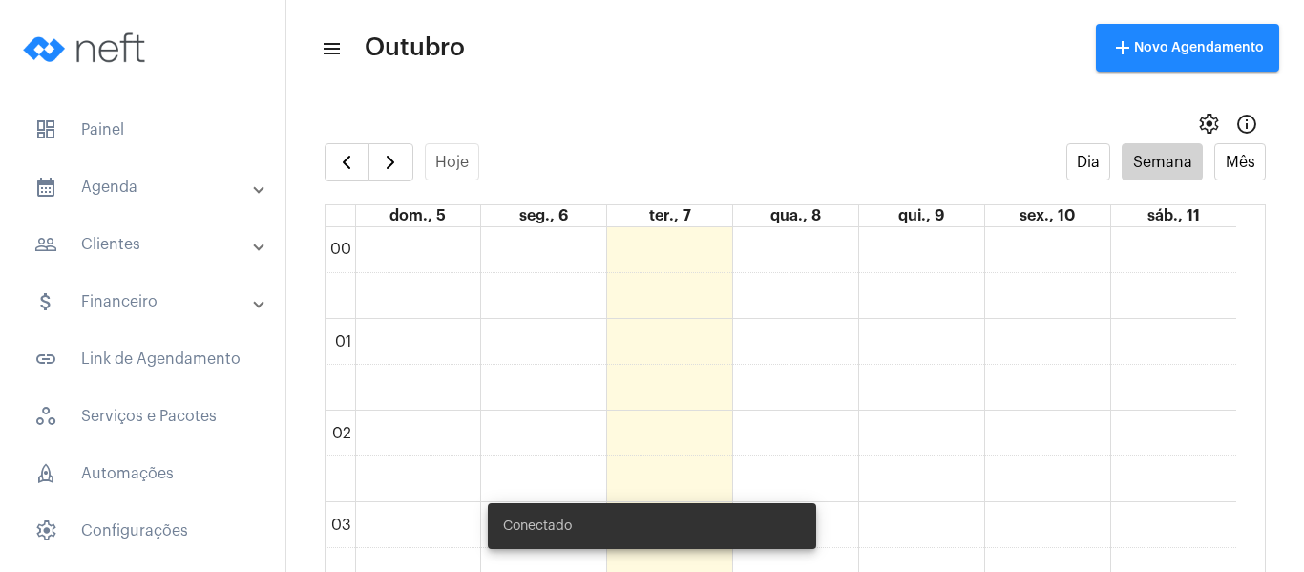
scroll to position [551, 0]
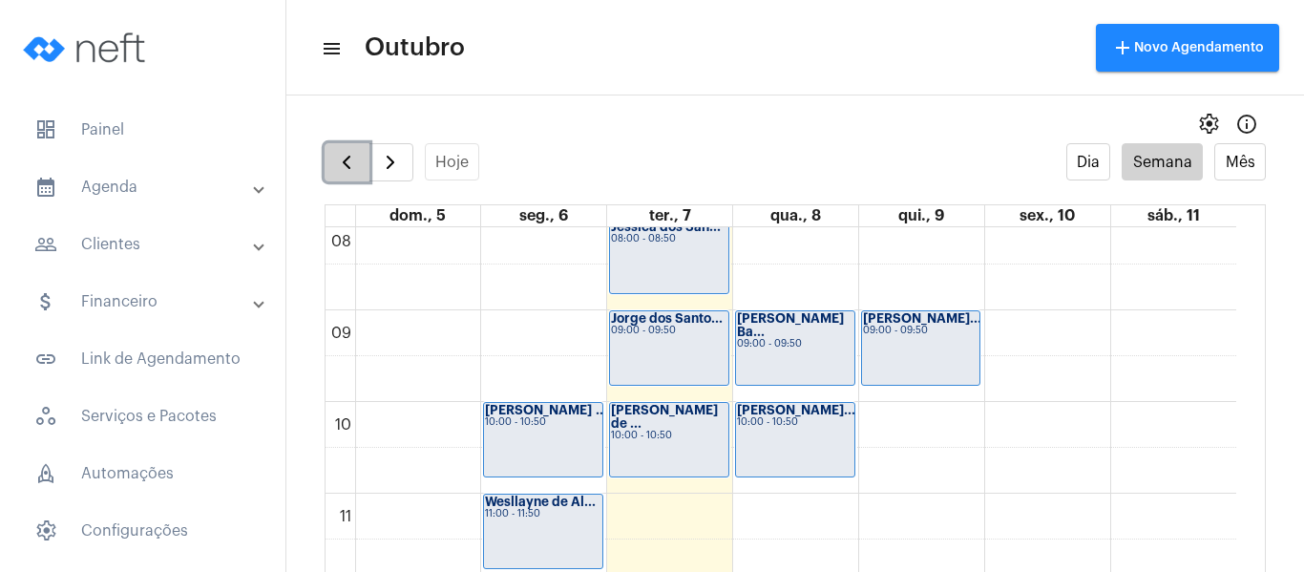
click at [341, 164] on span "button" at bounding box center [346, 162] width 23 height 23
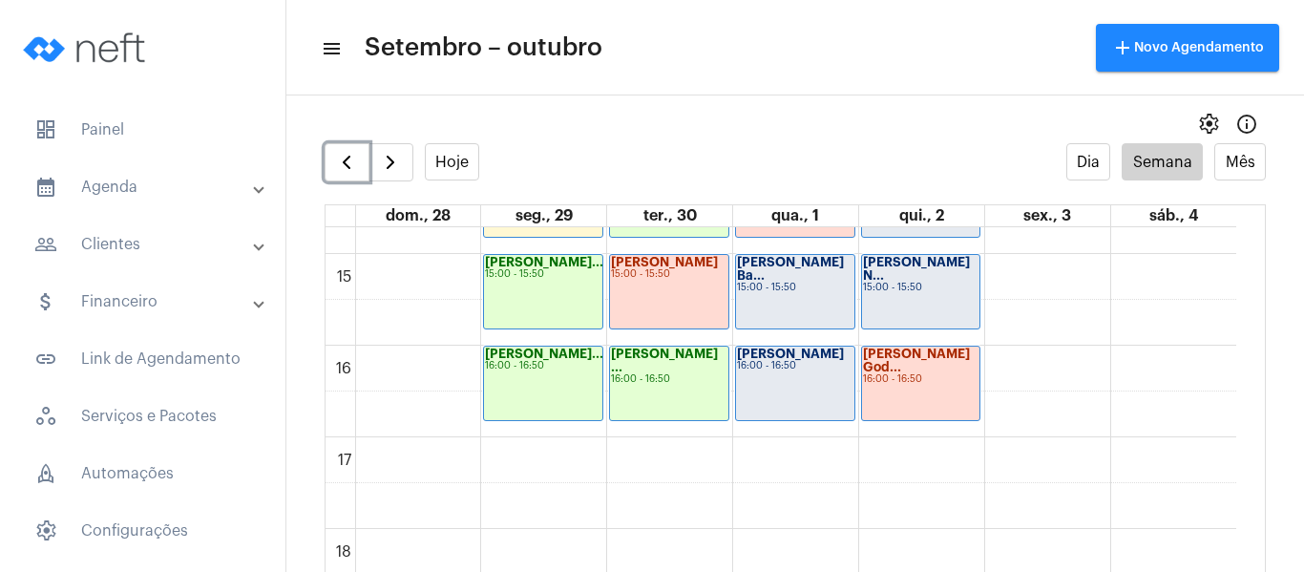
scroll to position [1315, 0]
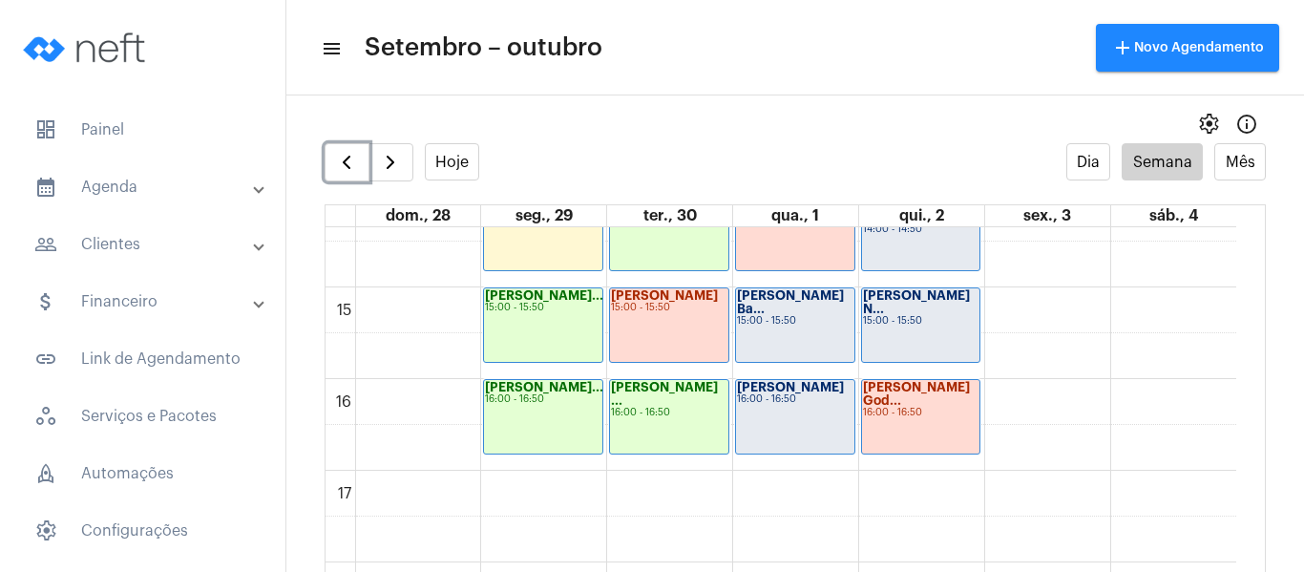
click at [766, 344] on div "[PERSON_NAME] Ba... 15:00 - 15:50" at bounding box center [795, 325] width 118 height 74
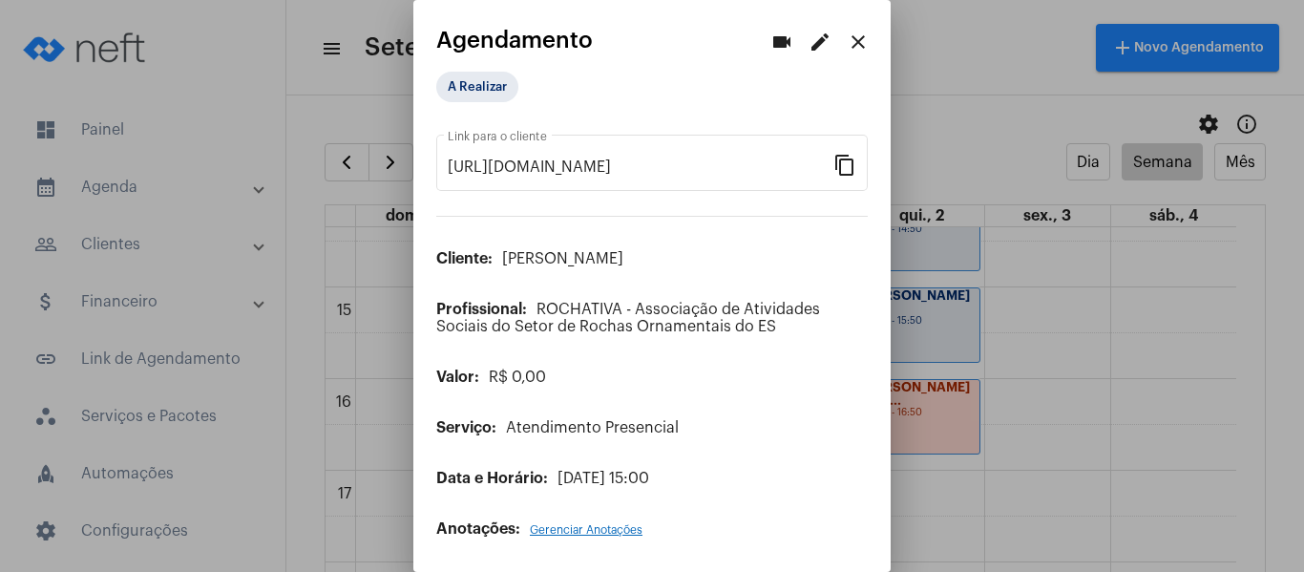
click at [809, 36] on mat-icon "edit" at bounding box center [820, 42] width 23 height 23
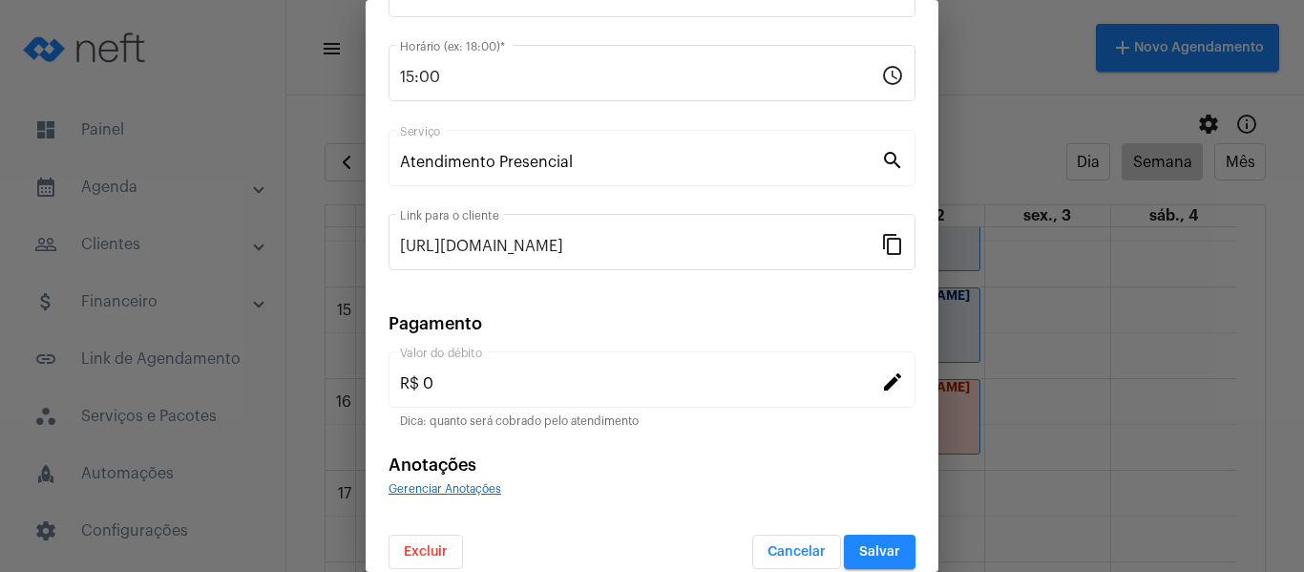
scroll to position [250, 0]
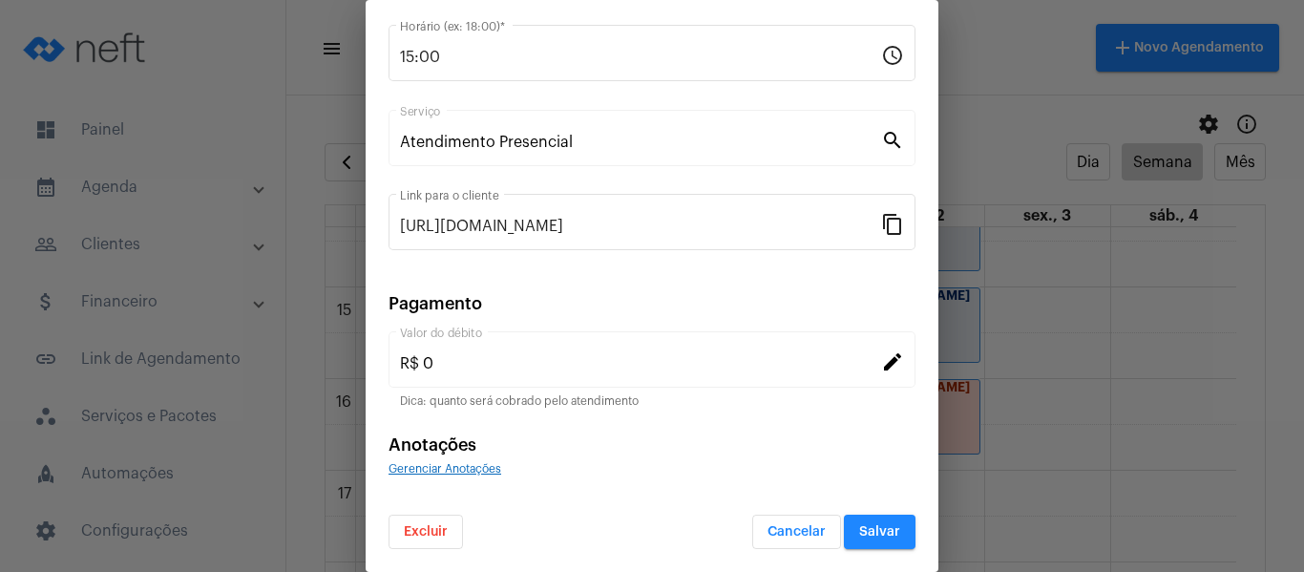
click at [458, 471] on span "Gerenciar Anotações" at bounding box center [445, 468] width 113 height 11
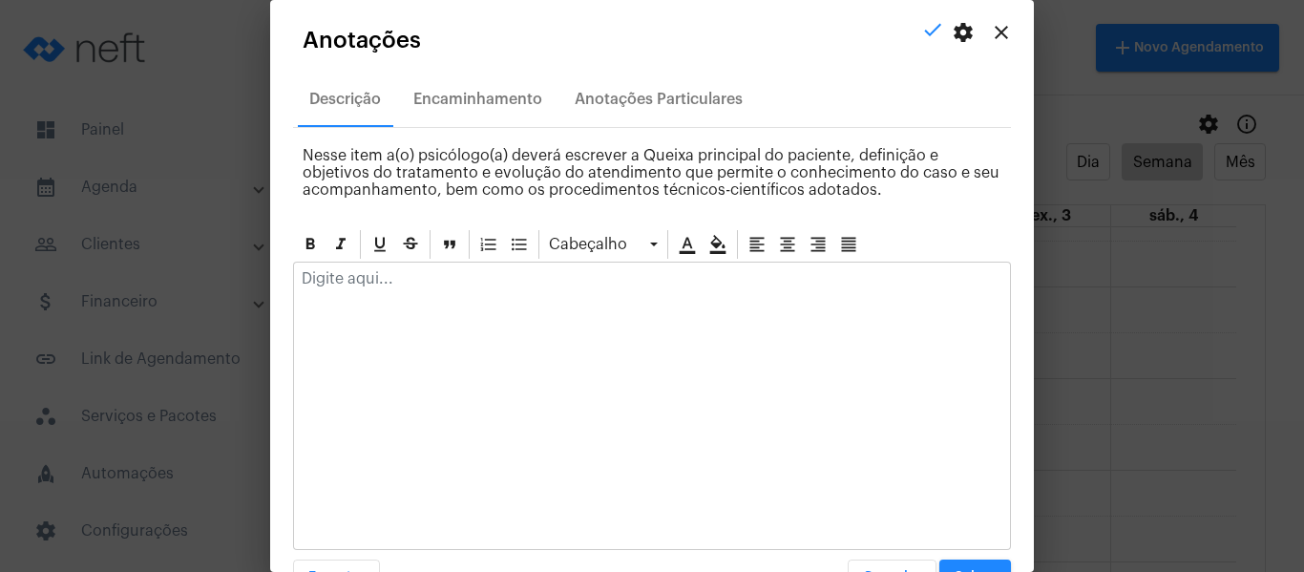
click at [449, 267] on div at bounding box center [652, 284] width 716 height 42
click at [990, 33] on mat-icon "close" at bounding box center [1001, 32] width 23 height 23
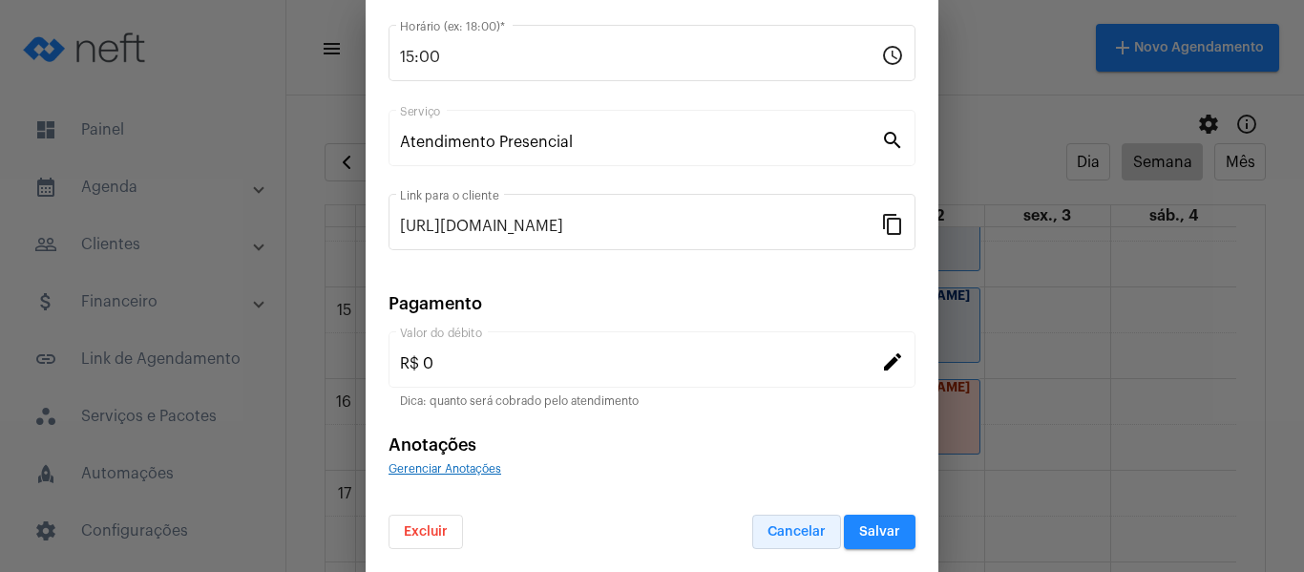
click at [785, 530] on span "Cancelar" at bounding box center [797, 531] width 58 height 13
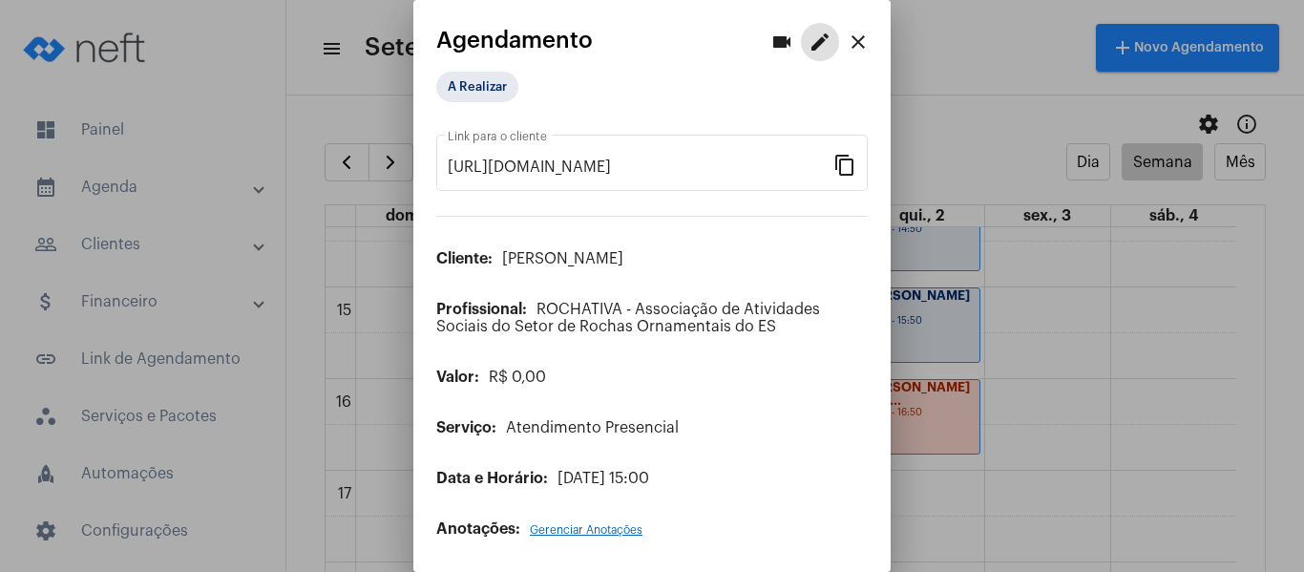
click at [852, 36] on mat-icon "close" at bounding box center [858, 42] width 23 height 23
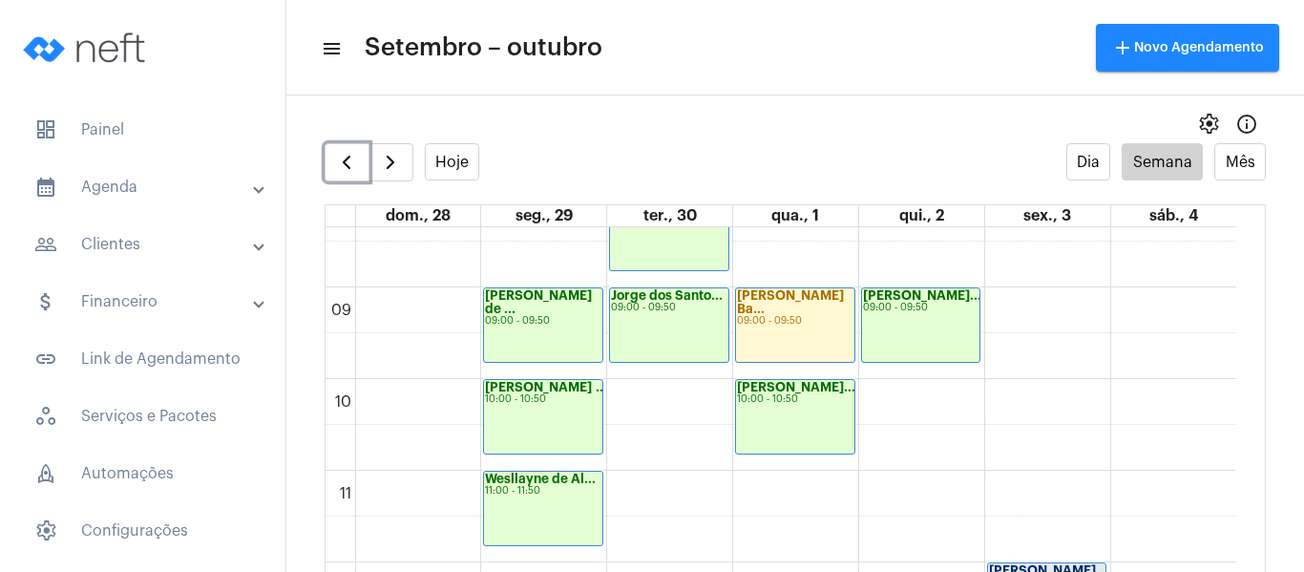
scroll to position [742, 0]
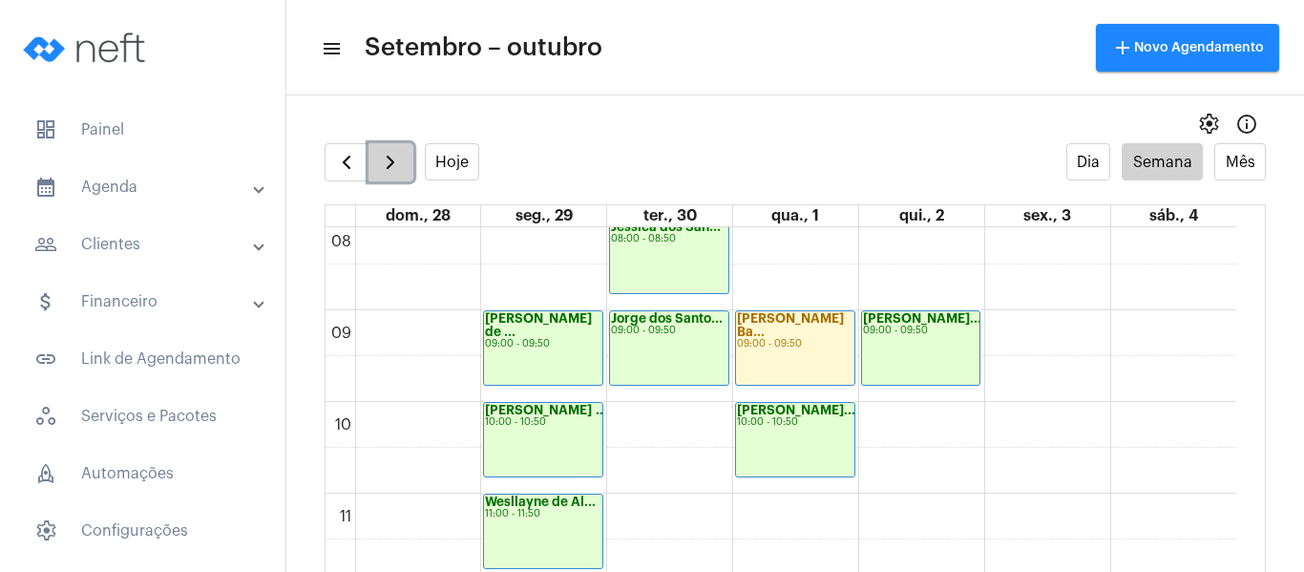
click at [389, 155] on span "button" at bounding box center [390, 162] width 23 height 23
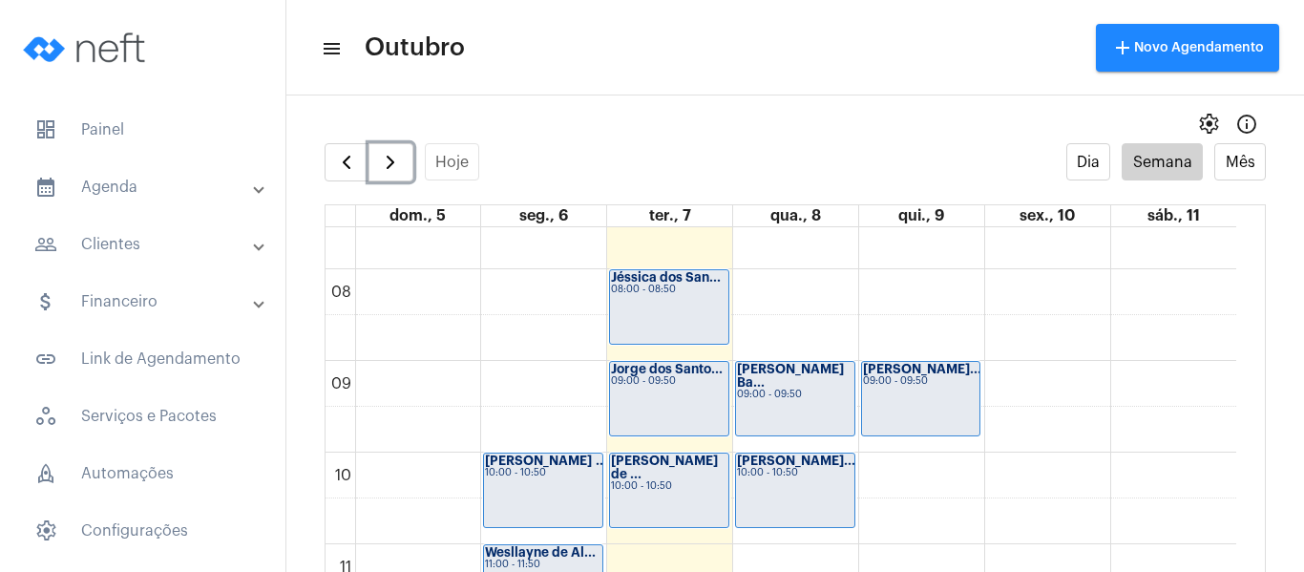
scroll to position [742, 0]
